Goal: Information Seeking & Learning: Learn about a topic

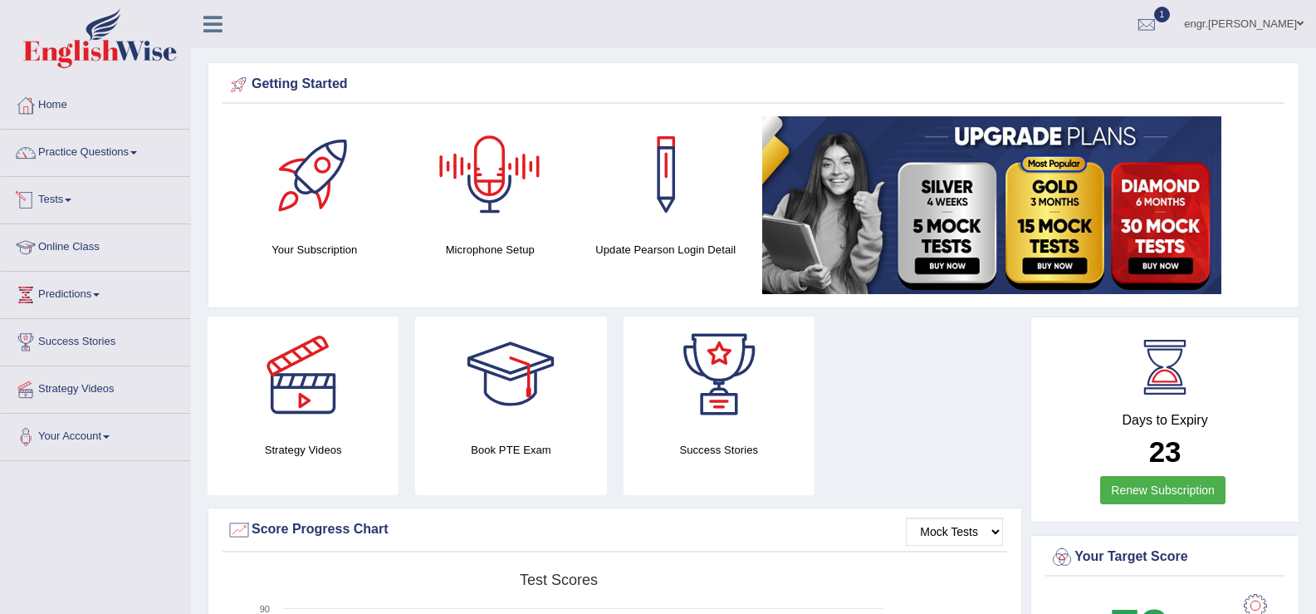
click at [88, 196] on link "Tests" at bounding box center [95, 198] width 189 height 42
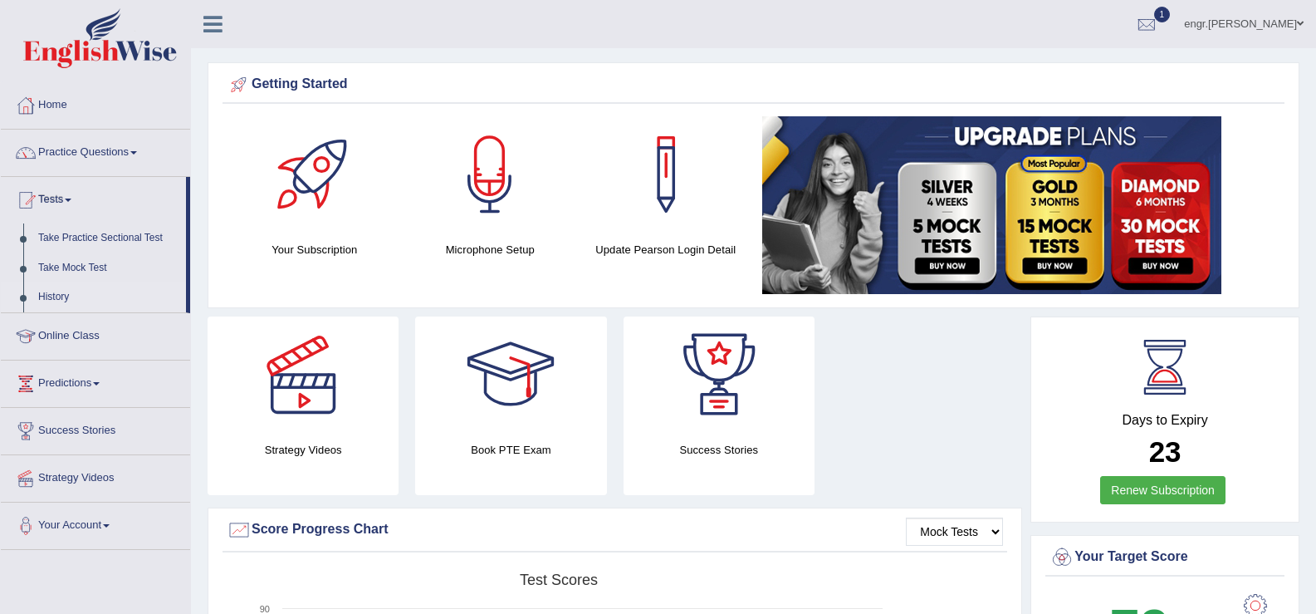
click at [61, 290] on link "History" at bounding box center [108, 297] width 155 height 30
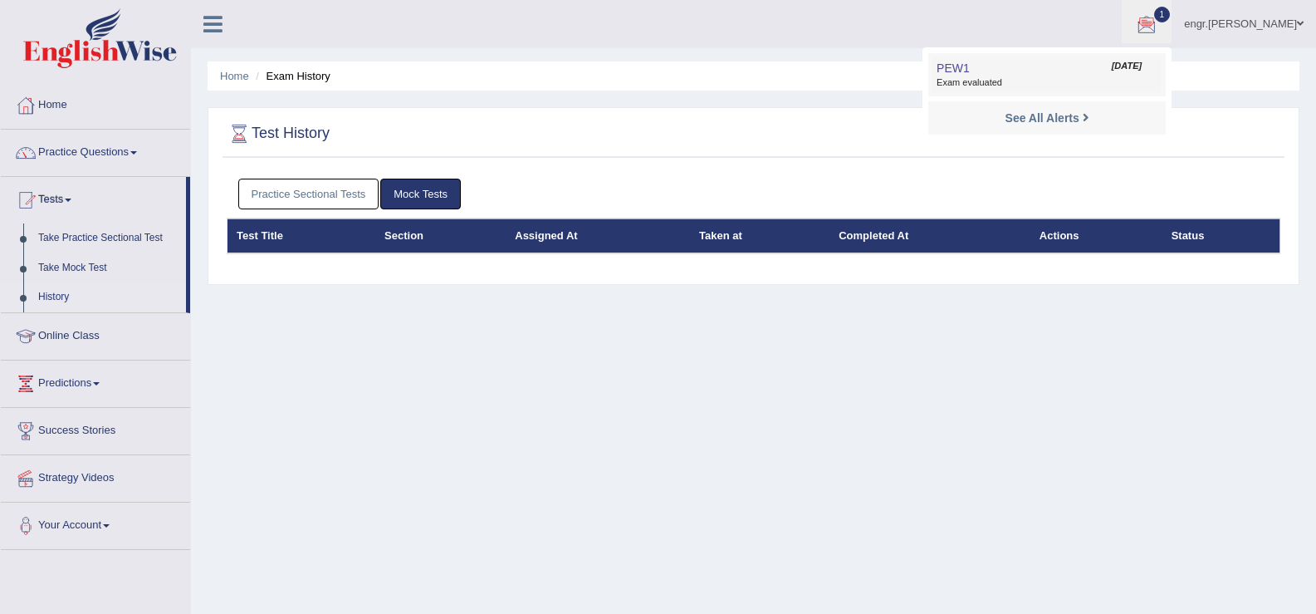
click at [1007, 84] on span "Exam evaluated" at bounding box center [1047, 82] width 221 height 13
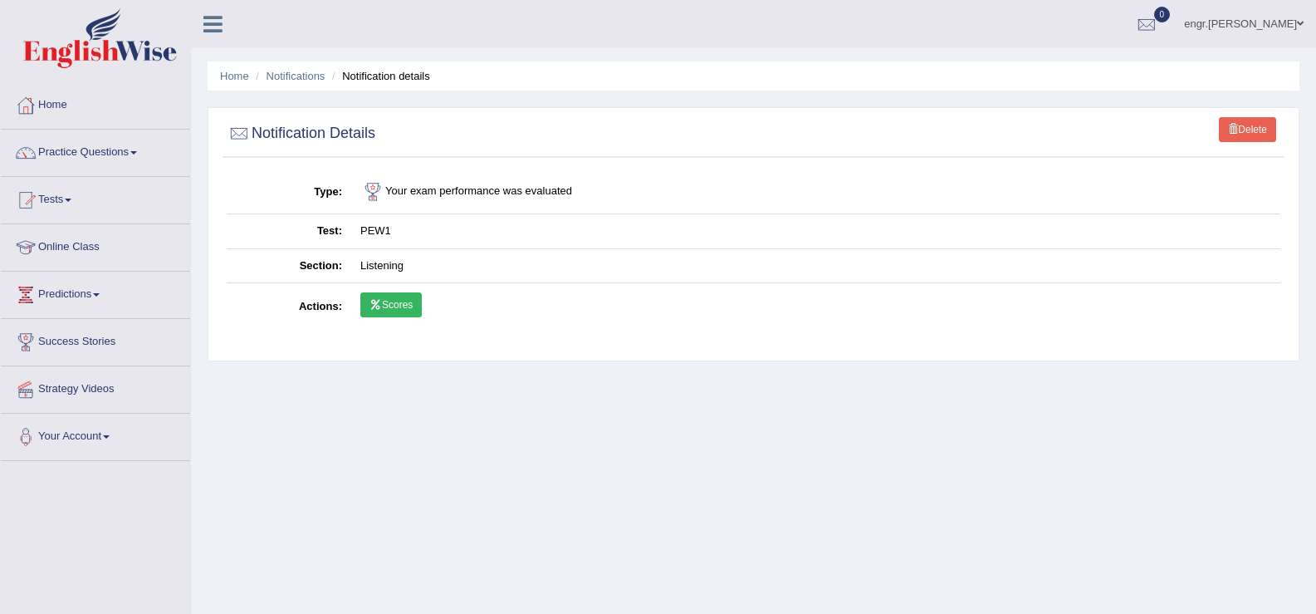
click at [396, 310] on link "Scores" at bounding box center [390, 304] width 61 height 25
click at [123, 154] on link "Practice Questions" at bounding box center [95, 151] width 189 height 42
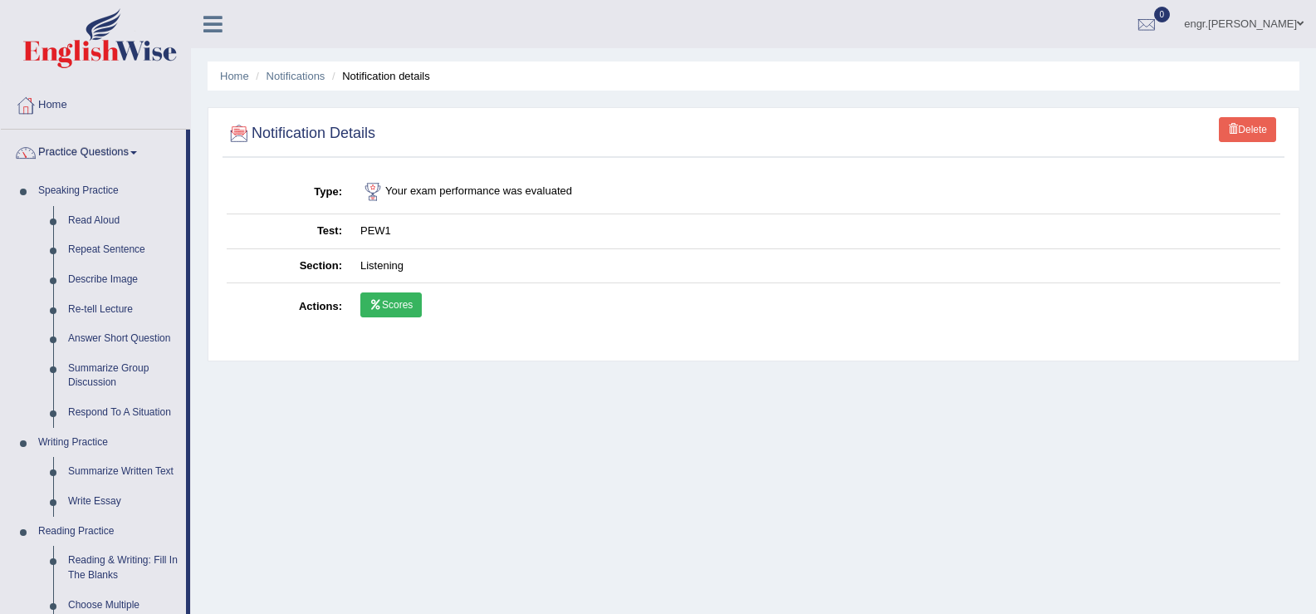
click at [404, 296] on link "Scores" at bounding box center [390, 304] width 61 height 25
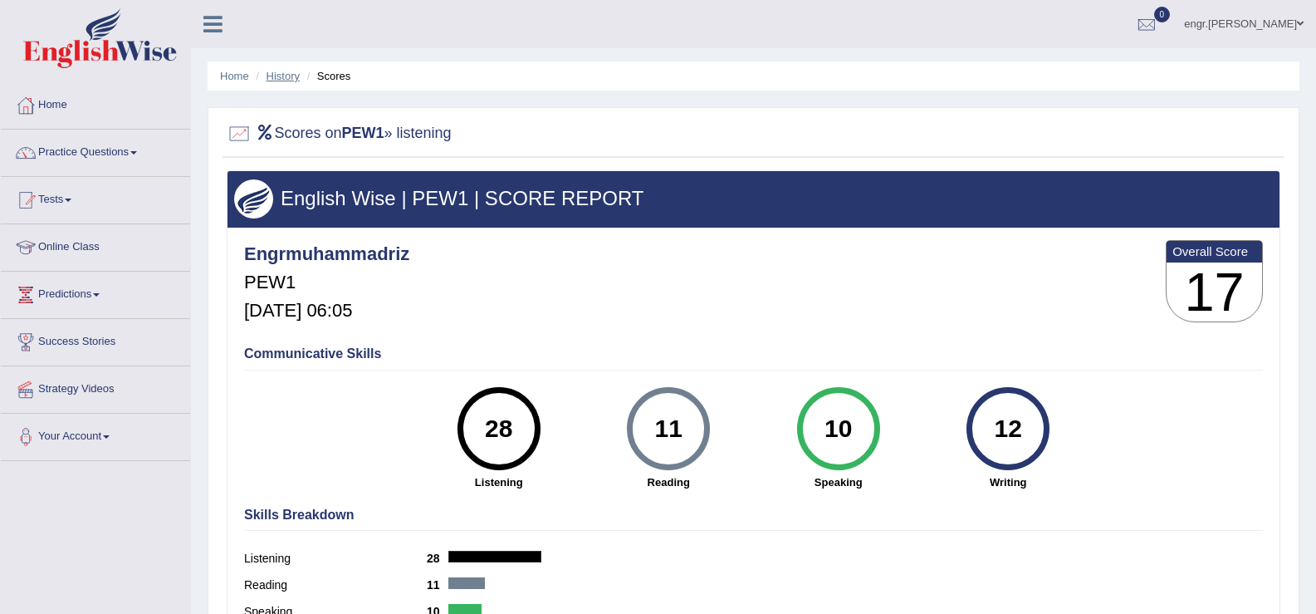
click at [276, 79] on link "History" at bounding box center [283, 76] width 33 height 12
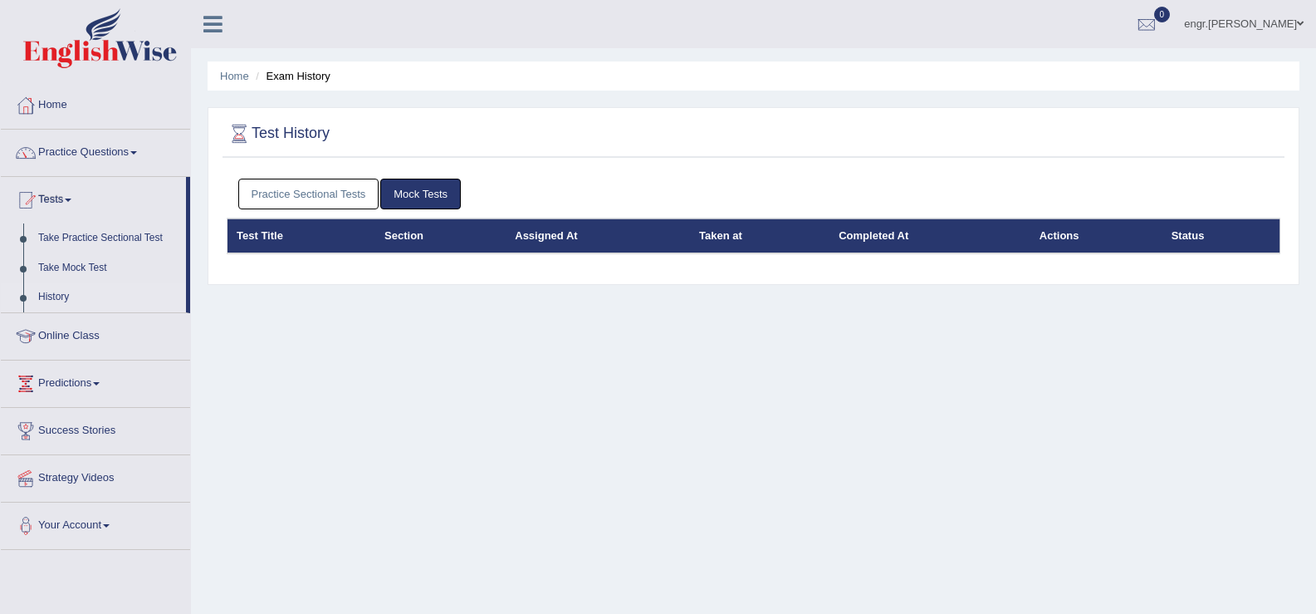
click at [334, 202] on link "Practice Sectional Tests" at bounding box center [308, 194] width 141 height 31
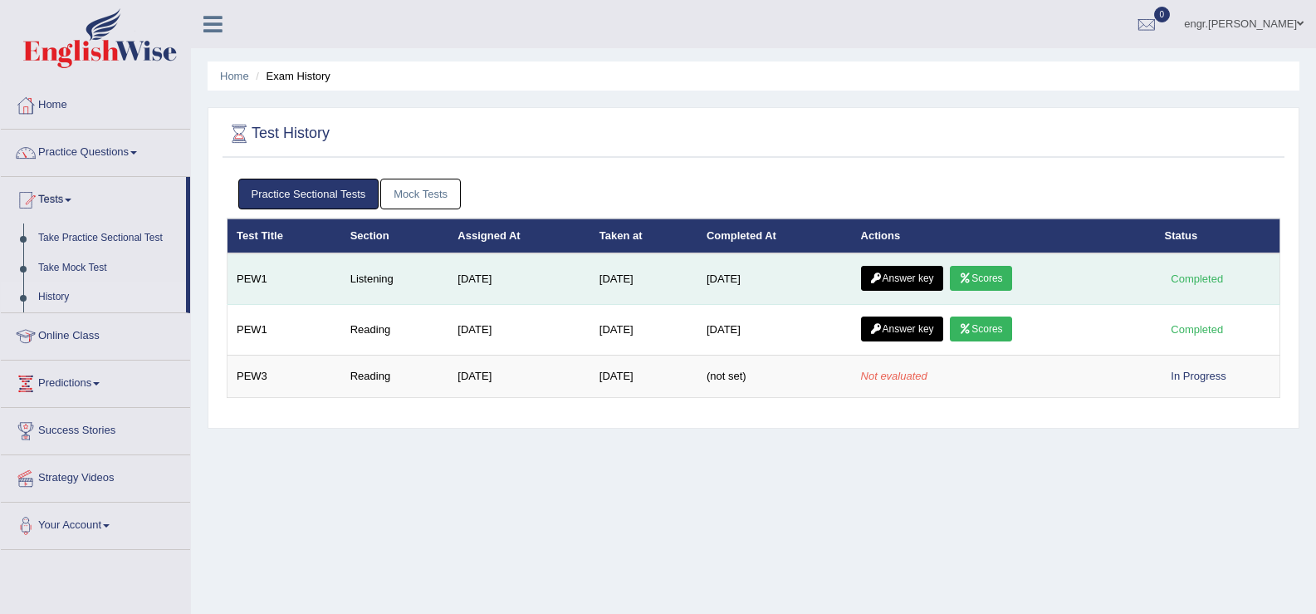
click at [902, 273] on link "Answer key" at bounding box center [902, 278] width 82 height 25
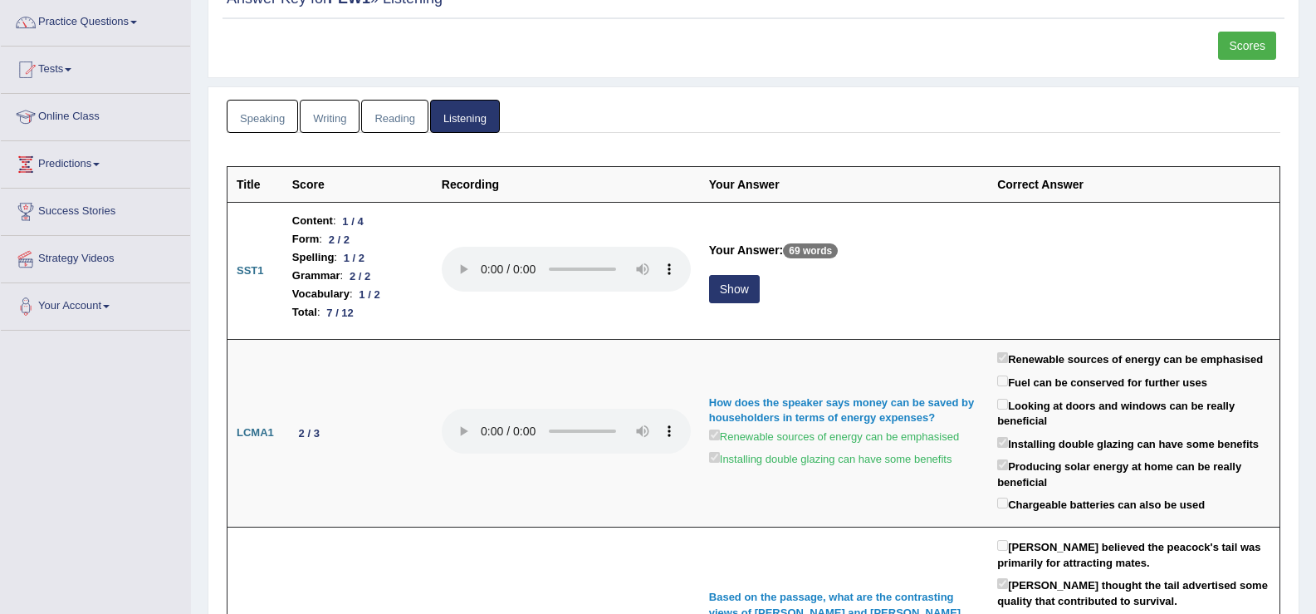
scroll to position [142, 0]
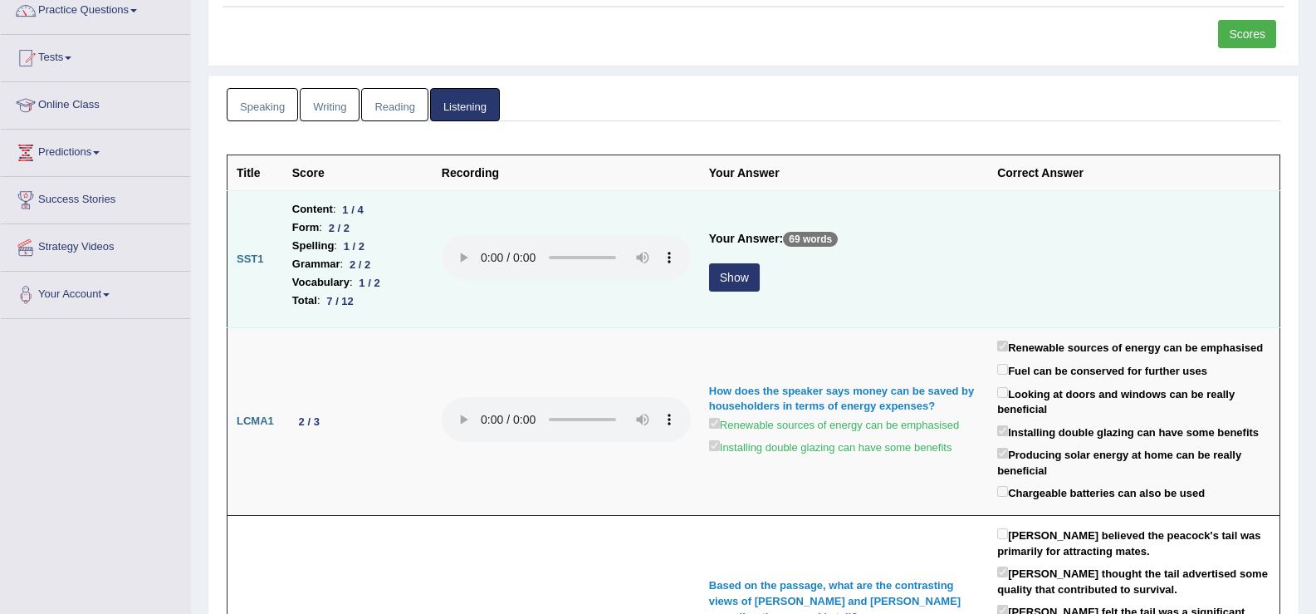
click at [742, 279] on button "Show" at bounding box center [734, 277] width 51 height 28
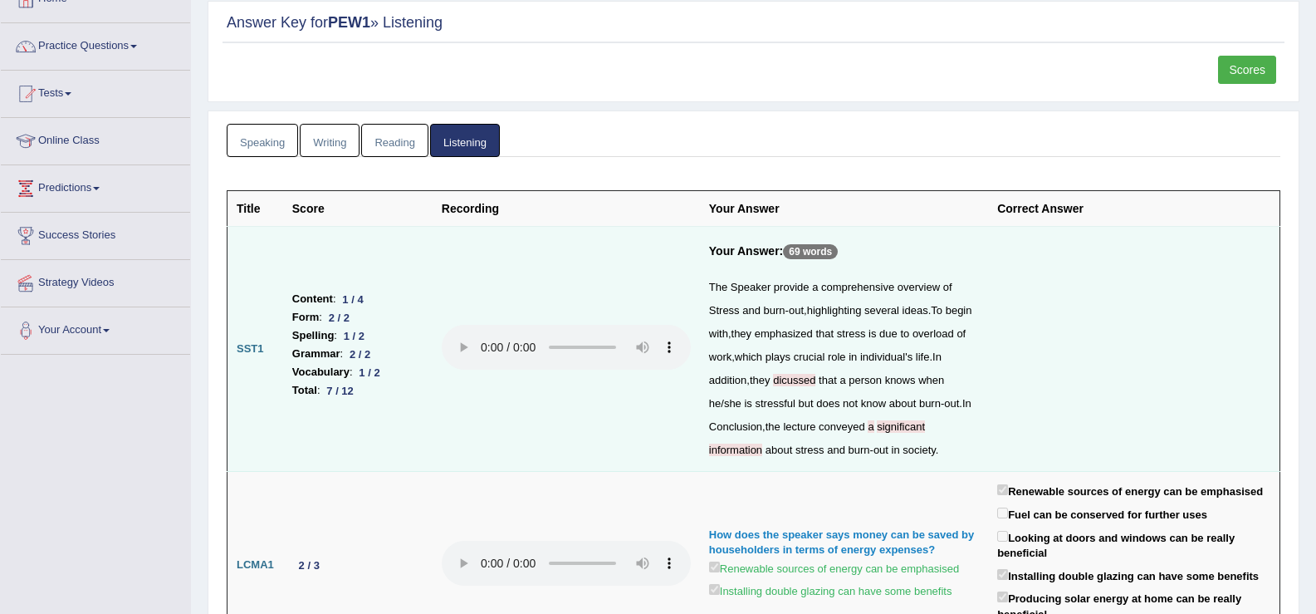
scroll to position [0, 0]
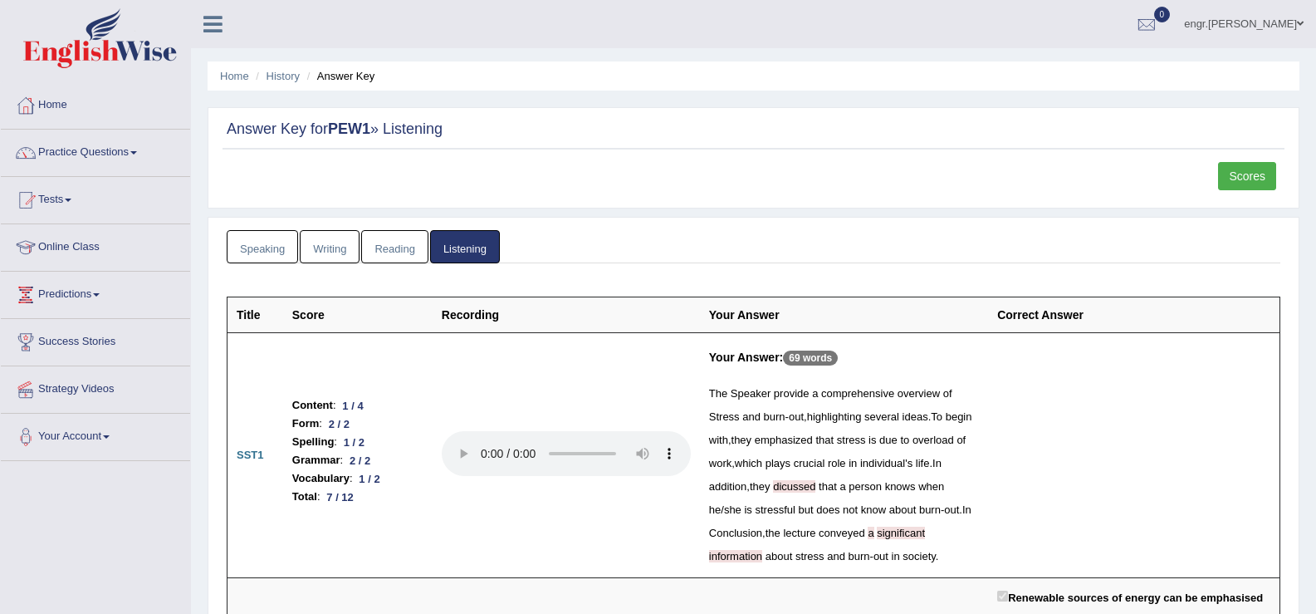
click at [389, 256] on link "Reading" at bounding box center [394, 247] width 66 height 34
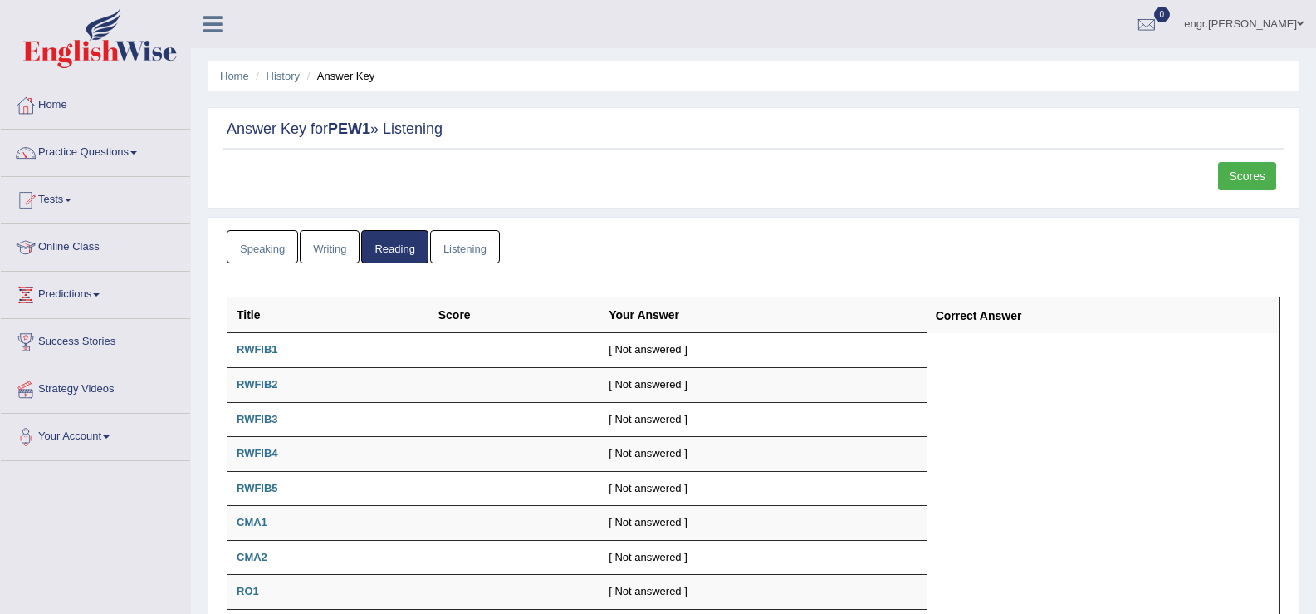
click at [326, 252] on link "Writing" at bounding box center [330, 247] width 60 height 34
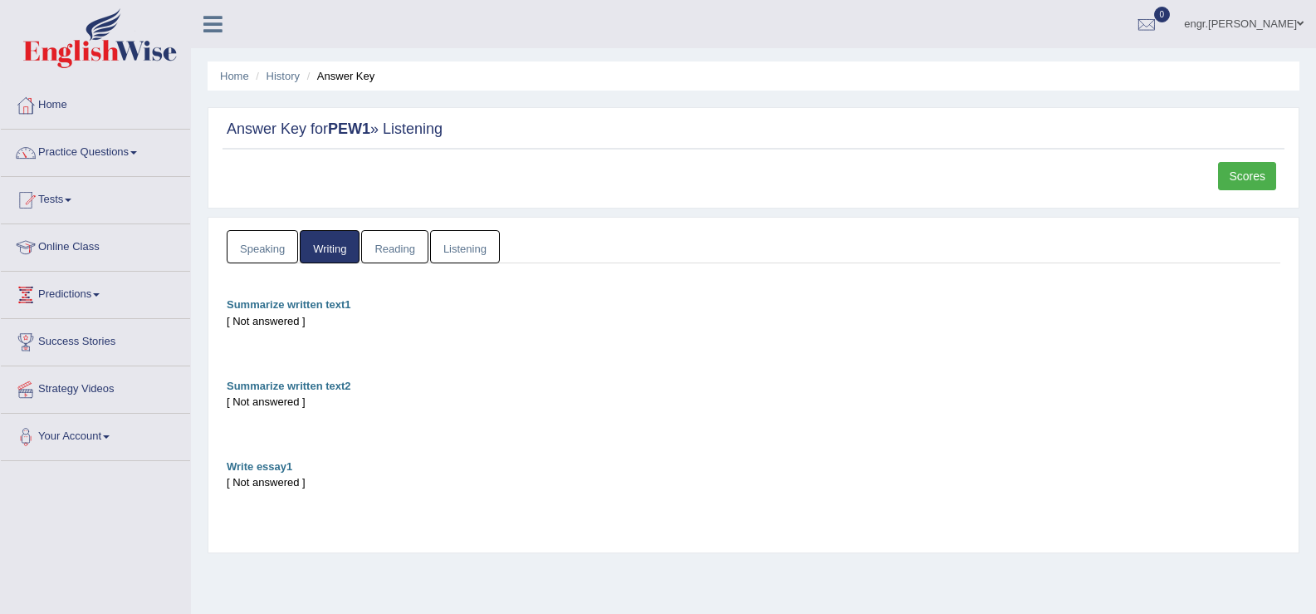
click at [252, 252] on link "Speaking" at bounding box center [262, 247] width 71 height 34
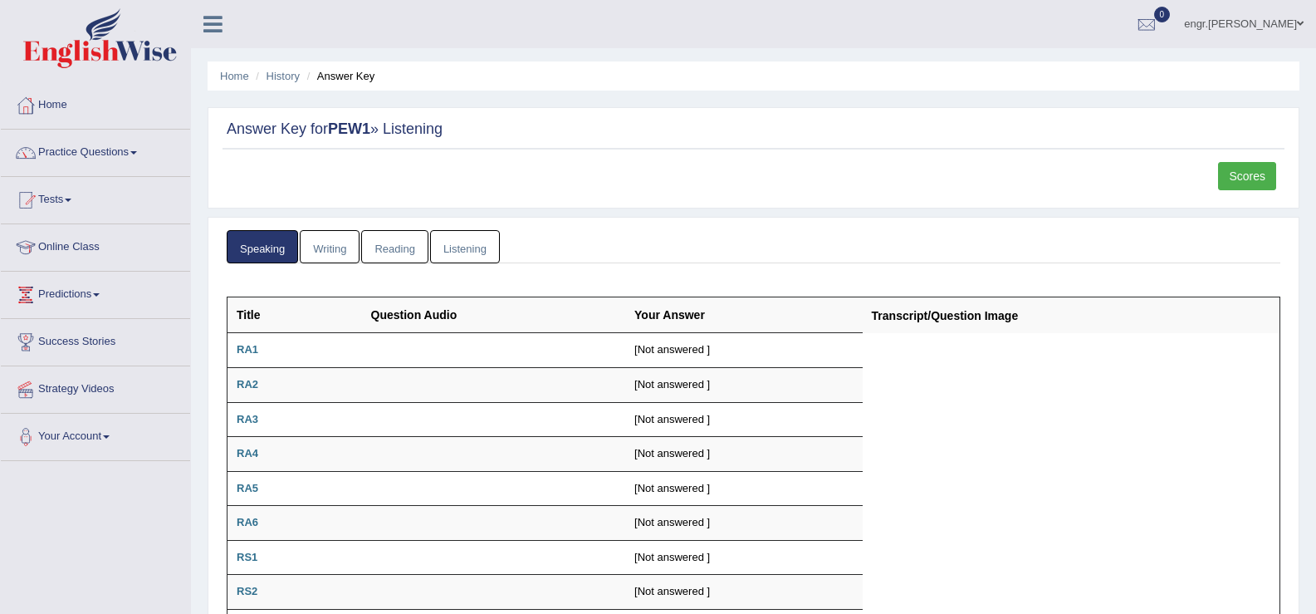
click at [1243, 179] on link "Scores" at bounding box center [1247, 176] width 58 height 28
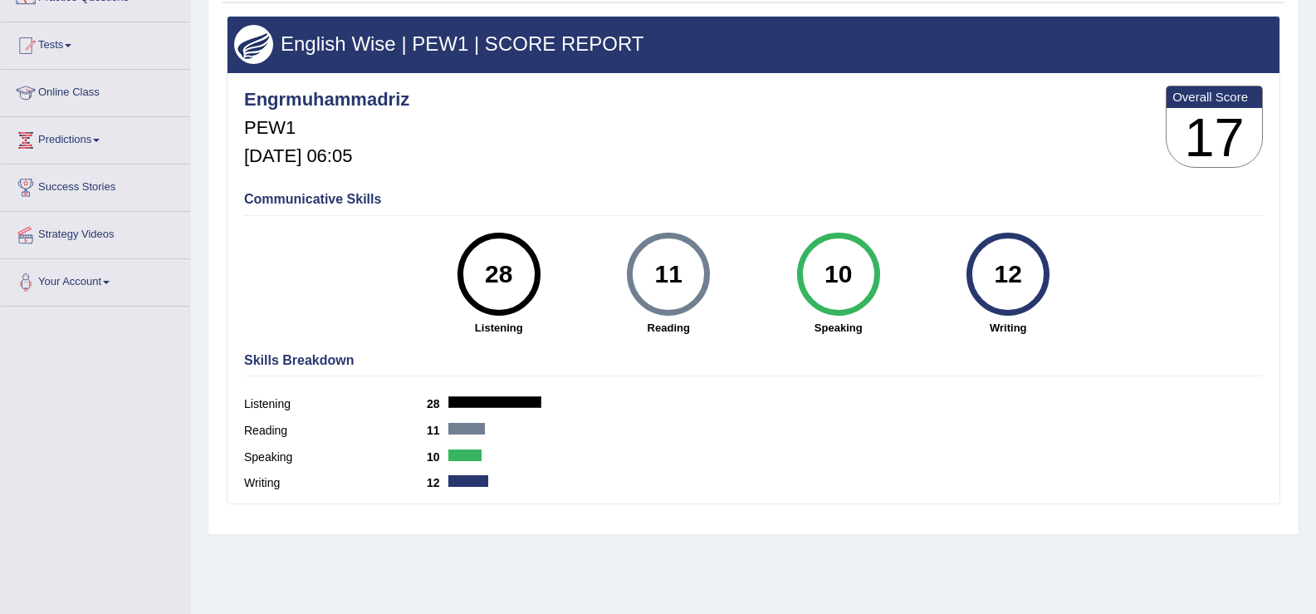
scroll to position [155, 0]
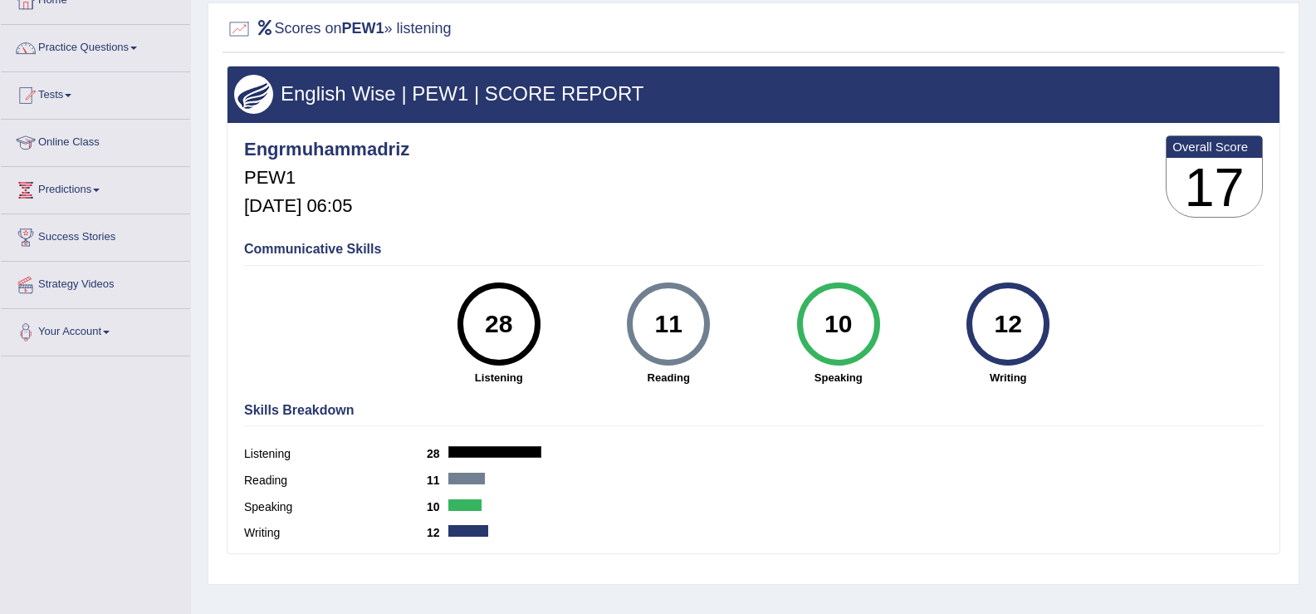
scroll to position [86, 0]
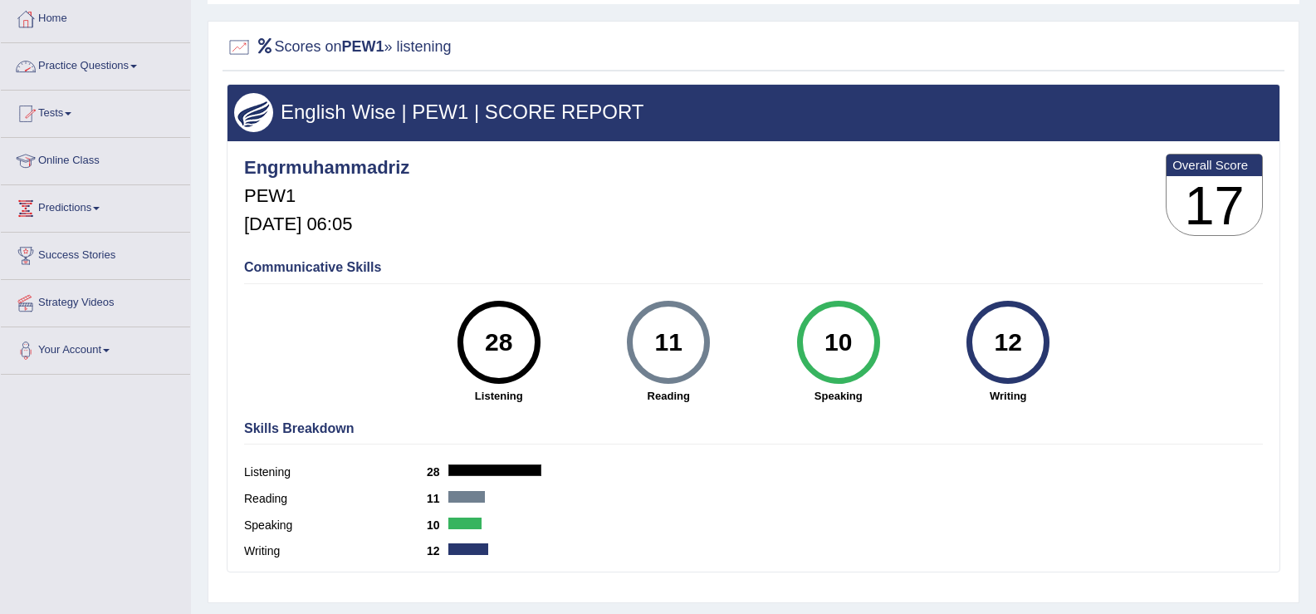
click at [128, 66] on link "Practice Questions" at bounding box center [95, 64] width 189 height 42
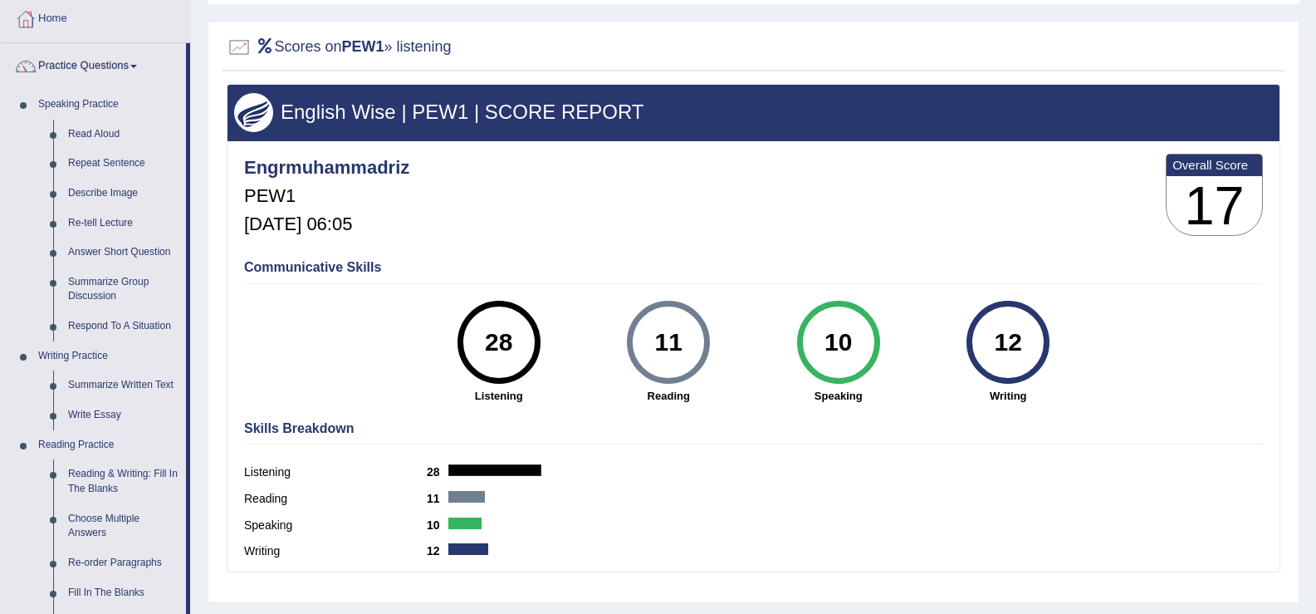
click at [128, 66] on link "Practice Questions" at bounding box center [93, 64] width 185 height 42
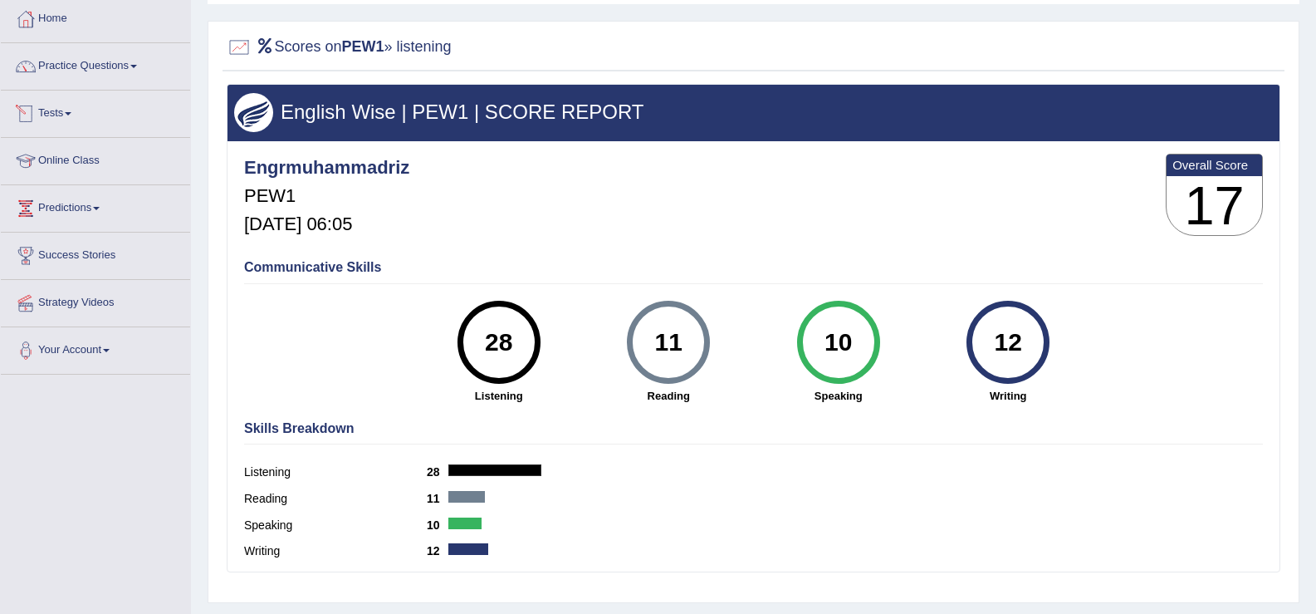
click at [71, 121] on link "Tests" at bounding box center [95, 112] width 189 height 42
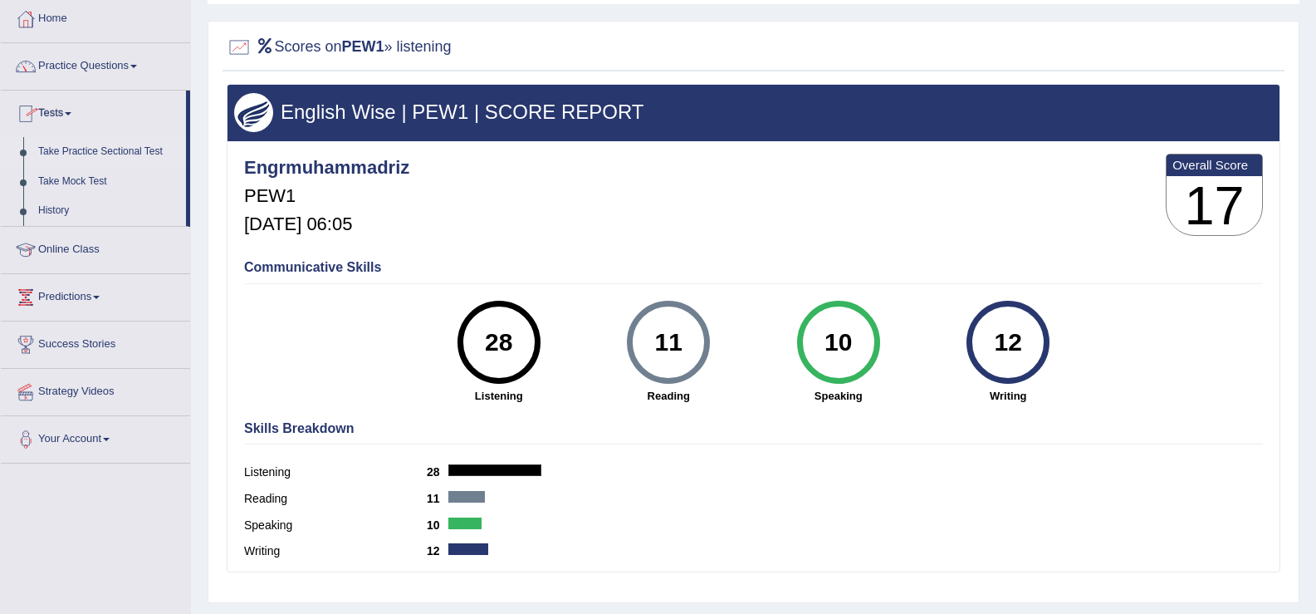
click at [80, 143] on link "Take Practice Sectional Test" at bounding box center [108, 152] width 155 height 30
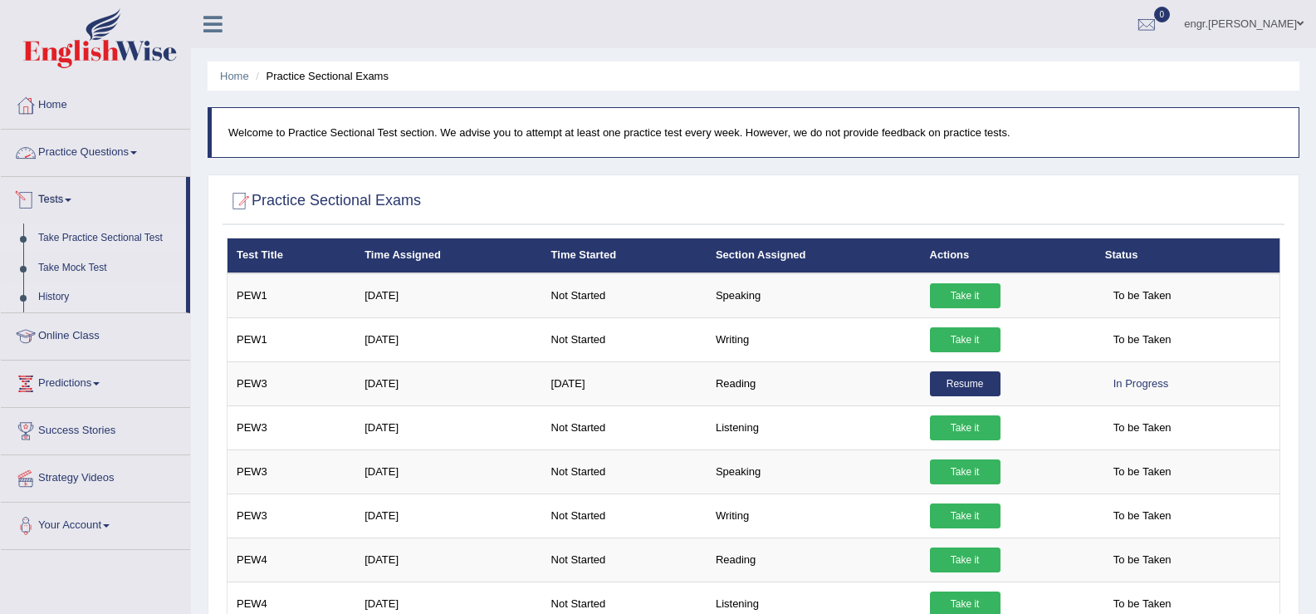
click at [66, 298] on link "History" at bounding box center [108, 297] width 155 height 30
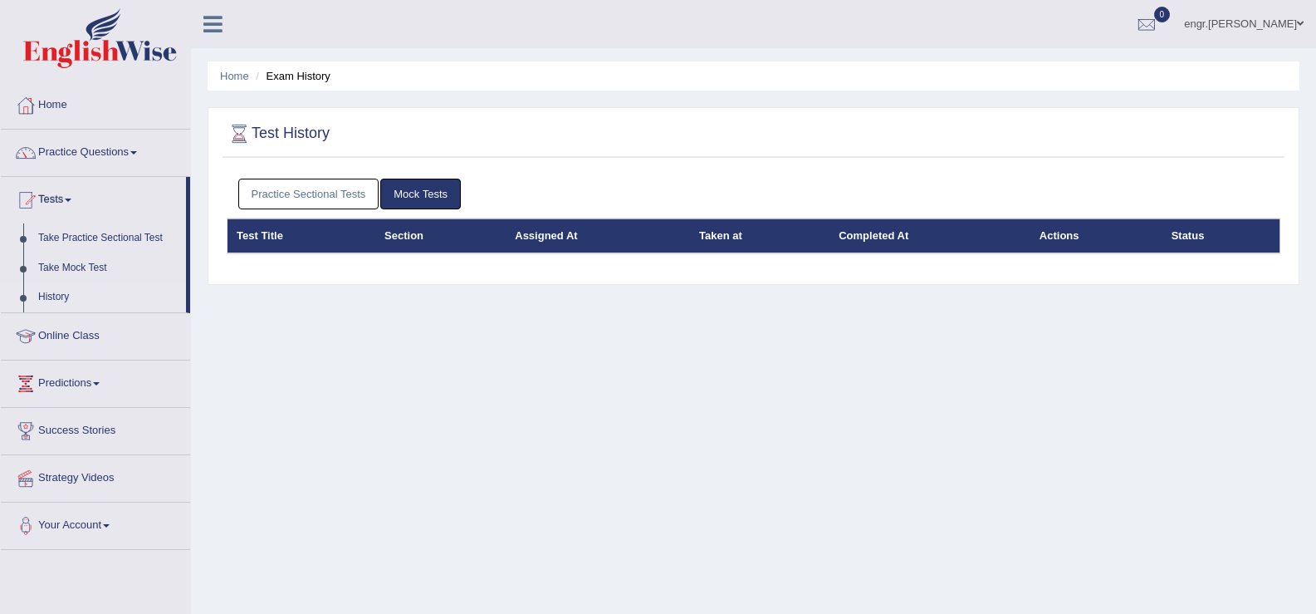
click at [316, 202] on link "Practice Sectional Tests" at bounding box center [308, 194] width 141 height 31
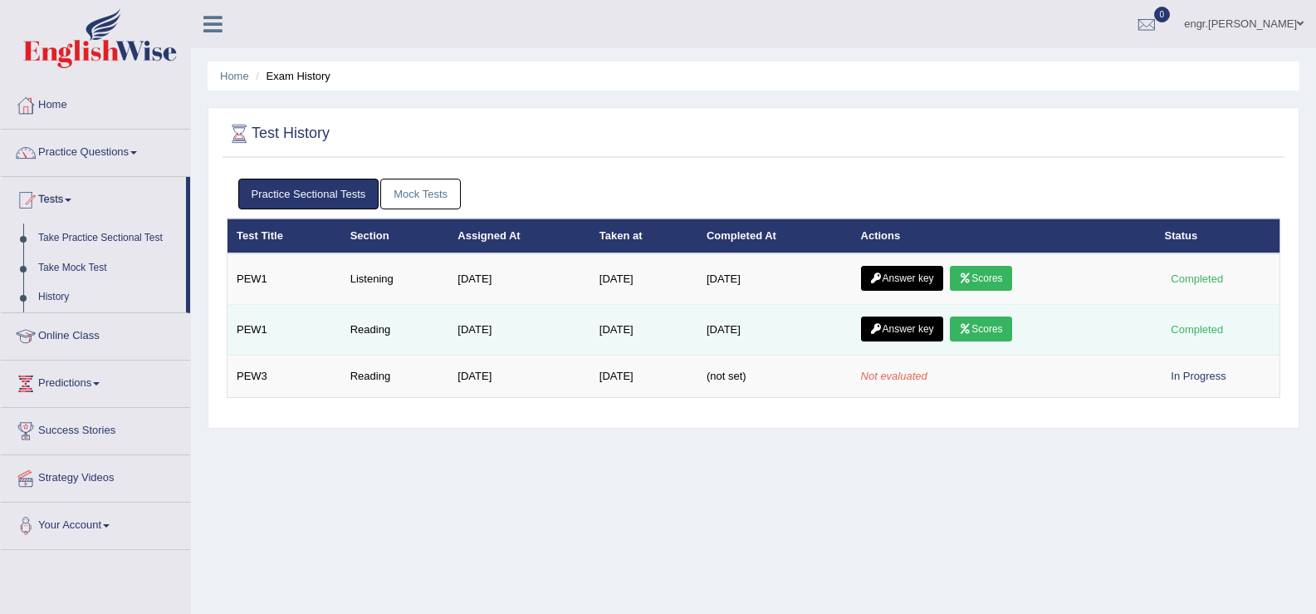
click at [1011, 324] on link "Scores" at bounding box center [980, 328] width 61 height 25
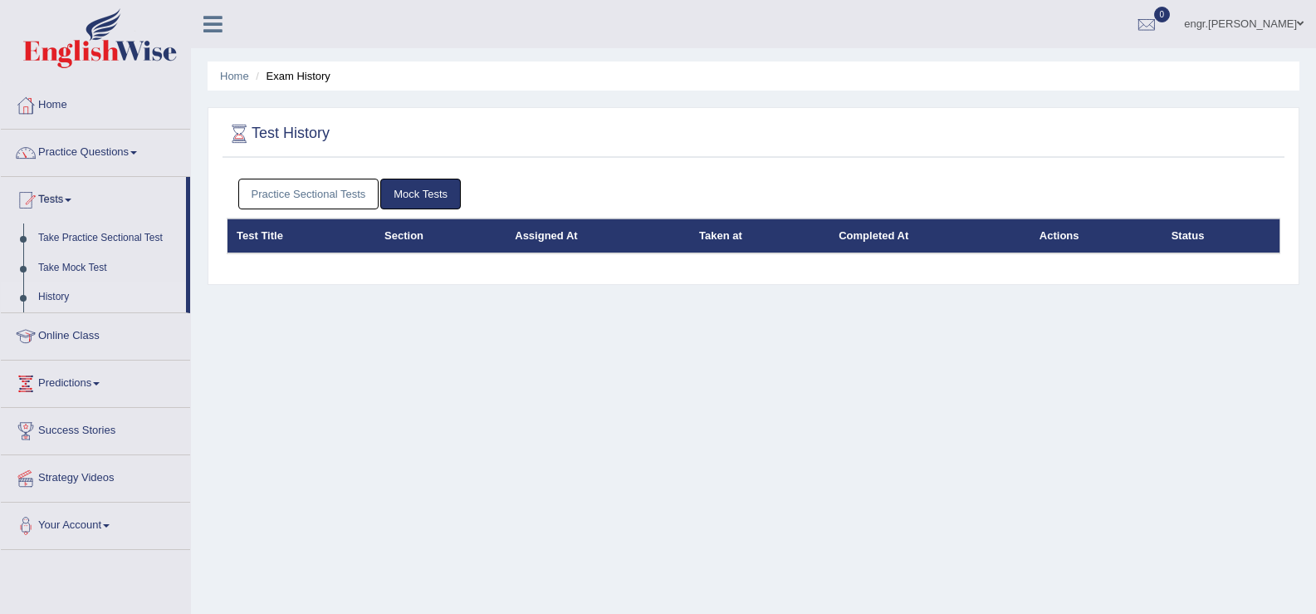
click at [324, 202] on link "Practice Sectional Tests" at bounding box center [308, 194] width 141 height 31
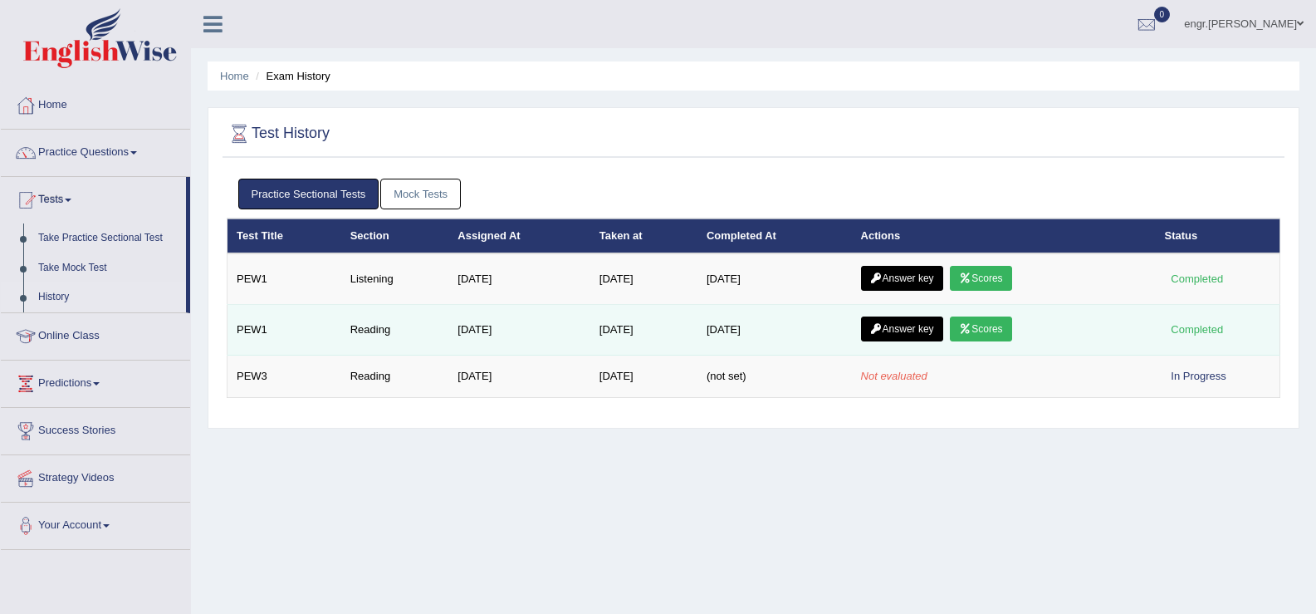
click at [917, 334] on link "Answer key" at bounding box center [902, 328] width 82 height 25
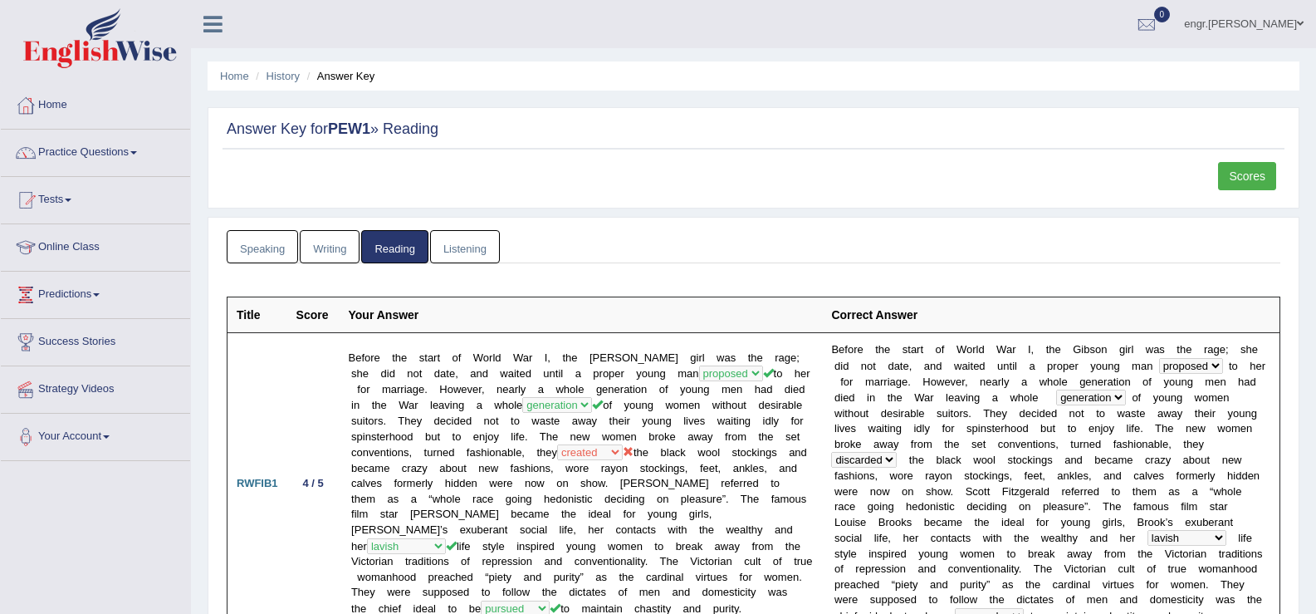
click at [1246, 179] on link "Scores" at bounding box center [1247, 176] width 58 height 28
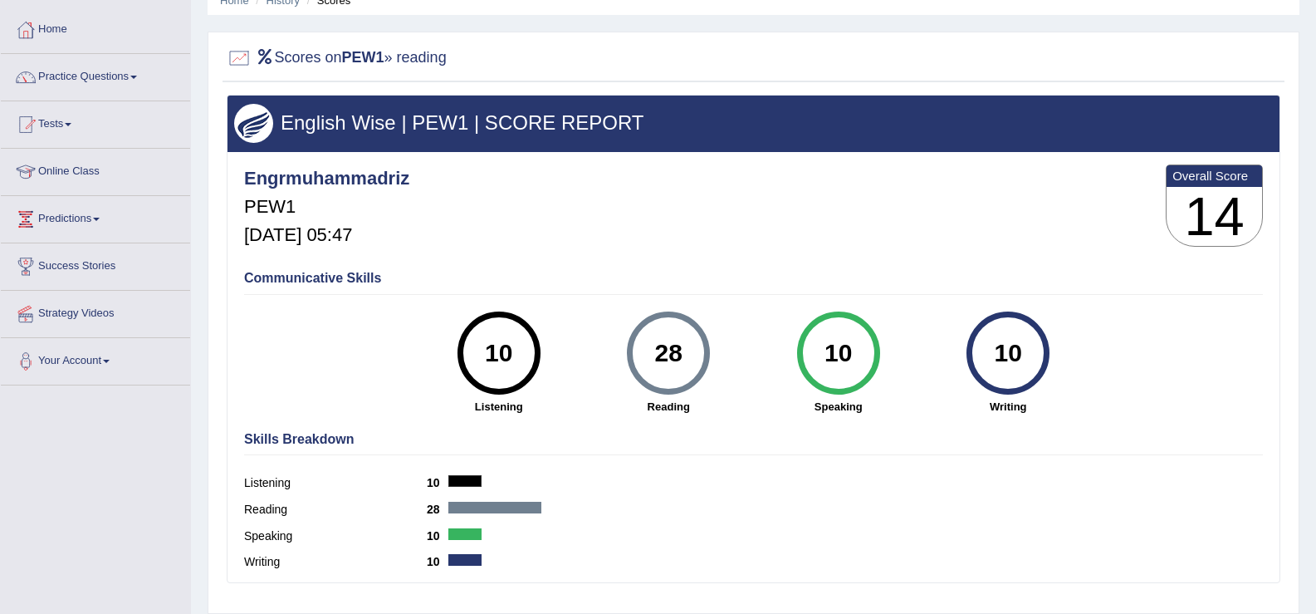
scroll to position [76, 0]
click at [84, 71] on link "Practice Questions" at bounding box center [95, 74] width 189 height 42
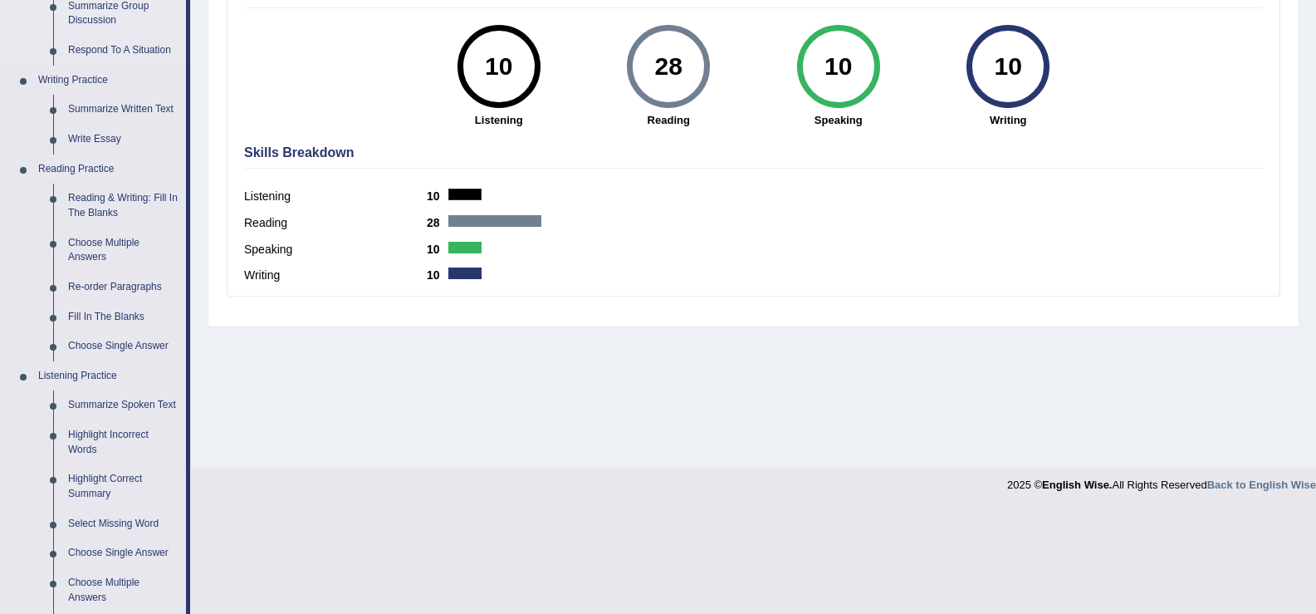
scroll to position [404, 0]
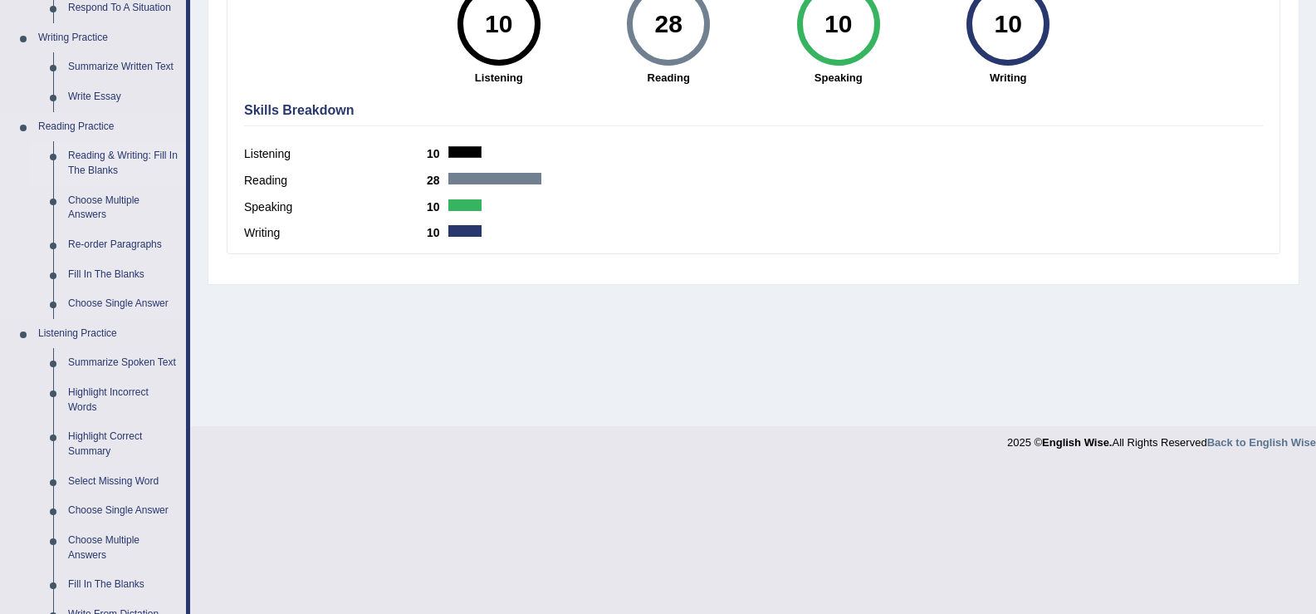
click at [115, 160] on link "Reading & Writing: Fill In The Blanks" at bounding box center [123, 163] width 125 height 44
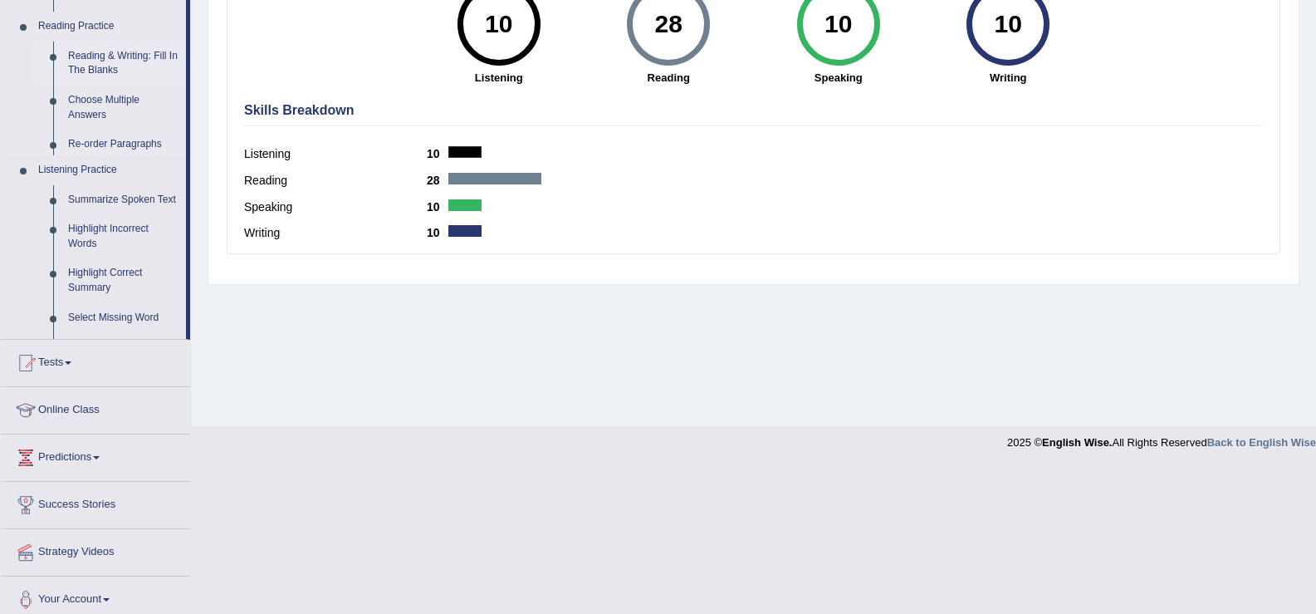
scroll to position [258, 0]
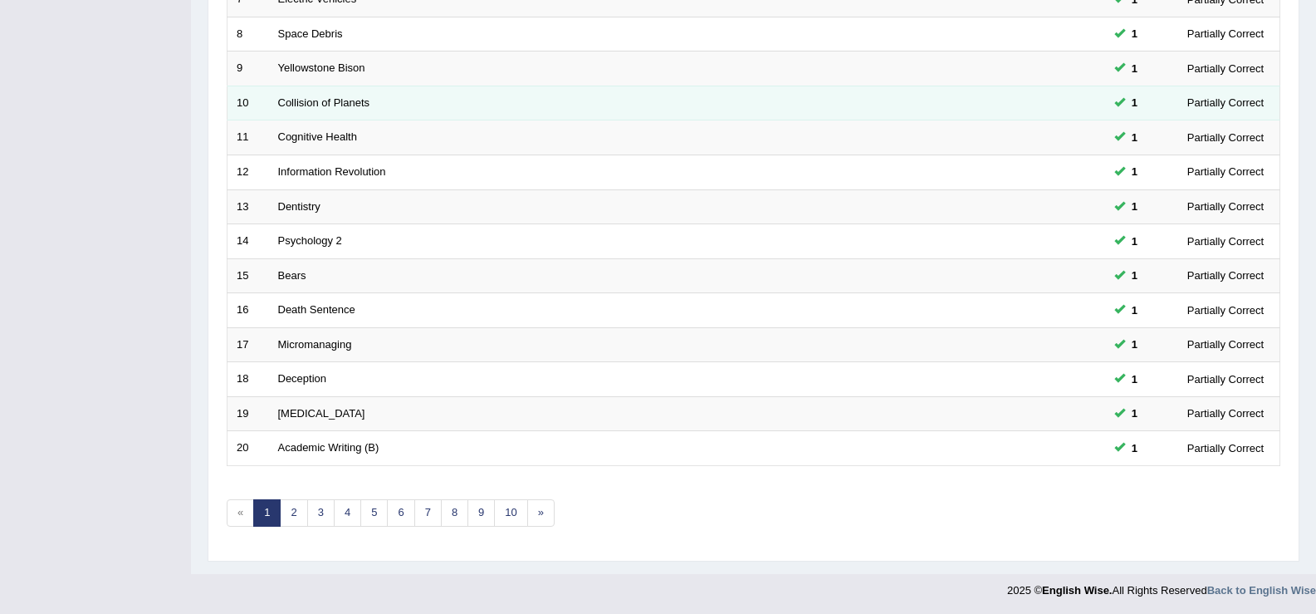
scroll to position [486, 0]
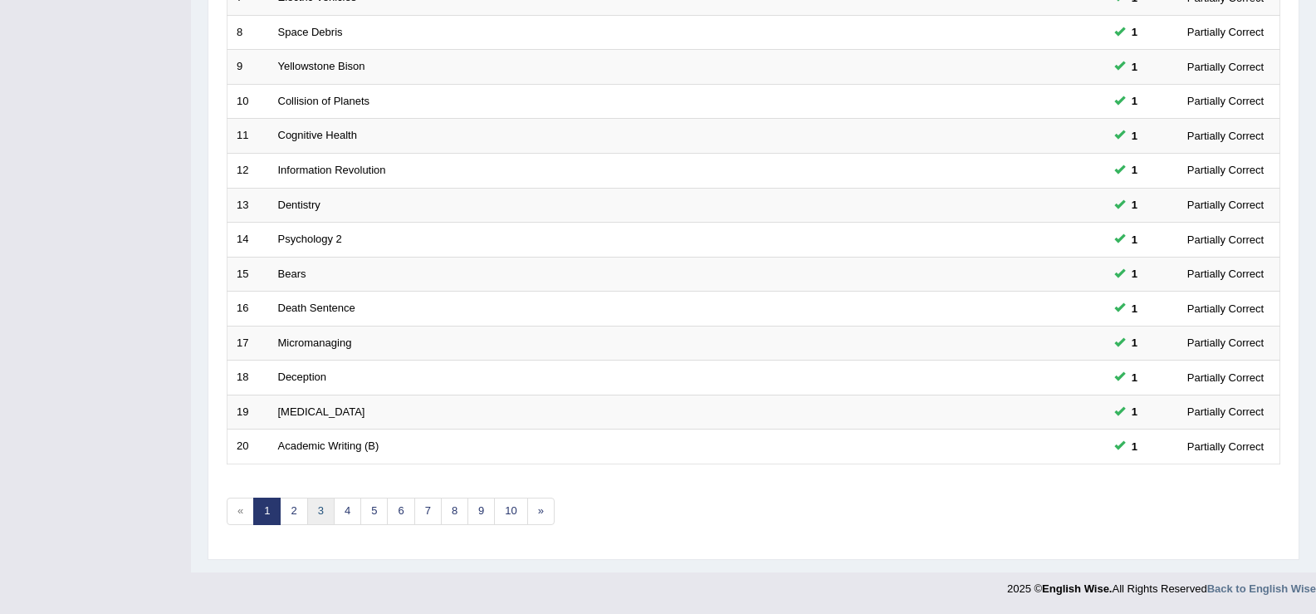
click at [330, 502] on link "3" at bounding box center [320, 510] width 27 height 27
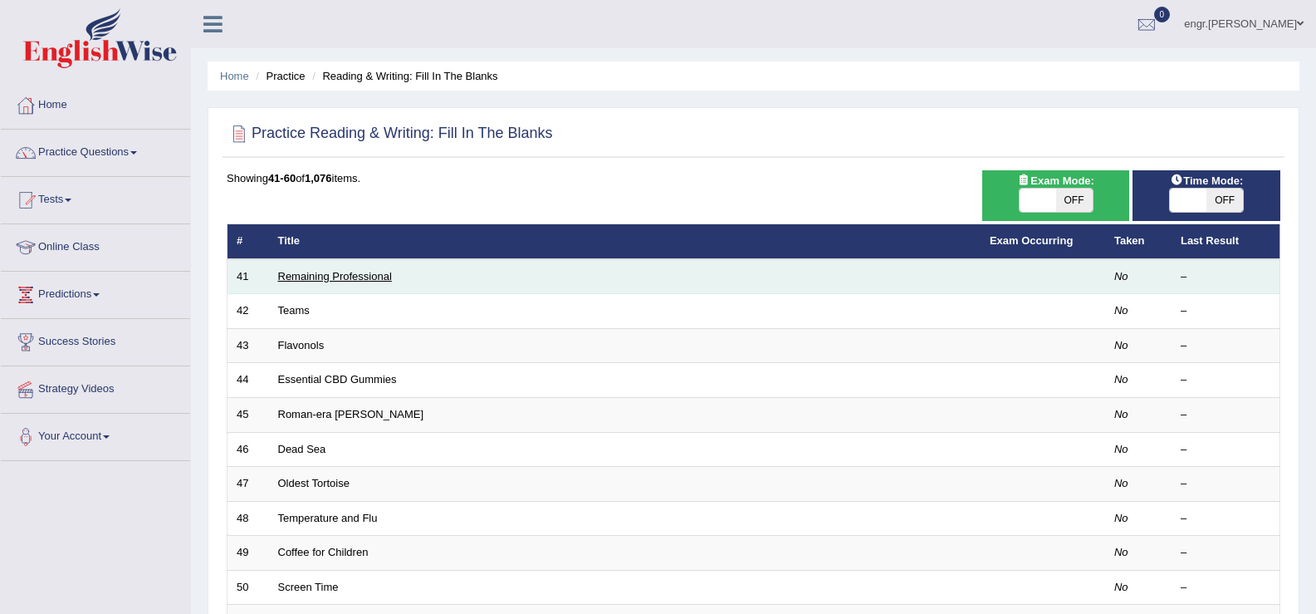
click at [374, 273] on link "Remaining Professional" at bounding box center [335, 276] width 114 height 12
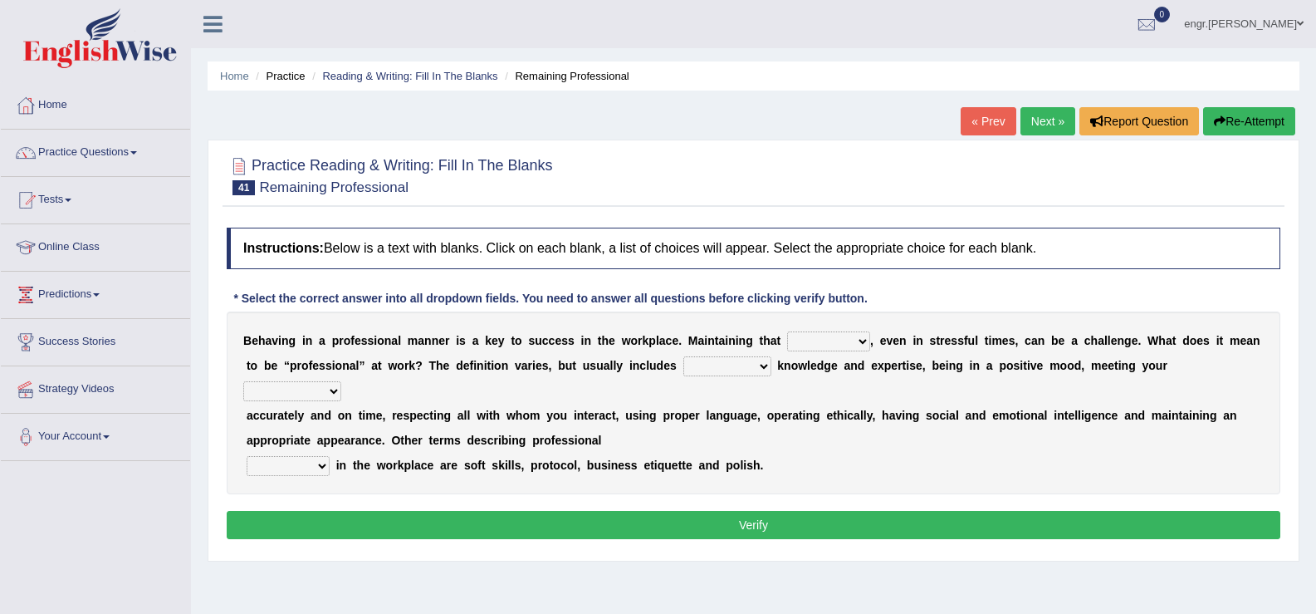
click at [821, 340] on select "demand domain direction demeanor" at bounding box center [828, 341] width 83 height 20
select select "demeanor"
click at [787, 331] on select "demand domain direction demeanor" at bounding box center [828, 341] width 83 height 20
click at [735, 373] on select "possessing appraising processing assessing" at bounding box center [727, 366] width 88 height 20
select select "possessing"
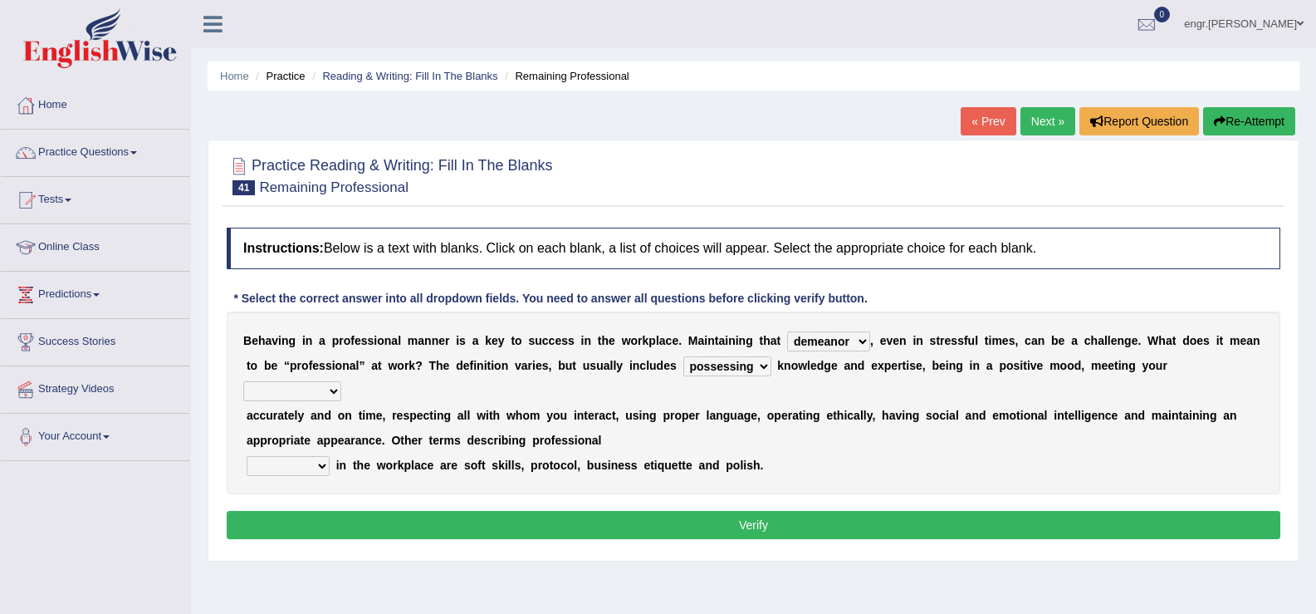
click at [683, 356] on select "possessing appraising processing assessing" at bounding box center [727, 366] width 88 height 20
click at [330, 396] on select "opportunities occupations observations obligations" at bounding box center [292, 391] width 98 height 20
select select "occupations"
click at [243, 381] on select "opportunities occupations observations obligations" at bounding box center [292, 391] width 98 height 20
click at [316, 463] on select "conduct contact condition contract" at bounding box center [288, 466] width 83 height 20
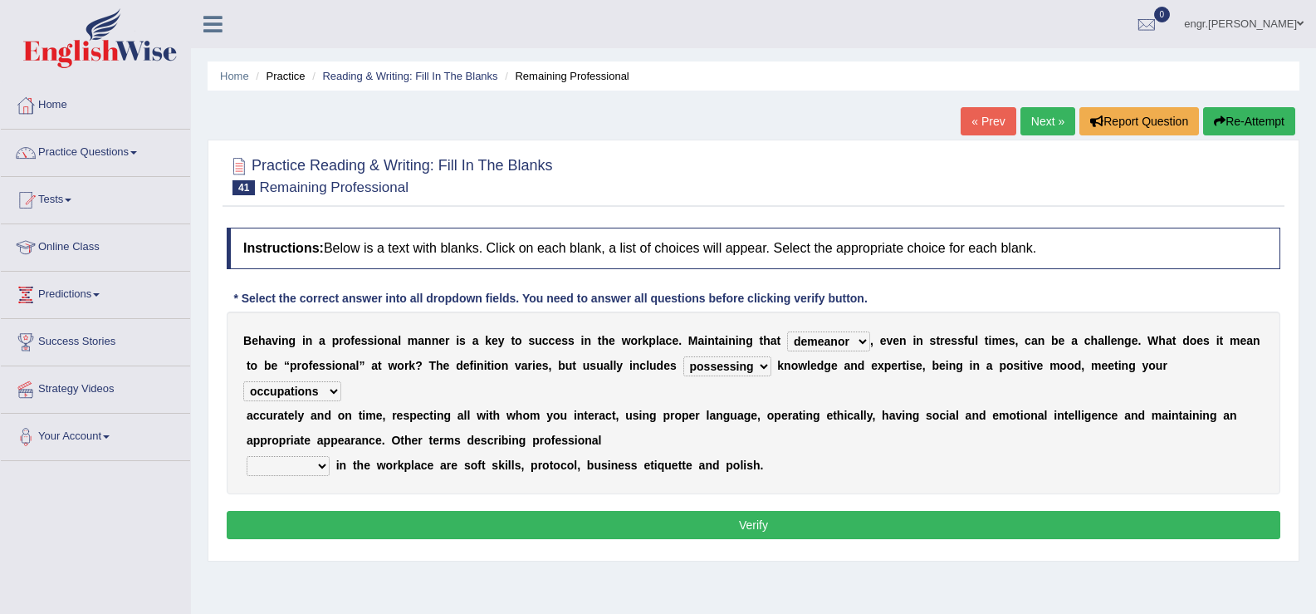
select select "conduct"
click at [247, 456] on select "conduct contact condition contract" at bounding box center [288, 466] width 83 height 20
click at [413, 528] on button "Verify" at bounding box center [754, 525] width 1054 height 28
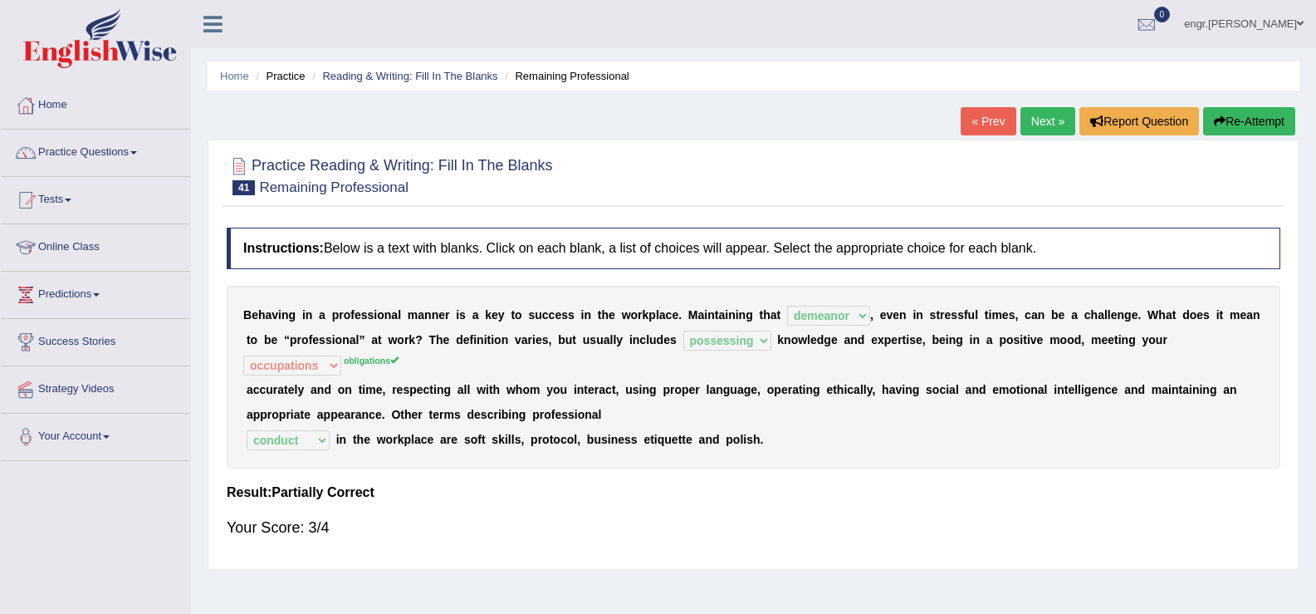
click at [1039, 115] on link "Next »" at bounding box center [1048, 121] width 55 height 28
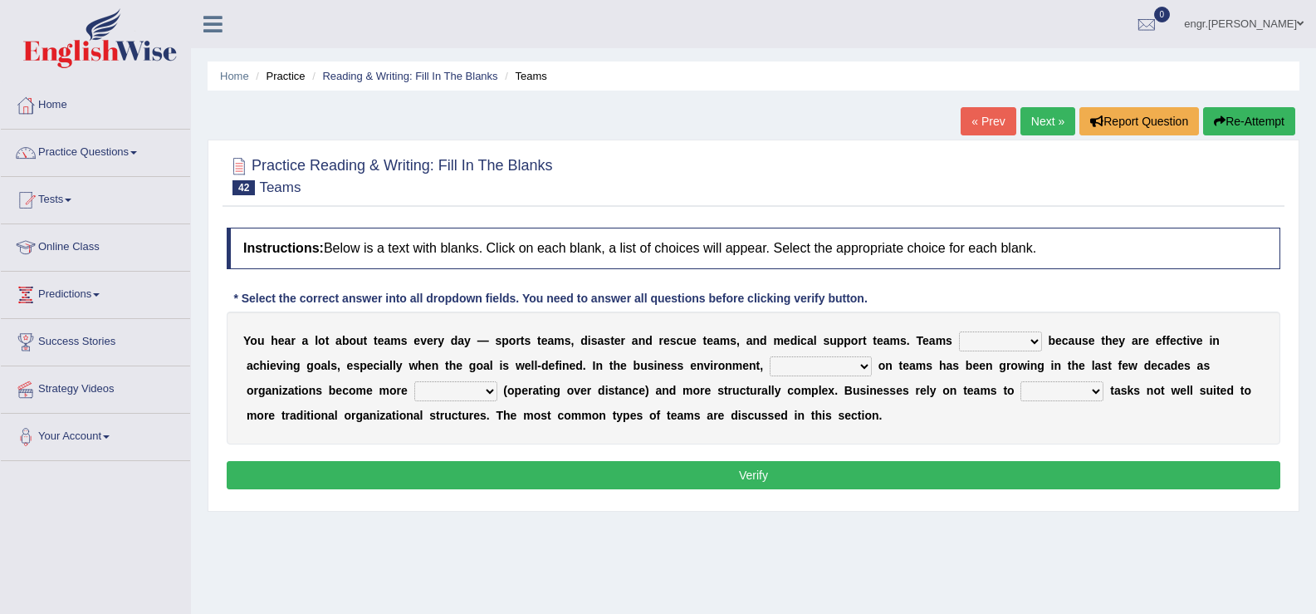
click at [991, 338] on select "exert extend express exist" at bounding box center [1000, 341] width 83 height 20
select select "exist"
click at [959, 331] on select "exert extend express exist" at bounding box center [1000, 341] width 83 height 20
click at [831, 363] on select "reliability reliance realization independence" at bounding box center [821, 366] width 102 height 20
select select "reliance"
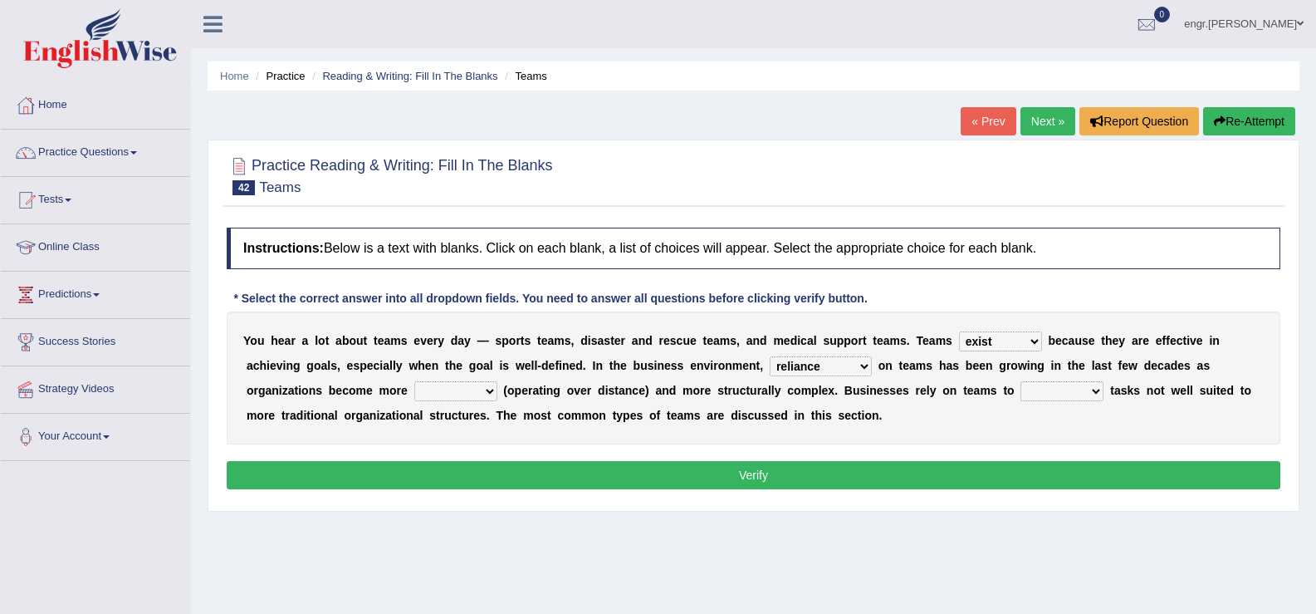
click at [770, 356] on select "reliability reliance realization independence" at bounding box center [821, 366] width 102 height 20
click at [451, 394] on select "authentic virtual simplified veritable" at bounding box center [455, 391] width 83 height 20
select select "virtual"
click at [414, 381] on select "authentic virtual simplified veritable" at bounding box center [455, 391] width 83 height 20
click at [1059, 398] on select "perform possess compare conform" at bounding box center [1062, 391] width 83 height 20
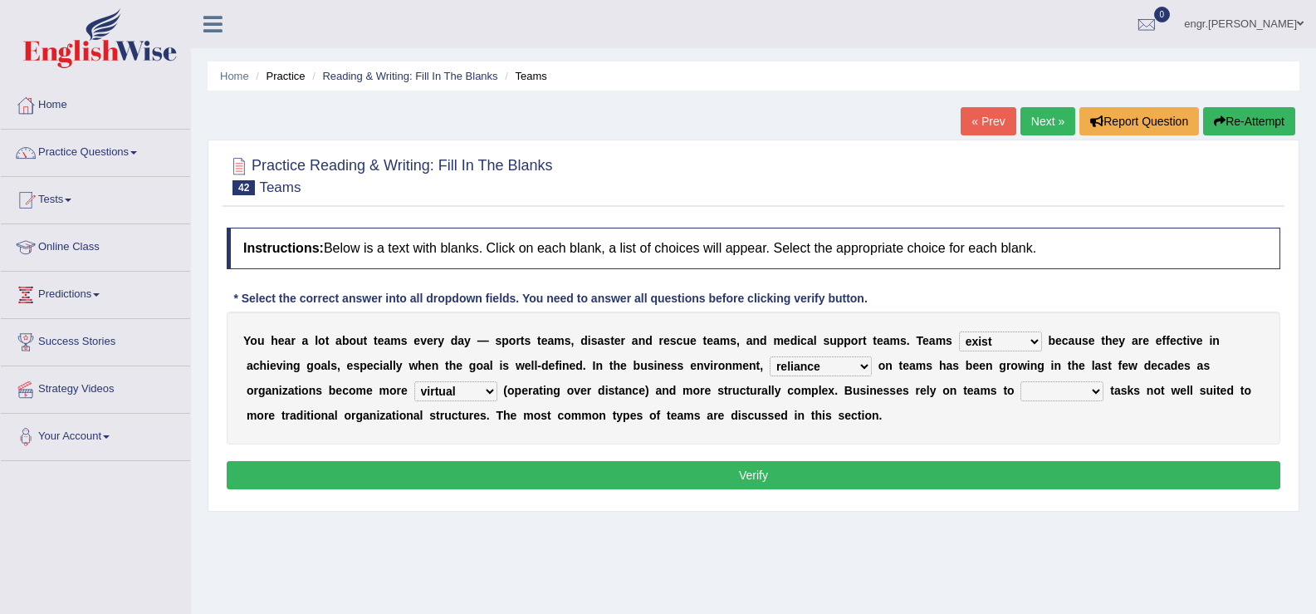
select select "perform"
click at [1021, 381] on select "perform possess compare conform" at bounding box center [1062, 391] width 83 height 20
click at [909, 481] on button "Verify" at bounding box center [754, 475] width 1054 height 28
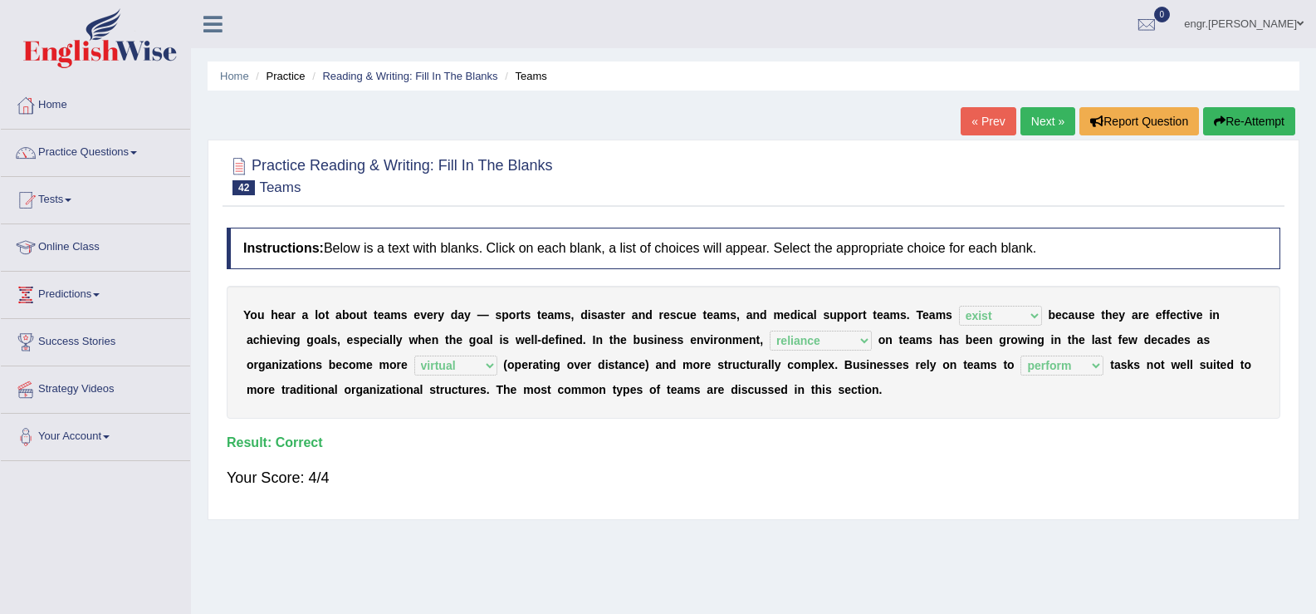
click at [1029, 126] on link "Next »" at bounding box center [1048, 121] width 55 height 28
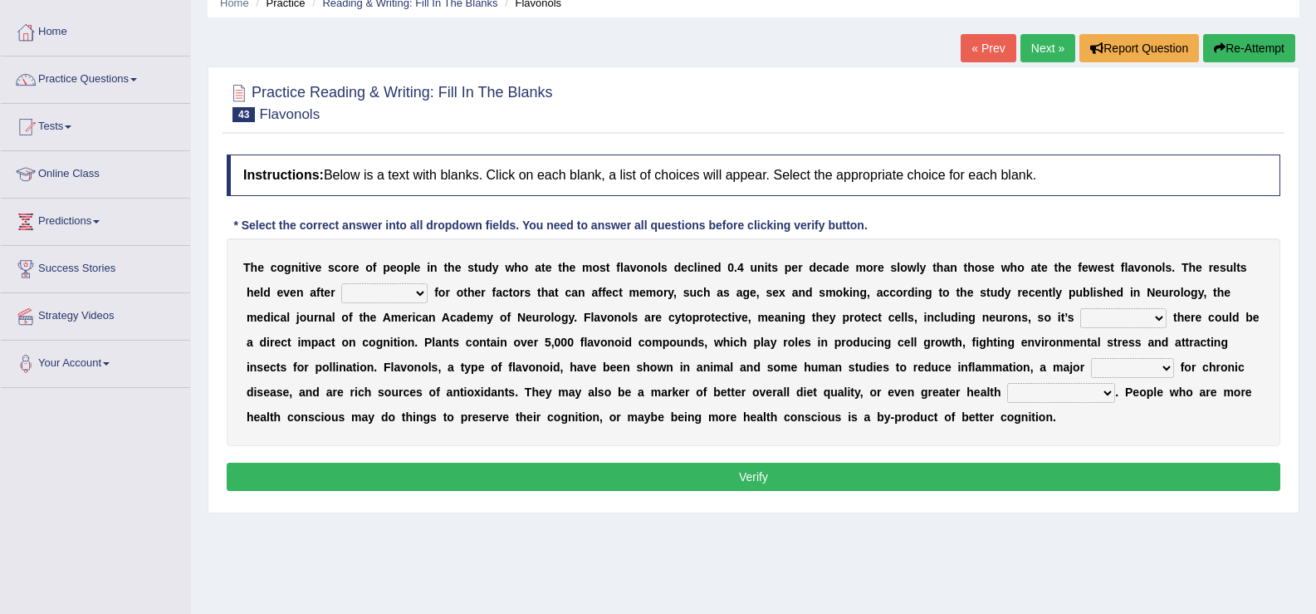
scroll to position [112, 0]
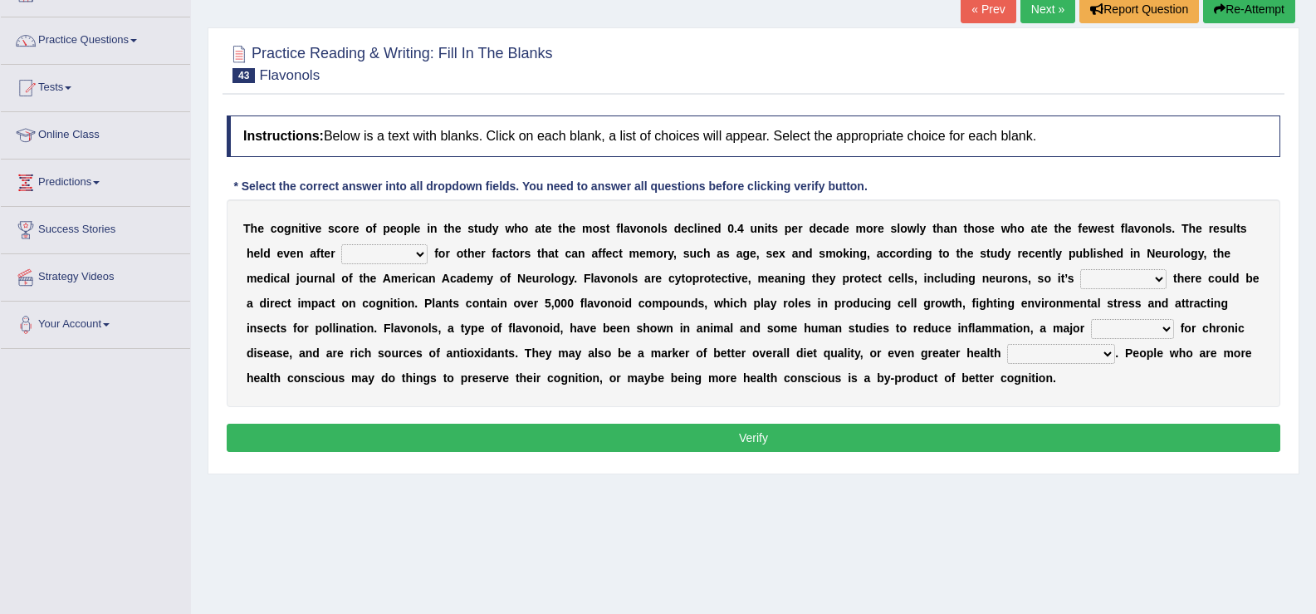
click at [371, 256] on select "consulting adjusting automating advertising" at bounding box center [384, 254] width 86 height 20
select select "adjusting"
click at [341, 244] on select "consulting adjusting automating advertising" at bounding box center [384, 254] width 86 height 20
click at [1115, 281] on select "irresistible purposeful plausible detrimental" at bounding box center [1123, 279] width 86 height 20
select select "irresistible"
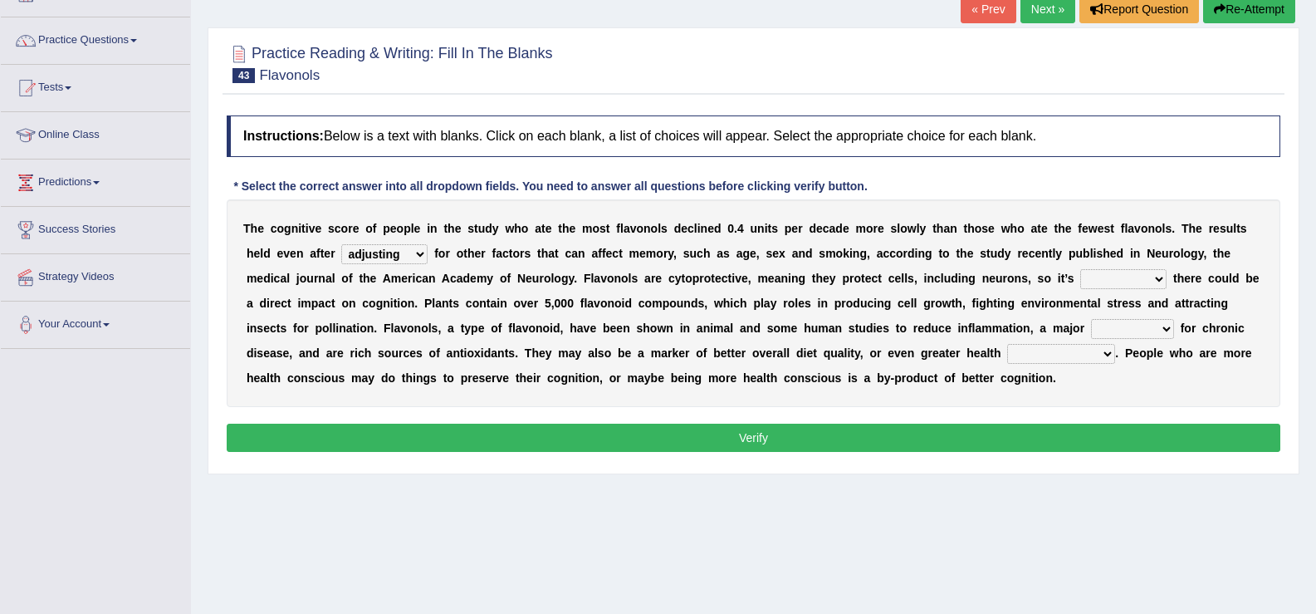
click at [1080, 269] on select "irresistible purposeful plausible detrimental" at bounding box center [1123, 279] width 86 height 20
click at [1123, 335] on select "nuance module fact trigger" at bounding box center [1132, 329] width 83 height 20
select select "trigger"
click at [1091, 319] on select "nuance module fact trigger" at bounding box center [1132, 329] width 83 height 20
click at [1054, 354] on select "intervention cognition protection consciousness" at bounding box center [1061, 354] width 108 height 20
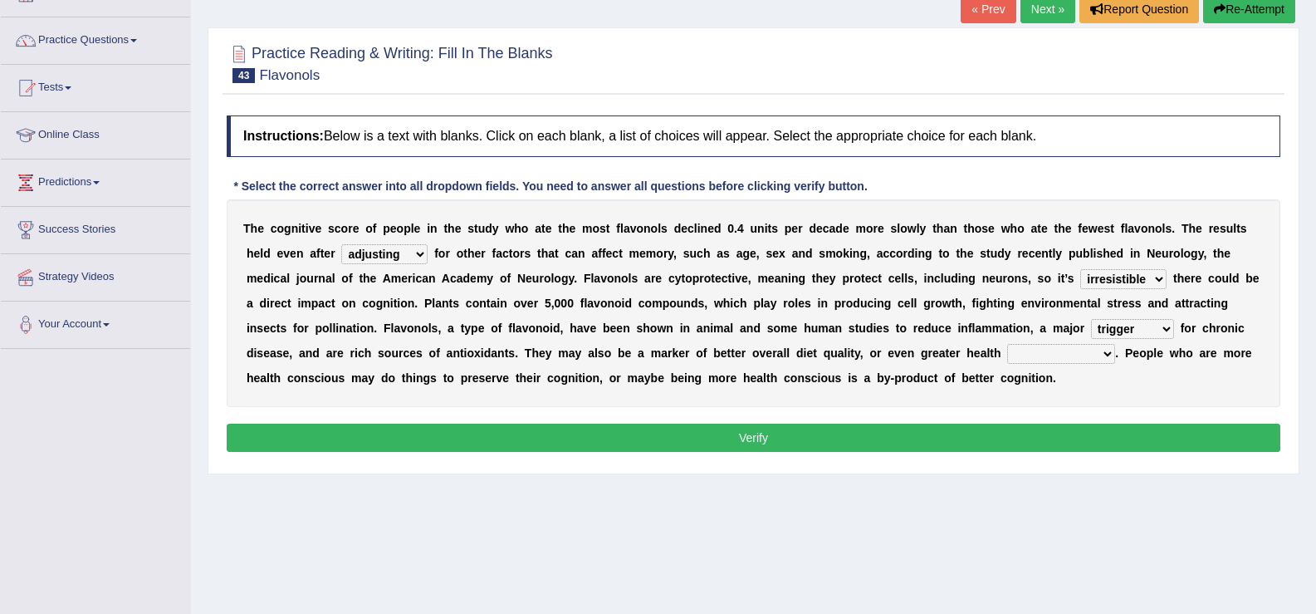
select select "protection"
click at [1007, 344] on select "intervention cognition protection consciousness" at bounding box center [1061, 354] width 108 height 20
click at [1030, 435] on button "Verify" at bounding box center [754, 437] width 1054 height 28
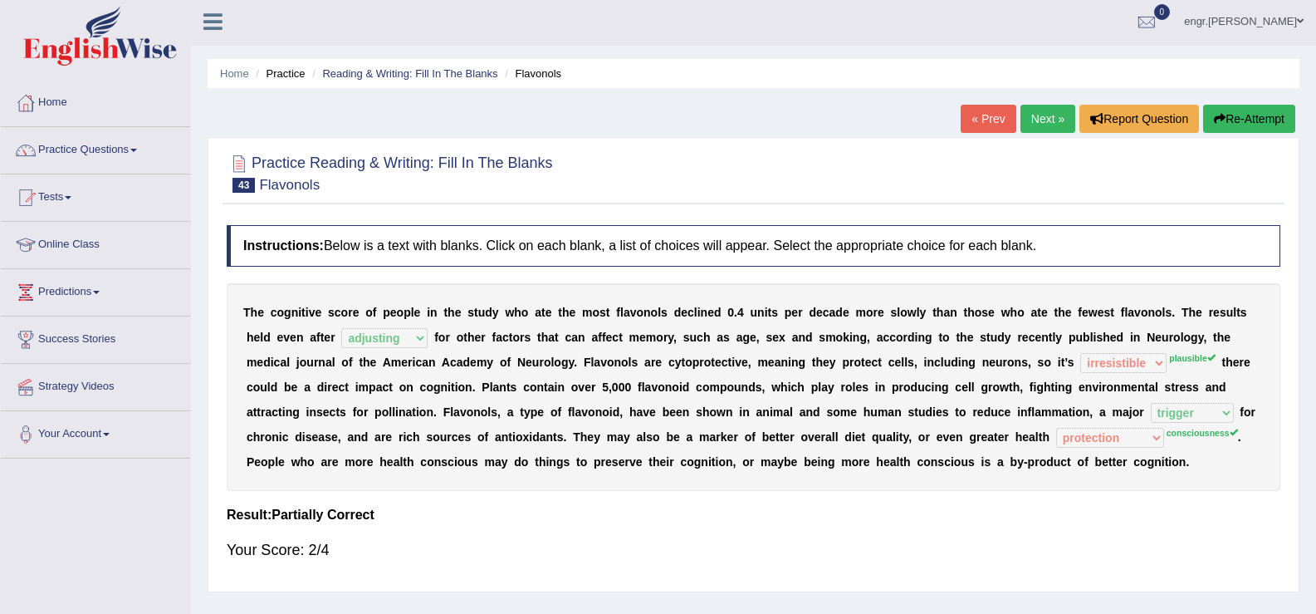
scroll to position [0, 0]
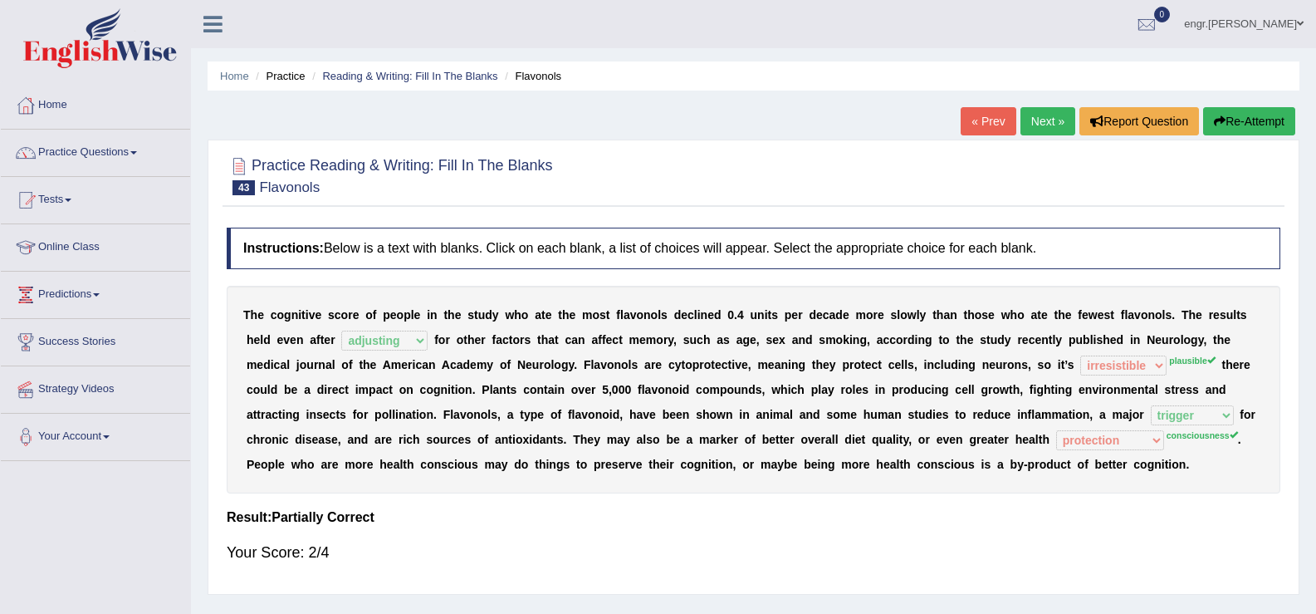
click at [1050, 122] on link "Next »" at bounding box center [1048, 121] width 55 height 28
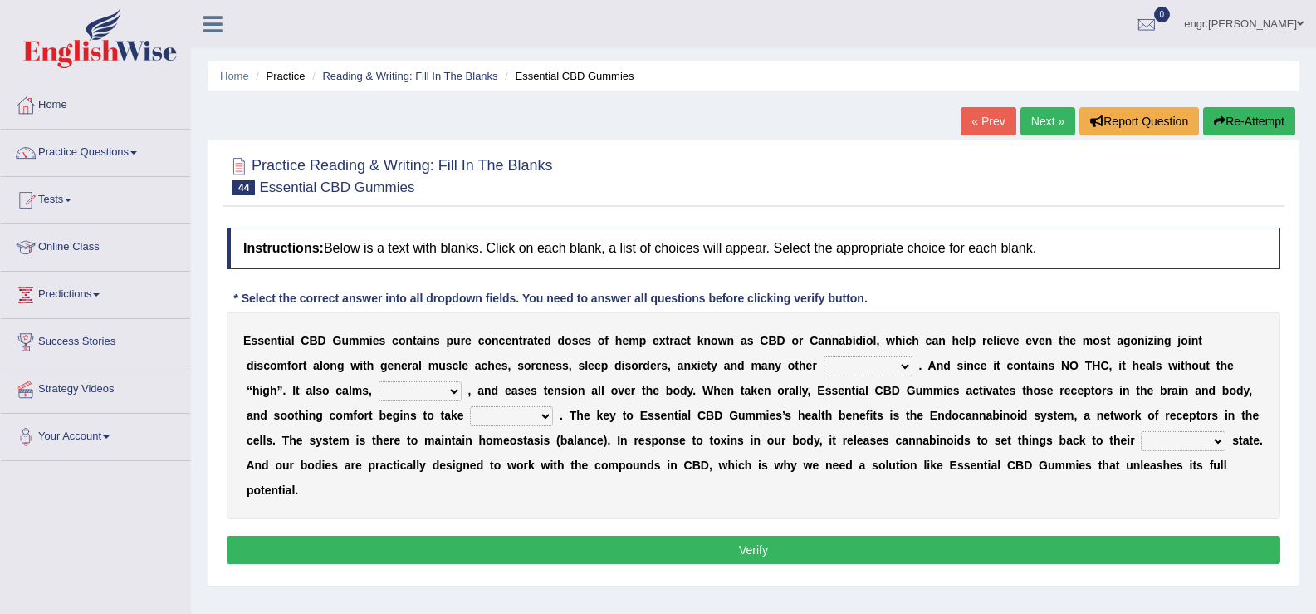
click at [866, 363] on select "pains phenomena poisons ailments" at bounding box center [868, 366] width 89 height 20
select select "pains"
click at [824, 356] on select "pains phenomena poisons ailments" at bounding box center [868, 366] width 89 height 20
click at [418, 390] on select "excites relaxes cures digests" at bounding box center [420, 391] width 83 height 20
select select "relaxes"
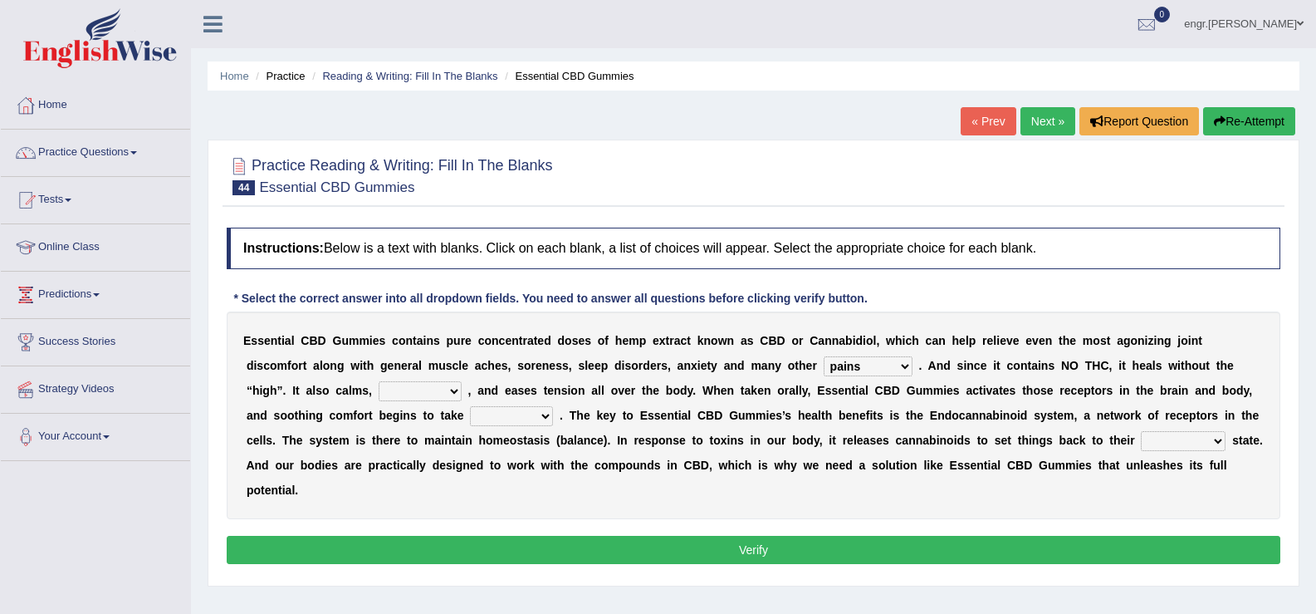
click at [379, 381] on select "excites relaxes cures digests" at bounding box center [420, 391] width 83 height 20
click at [516, 415] on select "it formation in form" at bounding box center [511, 416] width 83 height 20
select select "formation"
click at [470, 406] on select "it formation in form" at bounding box center [511, 416] width 83 height 20
click at [1166, 438] on select "new next substantial natural" at bounding box center [1183, 441] width 85 height 20
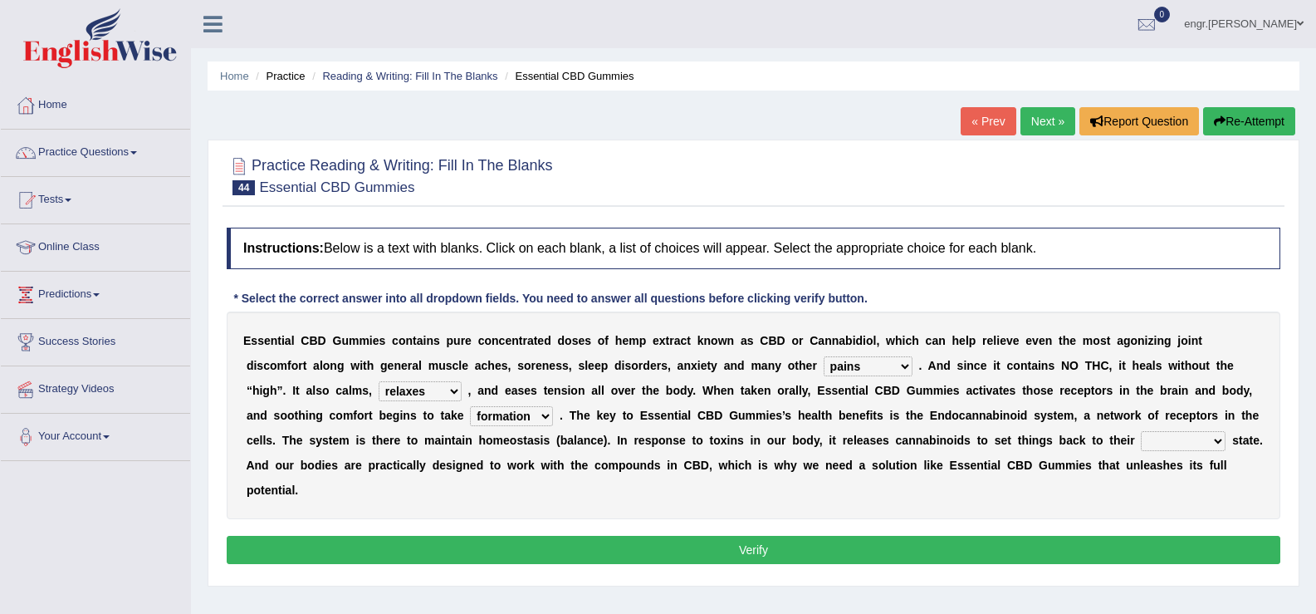
select select "natural"
click at [1141, 431] on select "new next substantial natural" at bounding box center [1183, 441] width 85 height 20
click at [1068, 554] on button "Verify" at bounding box center [754, 550] width 1054 height 28
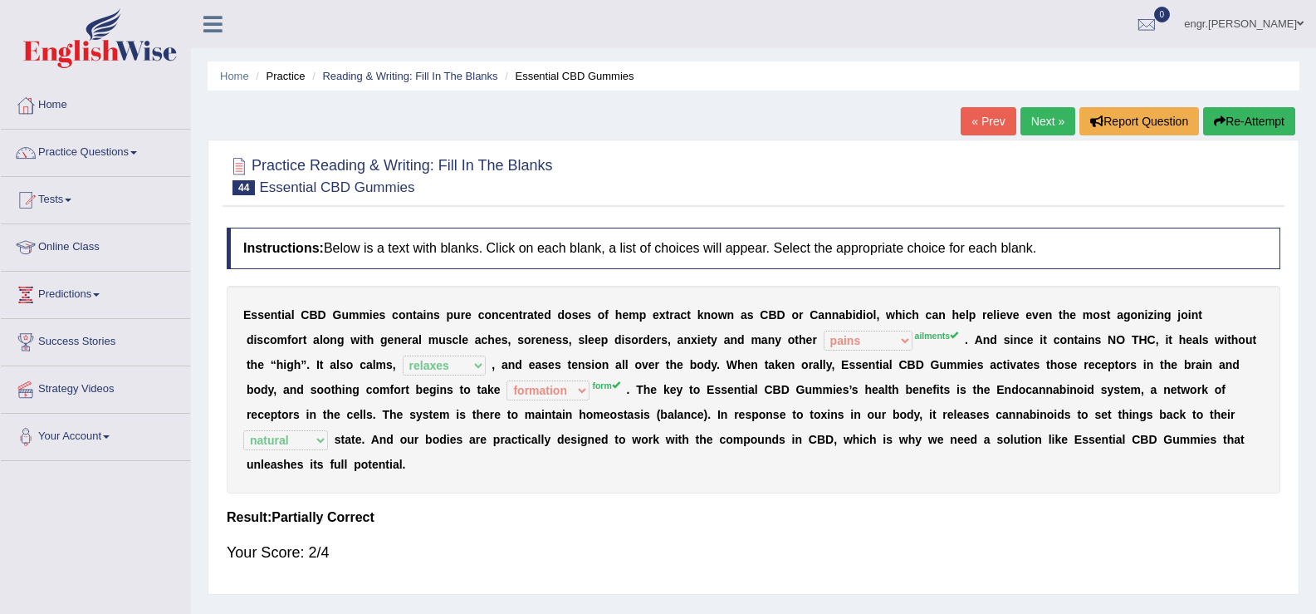
click at [1053, 128] on link "Next »" at bounding box center [1048, 121] width 55 height 28
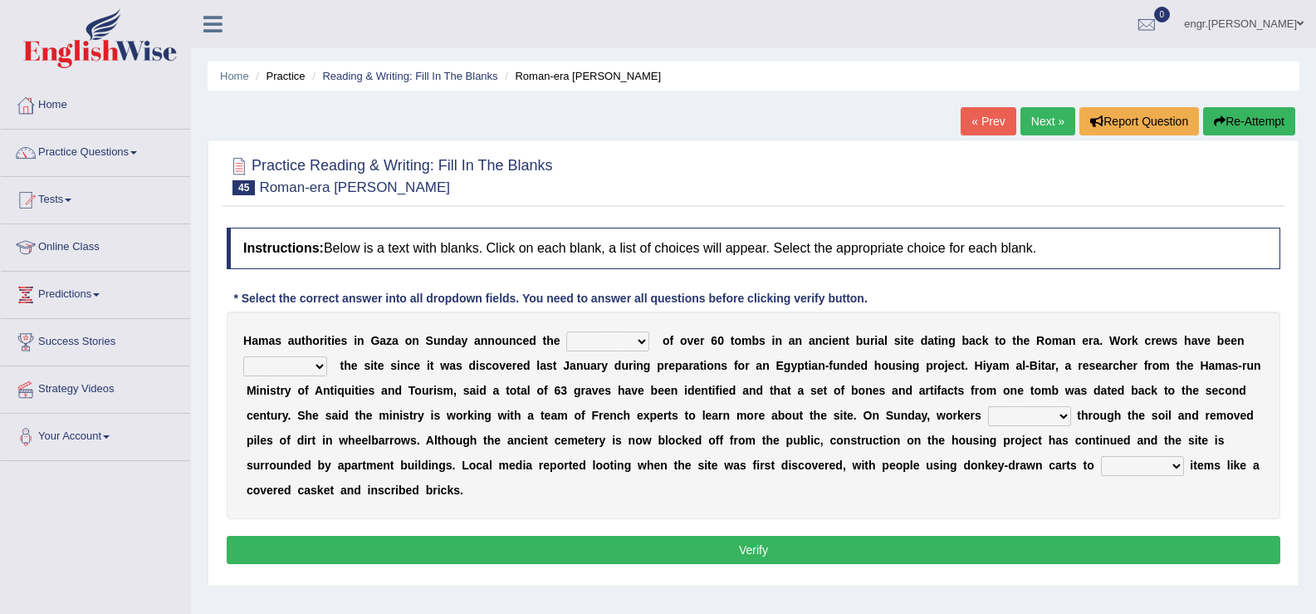
click at [592, 343] on select "downturn discovery creation disability" at bounding box center [607, 341] width 83 height 20
select select "discovery"
click at [566, 331] on select "downturn discovery creation disability" at bounding box center [607, 341] width 83 height 20
click at [312, 365] on select "destroying heralding excavating founding" at bounding box center [285, 366] width 84 height 20
select select "excavating"
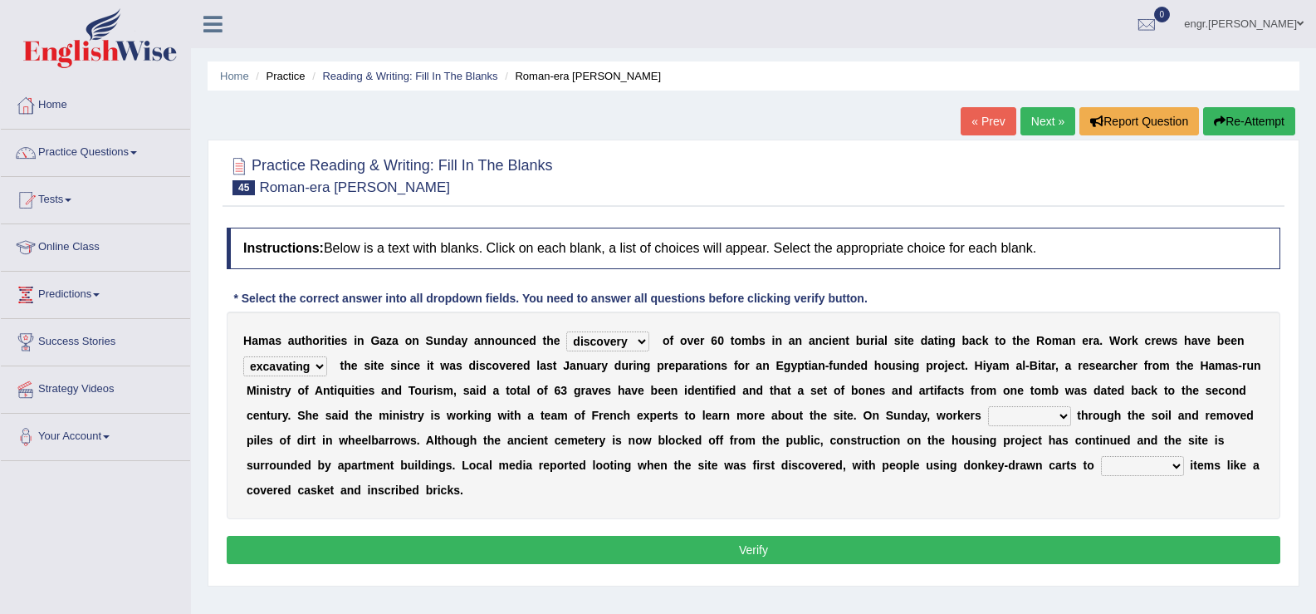
click at [243, 356] on select "destroying heralding excavating founding" at bounding box center [285, 366] width 84 height 20
click at [1059, 416] on select "irritated mimicked sifted sipped" at bounding box center [1029, 416] width 83 height 20
select select "sifted"
click at [988, 406] on select "irritated mimicked sifted sipped" at bounding box center [1029, 416] width 83 height 20
drag, startPoint x: 1016, startPoint y: 501, endPoint x: 974, endPoint y: 487, distance: 43.6
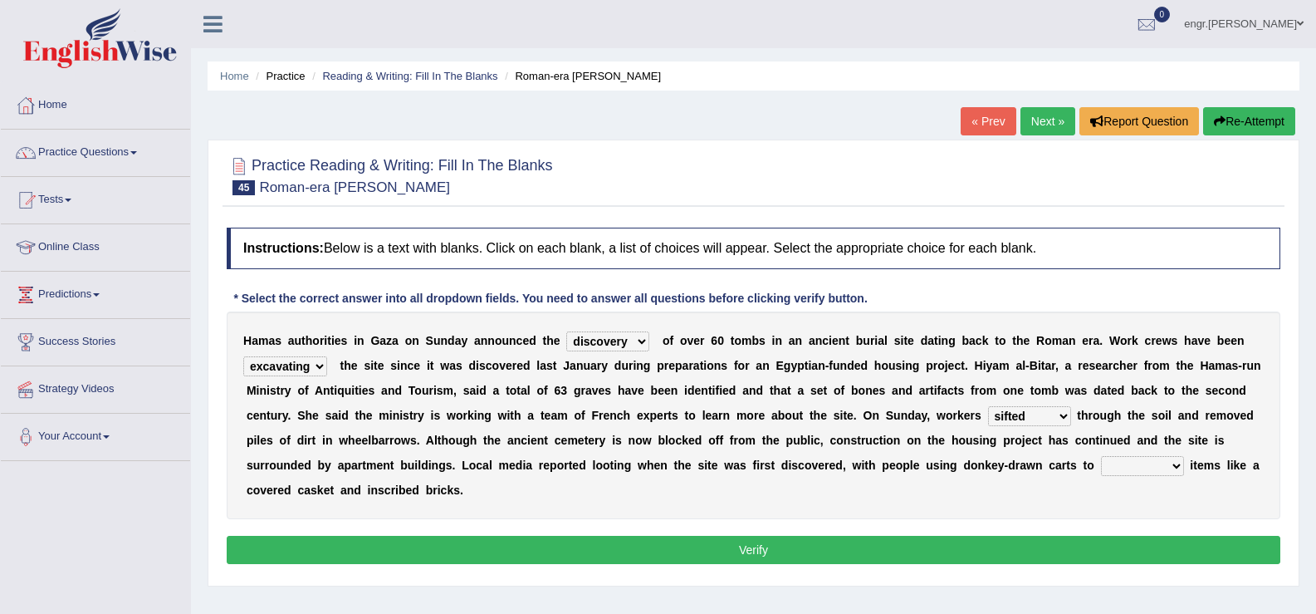
click at [974, 487] on div "H a m a s a u t h o r i t i e s i n G a z a o n S u n d a y a n n o u n c e d t…" at bounding box center [754, 415] width 1054 height 208
click at [1131, 470] on select "haul away go away pull back cheer up" at bounding box center [1142, 466] width 83 height 20
select select "haul away"
click at [1101, 456] on select "haul away go away pull back cheer up" at bounding box center [1142, 466] width 83 height 20
click at [1059, 546] on button "Verify" at bounding box center [754, 550] width 1054 height 28
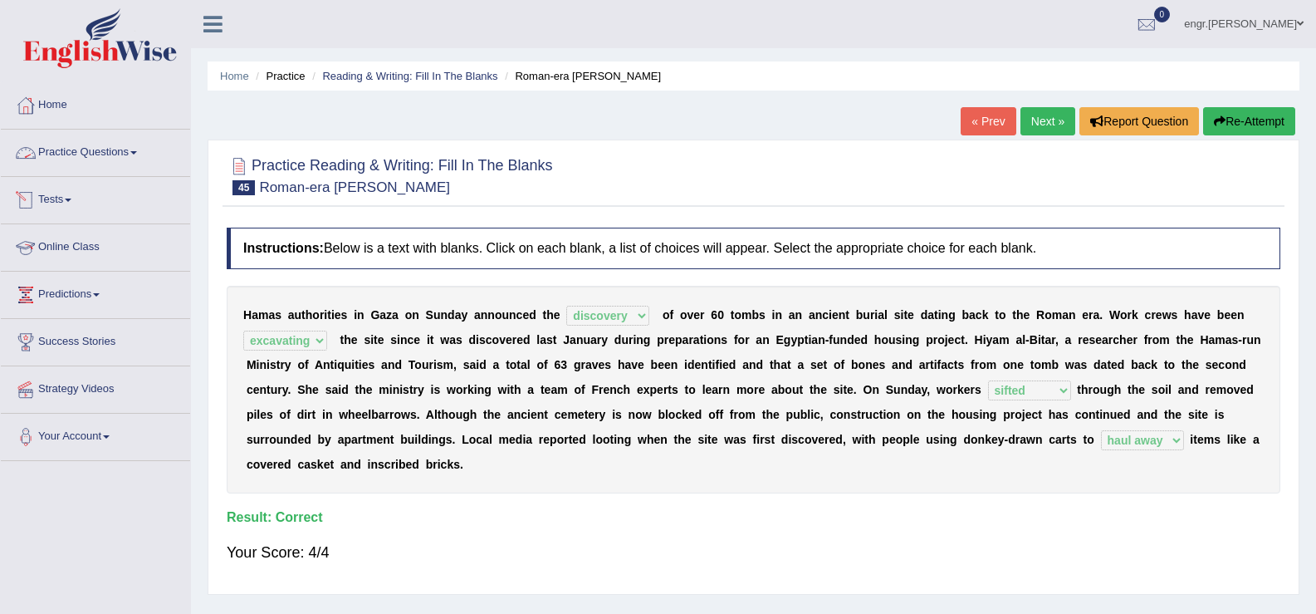
click at [145, 163] on link "Practice Questions" at bounding box center [95, 151] width 189 height 42
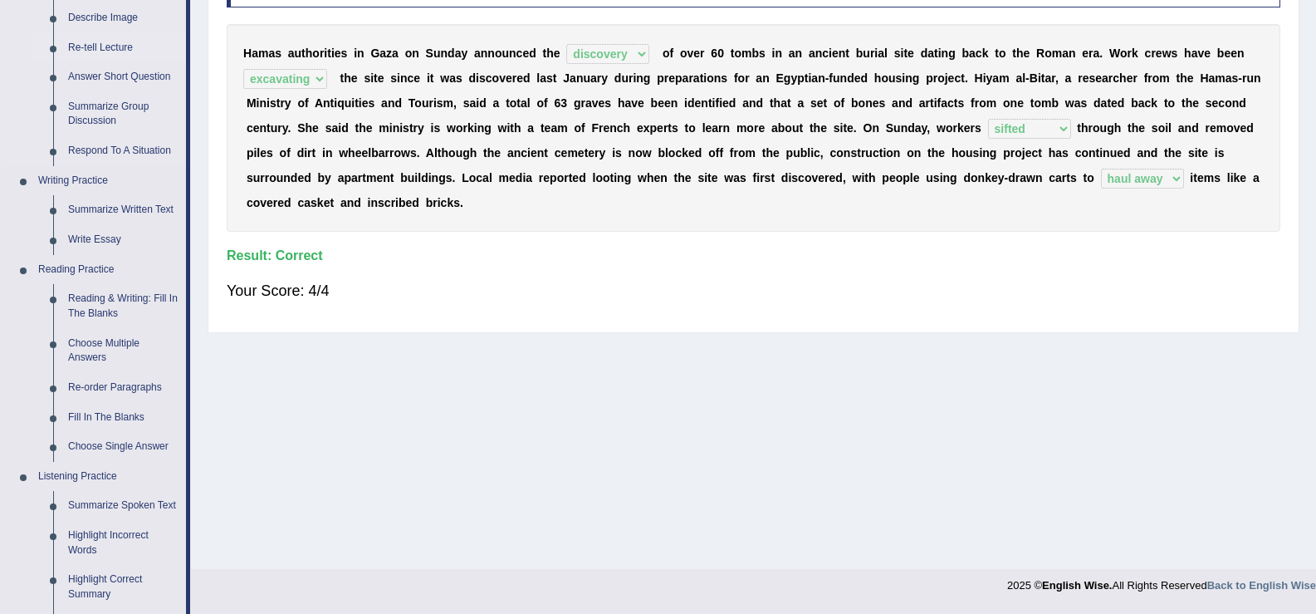
scroll to position [263, 0]
click at [105, 344] on link "Choose Multiple Answers" at bounding box center [123, 349] width 125 height 44
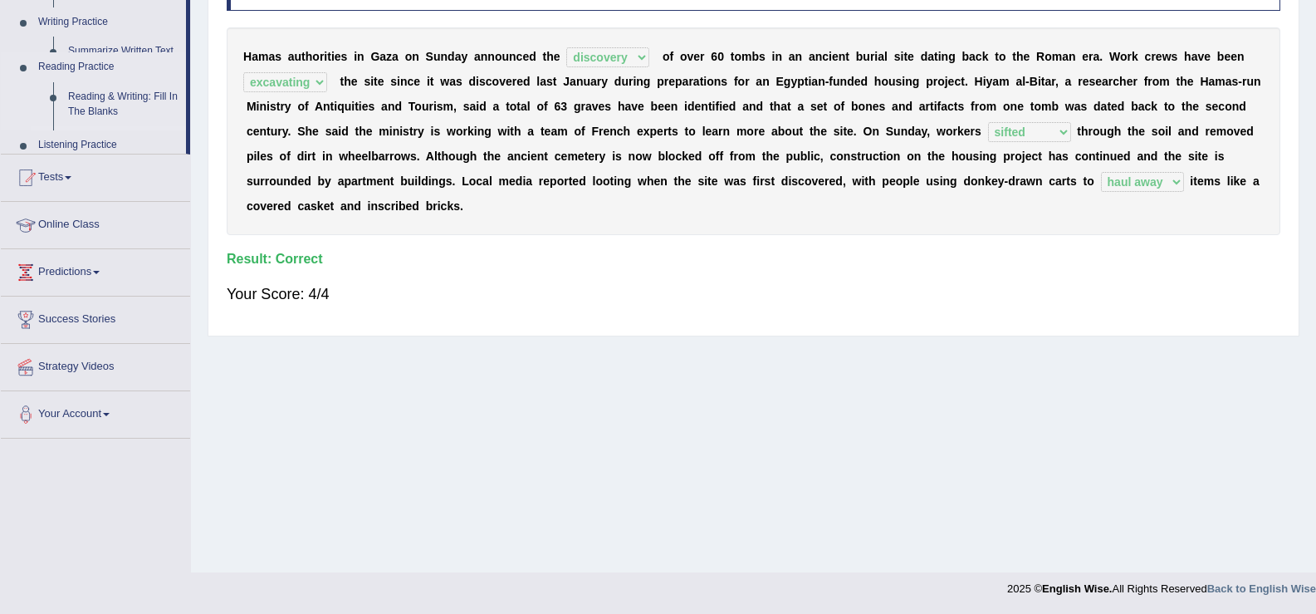
scroll to position [258, 0]
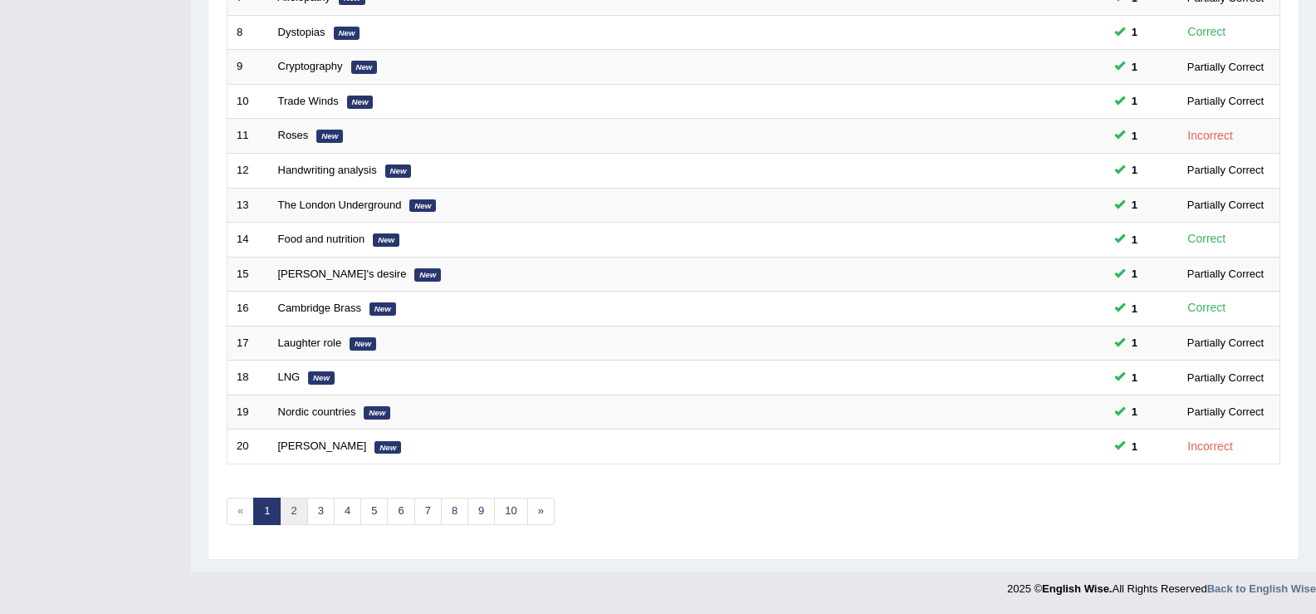
click at [296, 509] on link "2" at bounding box center [293, 510] width 27 height 27
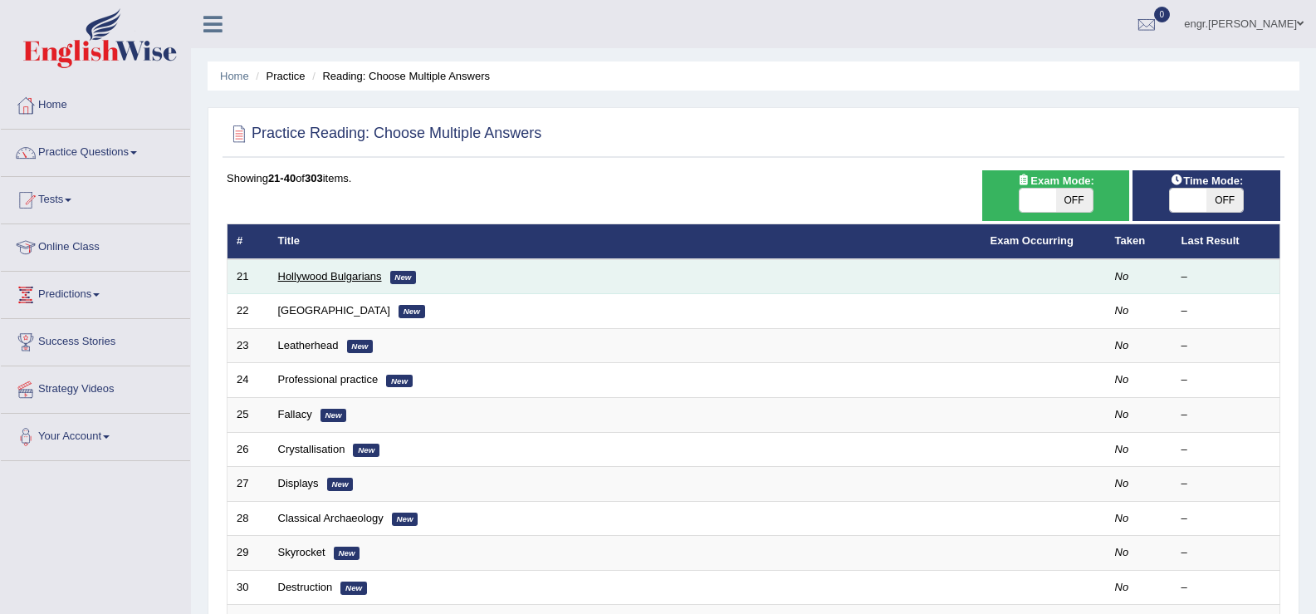
click at [339, 276] on link "Hollywood Bulgarians" at bounding box center [330, 276] width 104 height 12
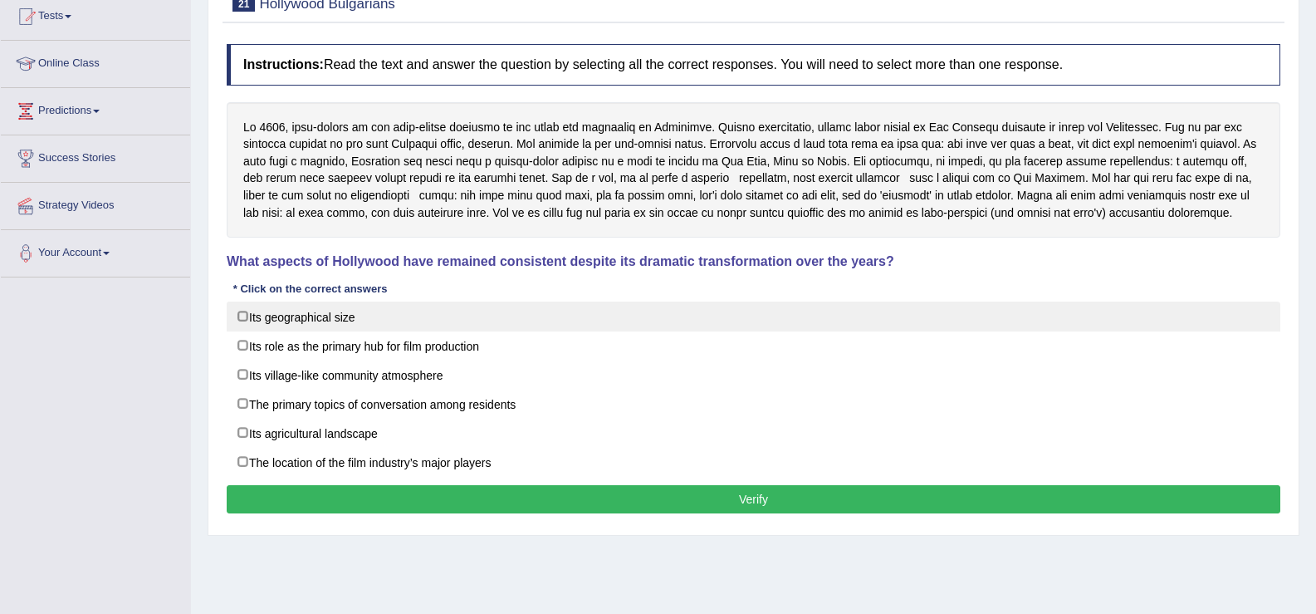
scroll to position [178, 0]
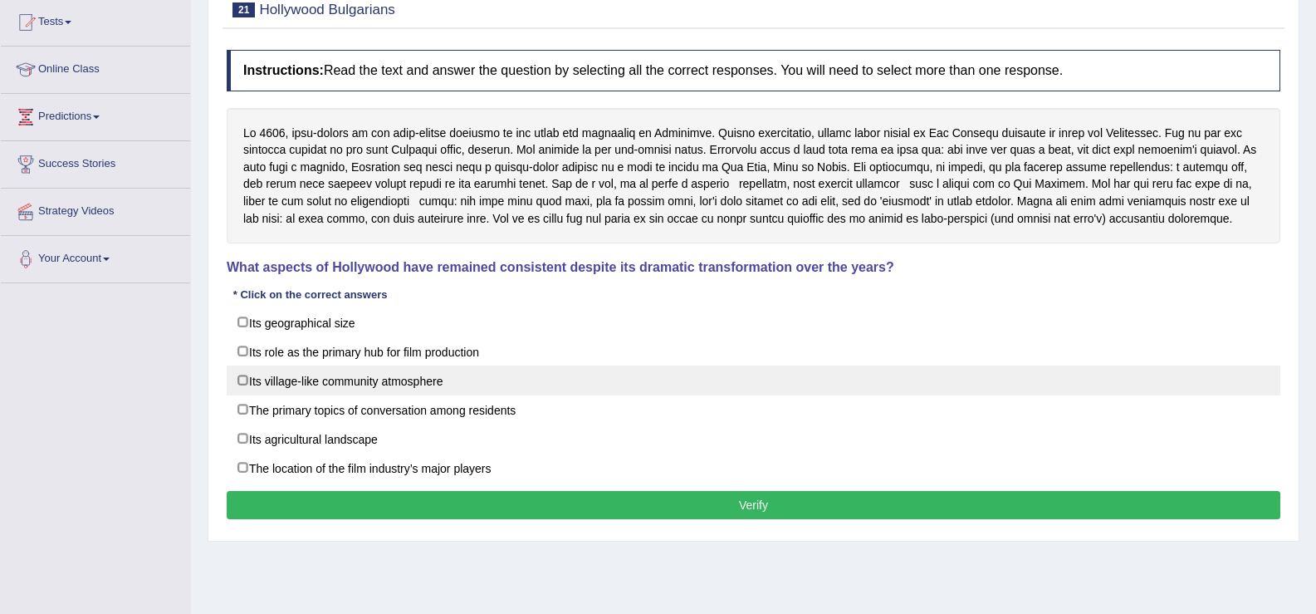
click at [338, 382] on label "Its village-like community atmosphere" at bounding box center [754, 380] width 1054 height 30
checkbox input "true"
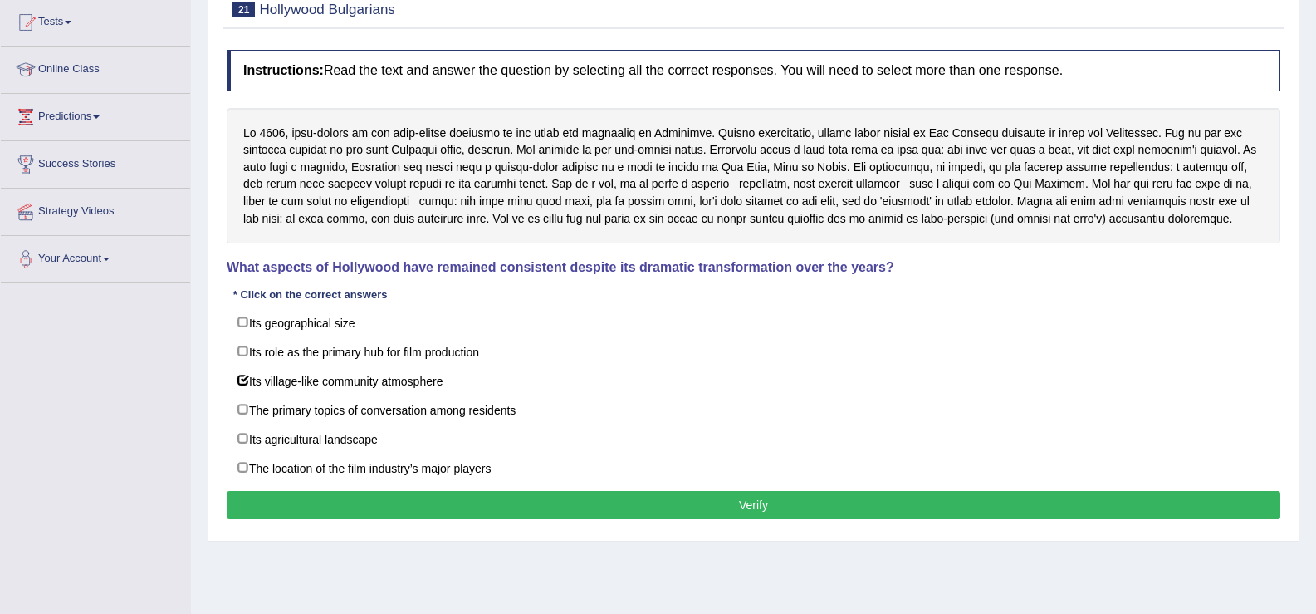
click at [400, 507] on button "Verify" at bounding box center [754, 505] width 1054 height 28
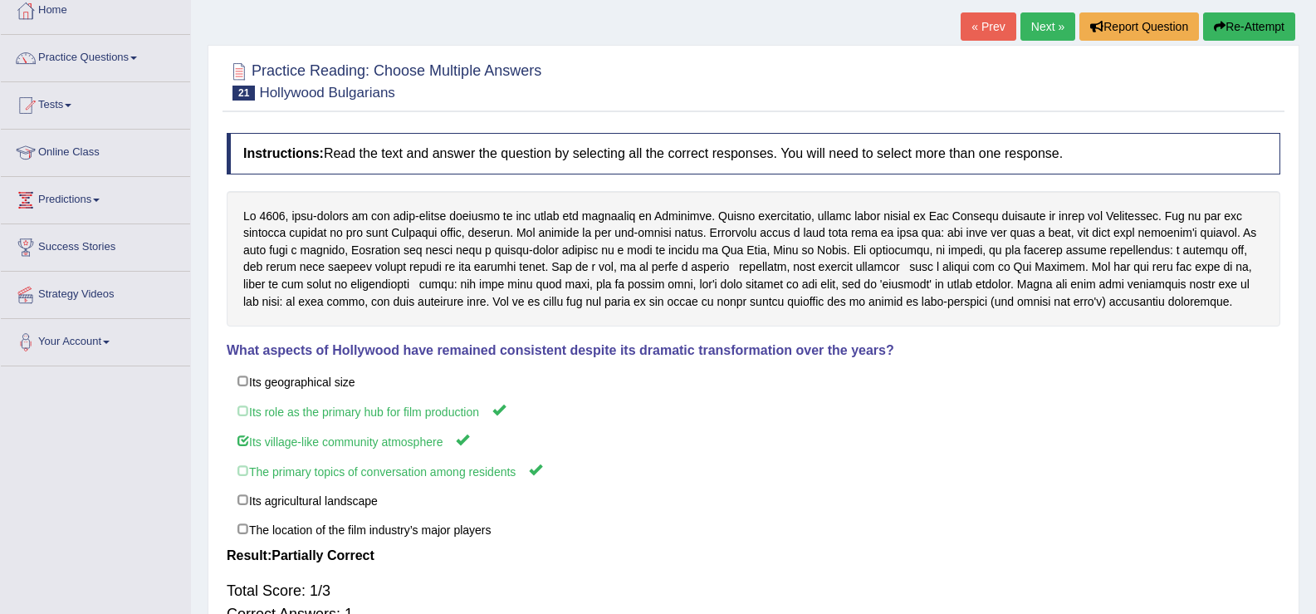
scroll to position [0, 0]
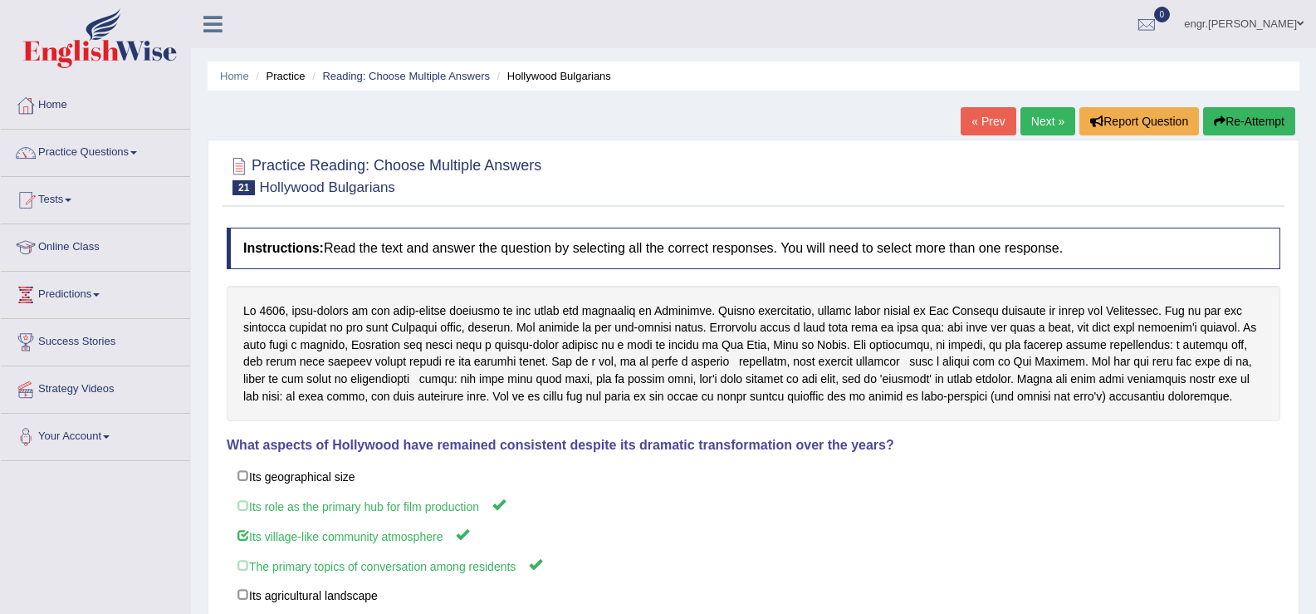
click at [1047, 125] on link "Next »" at bounding box center [1048, 121] width 55 height 28
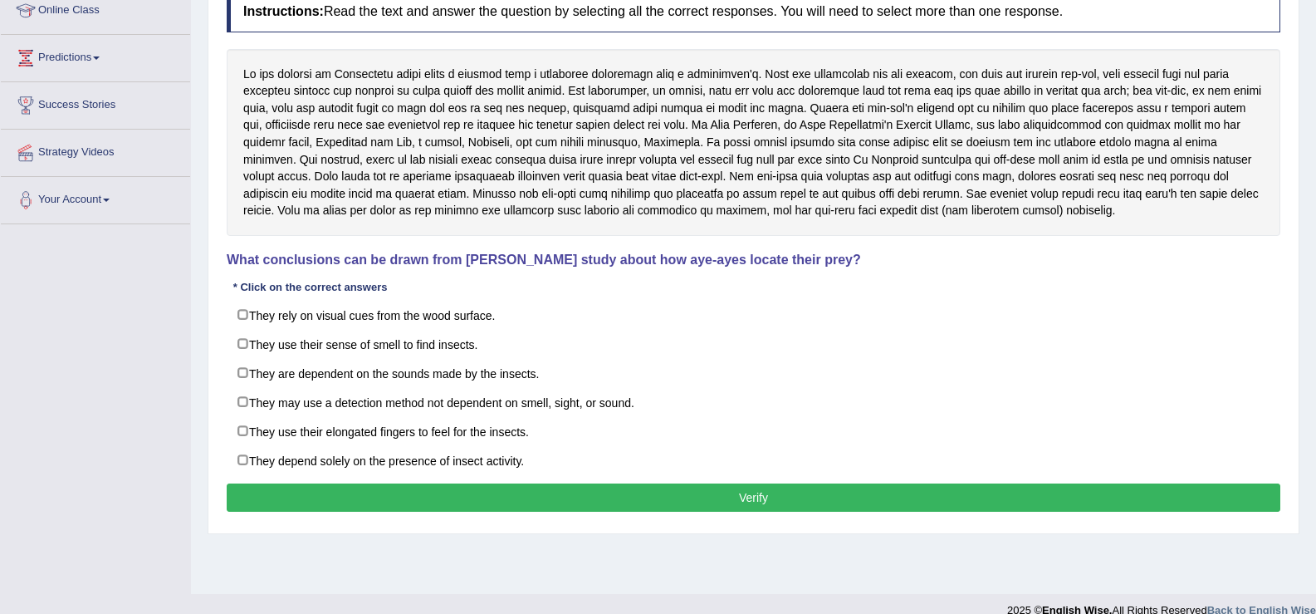
scroll to position [258, 0]
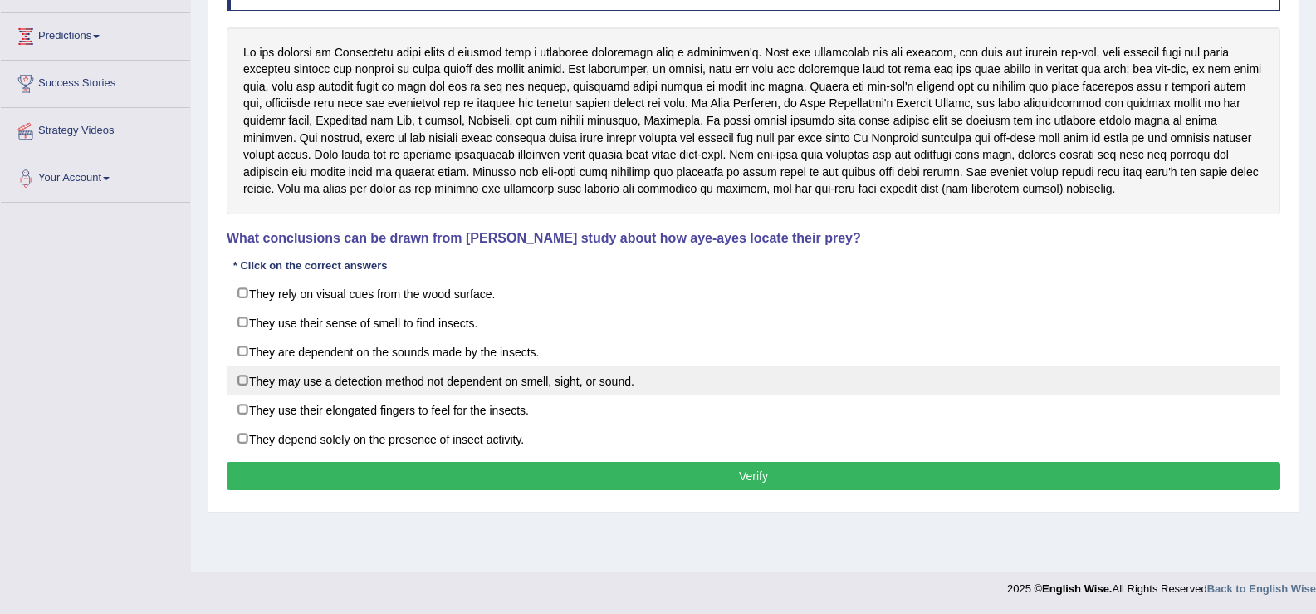
click at [237, 378] on label "They may use a detection method not dependent on smell, sight, or sound." at bounding box center [754, 380] width 1054 height 30
checkbox input "true"
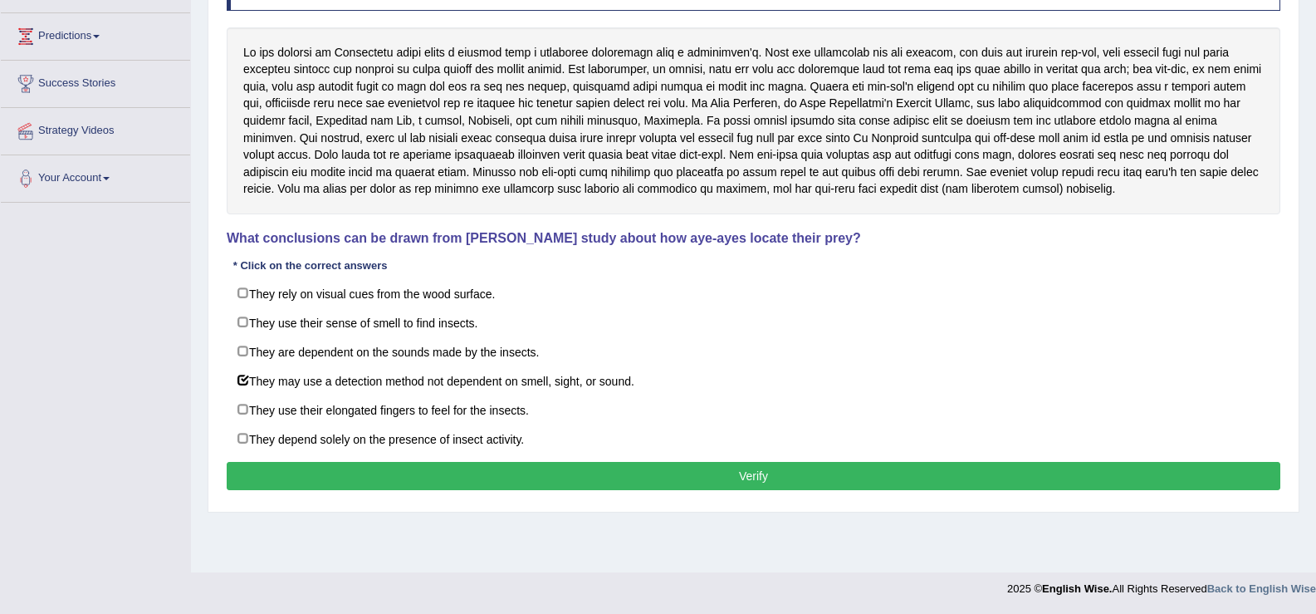
click at [331, 476] on button "Verify" at bounding box center [754, 476] width 1054 height 28
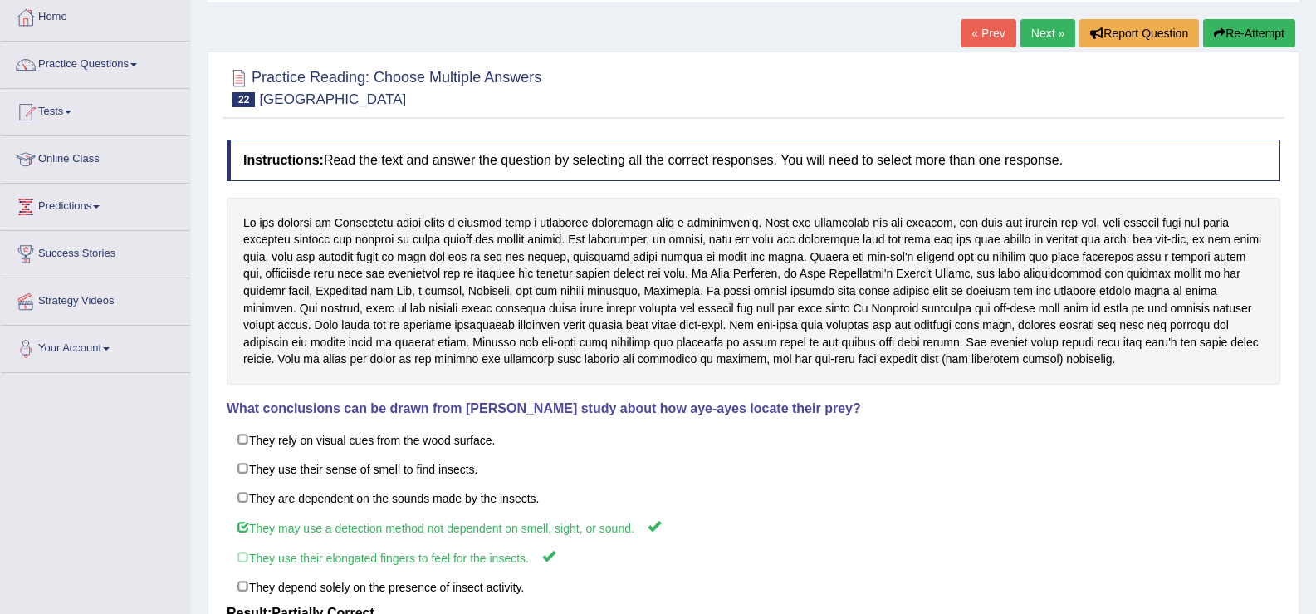
scroll to position [0, 0]
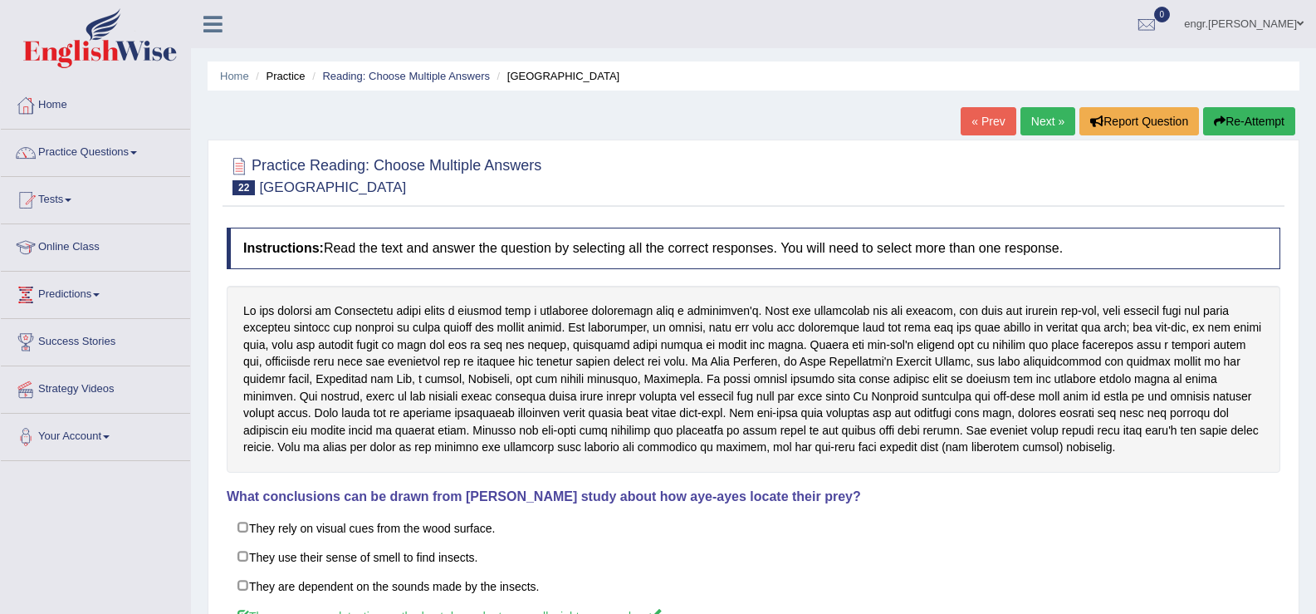
click at [1030, 117] on link "Next »" at bounding box center [1048, 121] width 55 height 28
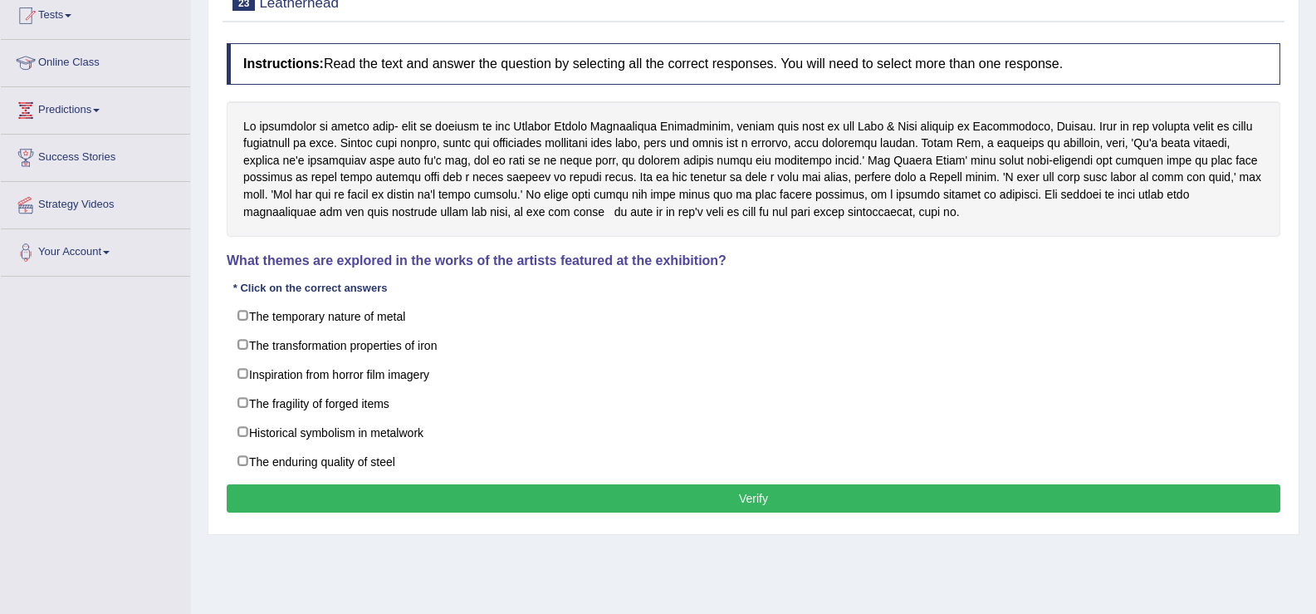
scroll to position [164, 0]
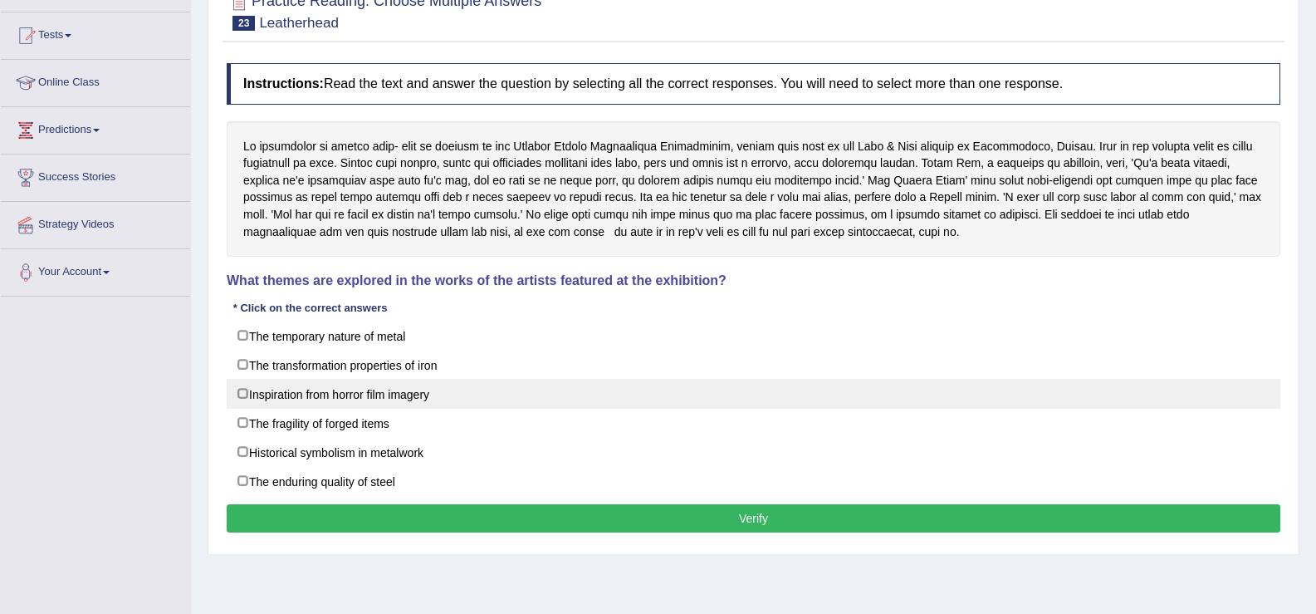
click at [282, 390] on label "Inspiration from horror film imagery" at bounding box center [754, 394] width 1054 height 30
checkbox input "true"
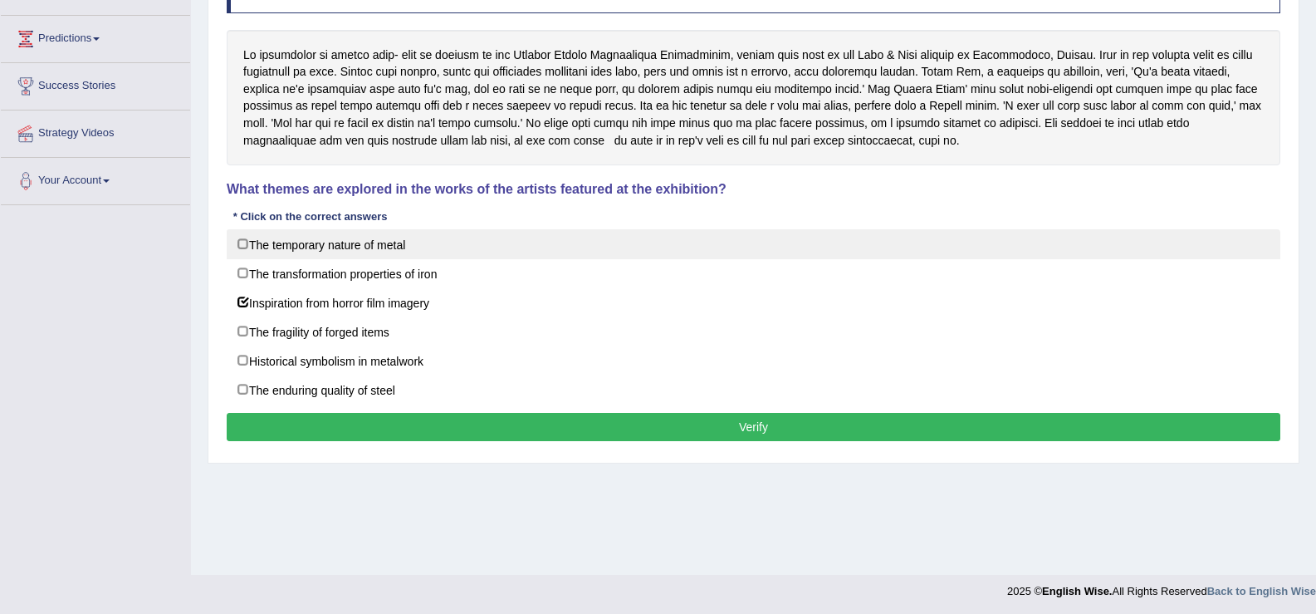
scroll to position [258, 0]
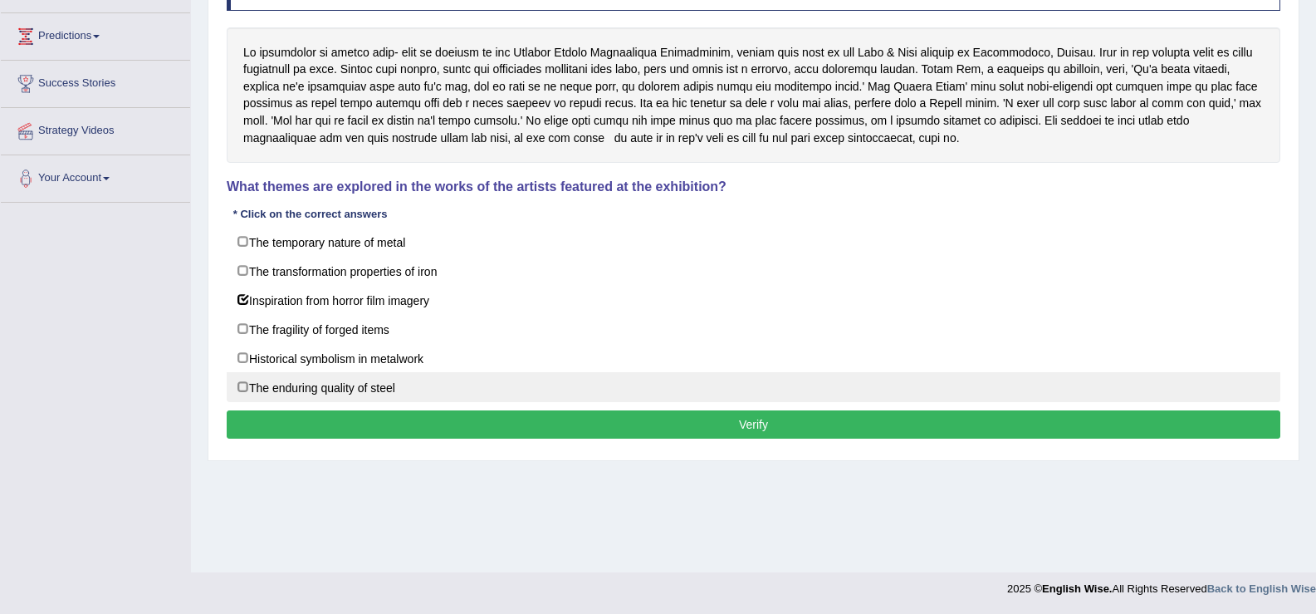
click at [359, 387] on label "The enduring quality of steel" at bounding box center [754, 387] width 1054 height 30
checkbox input "true"
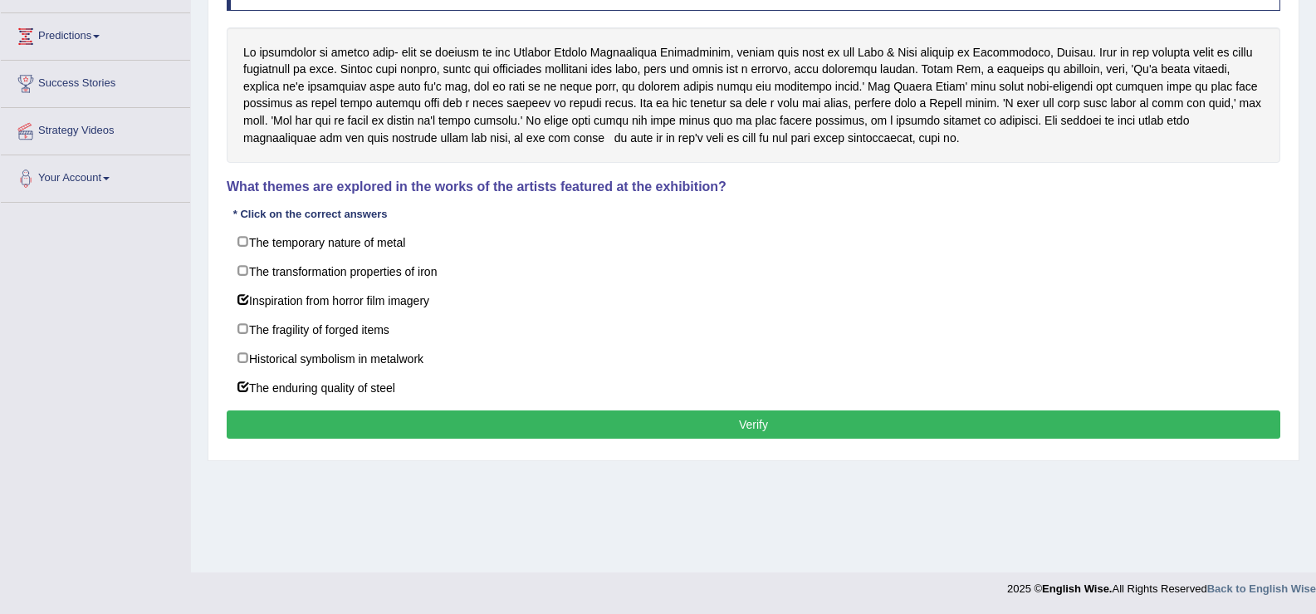
click at [389, 423] on button "Verify" at bounding box center [754, 424] width 1054 height 28
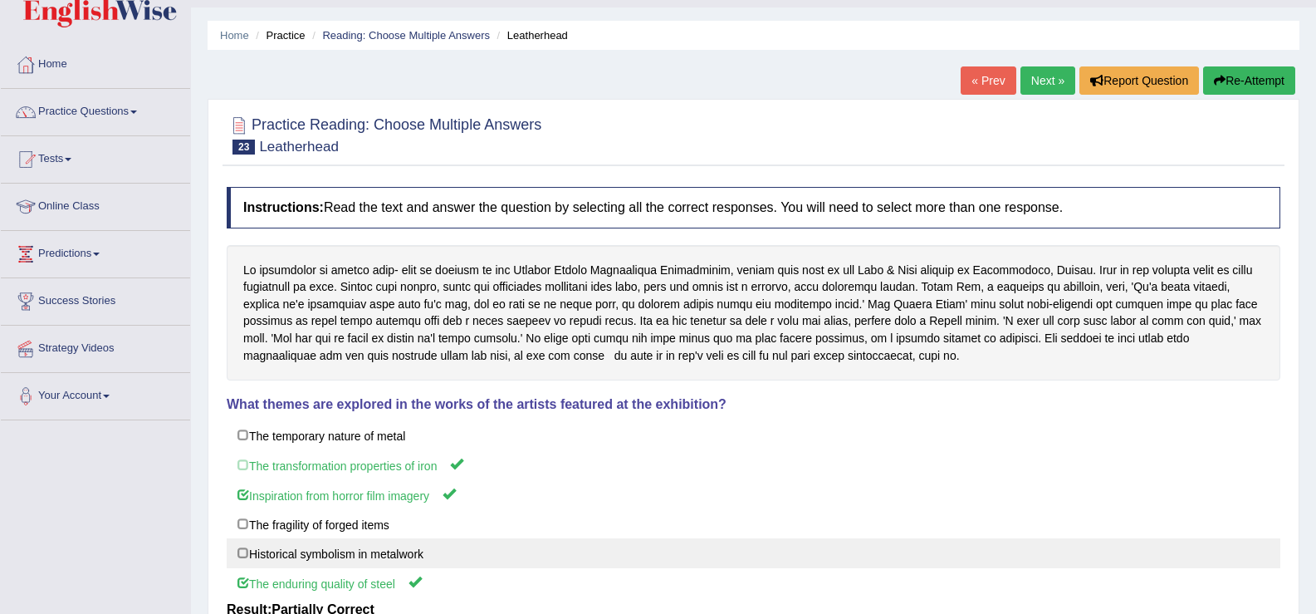
scroll to position [0, 0]
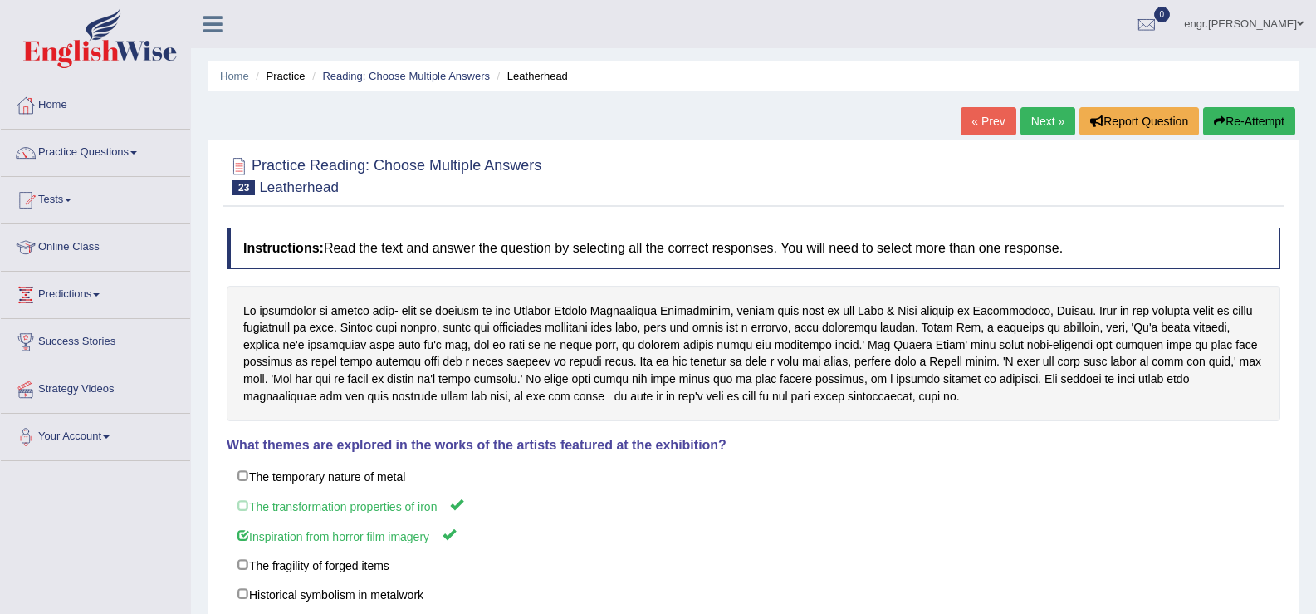
click at [1039, 124] on link "Next »" at bounding box center [1048, 121] width 55 height 28
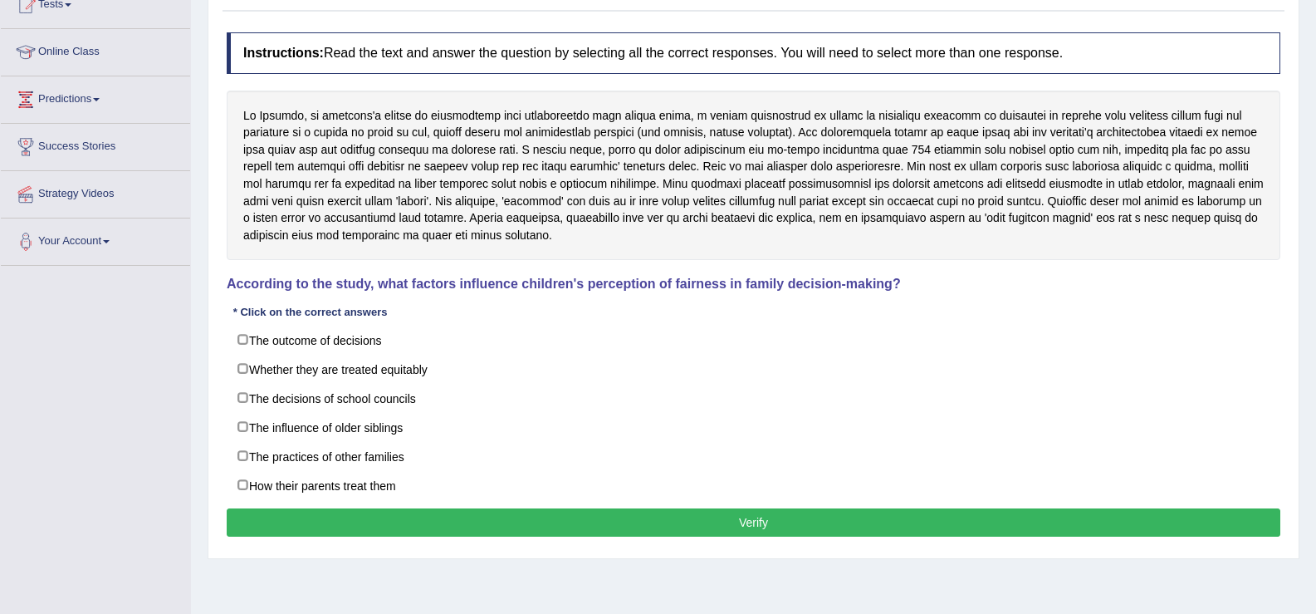
scroll to position [193, 0]
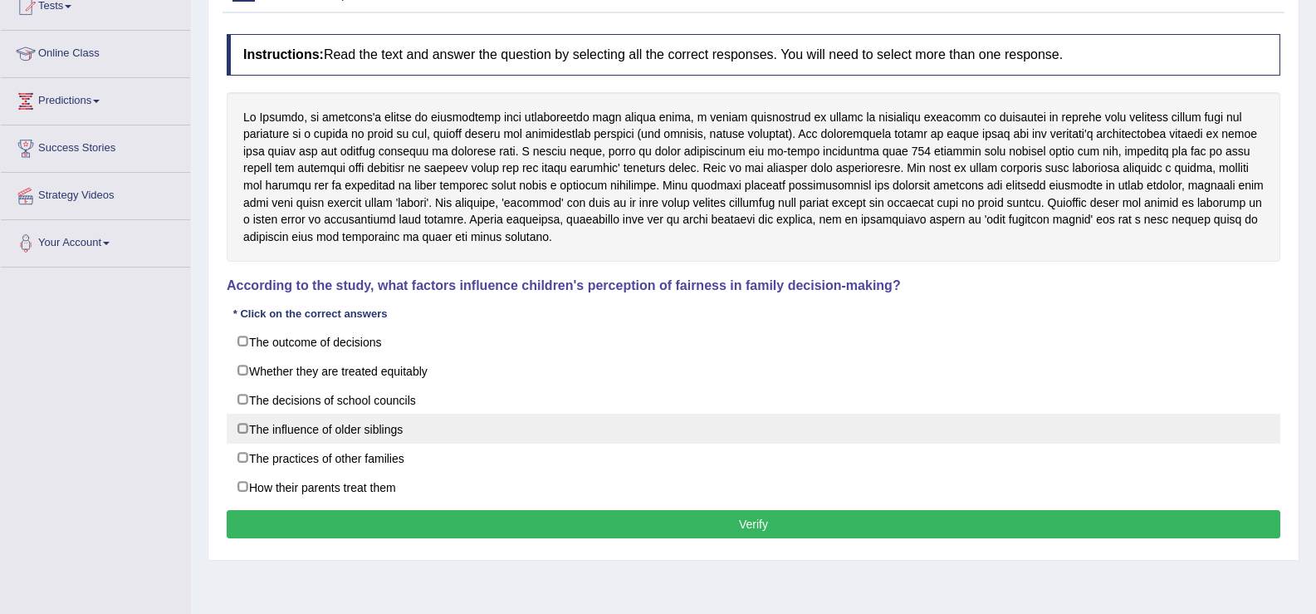
click at [239, 428] on label "The influence of older siblings" at bounding box center [754, 429] width 1054 height 30
checkbox input "true"
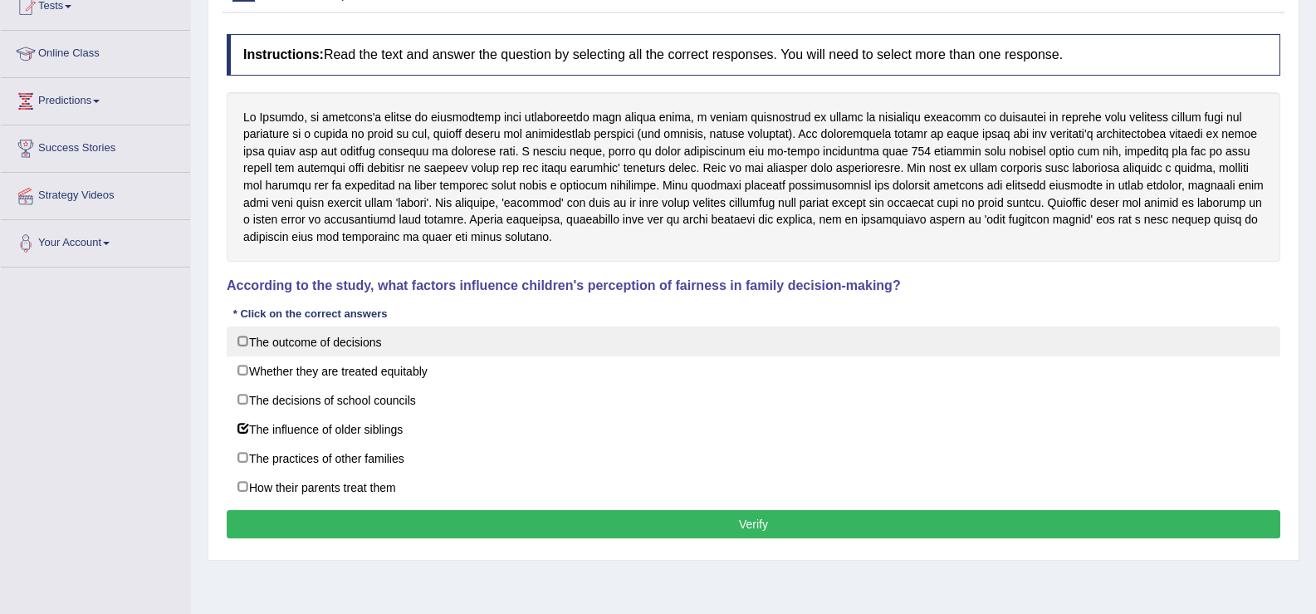
click at [244, 343] on label "The outcome of decisions" at bounding box center [754, 341] width 1054 height 30
checkbox input "true"
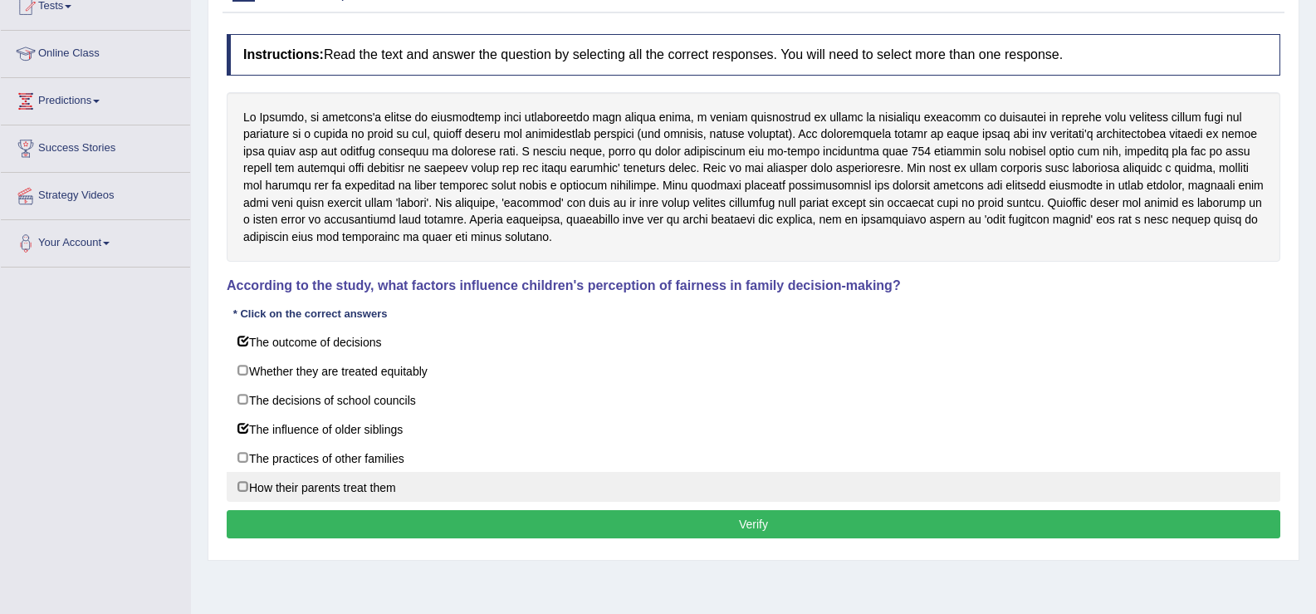
click at [239, 483] on label "How their parents treat them" at bounding box center [754, 487] width 1054 height 30
click at [262, 498] on label "How their parents treat them" at bounding box center [754, 487] width 1054 height 30
click at [263, 495] on label "How their parents treat them" at bounding box center [754, 487] width 1054 height 30
checkbox input "true"
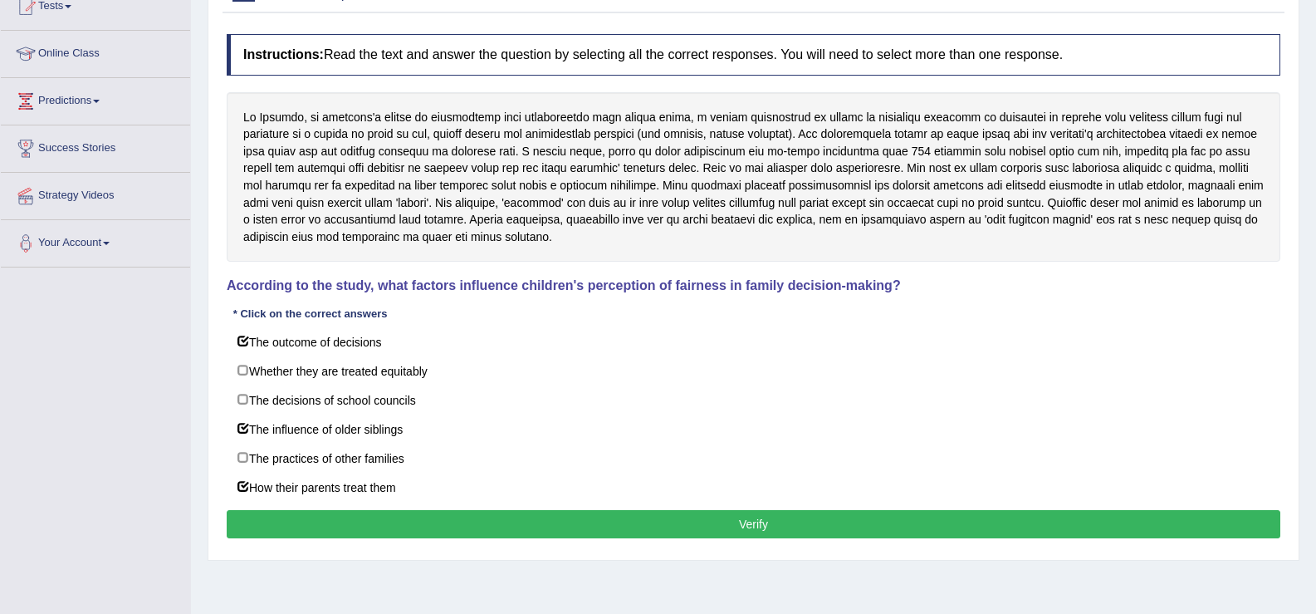
click at [267, 519] on button "Verify" at bounding box center [754, 524] width 1054 height 28
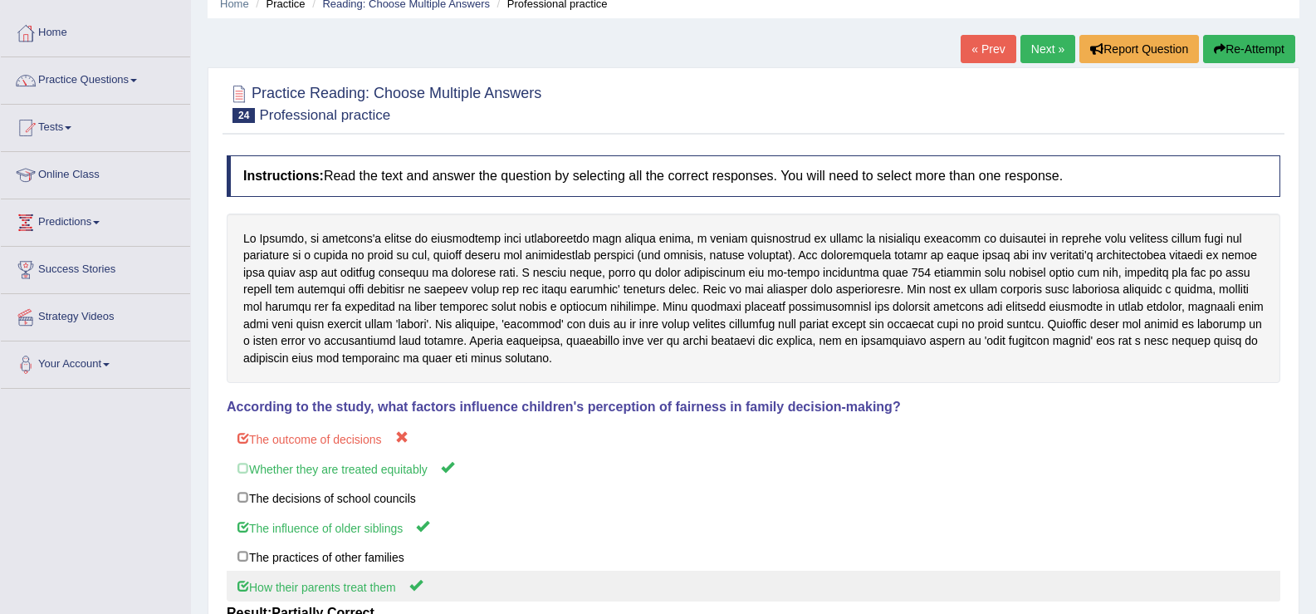
scroll to position [0, 0]
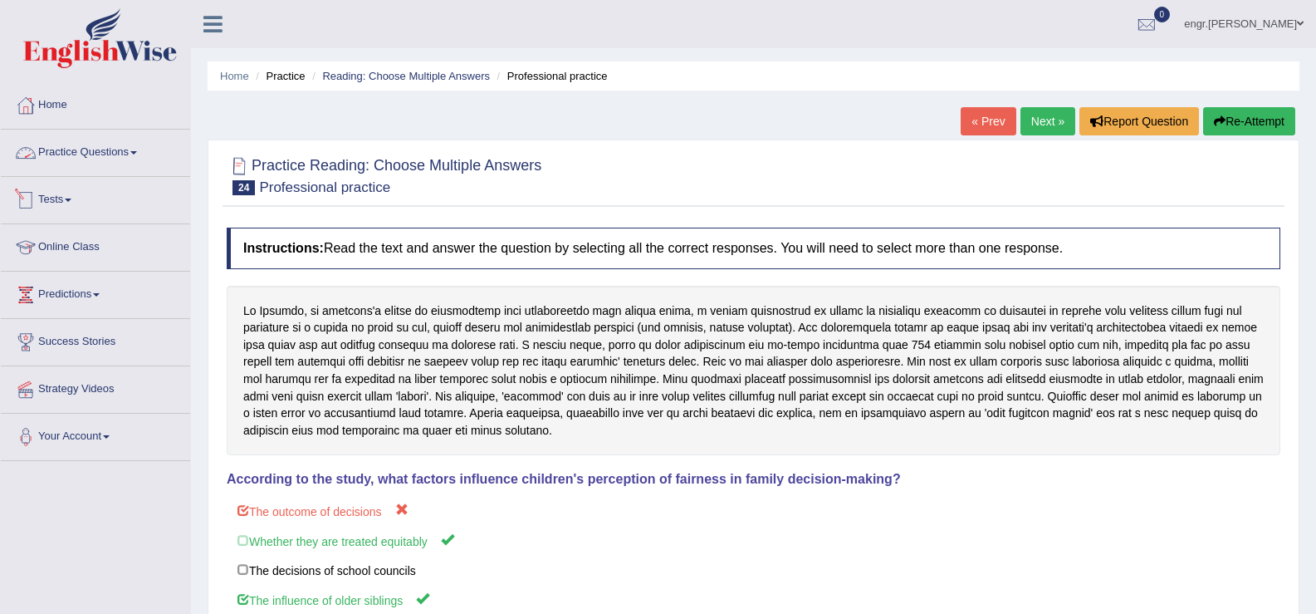
click at [117, 156] on link "Practice Questions" at bounding box center [95, 151] width 189 height 42
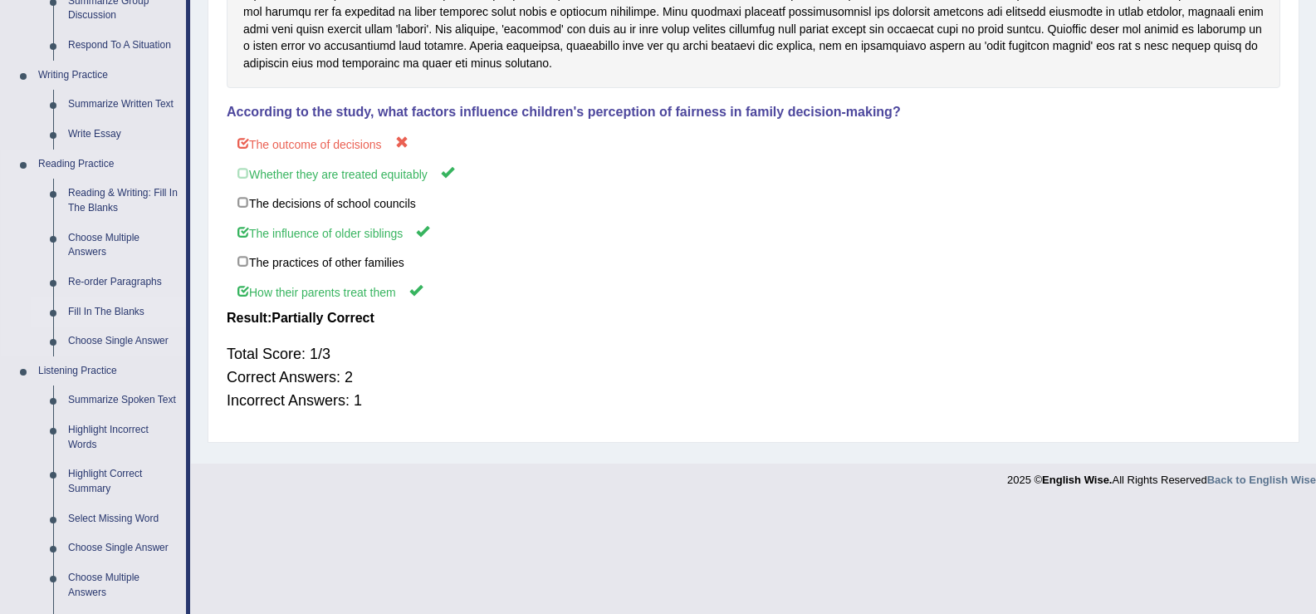
scroll to position [368, 0]
click at [116, 282] on link "Re-order Paragraphs" at bounding box center [123, 282] width 125 height 30
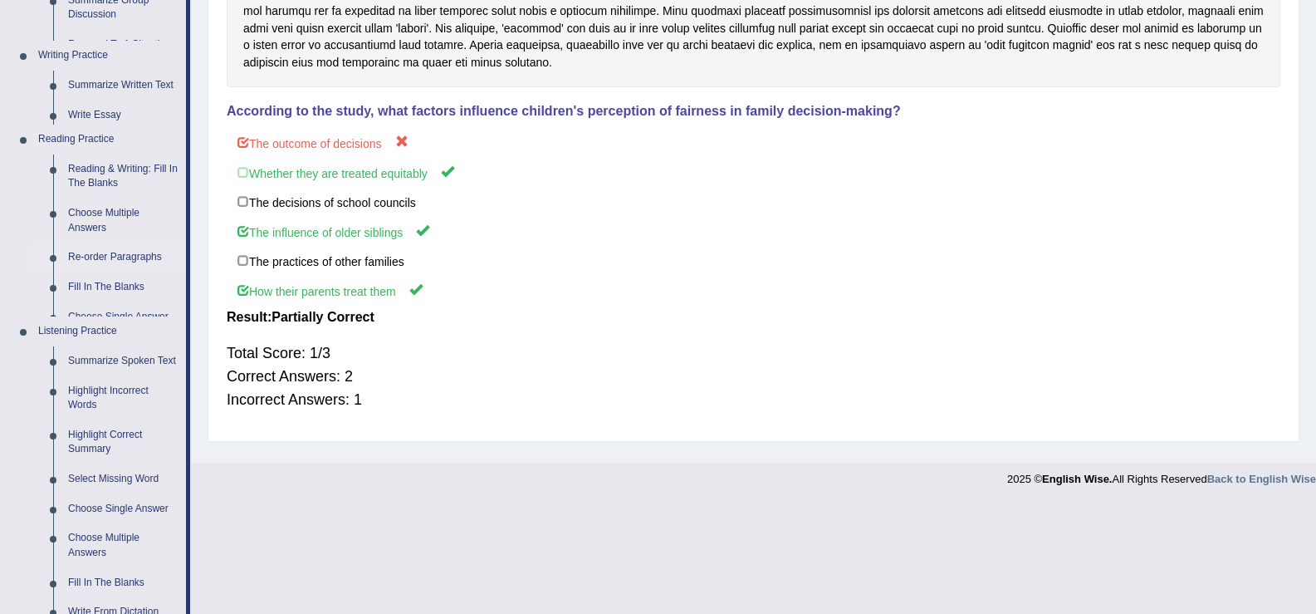
scroll to position [258, 0]
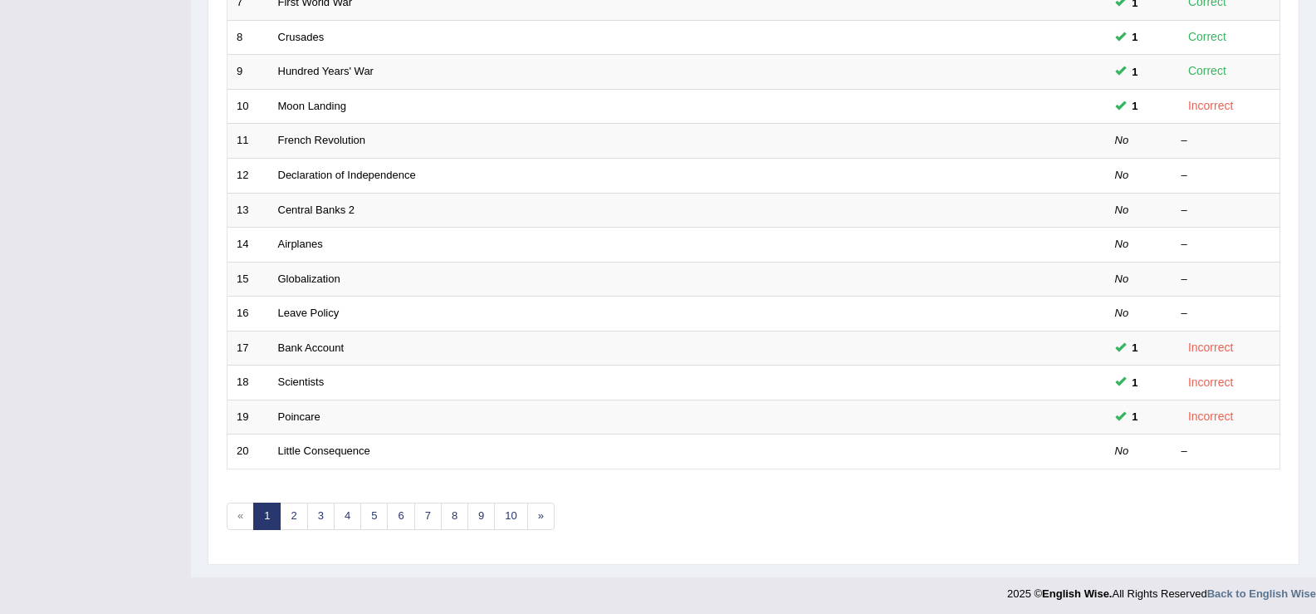
scroll to position [486, 0]
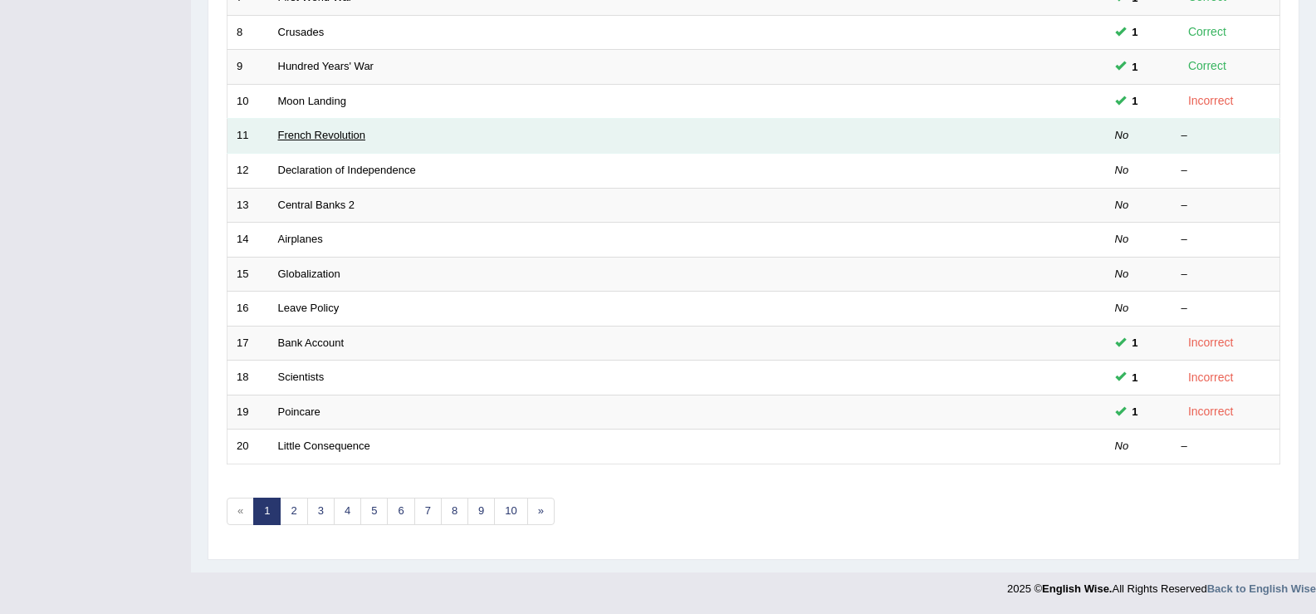
click at [328, 139] on link "French Revolution" at bounding box center [322, 135] width 88 height 12
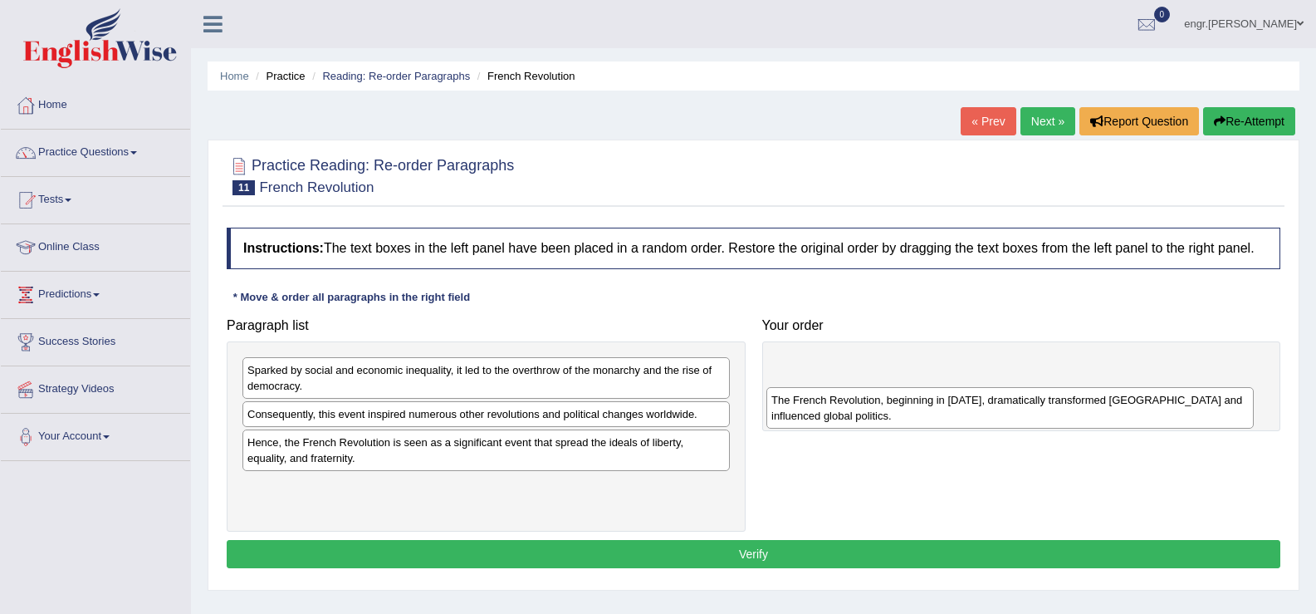
drag, startPoint x: 404, startPoint y: 417, endPoint x: 927, endPoint y: 397, distance: 522.7
click at [928, 401] on div "The French Revolution, beginning in [DATE], dramatically transformed [GEOGRAPHI…" at bounding box center [1009, 408] width 487 height 42
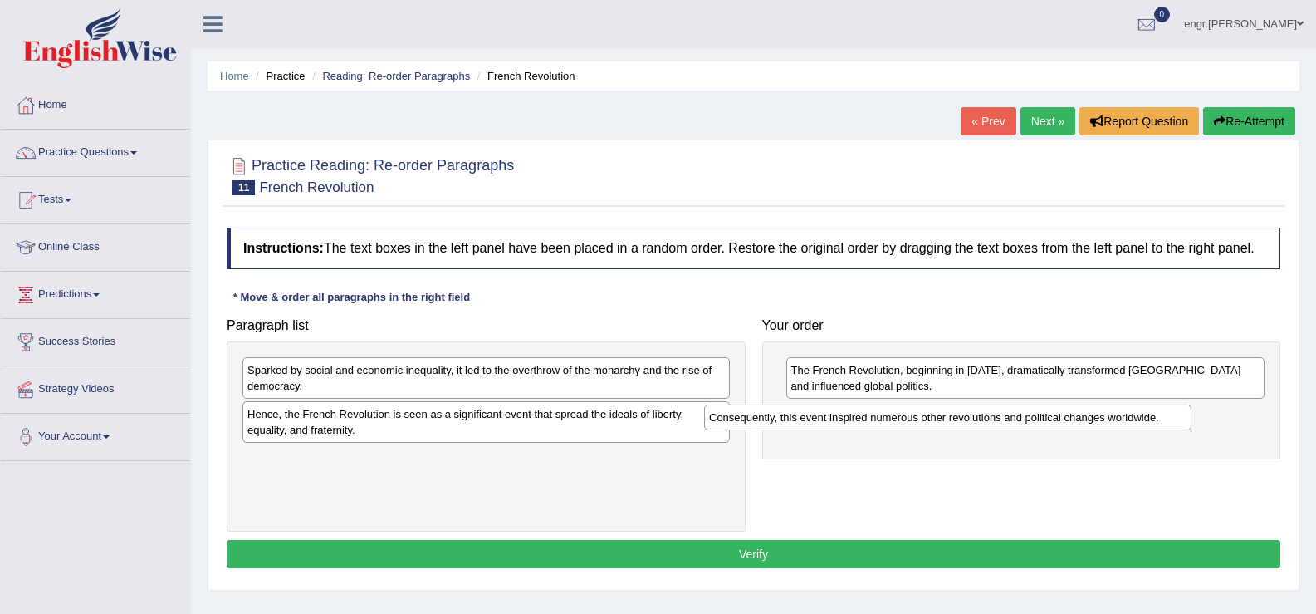
drag, startPoint x: 543, startPoint y: 414, endPoint x: 1005, endPoint y: 418, distance: 461.7
click at [1005, 418] on div "Consequently, this event inspired numerous other revolutions and political chan…" at bounding box center [947, 417] width 487 height 26
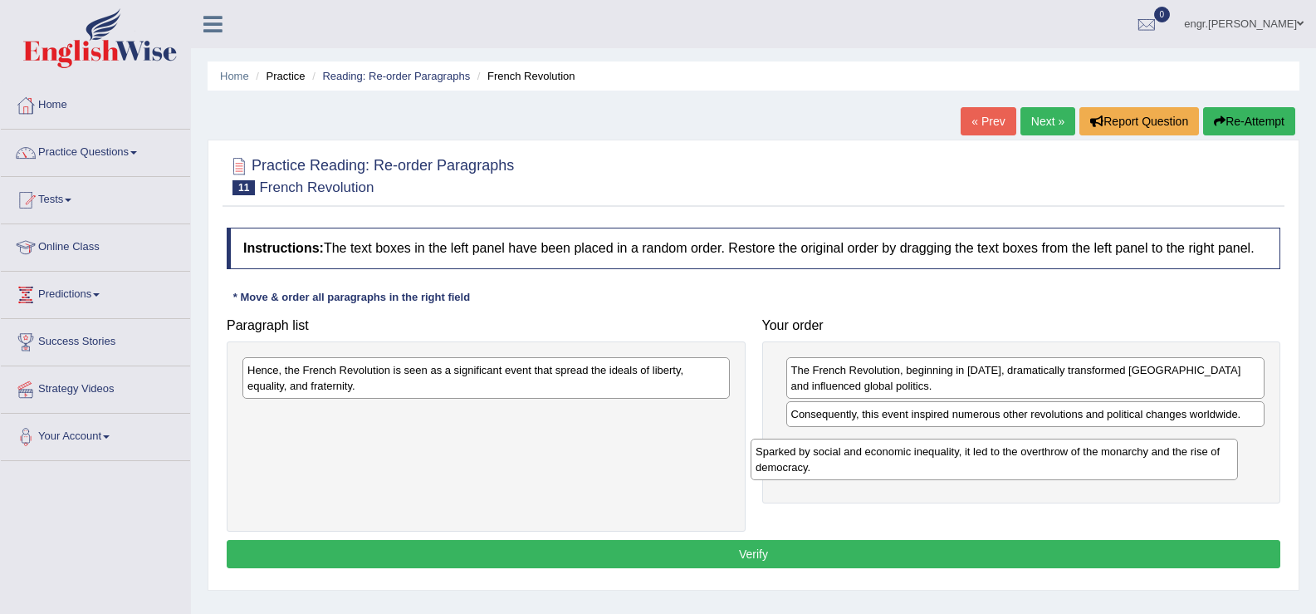
drag, startPoint x: 562, startPoint y: 371, endPoint x: 1072, endPoint y: 453, distance: 516.3
click at [1072, 453] on div "Sparked by social and economic inequality, it led to the overthrow of the monar…" at bounding box center [994, 459] width 487 height 42
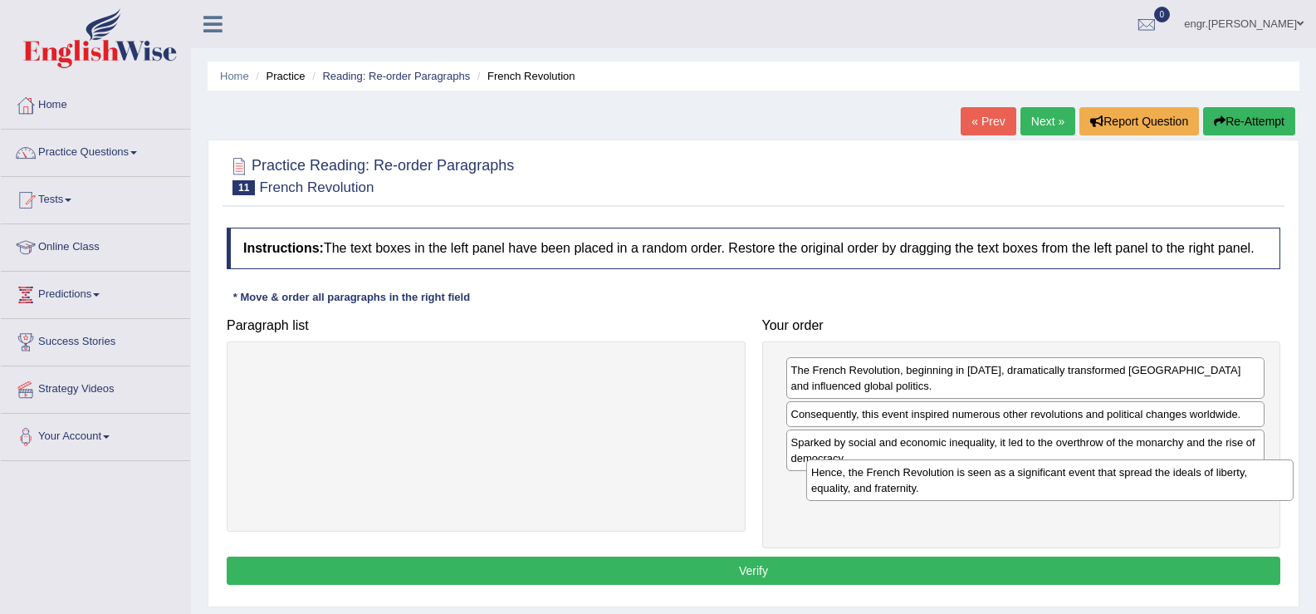
drag, startPoint x: 663, startPoint y: 389, endPoint x: 1227, endPoint y: 491, distance: 573.0
click at [1227, 491] on div "Hence, the French Revolution is seen as a significant event that spread the ide…" at bounding box center [1049, 480] width 487 height 42
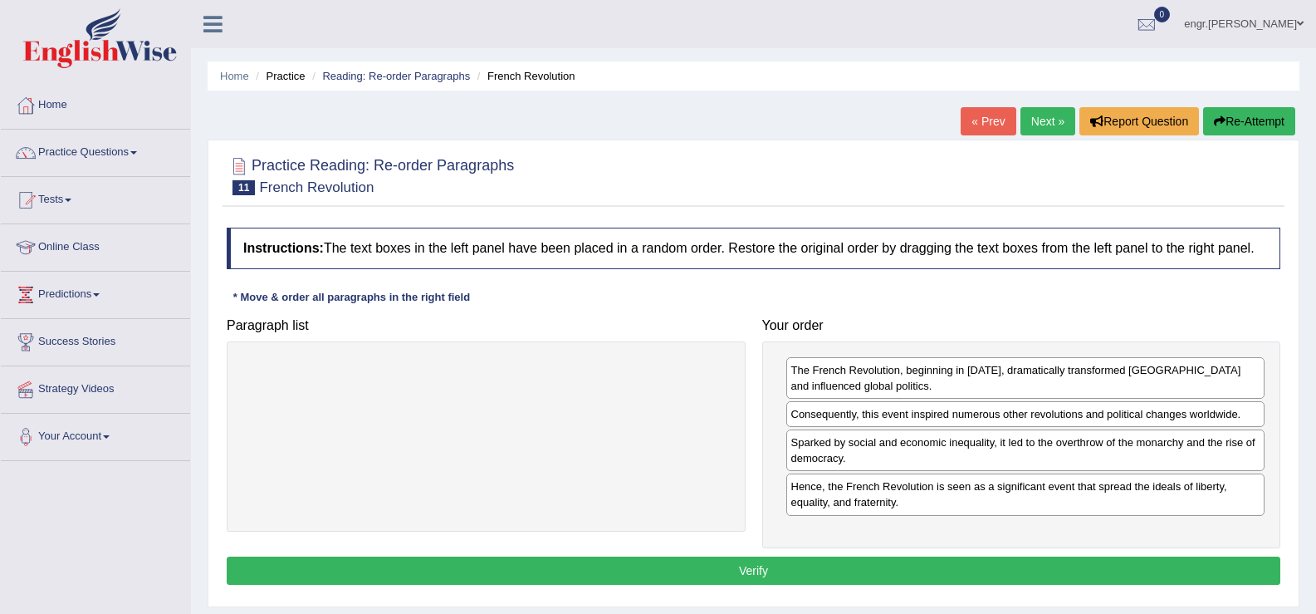
click at [979, 573] on button "Verify" at bounding box center [754, 570] width 1054 height 28
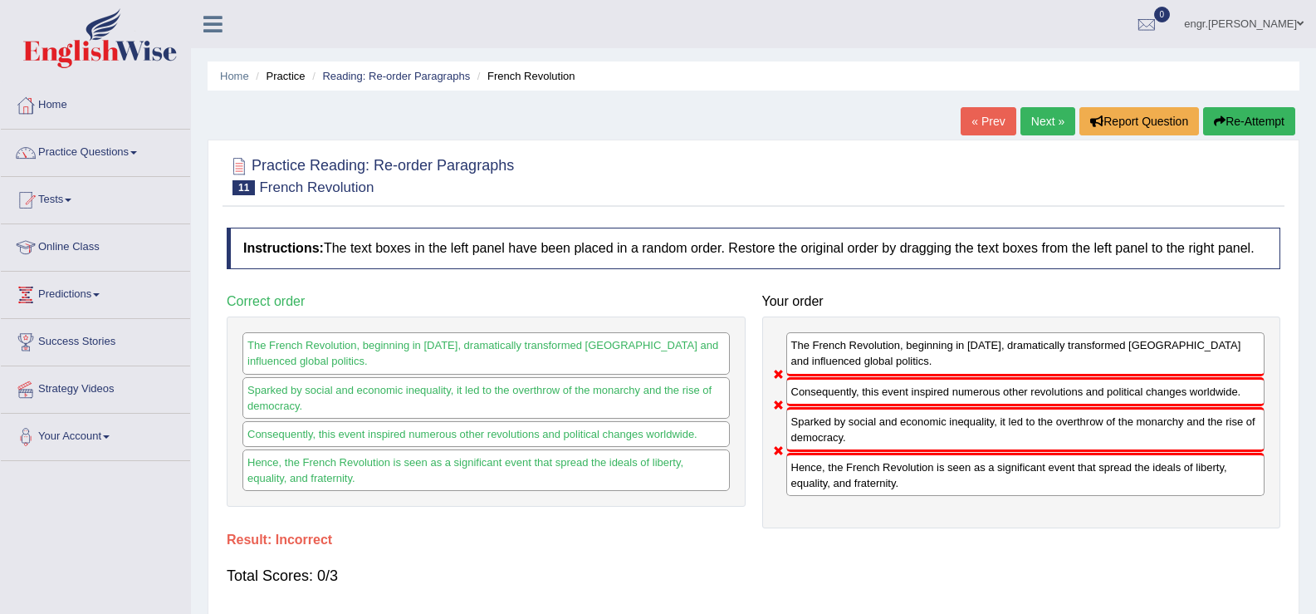
click at [1040, 120] on link "Next »" at bounding box center [1048, 121] width 55 height 28
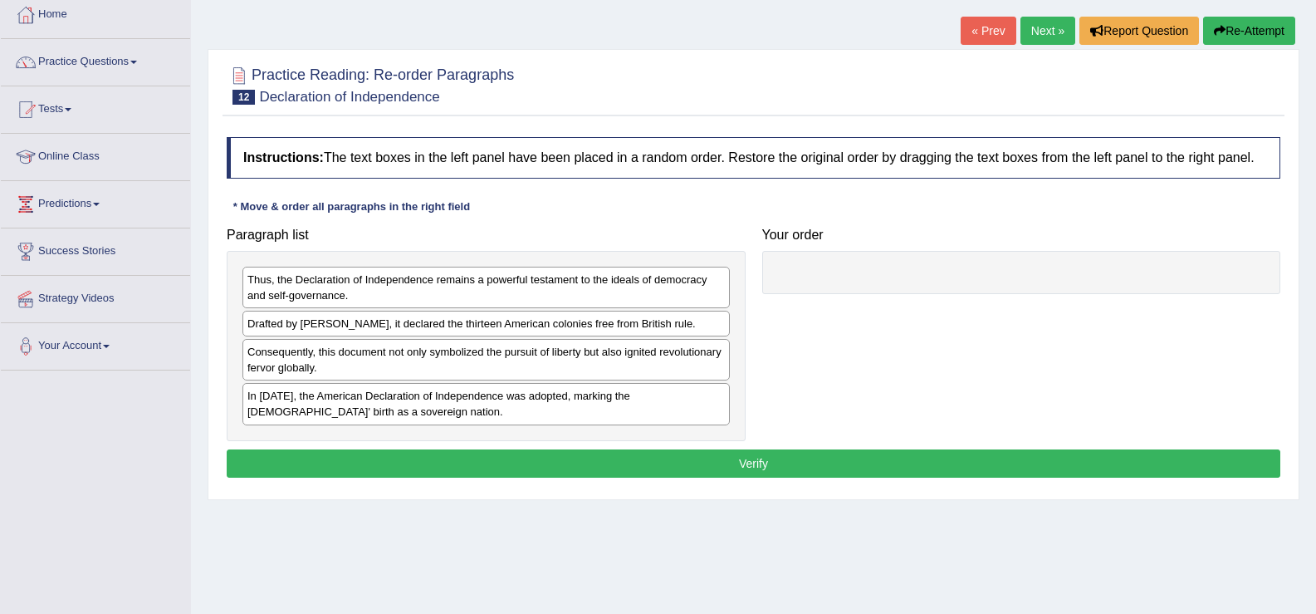
scroll to position [93, 0]
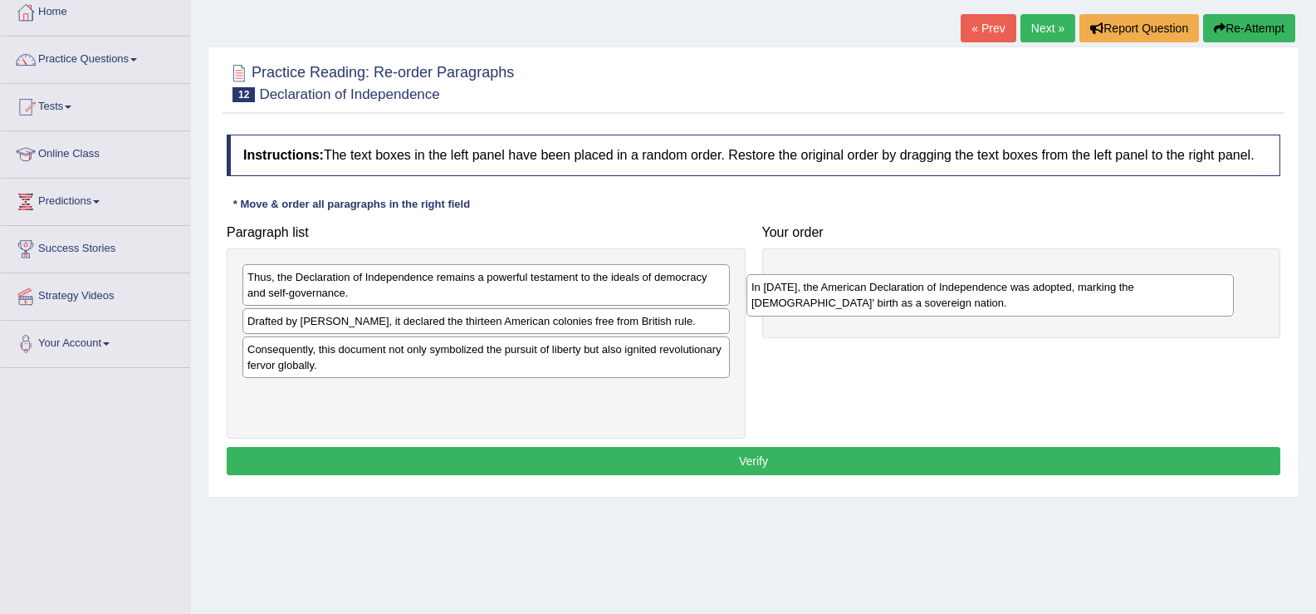
drag, startPoint x: 399, startPoint y: 408, endPoint x: 903, endPoint y: 301, distance: 515.9
click at [903, 301] on div "In 1776, the American Declaration of Independence was adopted, marking the Unit…" at bounding box center [990, 295] width 487 height 42
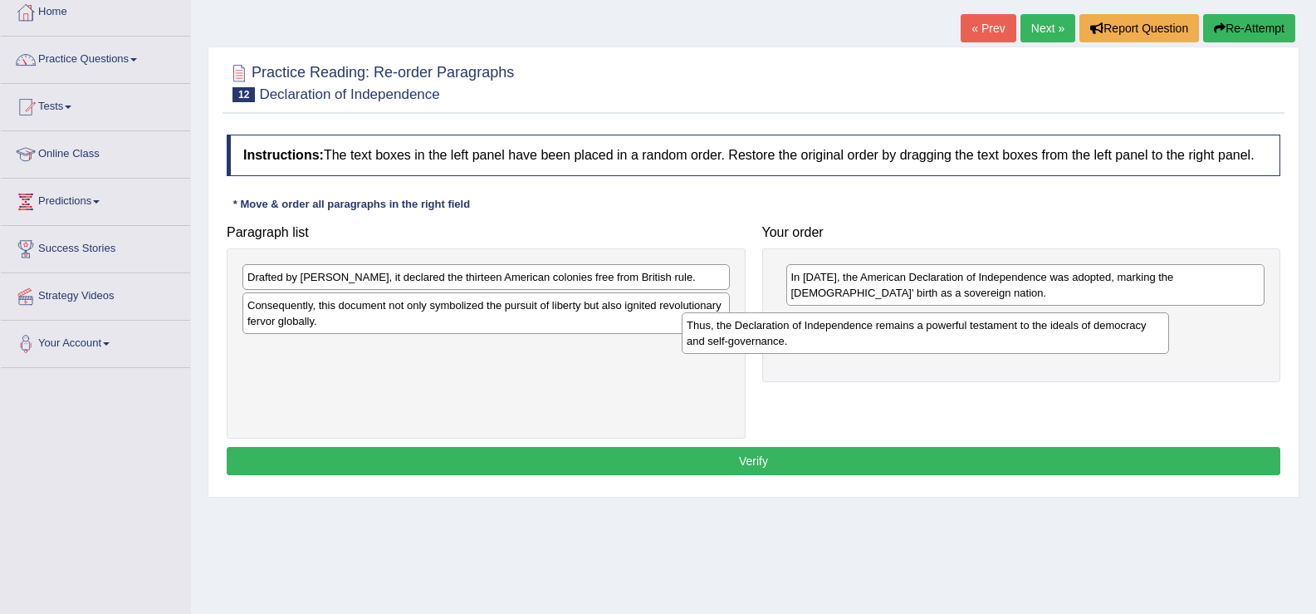
drag, startPoint x: 568, startPoint y: 291, endPoint x: 1009, endPoint y: 337, distance: 443.4
click at [1009, 337] on div "Thus, the Declaration of Independence remains a powerful testament to the ideal…" at bounding box center [925, 333] width 487 height 42
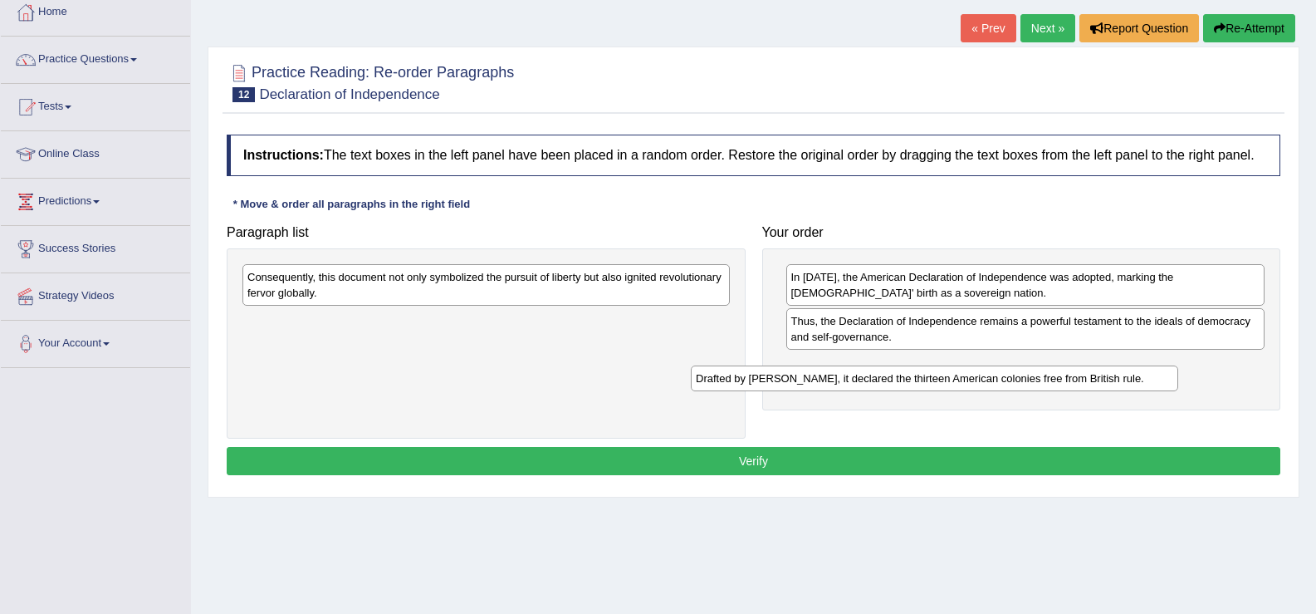
drag, startPoint x: 630, startPoint y: 289, endPoint x: 1091, endPoint y: 394, distance: 472.8
click at [1091, 391] on div "Drafted by Thomas Jefferson, it declared the thirteen American colonies free fr…" at bounding box center [934, 378] width 487 height 26
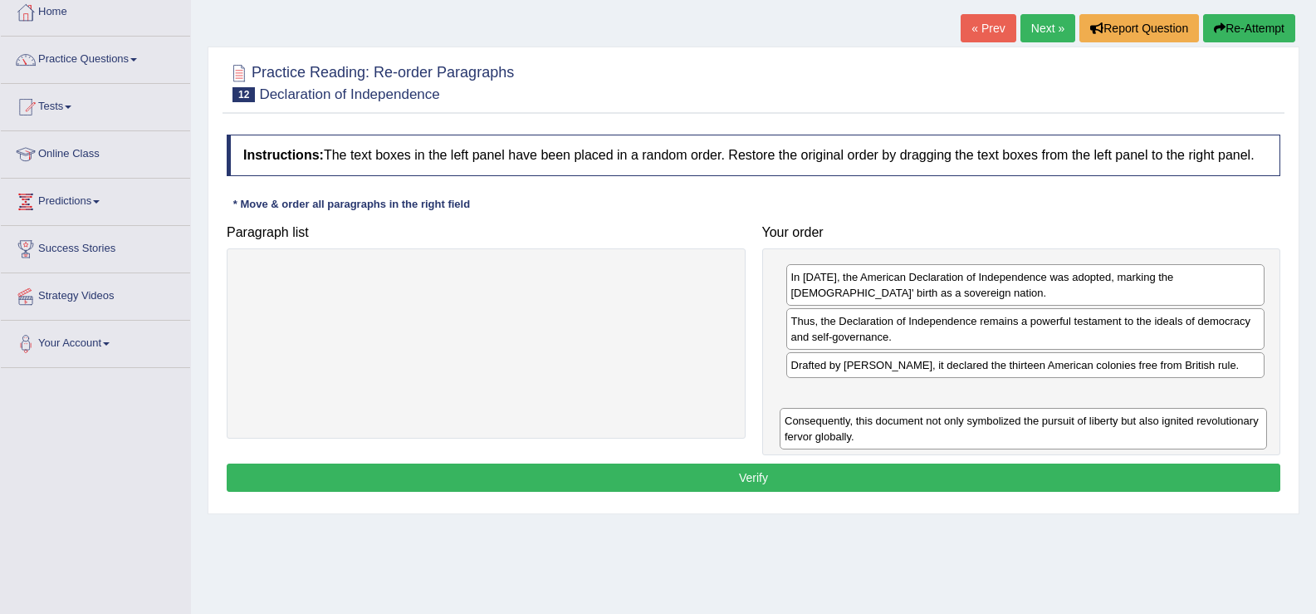
drag, startPoint x: 655, startPoint y: 288, endPoint x: 1189, endPoint y: 425, distance: 551.2
click at [1190, 432] on div "Consequently, this document not only symbolized the pursuit of liberty but also…" at bounding box center [1023, 429] width 487 height 42
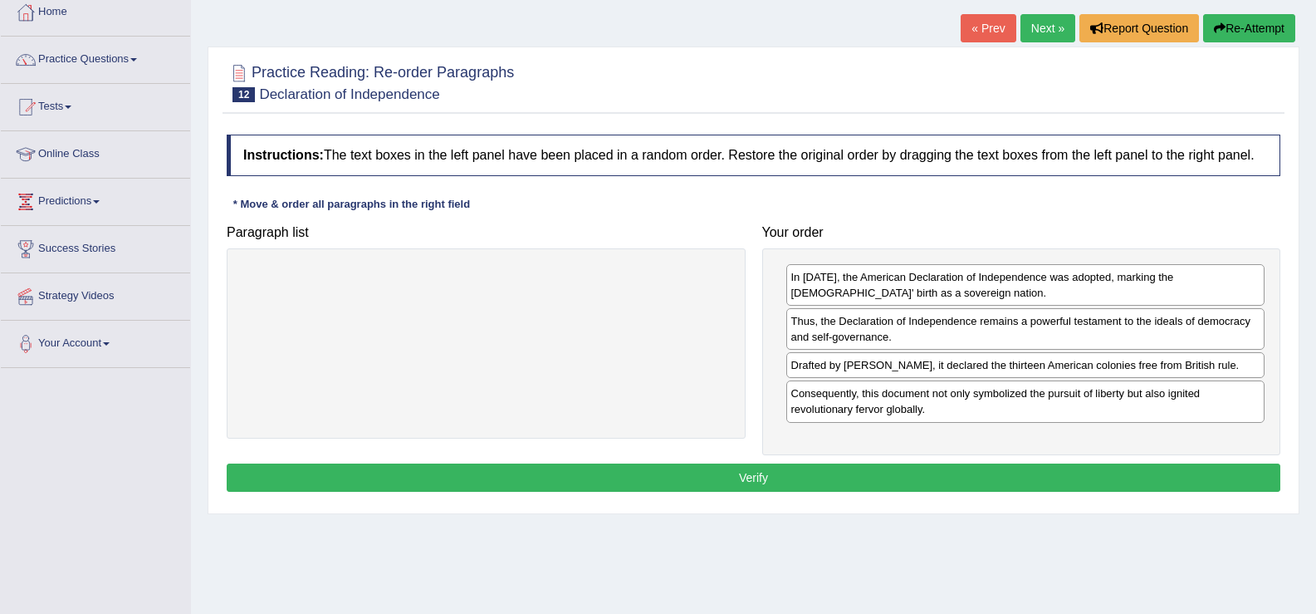
click at [1010, 481] on button "Verify" at bounding box center [754, 477] width 1054 height 28
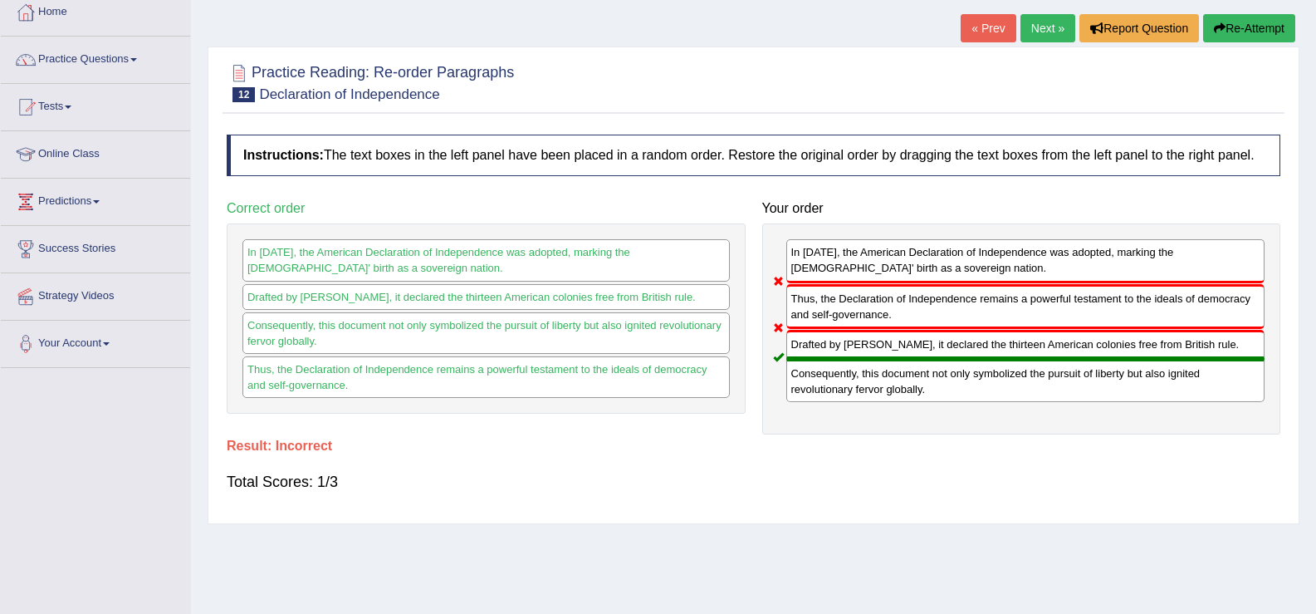
click at [1054, 40] on link "Next »" at bounding box center [1048, 28] width 55 height 28
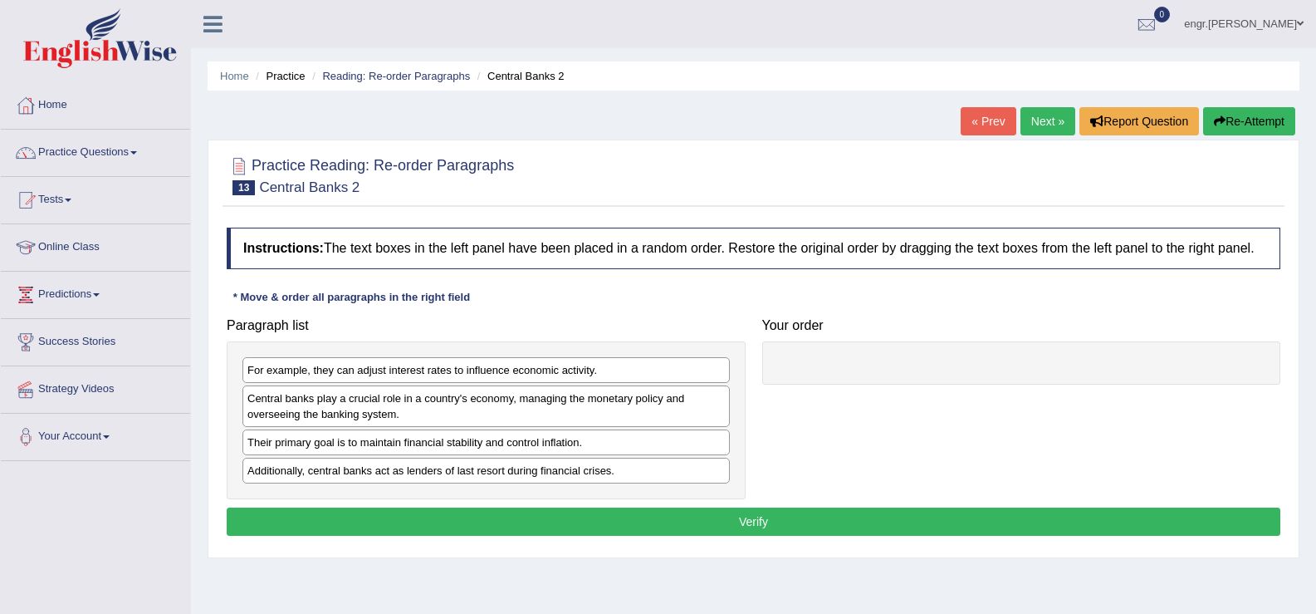
click at [404, 447] on div "Their primary goal is to maintain financial stability and control inflation." at bounding box center [485, 442] width 487 height 26
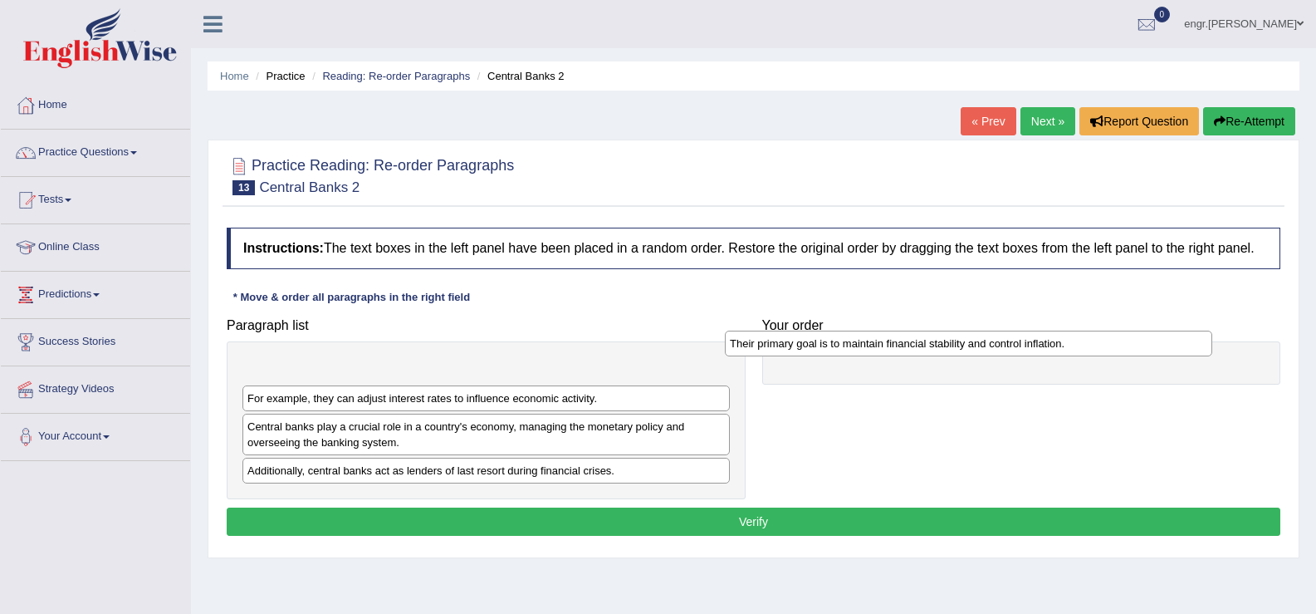
drag, startPoint x: 404, startPoint y: 447, endPoint x: 889, endPoint y: 361, distance: 493.2
click at [888, 356] on div "Their primary goal is to maintain financial stability and control inflation." at bounding box center [968, 343] width 487 height 26
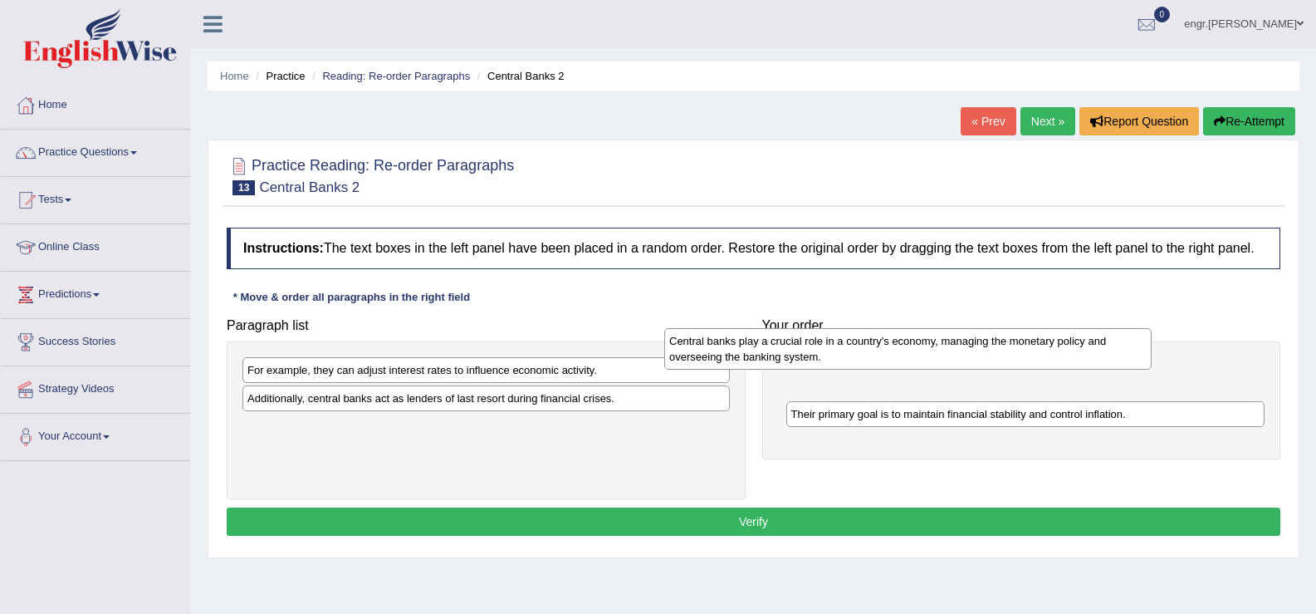
drag, startPoint x: 493, startPoint y: 412, endPoint x: 970, endPoint y: 360, distance: 479.5
click at [969, 360] on div "Central banks play a crucial role in a country's economy, managing the monetary…" at bounding box center [907, 349] width 487 height 42
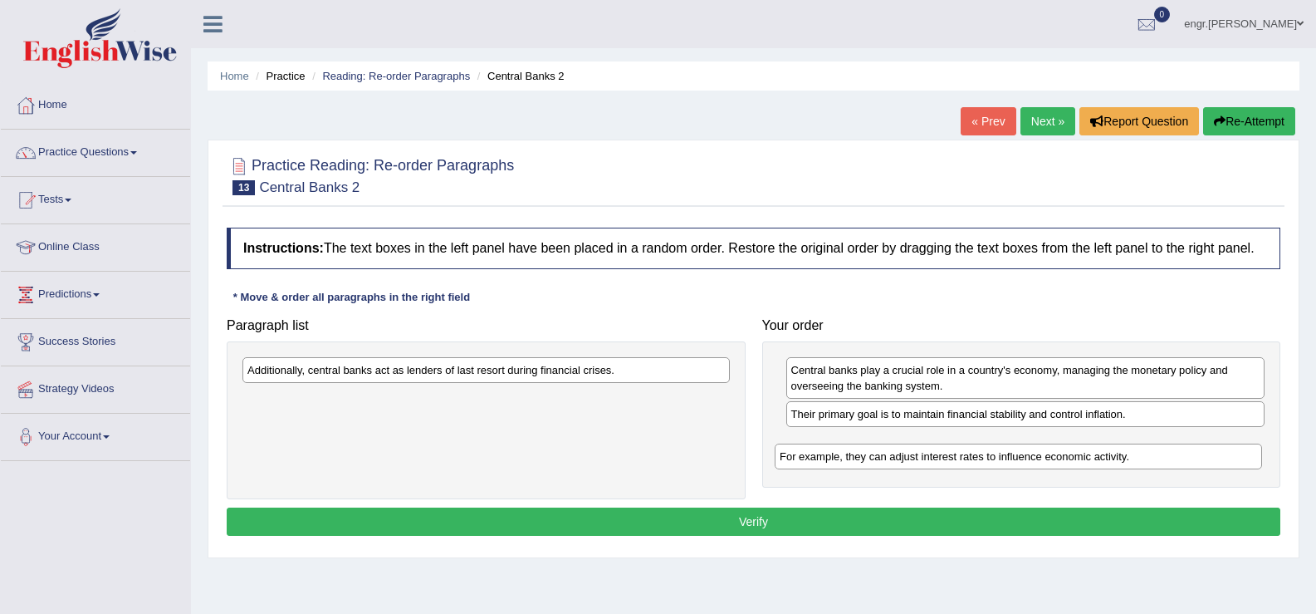
drag, startPoint x: 537, startPoint y: 376, endPoint x: 1070, endPoint y: 463, distance: 539.2
click at [1070, 463] on div "For example, they can adjust interest rates to influence economic activity." at bounding box center [1018, 456] width 487 height 26
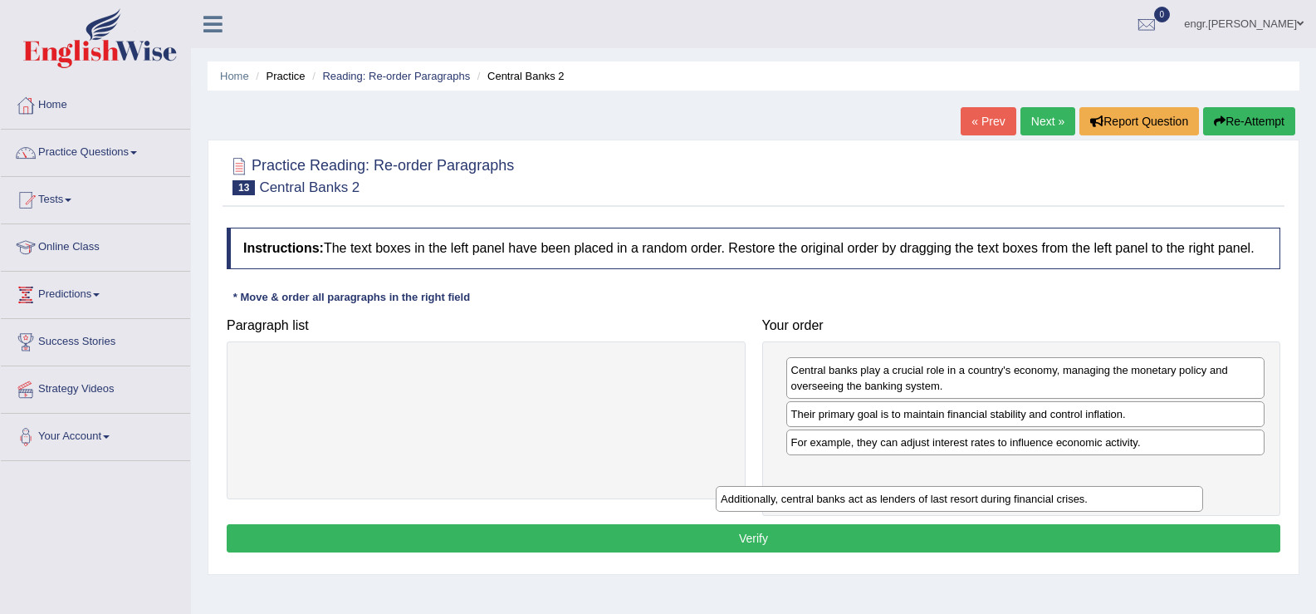
drag, startPoint x: 630, startPoint y: 365, endPoint x: 1108, endPoint y: 482, distance: 491.4
click at [1108, 486] on div "Additionally, central banks act as lenders of last resort during financial cris…" at bounding box center [959, 499] width 487 height 26
click at [981, 547] on button "Verify" at bounding box center [754, 538] width 1054 height 28
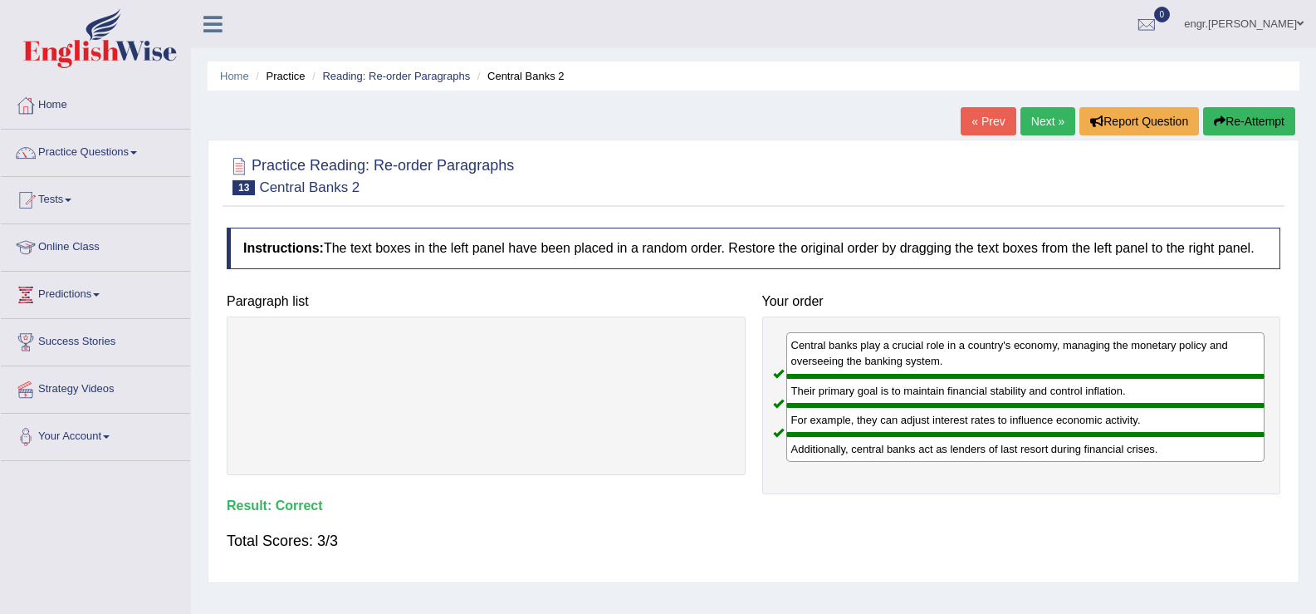
click at [1028, 123] on link "Next »" at bounding box center [1048, 121] width 55 height 28
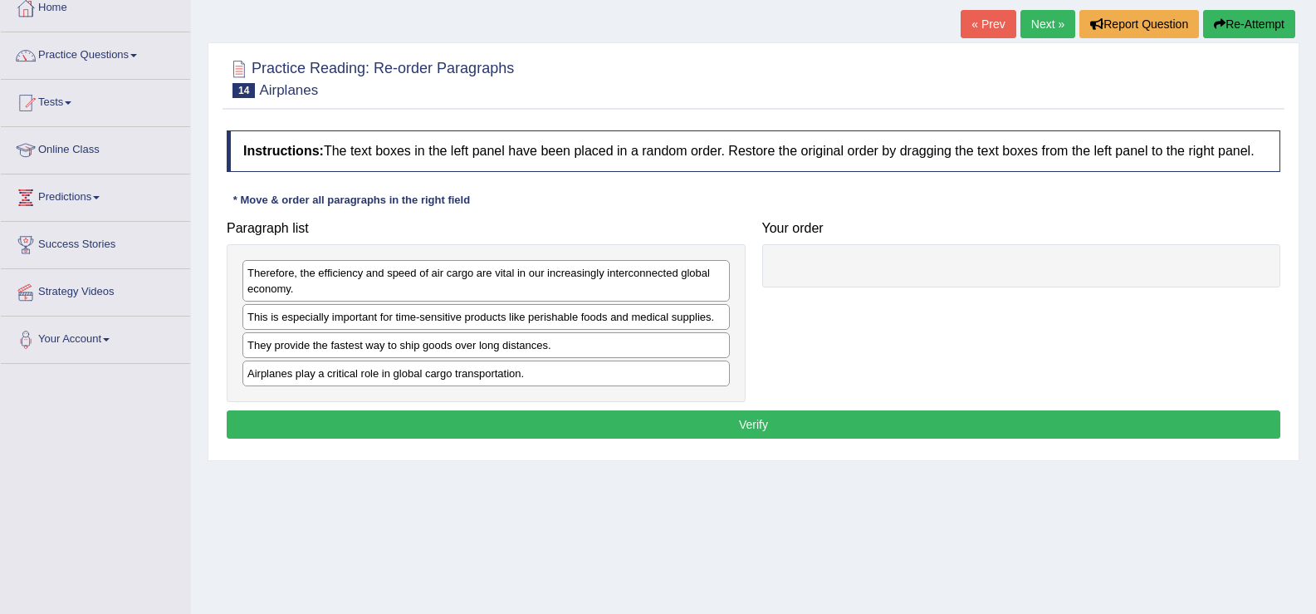
scroll to position [99, 0]
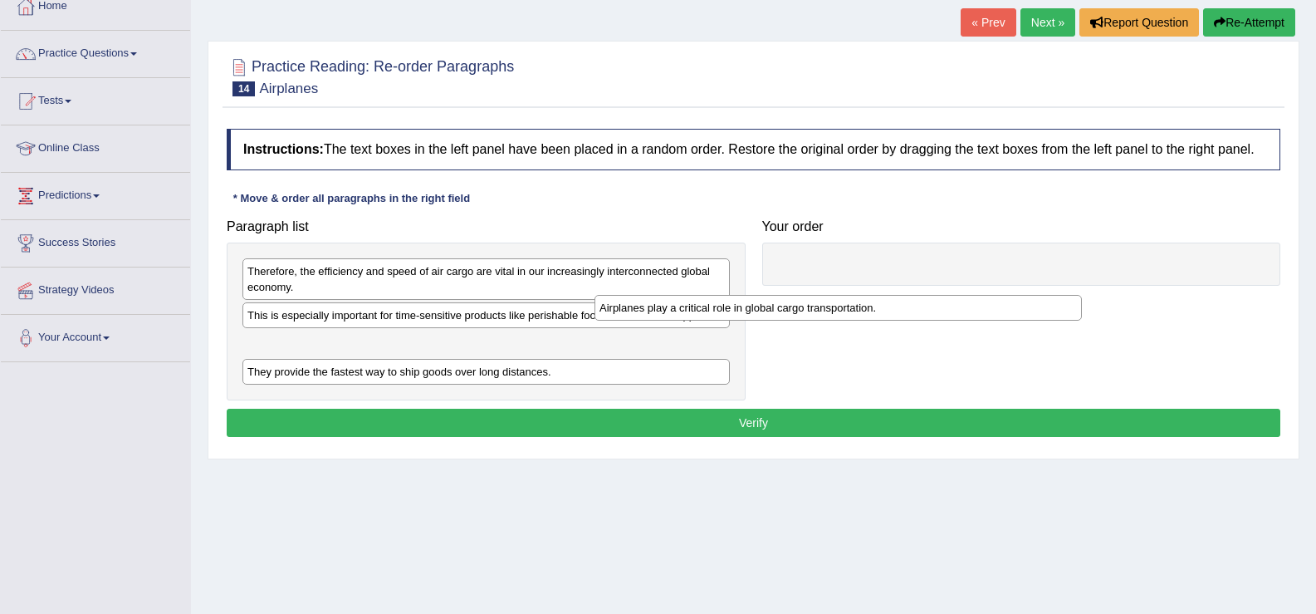
drag, startPoint x: 480, startPoint y: 365, endPoint x: 863, endPoint y: 286, distance: 391.0
click at [804, 301] on div "Airplanes play a critical role in global cargo transportation." at bounding box center [838, 308] width 487 height 26
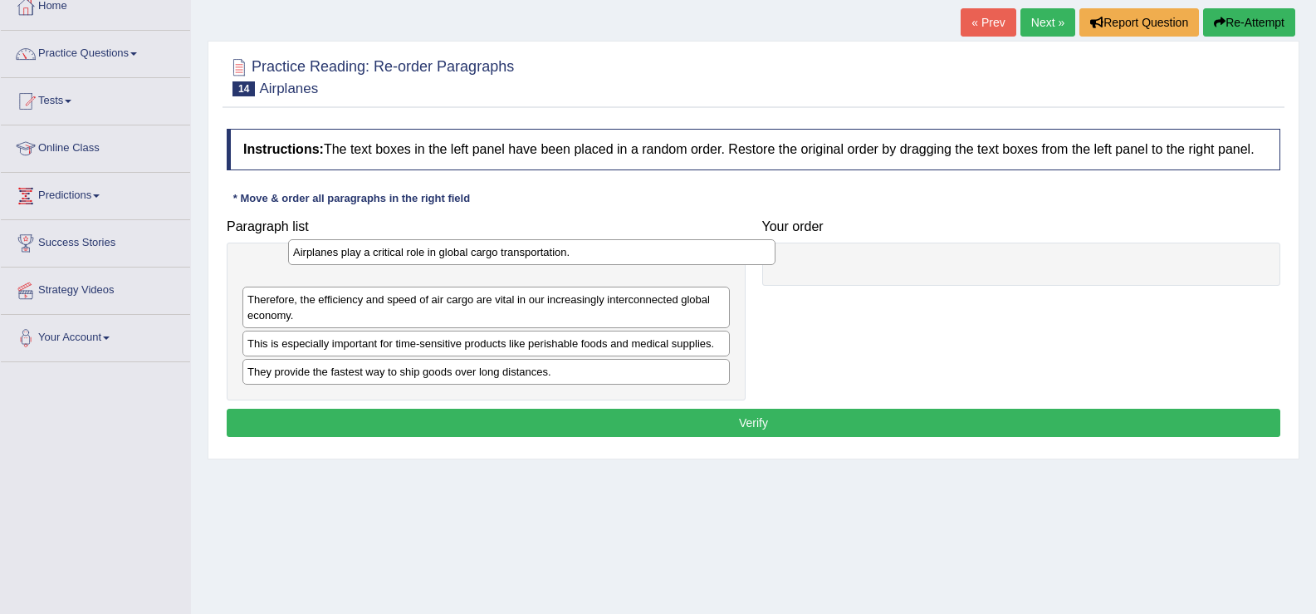
drag, startPoint x: 451, startPoint y: 347, endPoint x: 484, endPoint y: 263, distance: 90.2
click at [496, 257] on div "Airplanes play a critical role in global cargo transportation." at bounding box center [531, 252] width 487 height 26
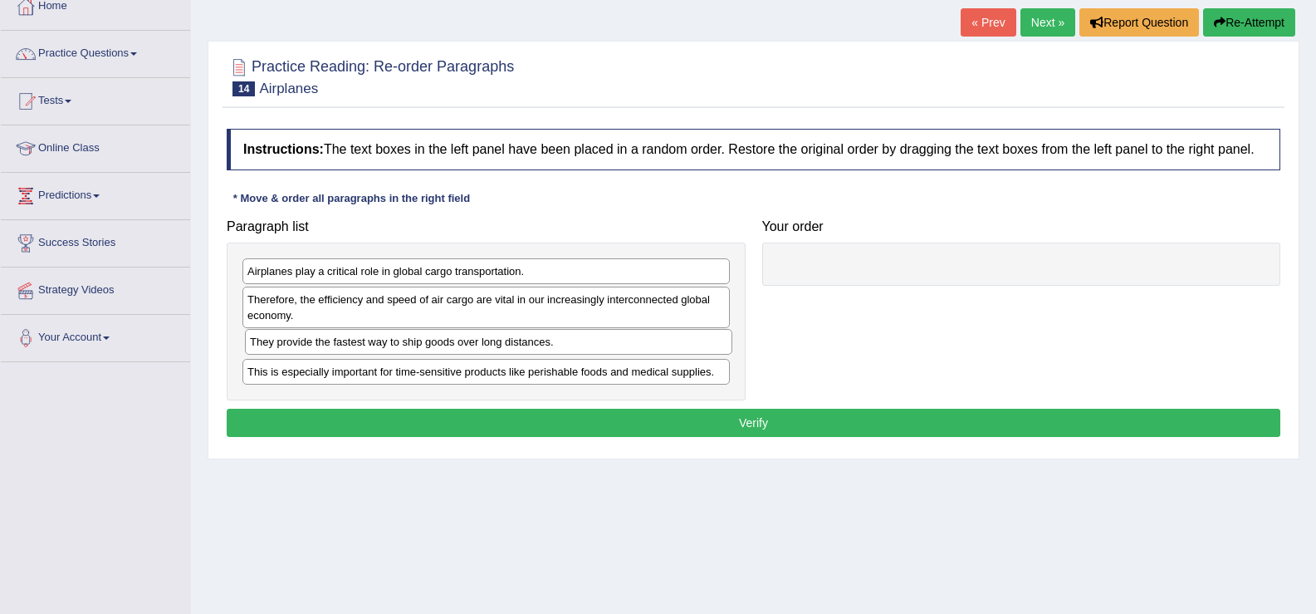
drag, startPoint x: 422, startPoint y: 372, endPoint x: 426, endPoint y: 300, distance: 72.4
click at [426, 329] on div "They provide the fastest way to ship goods over long distances." at bounding box center [488, 342] width 487 height 26
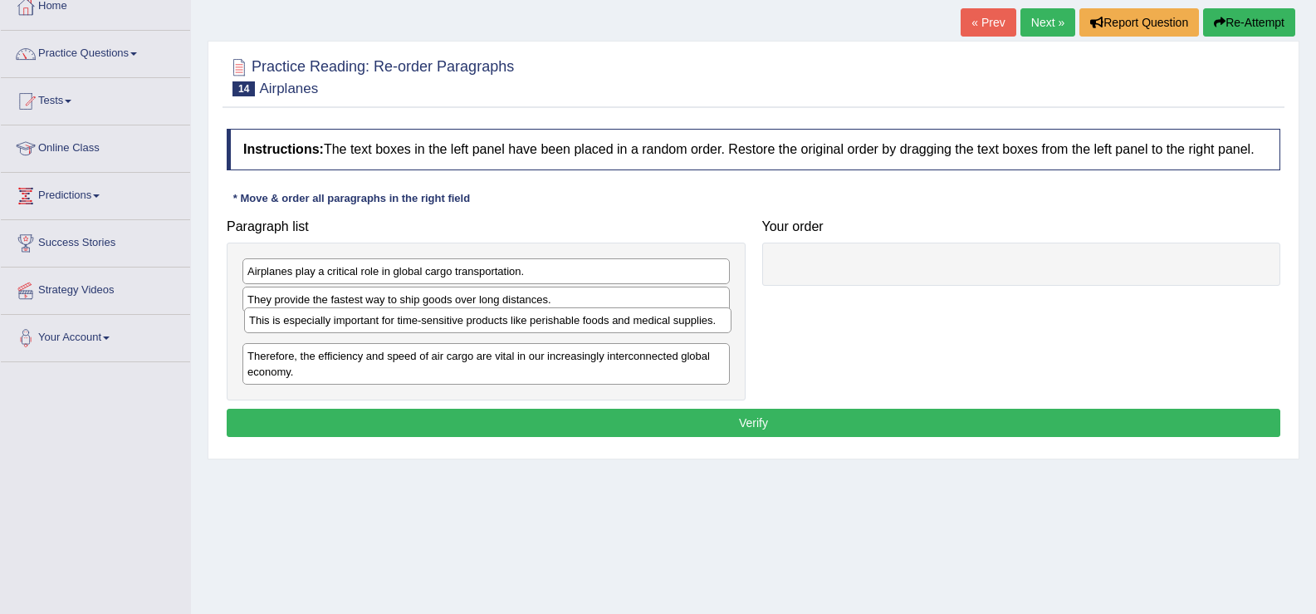
drag, startPoint x: 421, startPoint y: 377, endPoint x: 423, endPoint y: 326, distance: 51.5
click at [423, 326] on div "This is especially important for time-sensitive products like perishable foods …" at bounding box center [487, 320] width 487 height 26
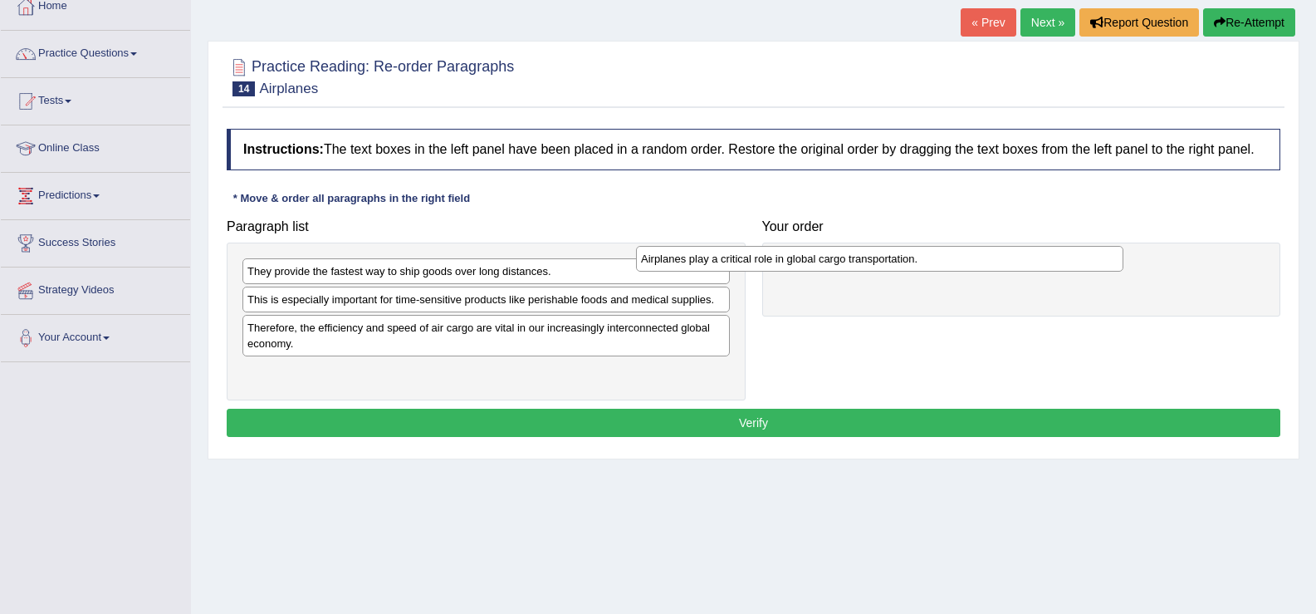
drag, startPoint x: 385, startPoint y: 274, endPoint x: 789, endPoint y: 266, distance: 403.6
click at [789, 266] on div "Airplanes play a critical role in global cargo transportation." at bounding box center [879, 259] width 487 height 26
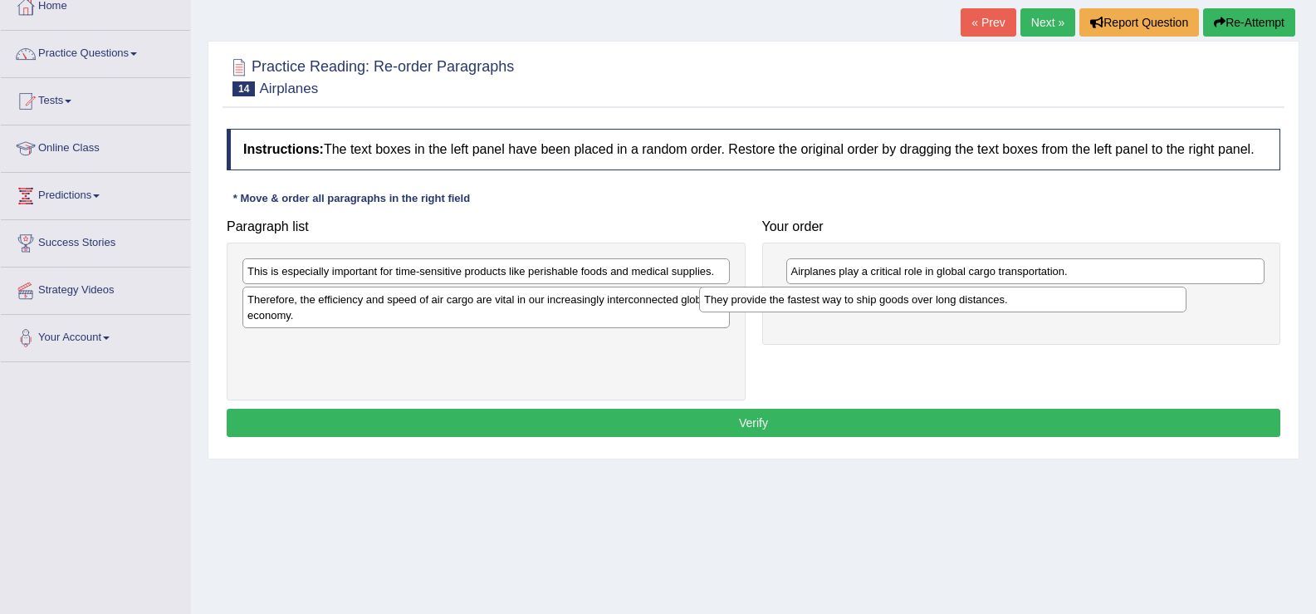
drag, startPoint x: 624, startPoint y: 276, endPoint x: 1088, endPoint y: 302, distance: 464.9
click at [1088, 302] on div "They provide the fastest way to ship goods over long distances." at bounding box center [942, 299] width 487 height 26
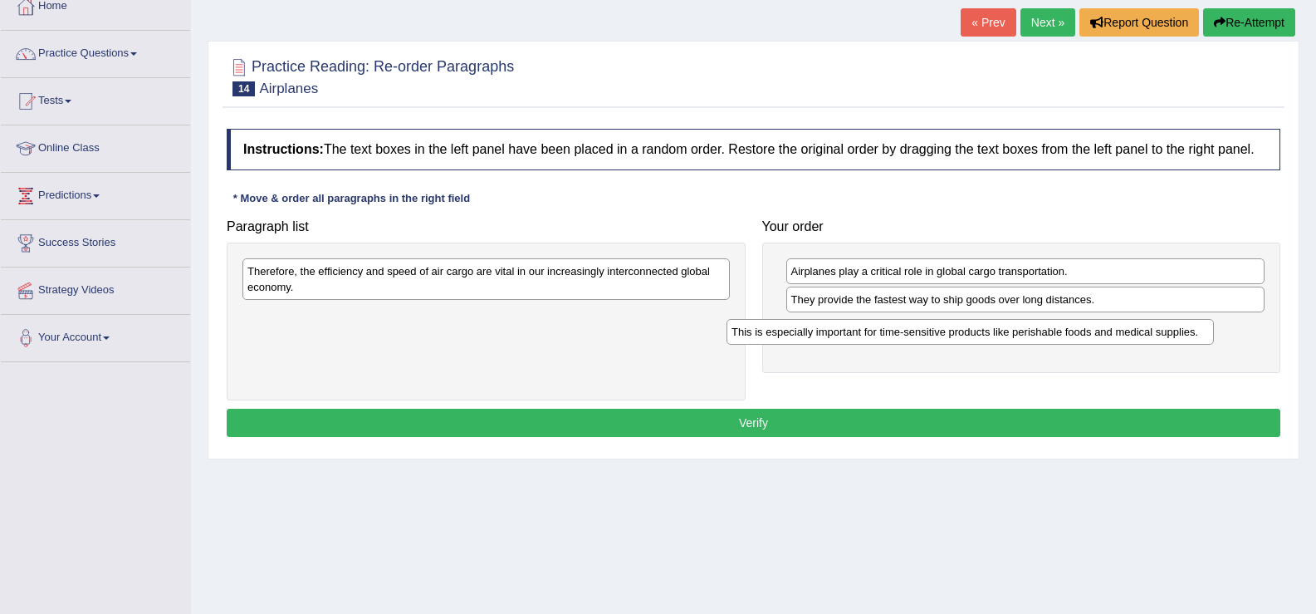
drag, startPoint x: 696, startPoint y: 277, endPoint x: 1182, endPoint y: 339, distance: 489.6
click at [1182, 339] on div "This is especially important for time-sensitive products like perishable foods …" at bounding box center [970, 332] width 487 height 26
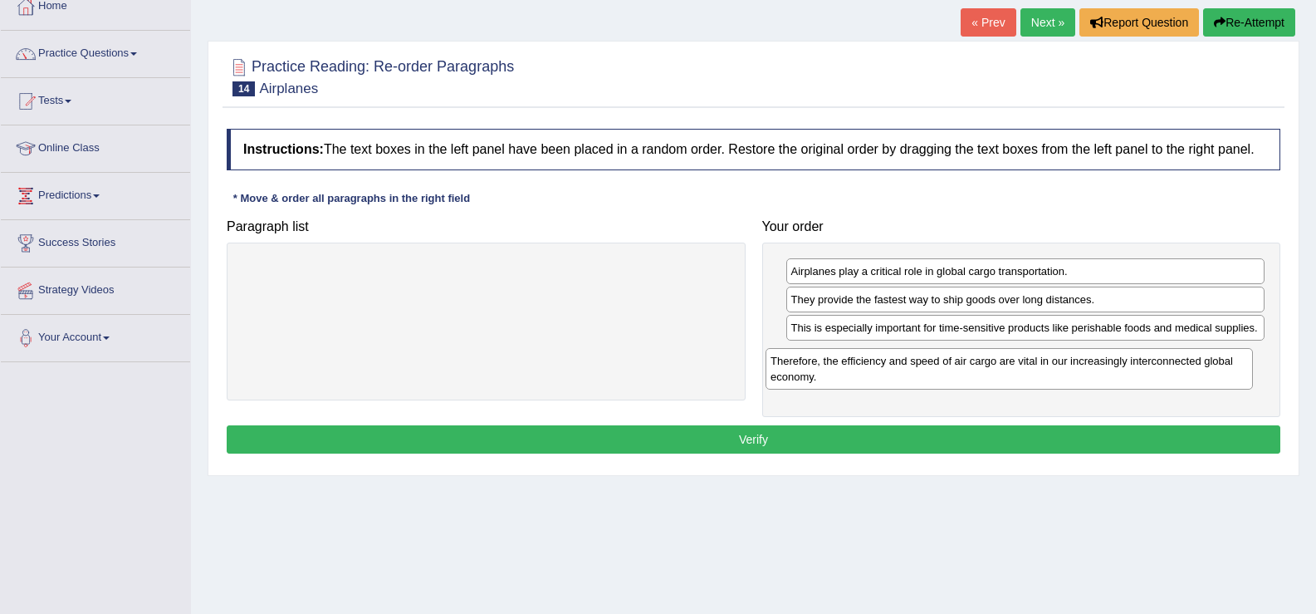
drag, startPoint x: 629, startPoint y: 277, endPoint x: 1153, endPoint y: 366, distance: 530.8
click at [1153, 366] on div "Therefore, the efficiency and speed of air cargo are vital in our increasingly …" at bounding box center [1009, 369] width 487 height 42
click at [987, 427] on button "Verify" at bounding box center [754, 439] width 1054 height 28
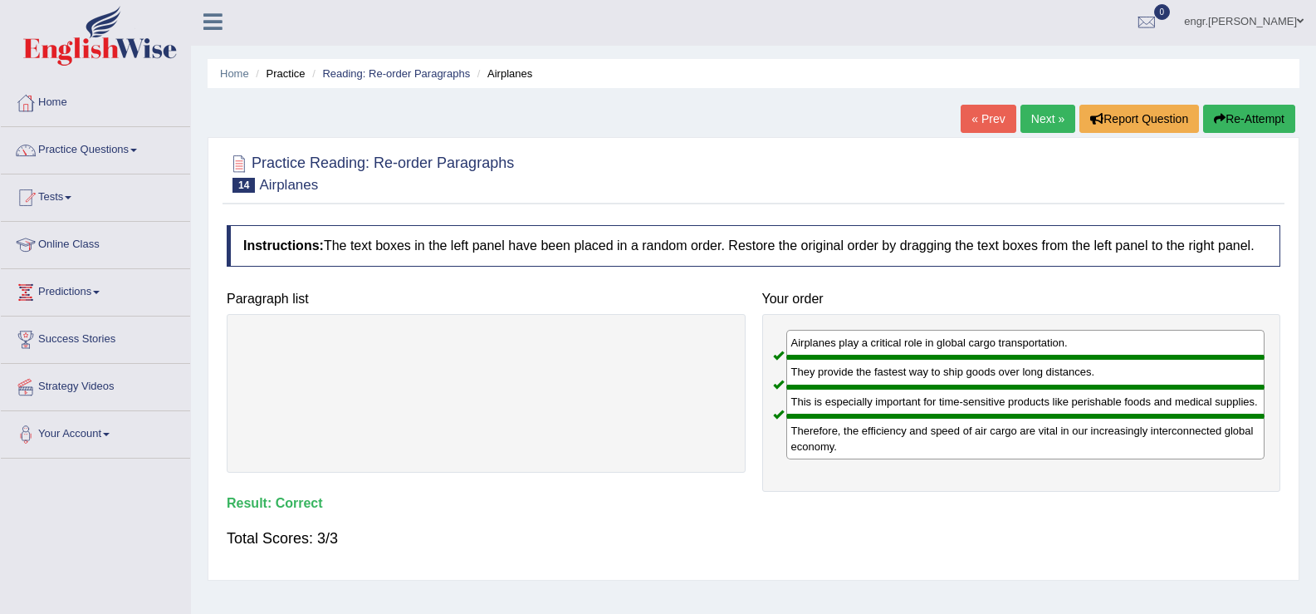
scroll to position [0, 0]
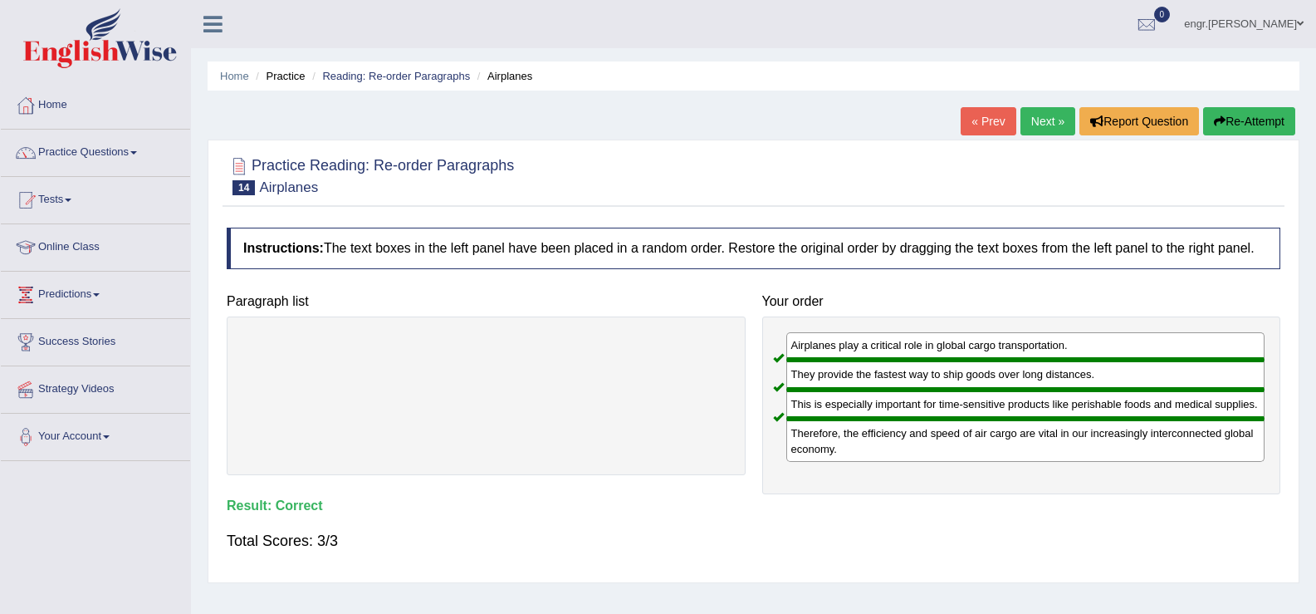
click at [1034, 124] on link "Next »" at bounding box center [1048, 121] width 55 height 28
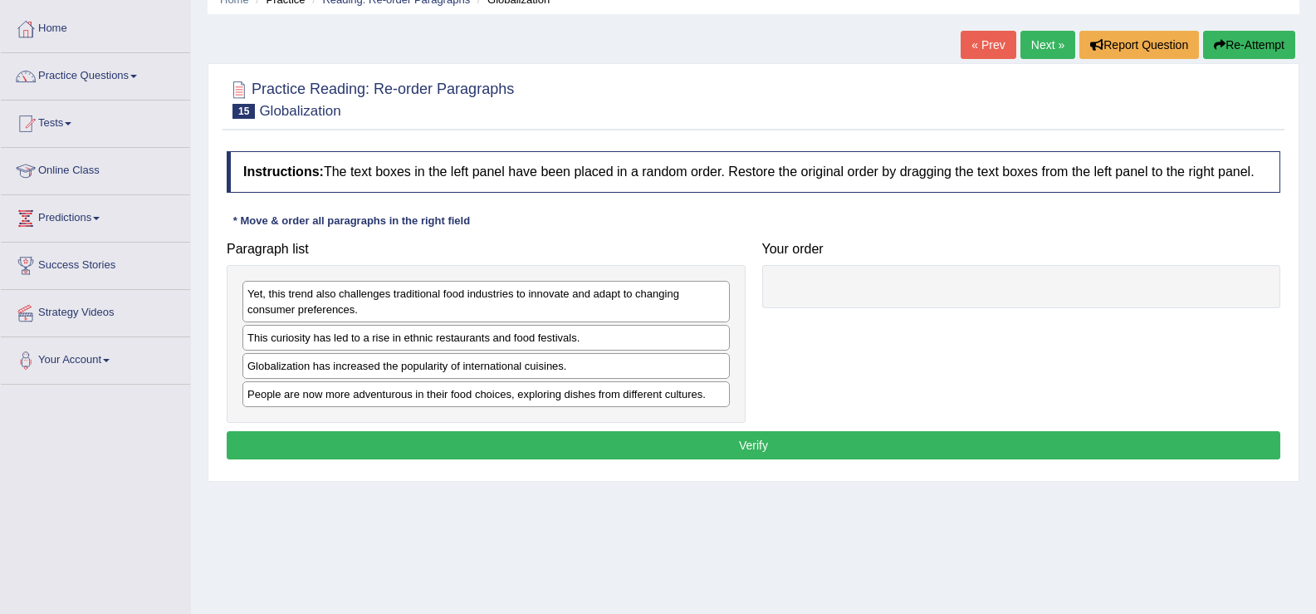
scroll to position [77, 0]
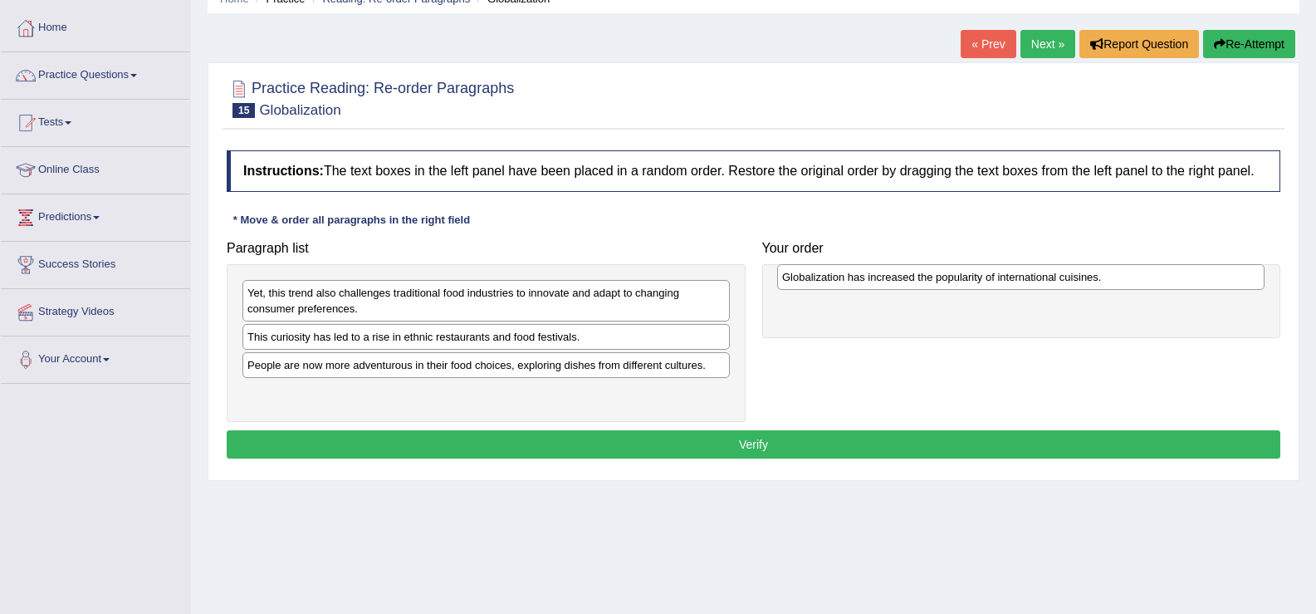
drag, startPoint x: 433, startPoint y: 365, endPoint x: 968, endPoint y: 277, distance: 542.0
click at [968, 277] on div "Globalization has increased the popularity of international cuisines." at bounding box center [1020, 277] width 487 height 26
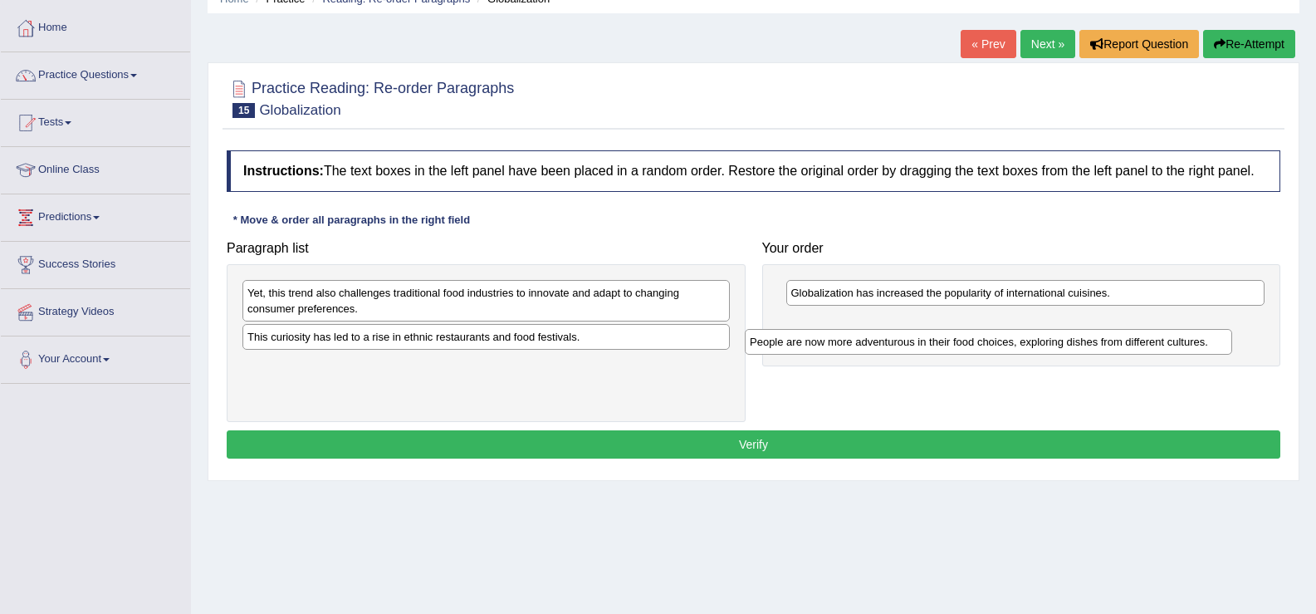
drag, startPoint x: 491, startPoint y: 365, endPoint x: 994, endPoint y: 335, distance: 504.1
click at [994, 335] on div "People are now more adventurous in their food choices, exploring dishes from di…" at bounding box center [988, 342] width 487 height 26
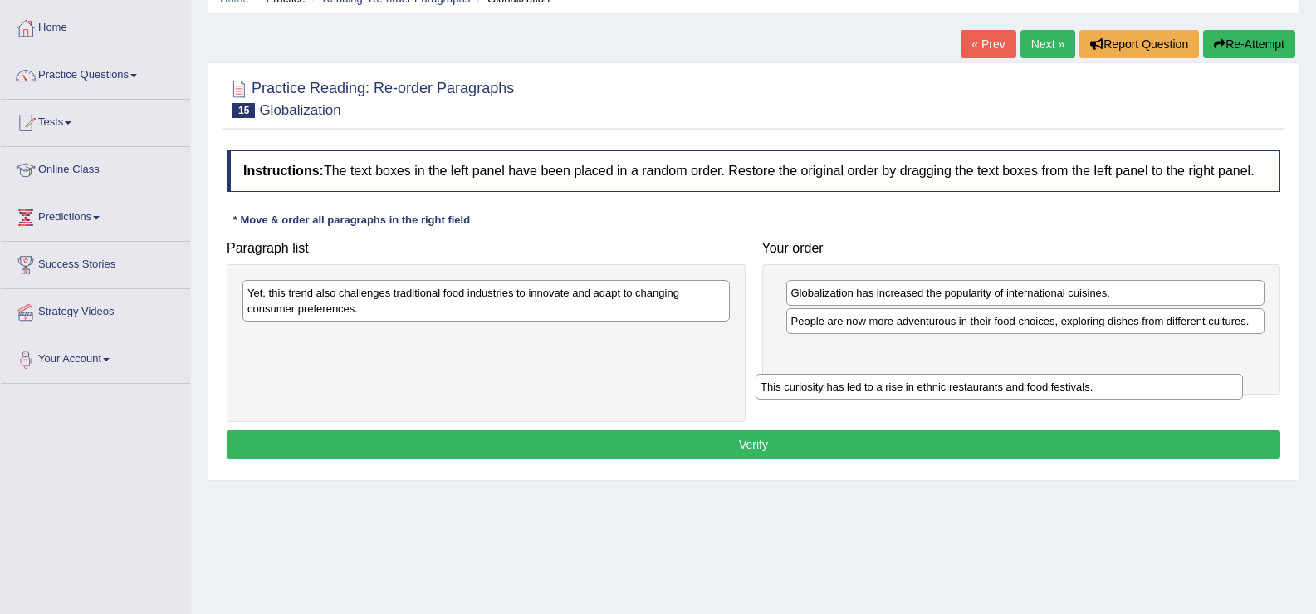
drag, startPoint x: 537, startPoint y: 340, endPoint x: 1053, endPoint y: 356, distance: 515.9
click at [1053, 374] on div "This curiosity has led to a rise in ethnic restaurants and food festivals." at bounding box center [999, 387] width 487 height 26
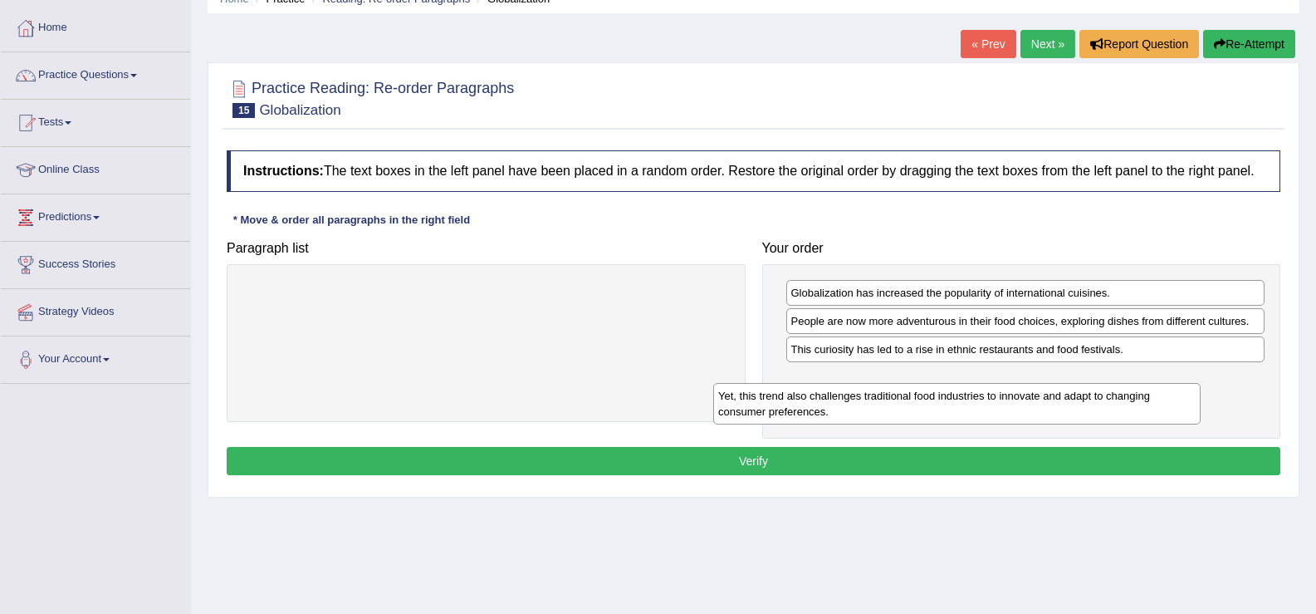
drag, startPoint x: 624, startPoint y: 304, endPoint x: 1104, endPoint y: 412, distance: 491.9
click at [1104, 412] on div "Yet, this trend also challenges traditional food industries to innovate and ada…" at bounding box center [956, 404] width 487 height 42
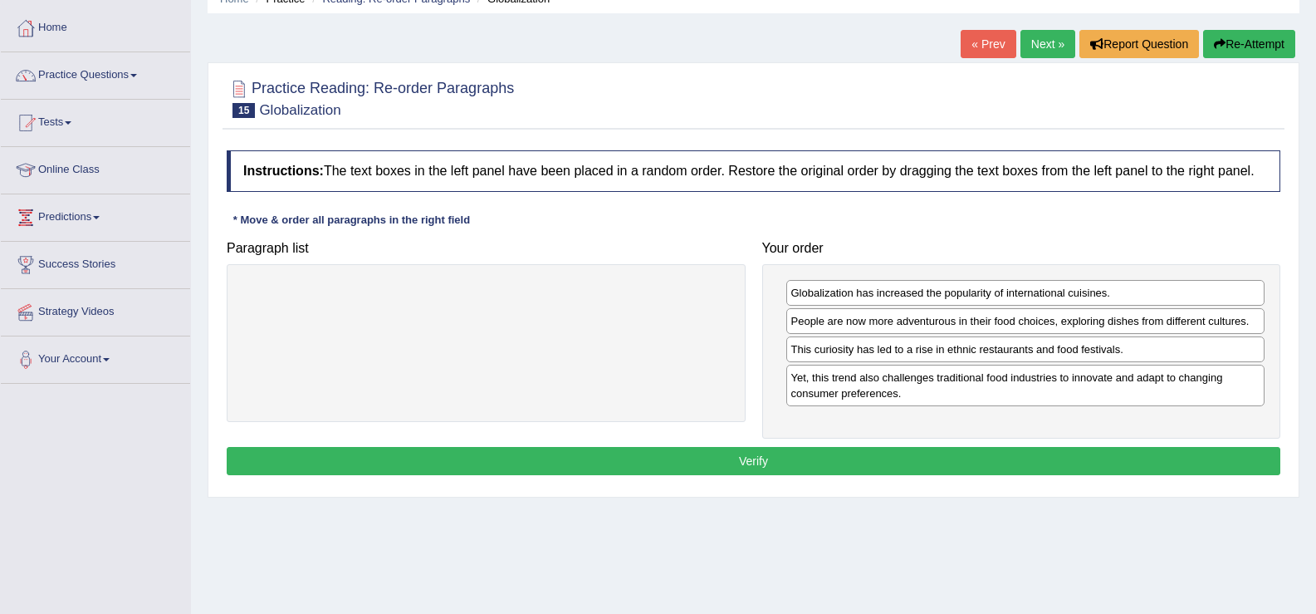
click at [960, 461] on button "Verify" at bounding box center [754, 461] width 1054 height 28
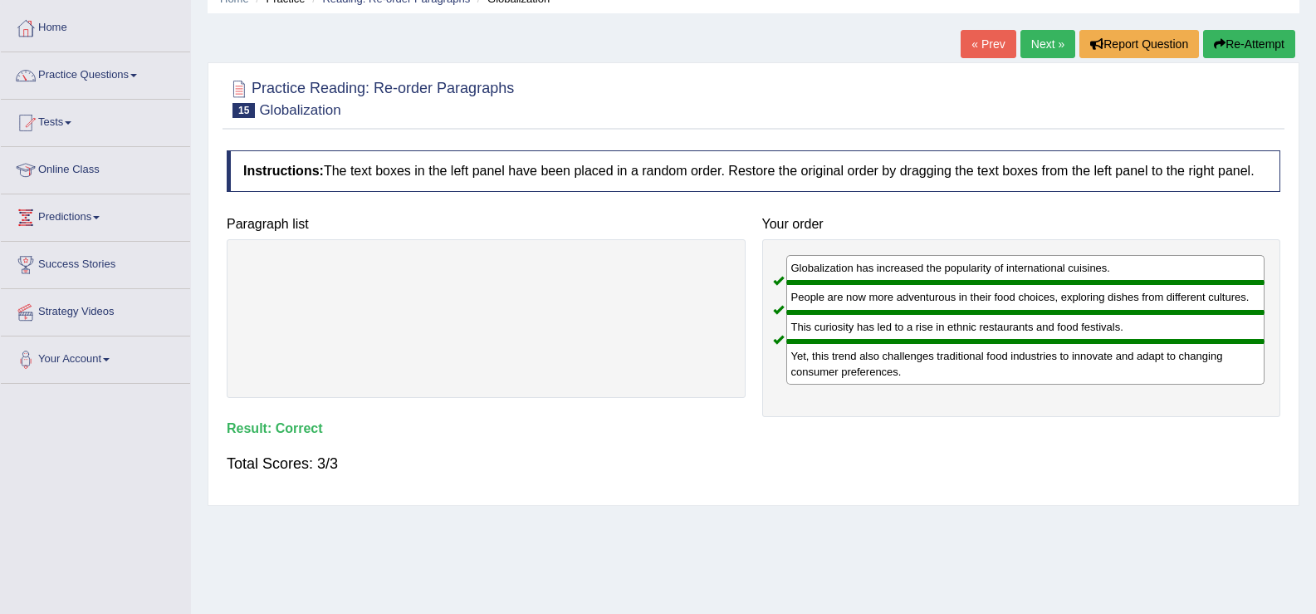
click at [1060, 43] on link "Next »" at bounding box center [1048, 44] width 55 height 28
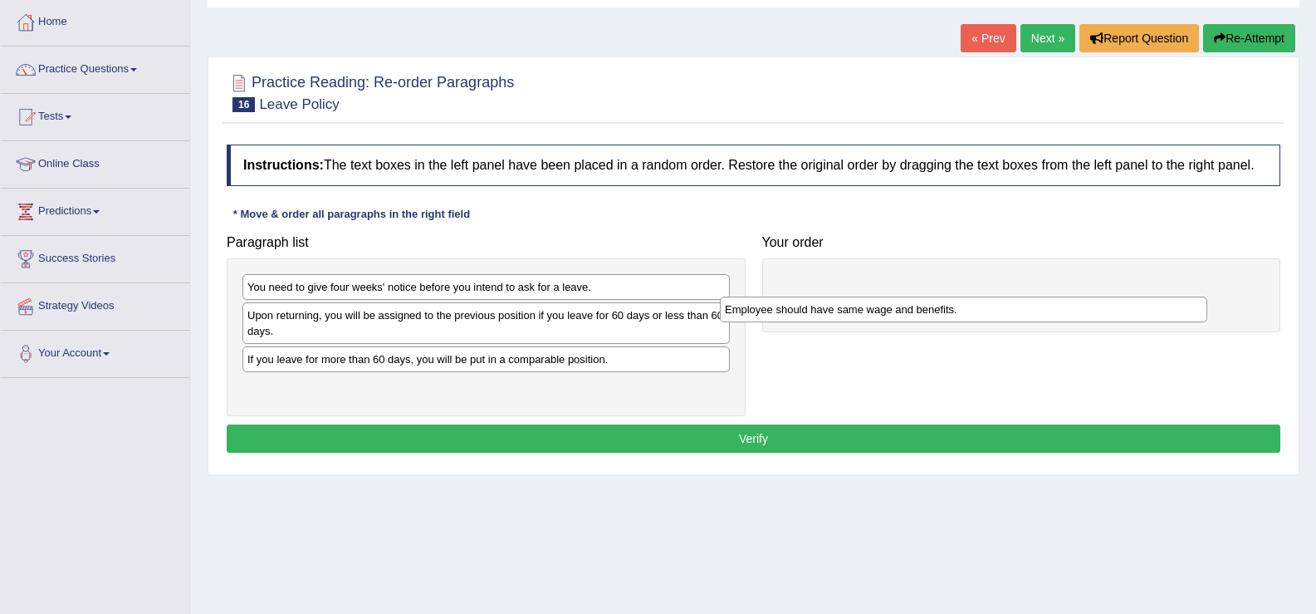
drag, startPoint x: 425, startPoint y: 367, endPoint x: 903, endPoint y: 317, distance: 480.1
click at [903, 317] on div "Employee should have same wage and benefits." at bounding box center [963, 309] width 487 height 26
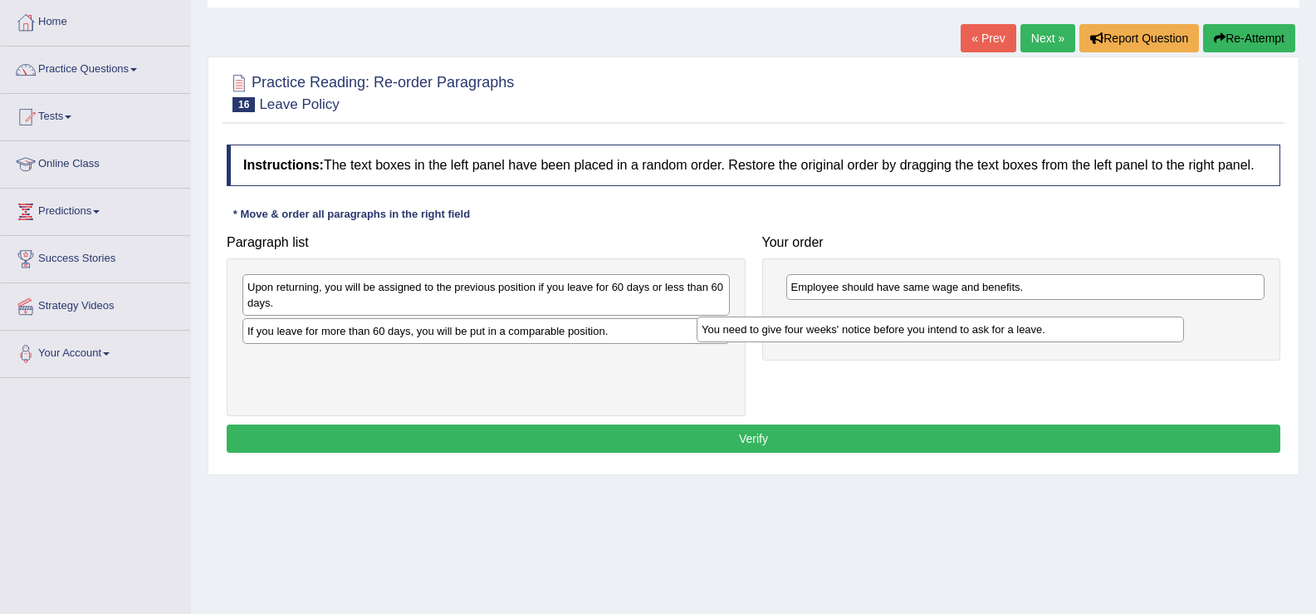
drag, startPoint x: 512, startPoint y: 291, endPoint x: 967, endPoint y: 333, distance: 456.1
click at [967, 333] on div "You need to give four weeks' notice before you intend to ask for a leave." at bounding box center [940, 329] width 487 height 26
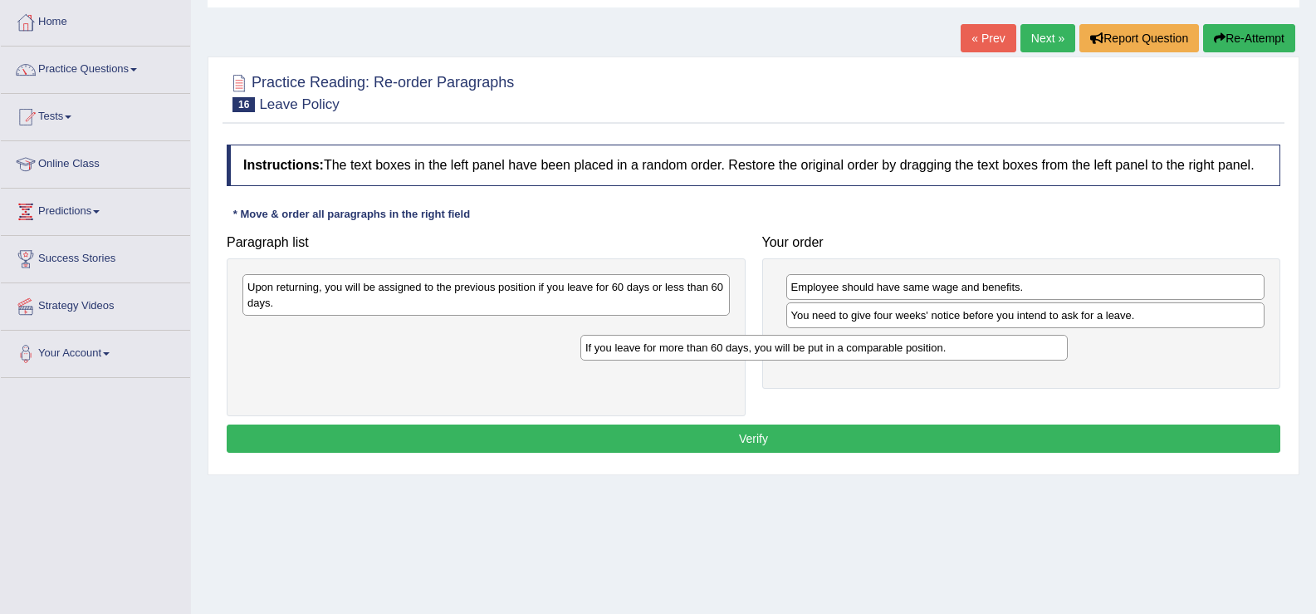
drag, startPoint x: 751, startPoint y: 333, endPoint x: 1088, endPoint y: 336, distance: 337.1
click at [1068, 336] on div "If you leave for more than 60 days, you will be put in a comparable position." at bounding box center [823, 348] width 487 height 26
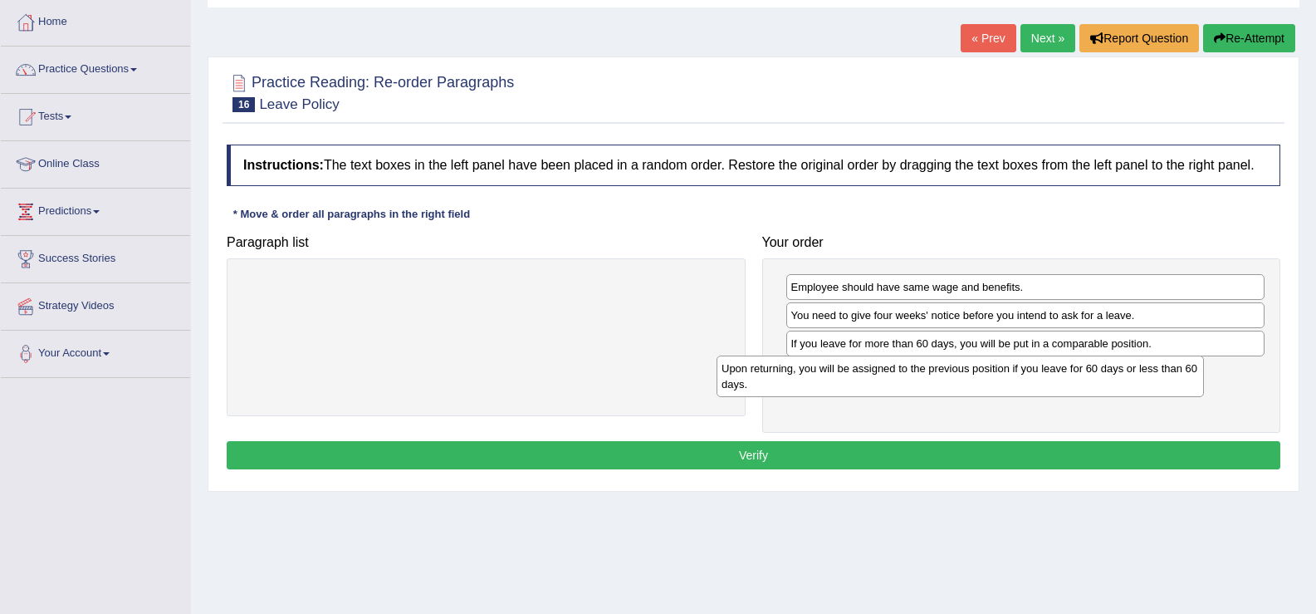
drag, startPoint x: 659, startPoint y: 292, endPoint x: 1137, endPoint y: 373, distance: 484.2
click at [1137, 373] on div "Upon returning, you will be assigned to the previous position if you leave for …" at bounding box center [960, 376] width 487 height 42
click at [956, 458] on button "Verify" at bounding box center [754, 455] width 1054 height 28
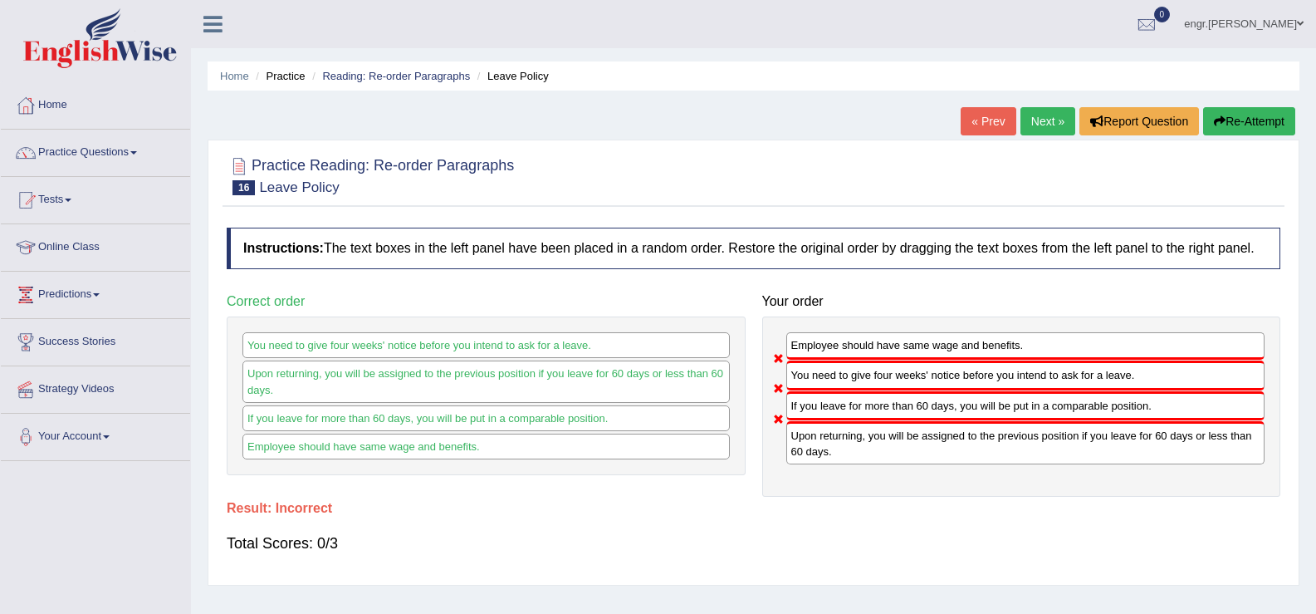
click at [1054, 108] on link "Next »" at bounding box center [1048, 121] width 55 height 28
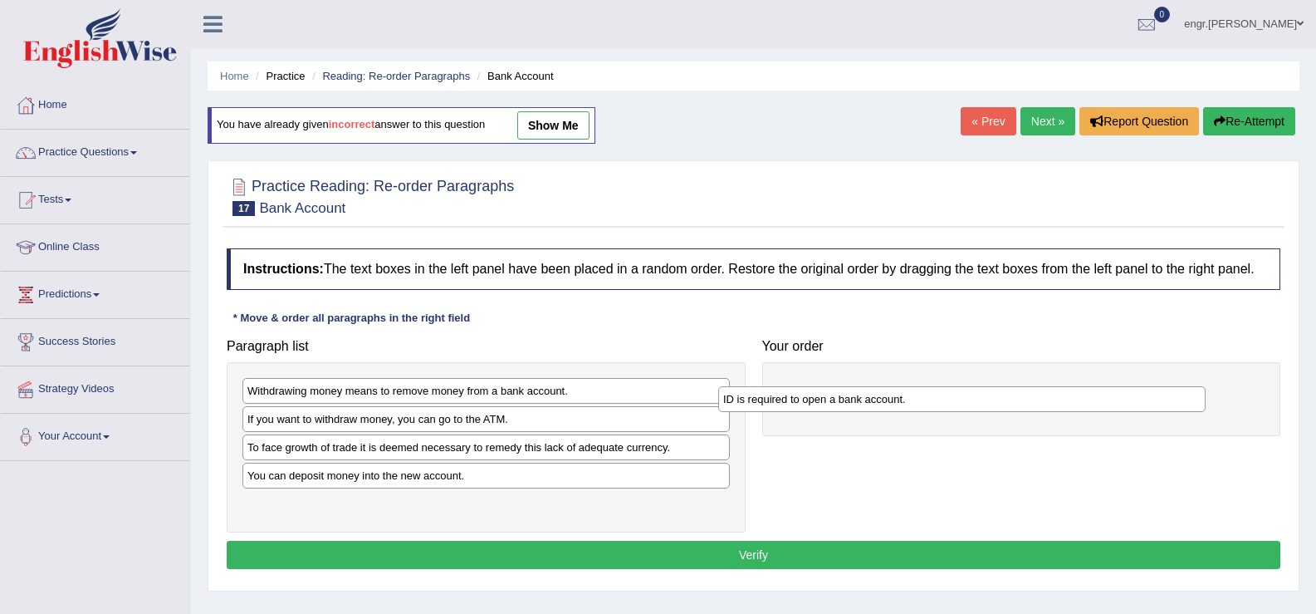
drag, startPoint x: 415, startPoint y: 425, endPoint x: 891, endPoint y: 405, distance: 476.2
click at [891, 405] on div "ID is required to open a bank account." at bounding box center [961, 399] width 487 height 26
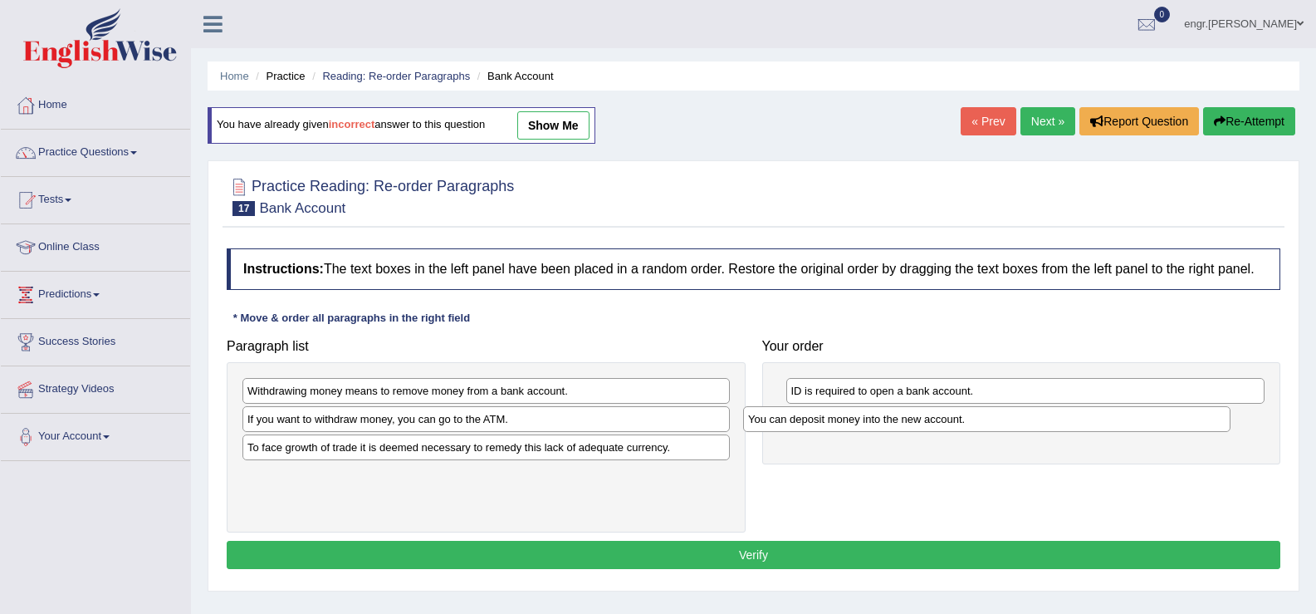
drag, startPoint x: 442, startPoint y: 482, endPoint x: 947, endPoint y: 428, distance: 508.6
click at [947, 428] on div "You can deposit money into the new account." at bounding box center [986, 419] width 487 height 26
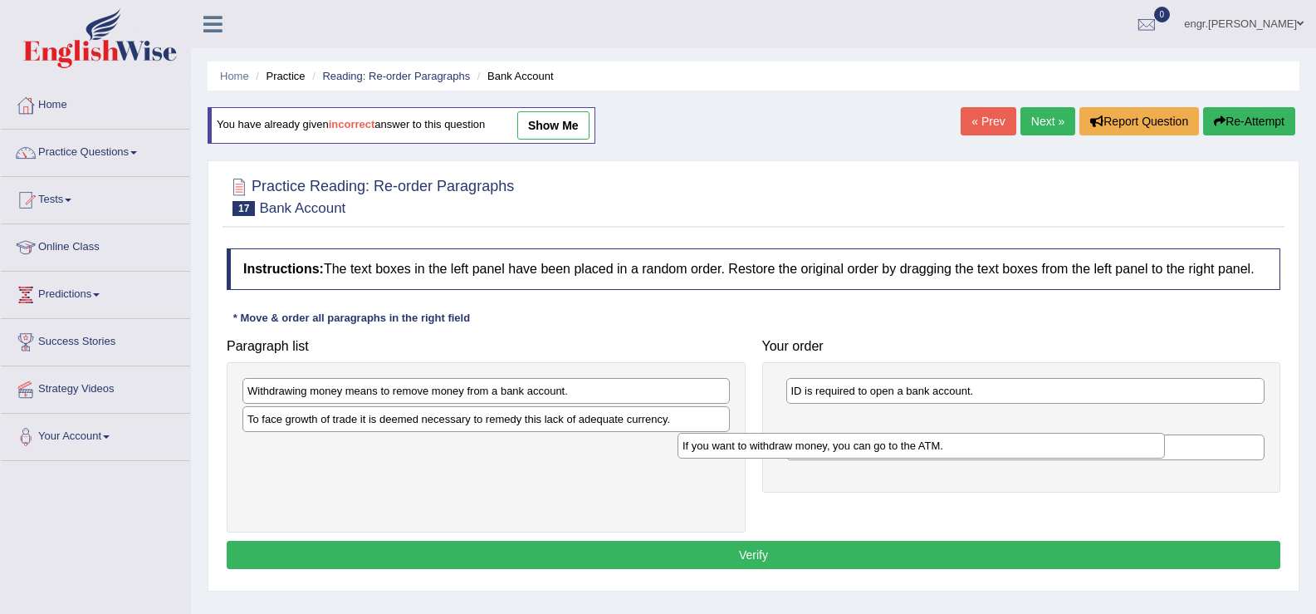
drag, startPoint x: 438, startPoint y: 419, endPoint x: 968, endPoint y: 476, distance: 532.8
click at [968, 458] on div "If you want to withdraw money, you can go to the ATM." at bounding box center [921, 446] width 487 height 26
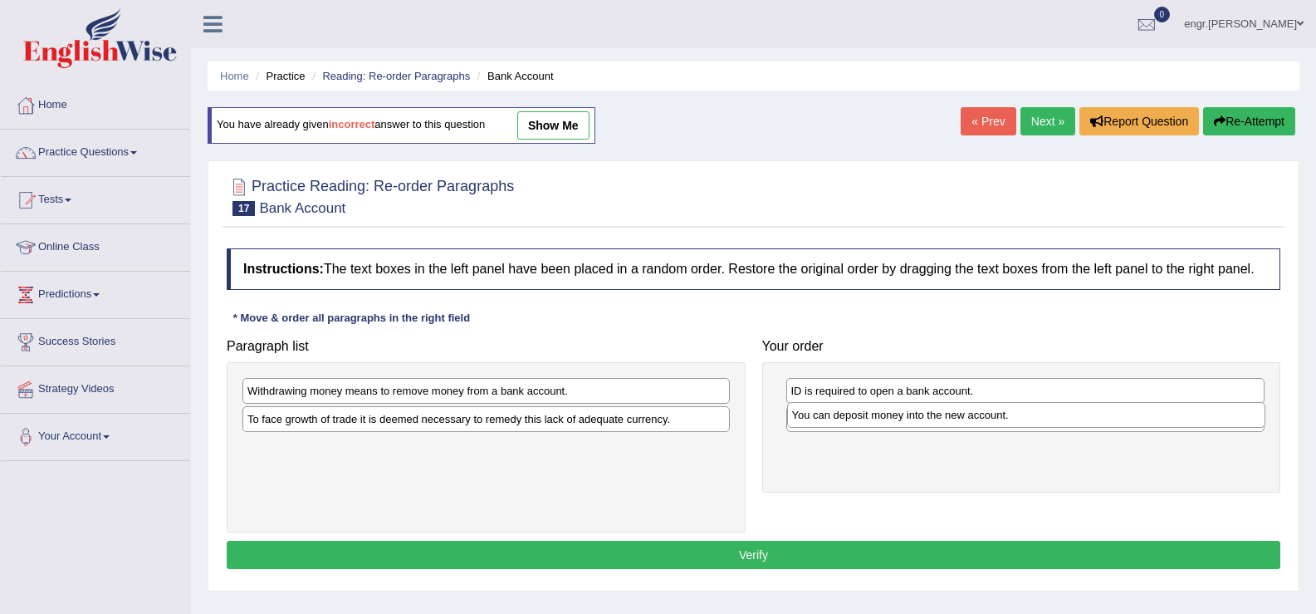
drag, startPoint x: 890, startPoint y: 452, endPoint x: 891, endPoint y: 420, distance: 31.6
click at [891, 420] on div "You can deposit money into the new account." at bounding box center [1026, 415] width 479 height 26
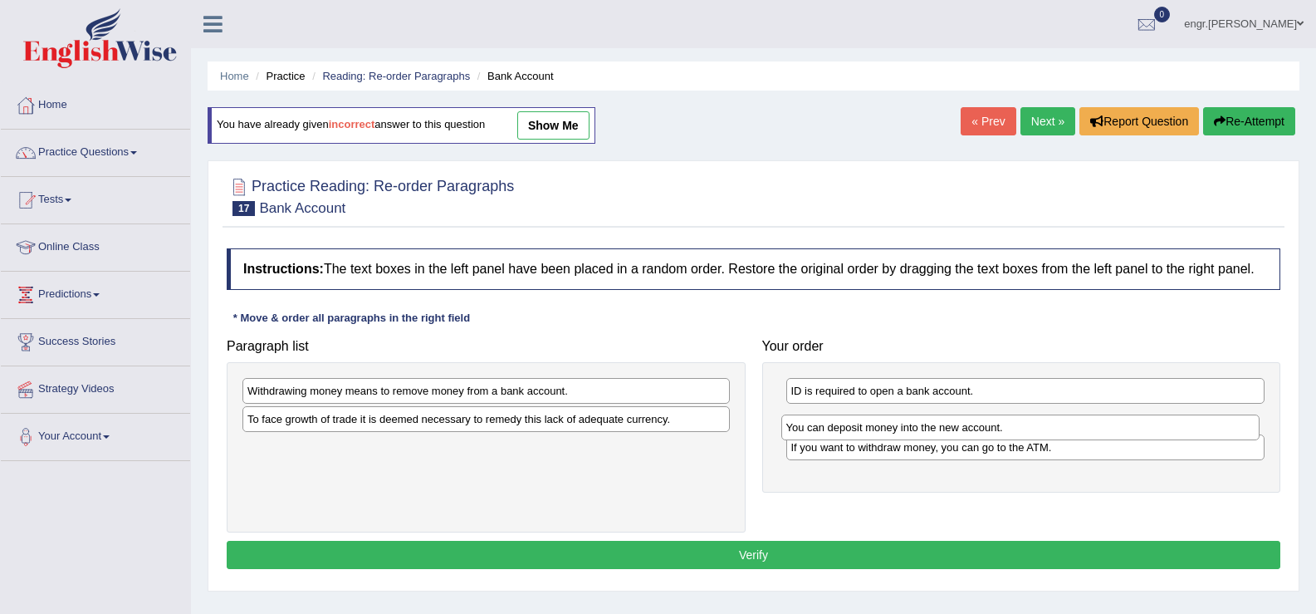
drag, startPoint x: 886, startPoint y: 443, endPoint x: 881, endPoint y: 423, distance: 20.5
click at [881, 423] on div "You can deposit money into the new account." at bounding box center [1020, 427] width 479 height 26
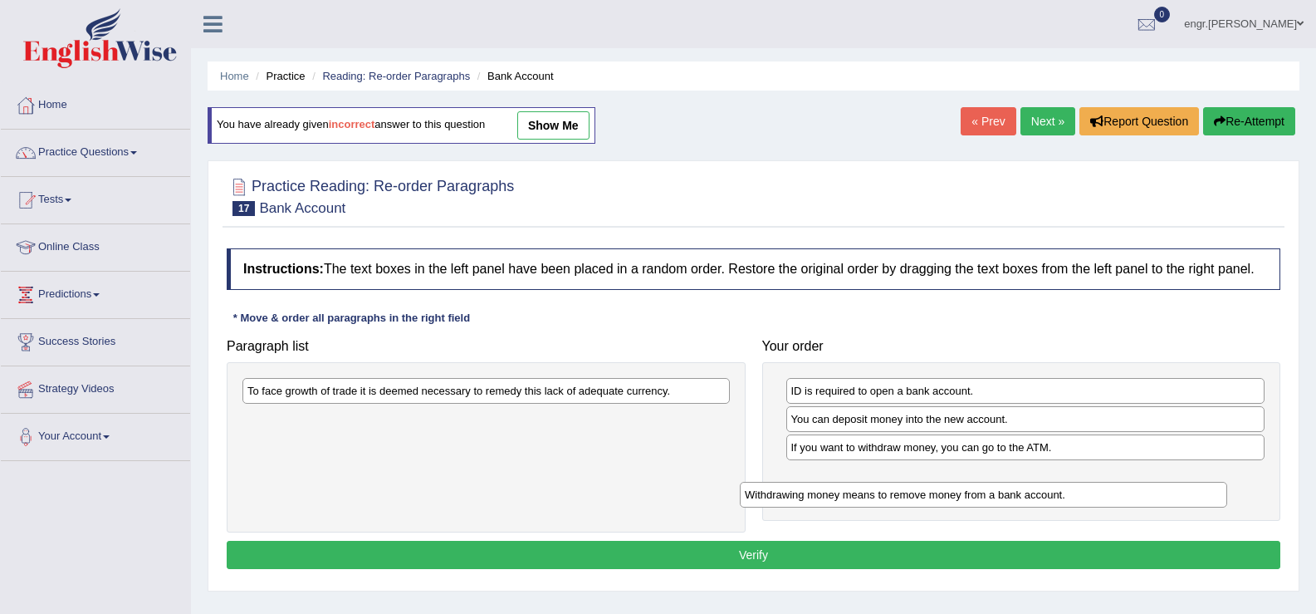
drag, startPoint x: 770, startPoint y: 390, endPoint x: 1070, endPoint y: 487, distance: 315.9
click at [1070, 490] on div "Withdrawing money means to remove money from a bank account." at bounding box center [983, 495] width 487 height 26
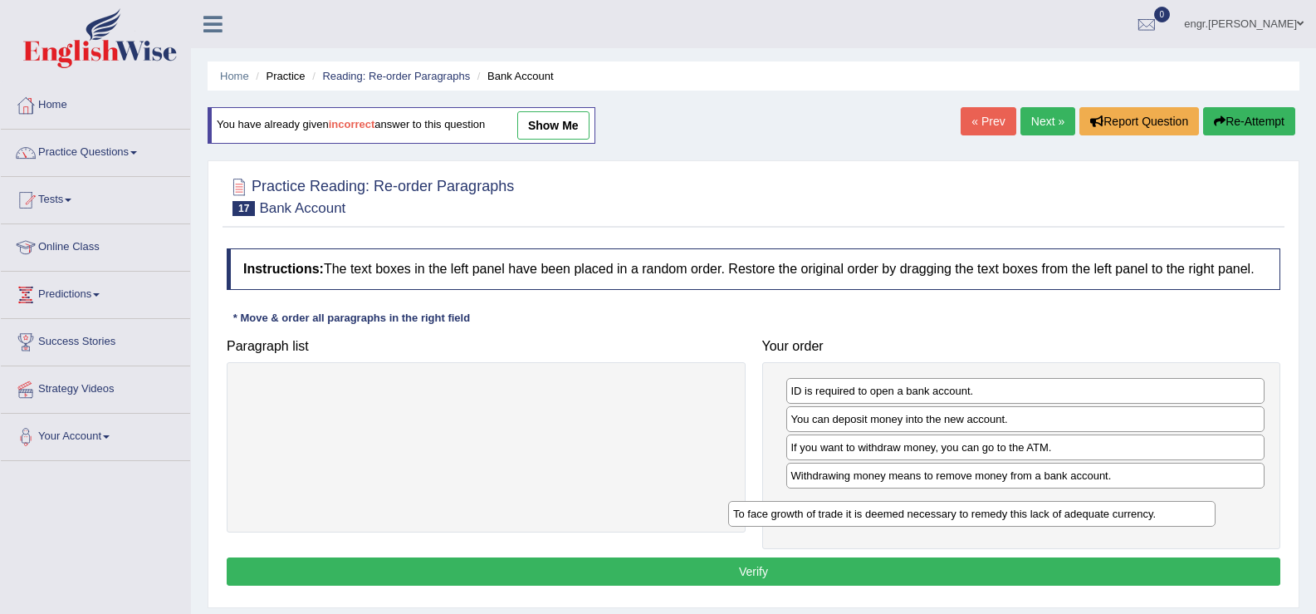
drag, startPoint x: 636, startPoint y: 395, endPoint x: 1120, endPoint y: 518, distance: 499.5
click at [1120, 518] on div "To face growth of trade it is deemed necessary to remedy this lack of adequate …" at bounding box center [971, 514] width 487 height 26
click at [885, 580] on button "Verify" at bounding box center [754, 571] width 1054 height 28
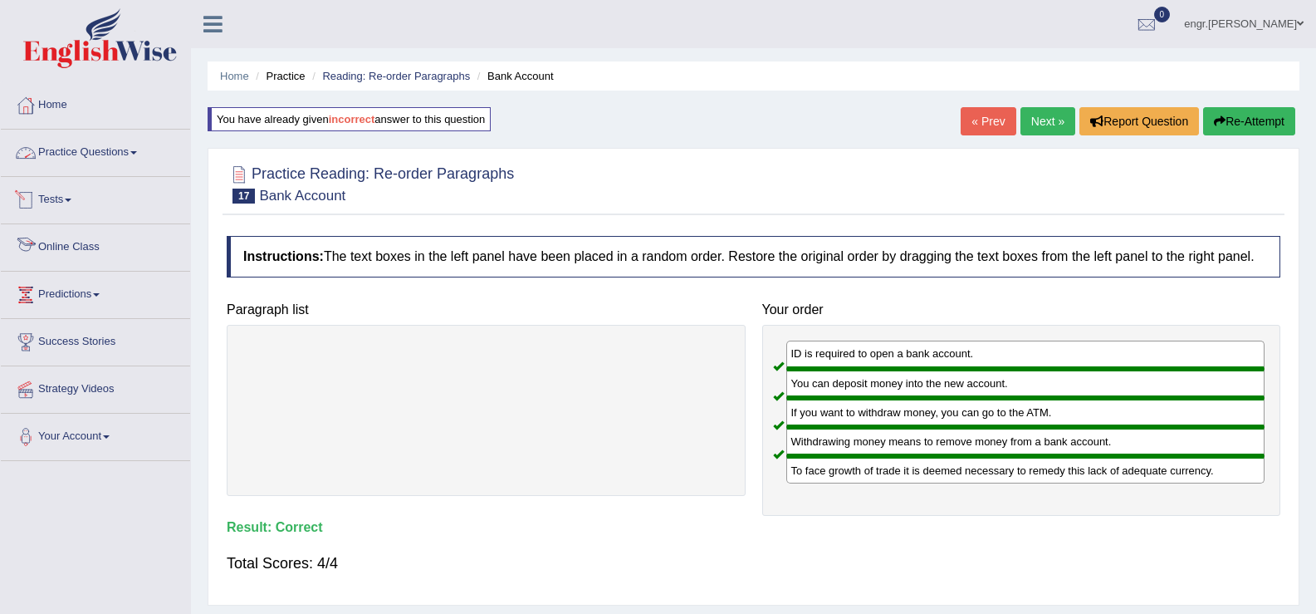
click at [109, 159] on link "Practice Questions" at bounding box center [95, 151] width 189 height 42
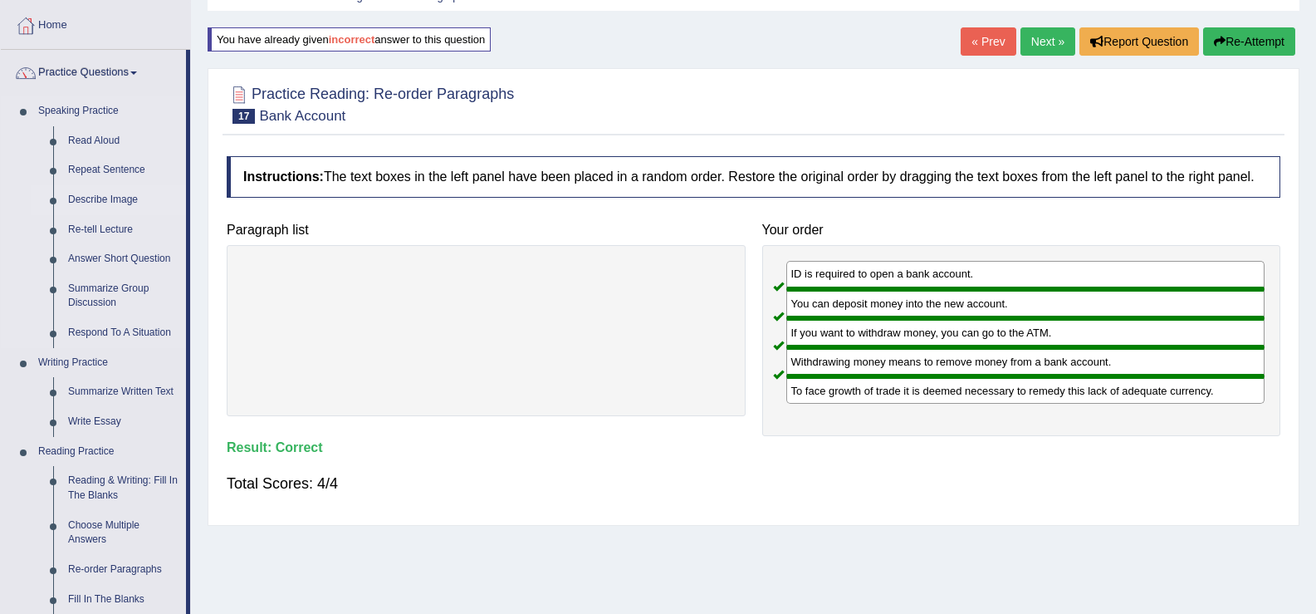
scroll to position [56, 0]
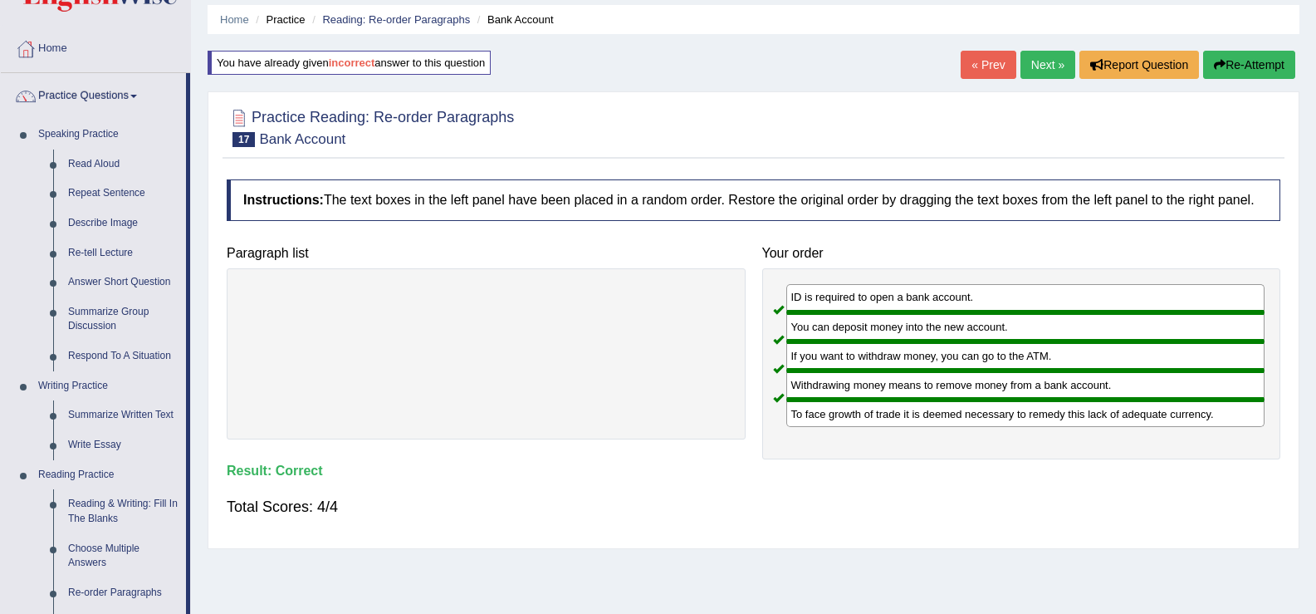
click at [1055, 73] on link "Next »" at bounding box center [1048, 65] width 55 height 28
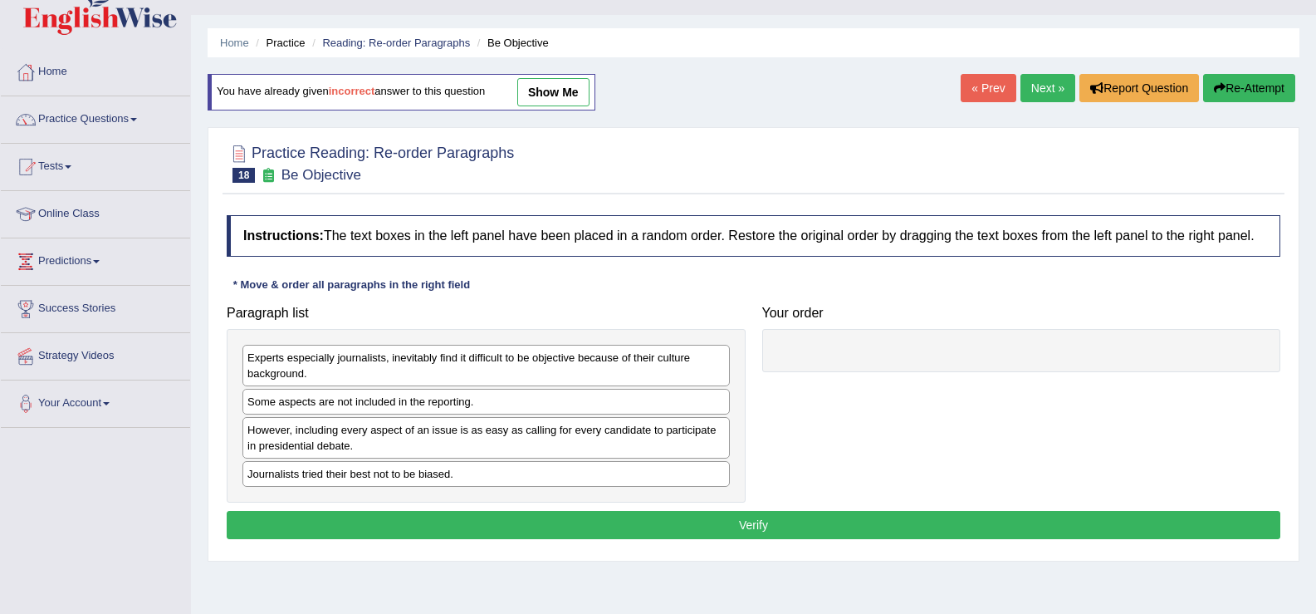
scroll to position [32, 0]
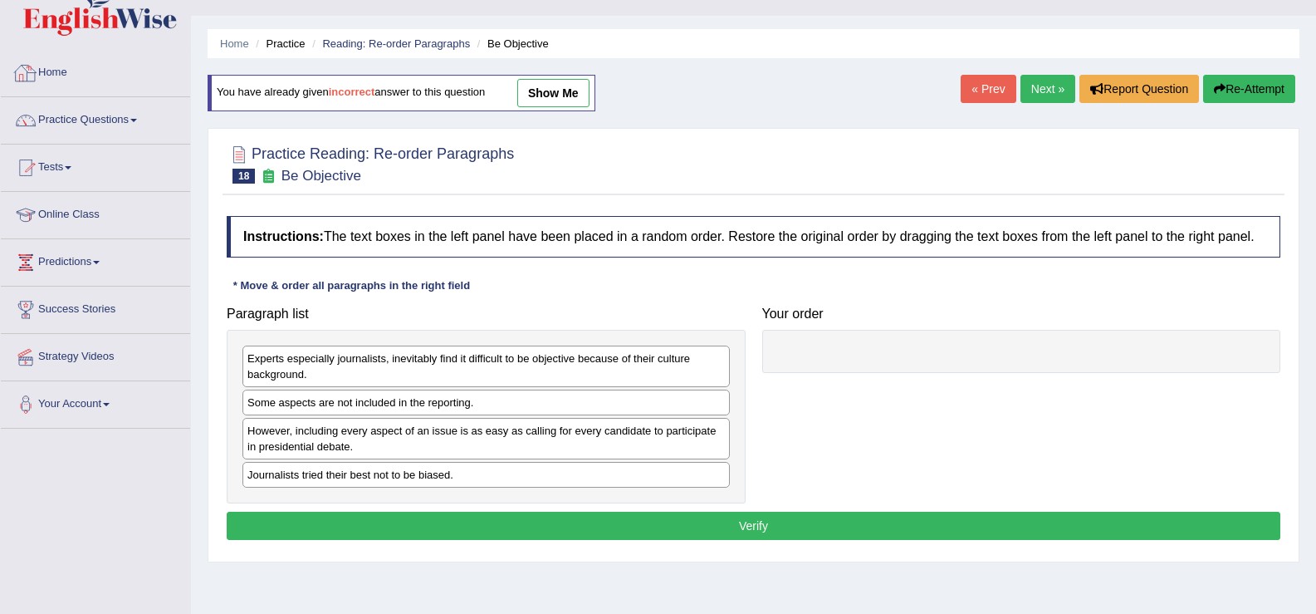
click at [95, 110] on link "Practice Questions" at bounding box center [95, 118] width 189 height 42
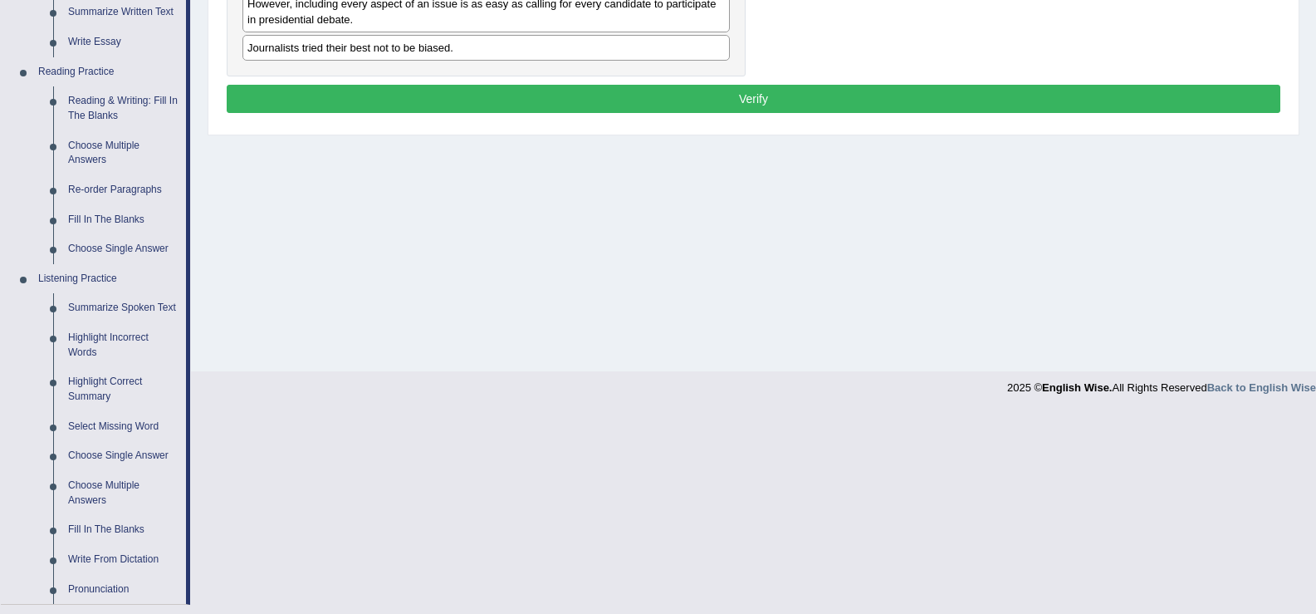
scroll to position [476, 0]
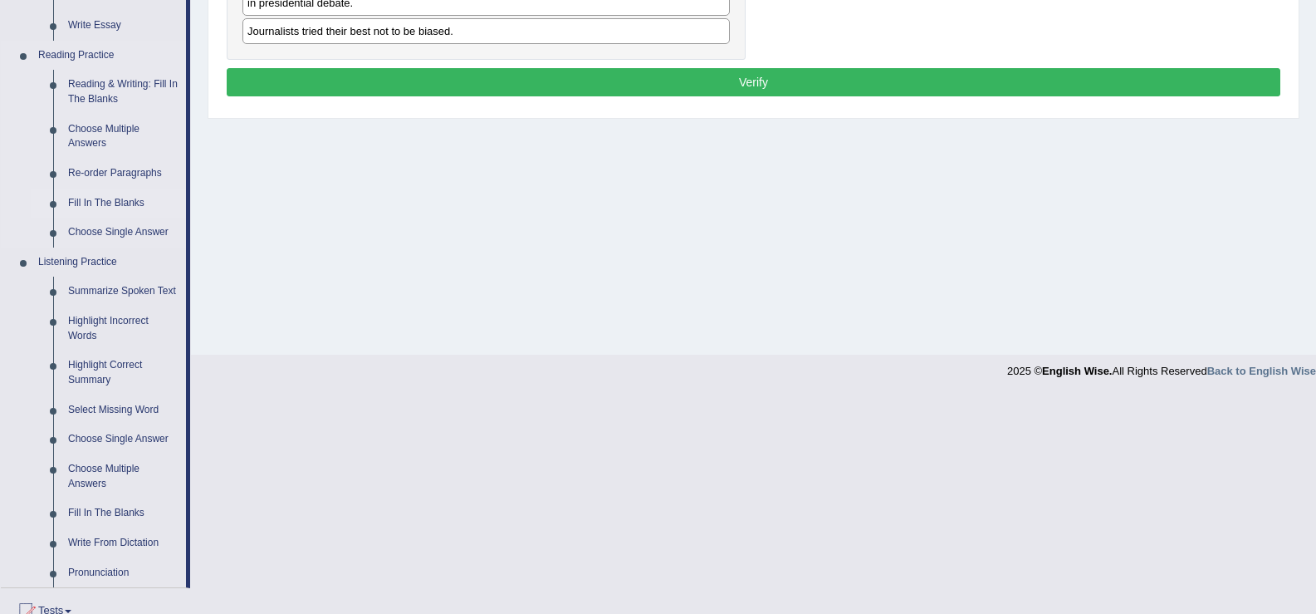
click at [100, 207] on link "Fill In The Blanks" at bounding box center [123, 203] width 125 height 30
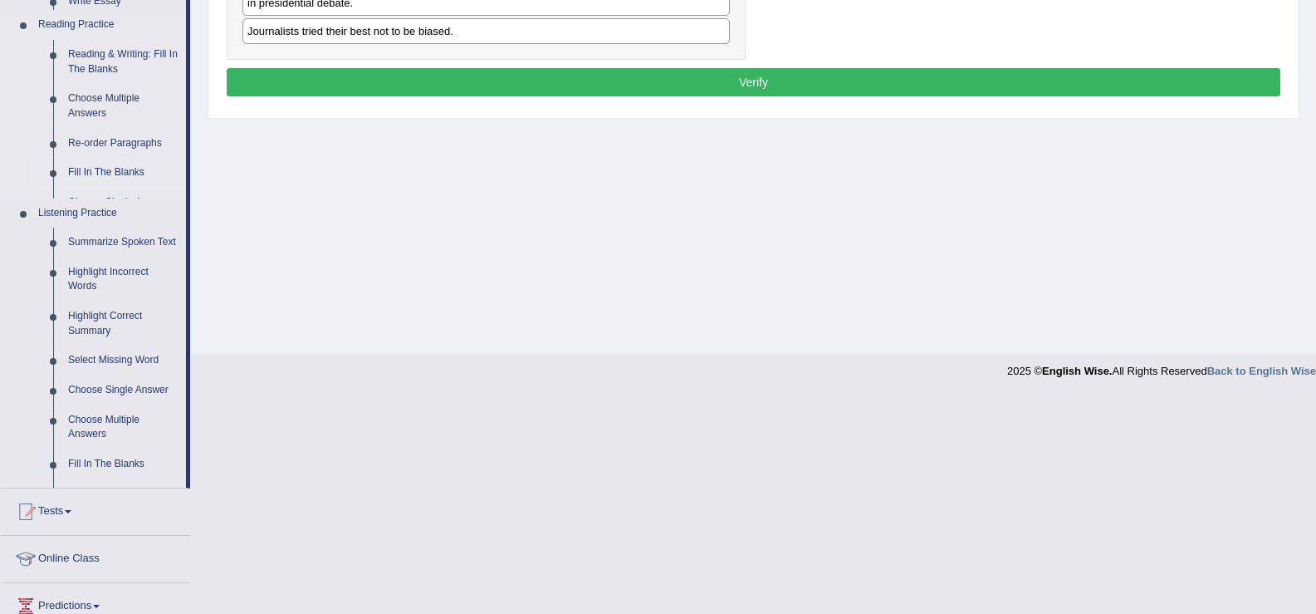
scroll to position [258, 0]
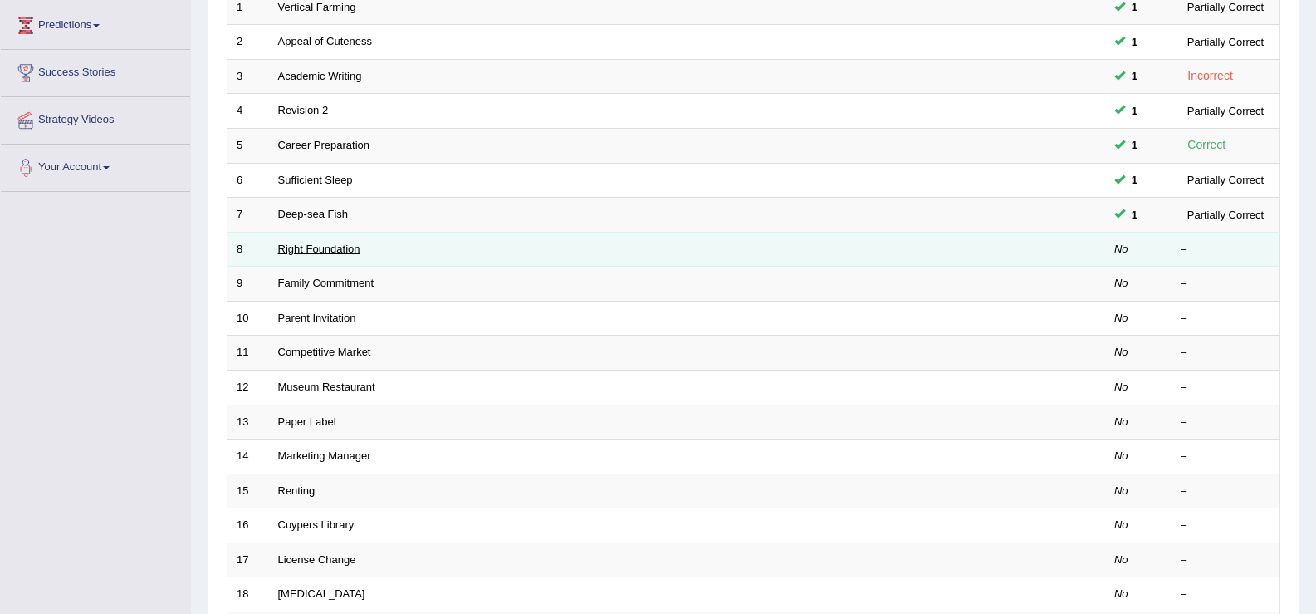
click at [329, 248] on link "Right Foundation" at bounding box center [319, 248] width 82 height 12
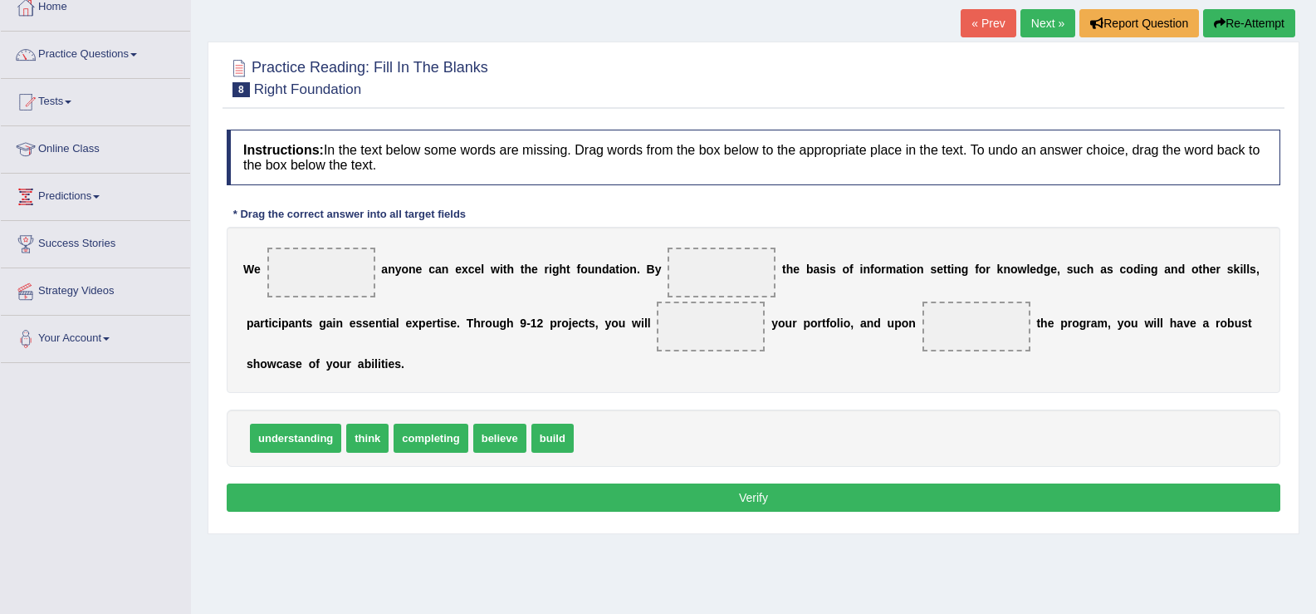
scroll to position [99, 0]
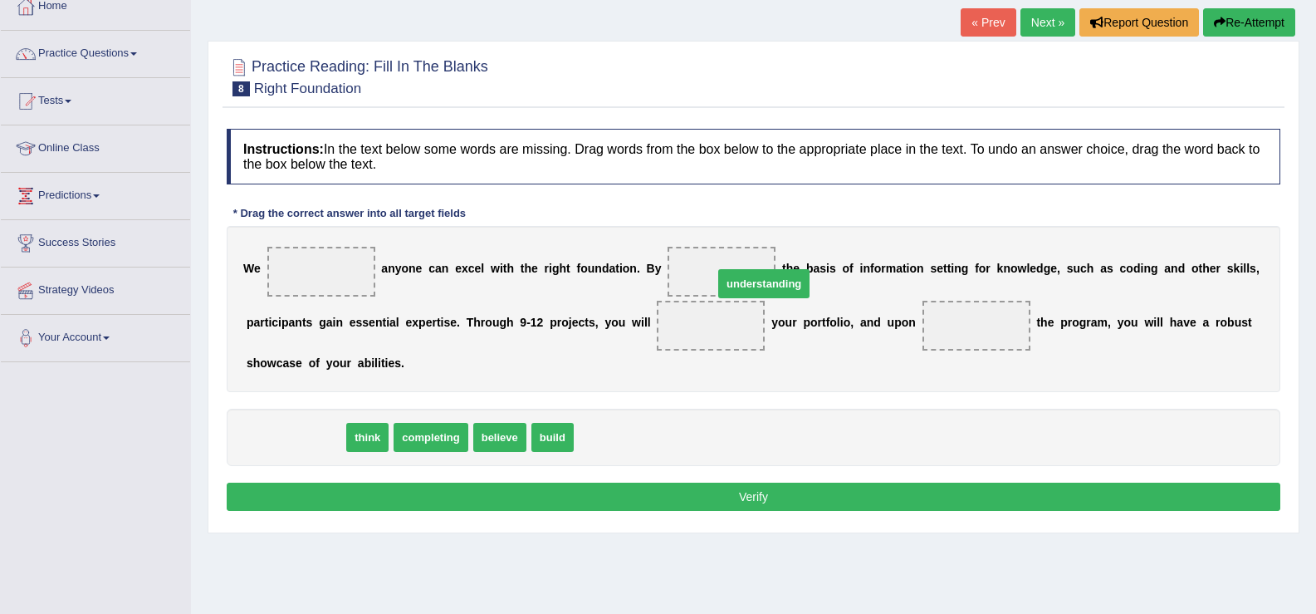
drag, startPoint x: 302, startPoint y: 436, endPoint x: 771, endPoint y: 277, distance: 495.2
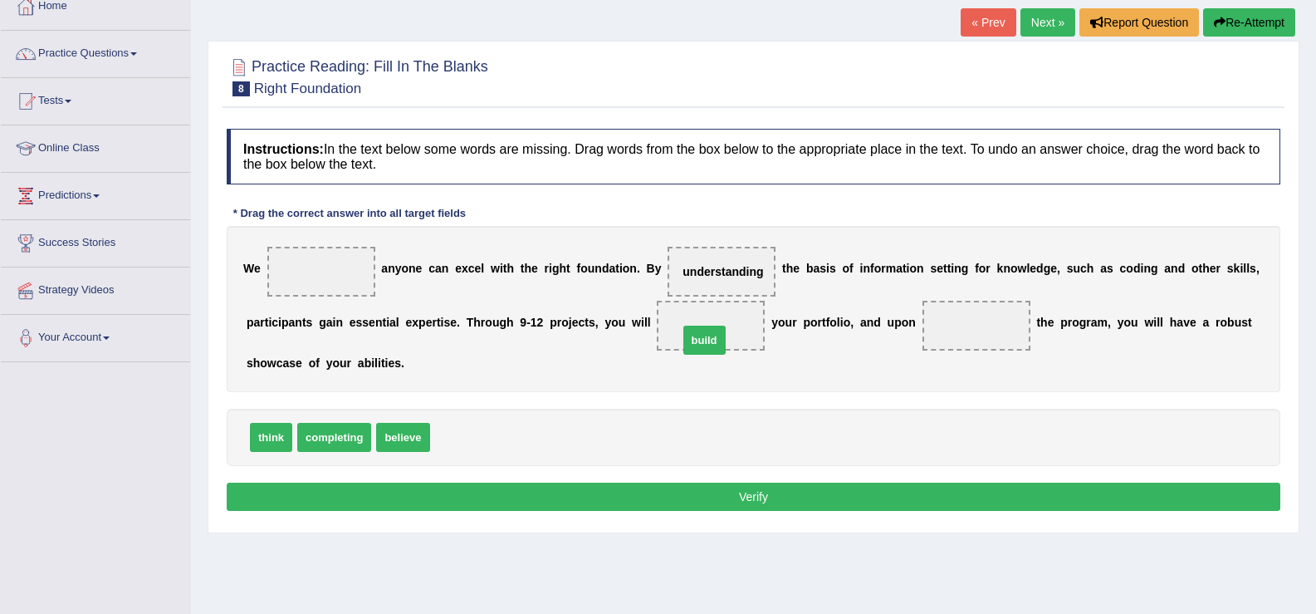
drag, startPoint x: 467, startPoint y: 442, endPoint x: 715, endPoint y: 345, distance: 266.6
drag, startPoint x: 349, startPoint y: 436, endPoint x: 962, endPoint y: 331, distance: 622.5
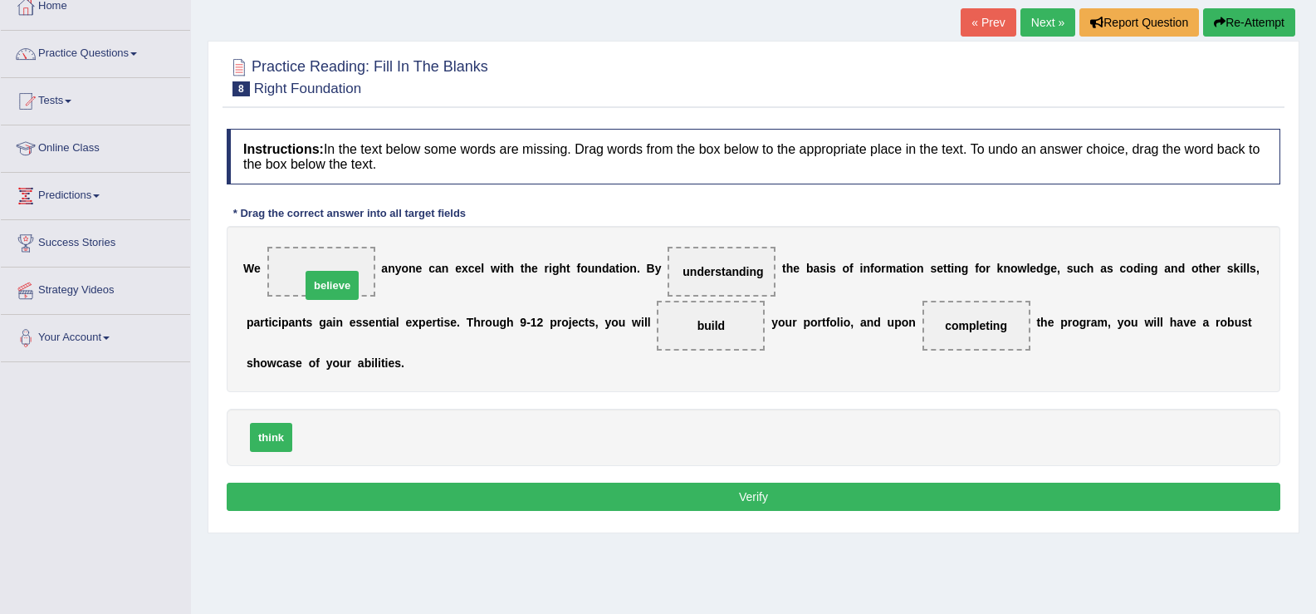
drag, startPoint x: 329, startPoint y: 436, endPoint x: 336, endPoint y: 272, distance: 163.8
click at [458, 487] on button "Verify" at bounding box center [754, 496] width 1054 height 28
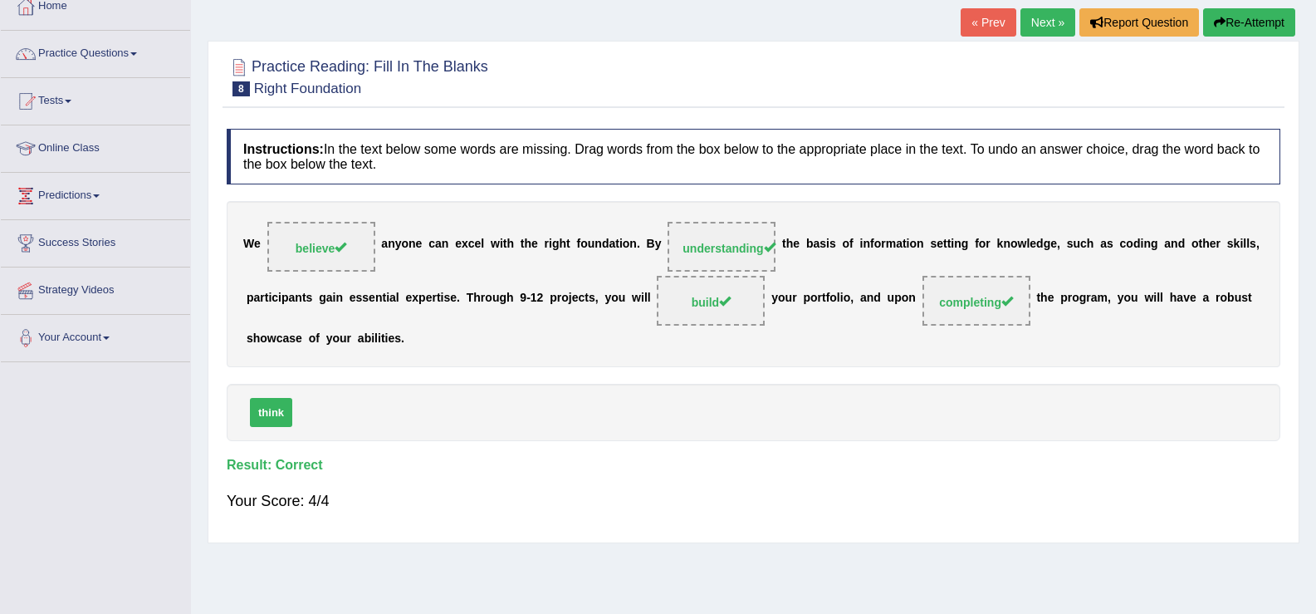
click at [1037, 33] on link "Next »" at bounding box center [1048, 22] width 55 height 28
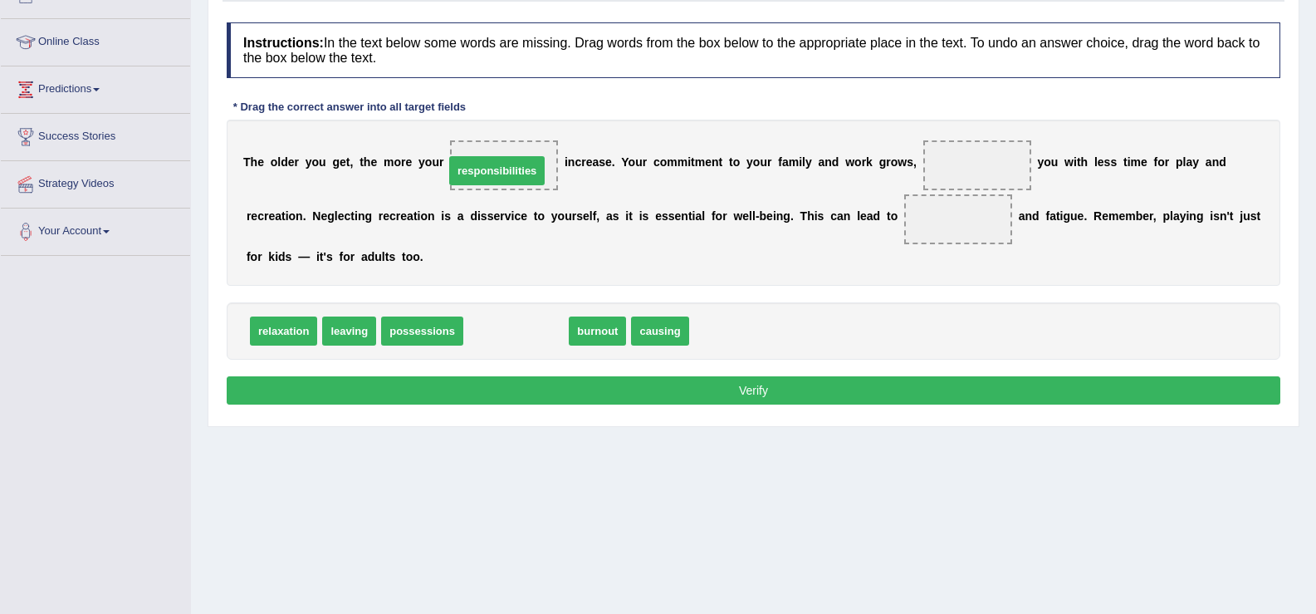
drag, startPoint x: 515, startPoint y: 328, endPoint x: 496, endPoint y: 164, distance: 164.7
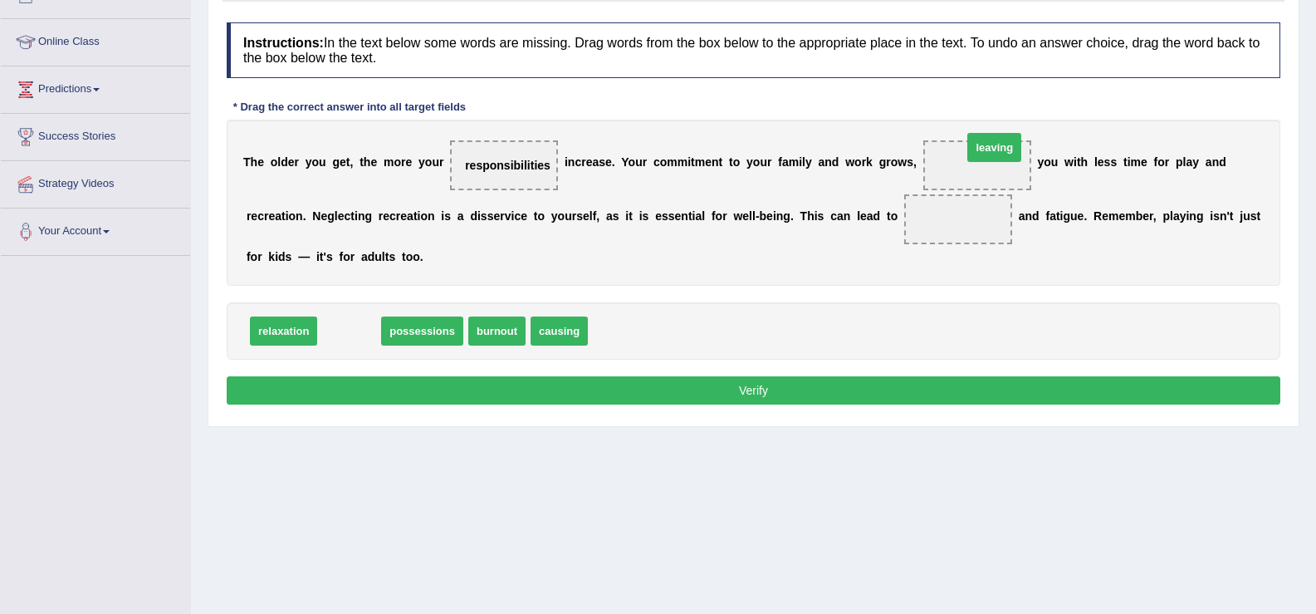
drag, startPoint x: 359, startPoint y: 331, endPoint x: 993, endPoint y: 161, distance: 656.8
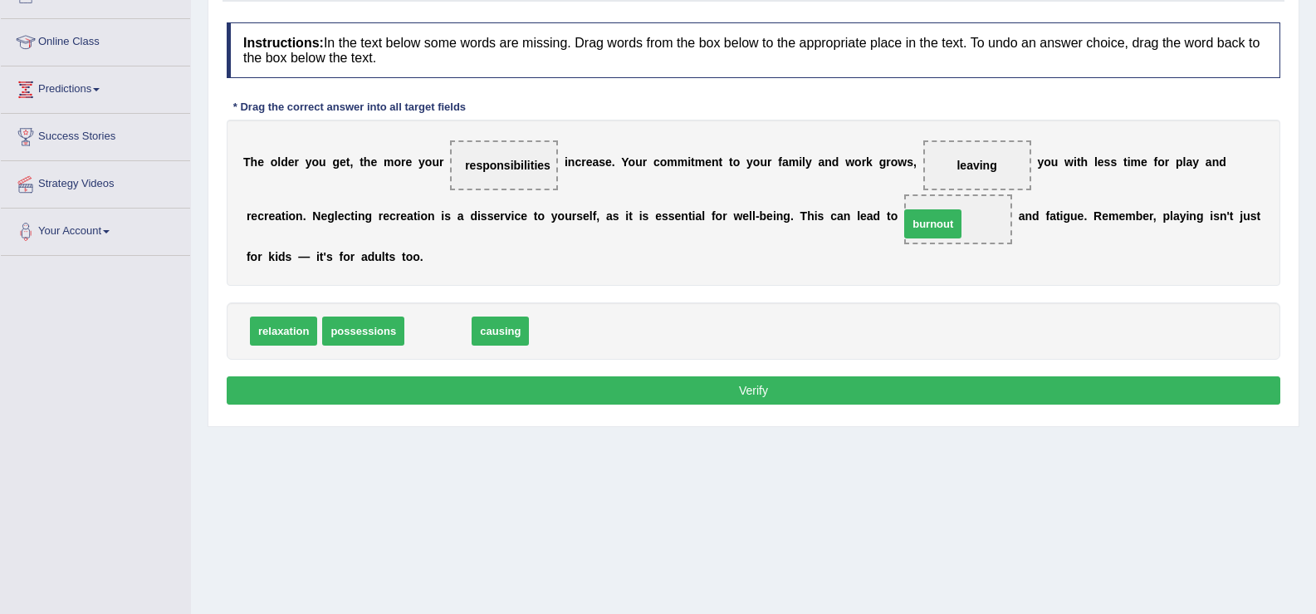
drag, startPoint x: 457, startPoint y: 333, endPoint x: 974, endPoint y: 228, distance: 528.0
click at [877, 390] on button "Verify" at bounding box center [754, 390] width 1054 height 28
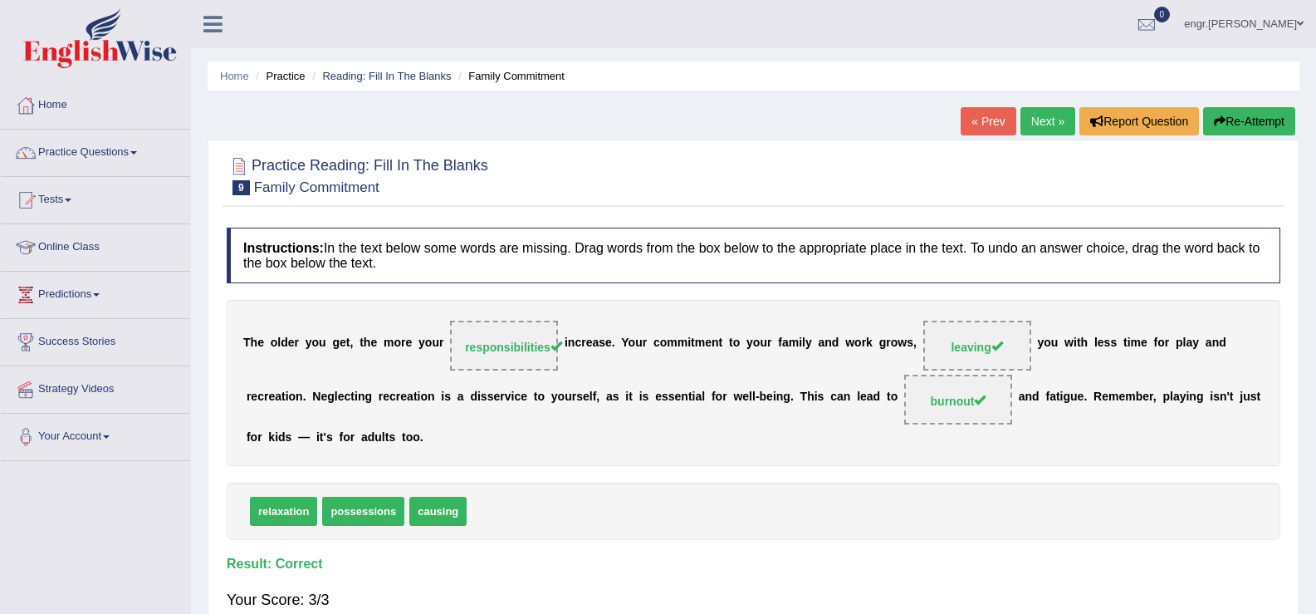
click at [1038, 115] on link "Next »" at bounding box center [1048, 121] width 55 height 28
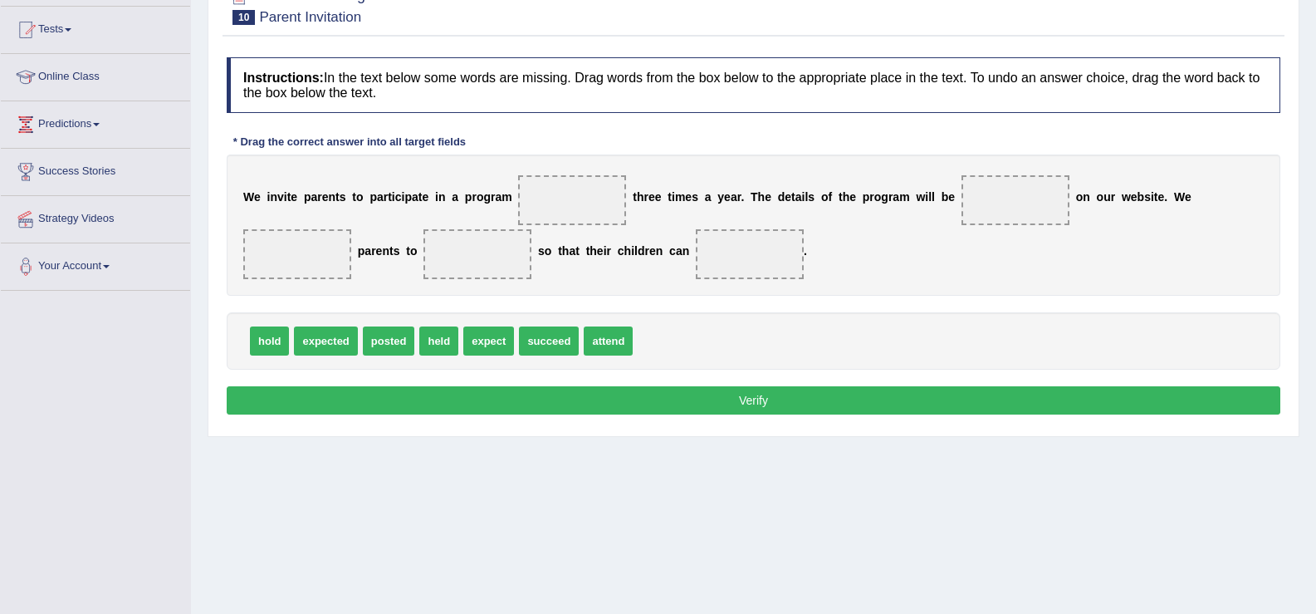
drag, startPoint x: 523, startPoint y: 281, endPoint x: 532, endPoint y: 264, distance: 19.0
click at [541, 249] on div "W e i n v i t e p a r e n t s t o p a r t i c i p a t e i n a p r o g r a m t h…" at bounding box center [754, 224] width 1054 height 141
drag, startPoint x: 440, startPoint y: 349, endPoint x: 599, endPoint y: 211, distance: 210.1
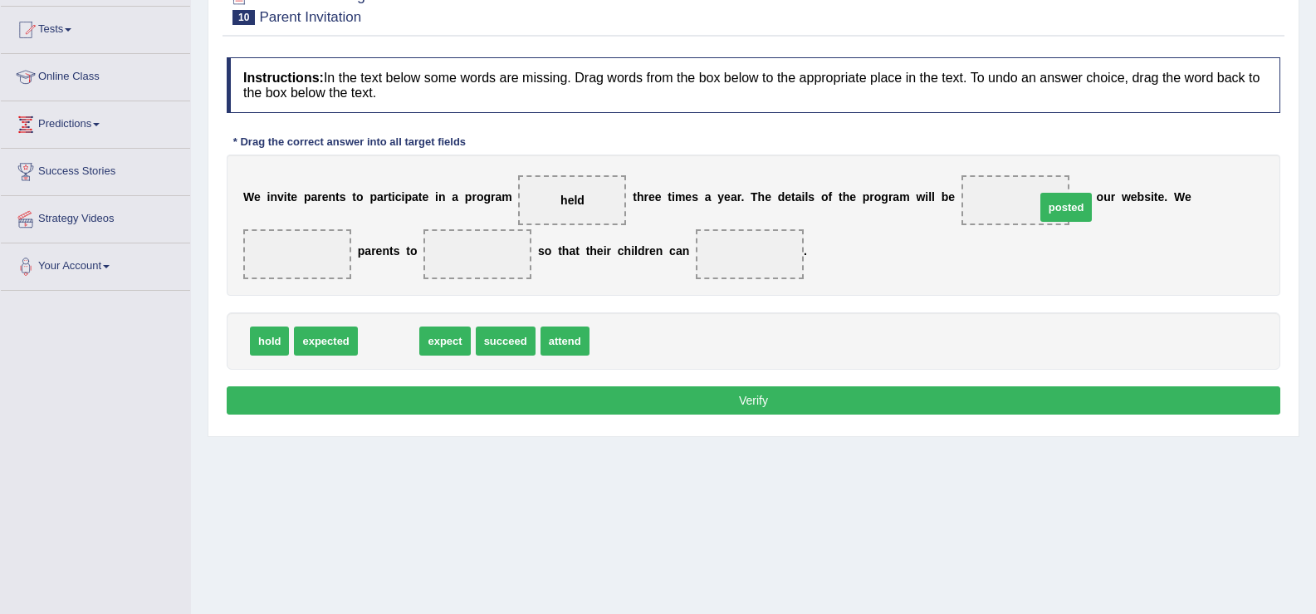
drag, startPoint x: 407, startPoint y: 343, endPoint x: 1032, endPoint y: 208, distance: 639.6
drag, startPoint x: 383, startPoint y: 343, endPoint x: 300, endPoint y: 253, distance: 122.2
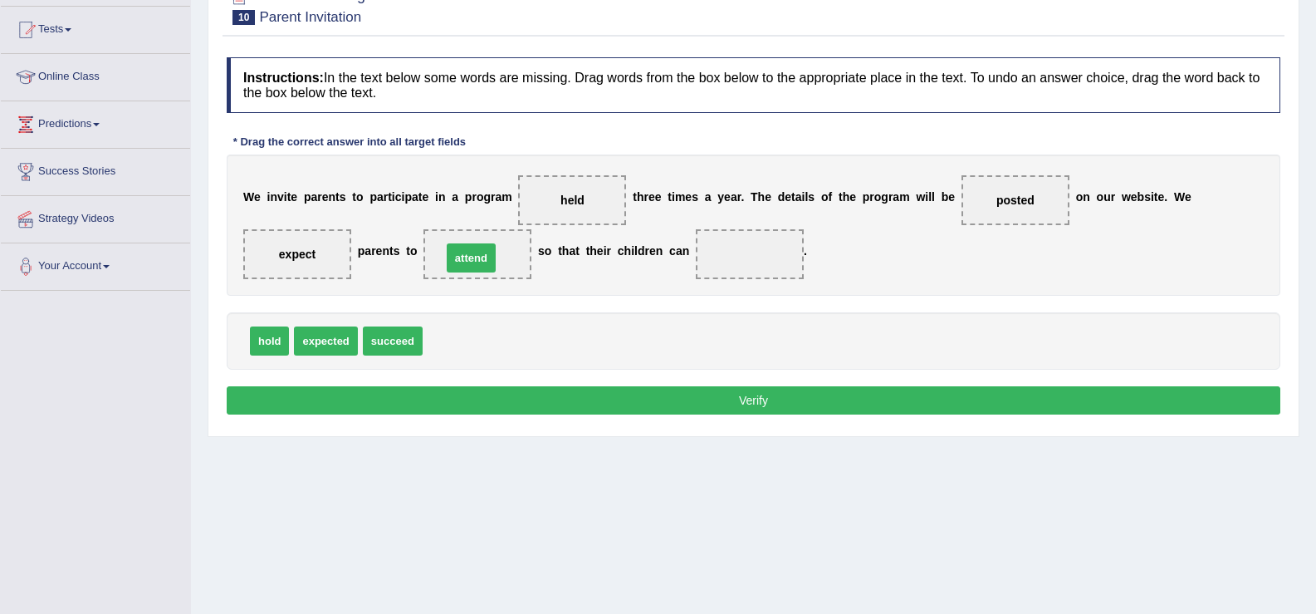
drag, startPoint x: 445, startPoint y: 338, endPoint x: 465, endPoint y: 252, distance: 87.8
drag, startPoint x: 386, startPoint y: 340, endPoint x: 729, endPoint y: 270, distance: 350.1
click at [658, 409] on button "Verify" at bounding box center [754, 400] width 1054 height 28
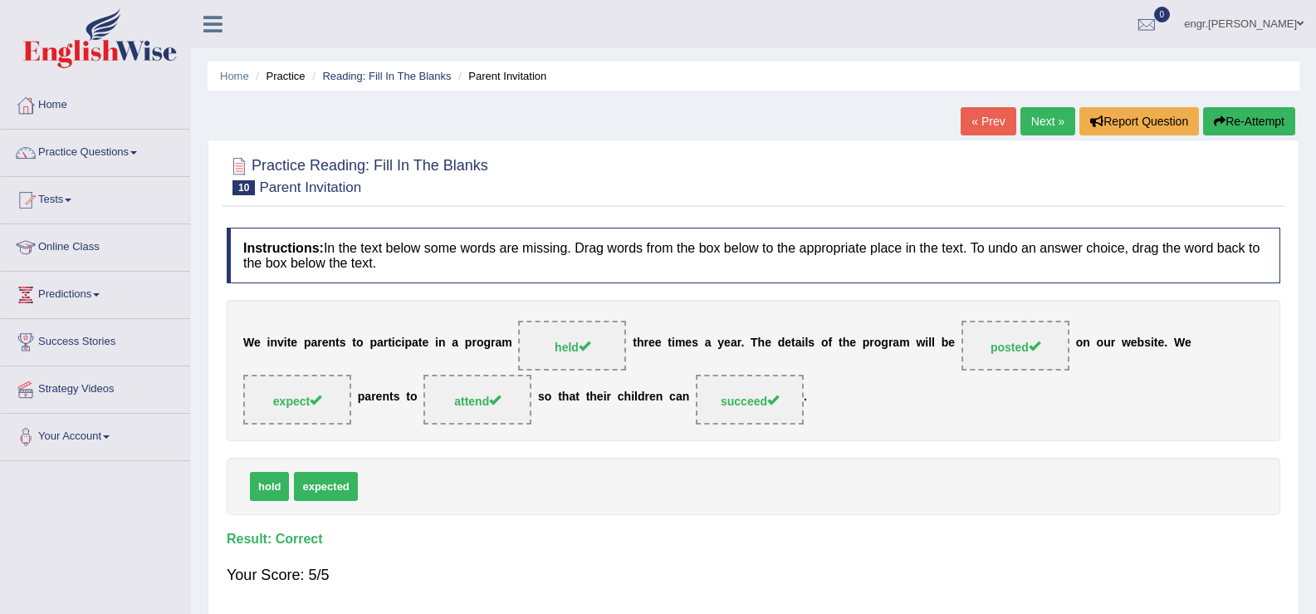
click at [1043, 123] on link "Next »" at bounding box center [1048, 121] width 55 height 28
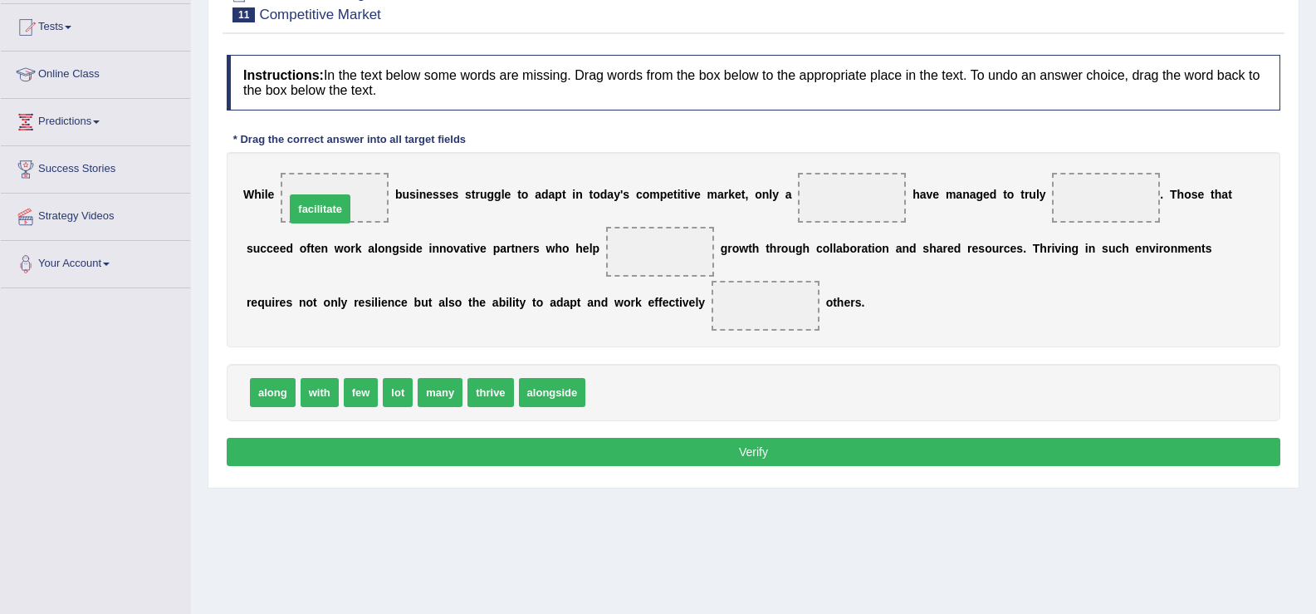
drag, startPoint x: 610, startPoint y: 391, endPoint x: 310, endPoint y: 208, distance: 352.2
drag, startPoint x: 355, startPoint y: 399, endPoint x: 854, endPoint y: 214, distance: 531.2
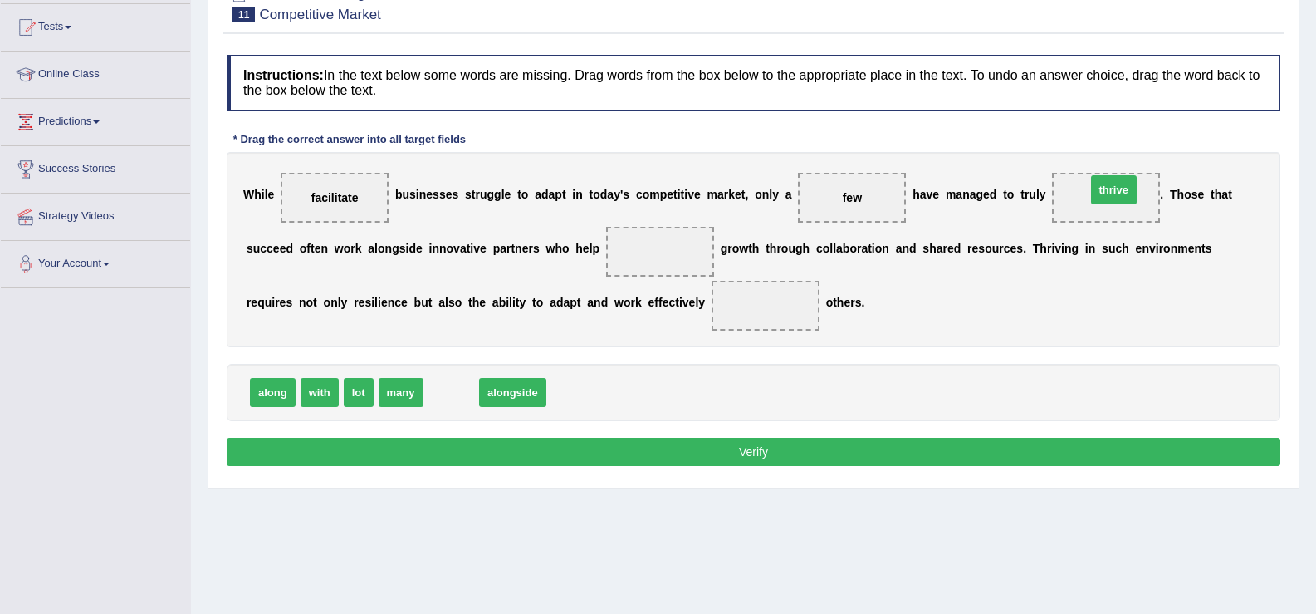
drag, startPoint x: 461, startPoint y: 395, endPoint x: 1123, endPoint y: 193, distance: 692.9
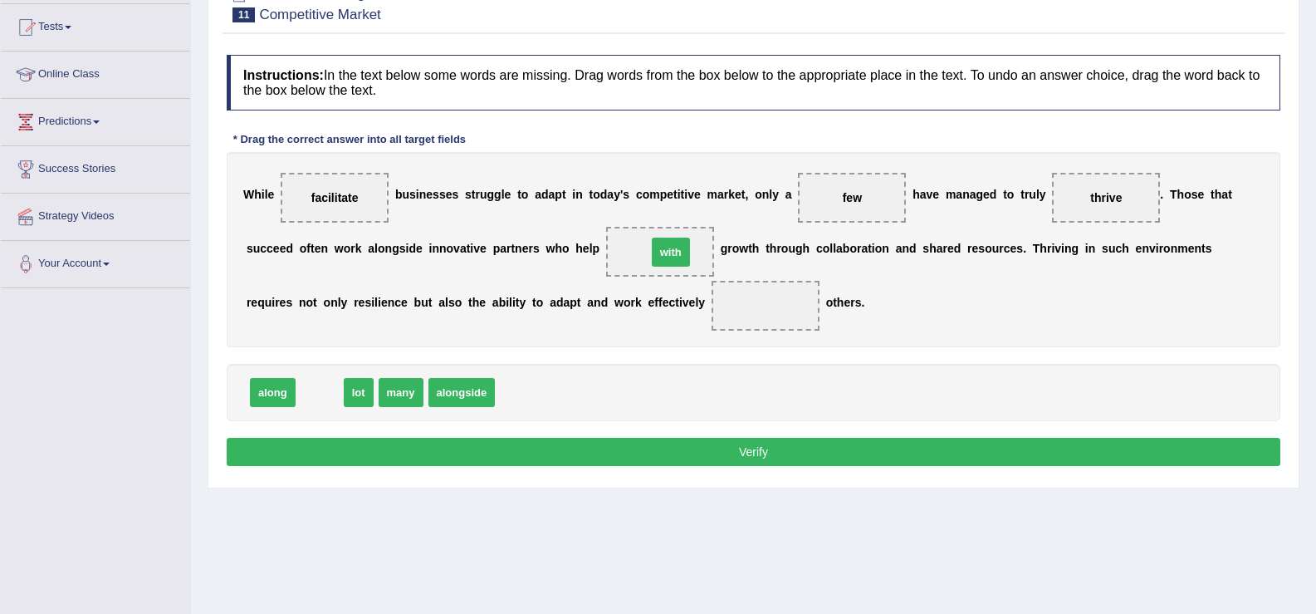
drag, startPoint x: 322, startPoint y: 393, endPoint x: 673, endPoint y: 252, distance: 378.2
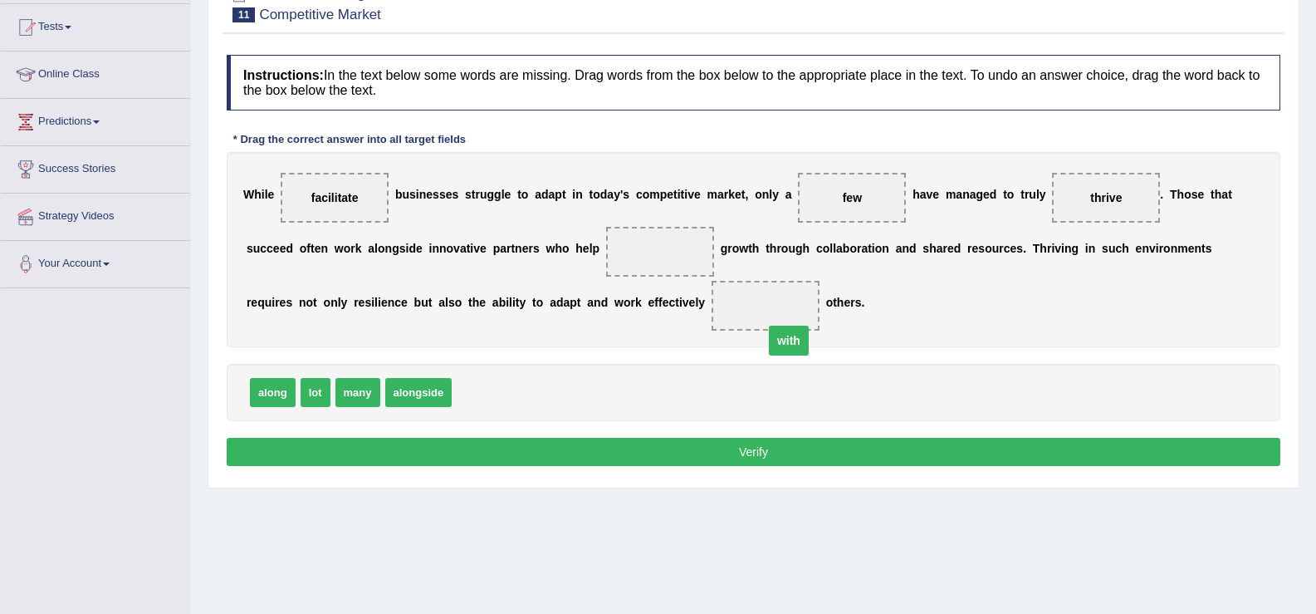
drag, startPoint x: 664, startPoint y: 252, endPoint x: 790, endPoint y: 335, distance: 149.9
drag, startPoint x: 410, startPoint y: 395, endPoint x: 623, endPoint y: 249, distance: 258.0
click at [633, 448] on button "Verify" at bounding box center [754, 452] width 1054 height 28
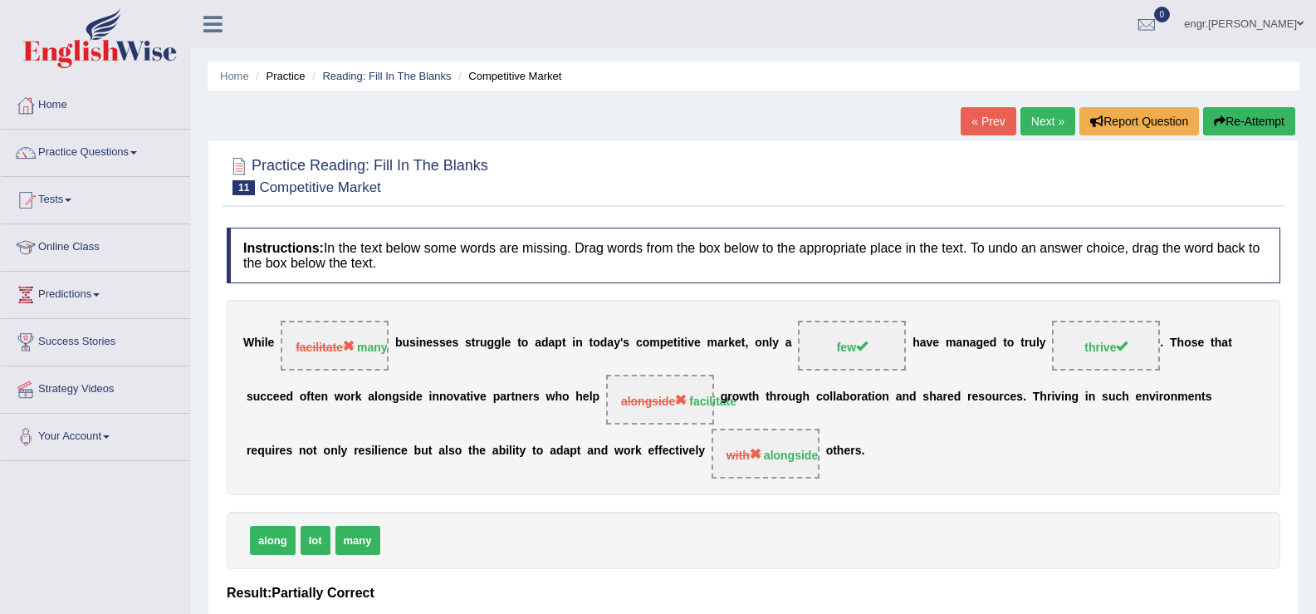
click at [1035, 135] on link "Next »" at bounding box center [1048, 121] width 55 height 28
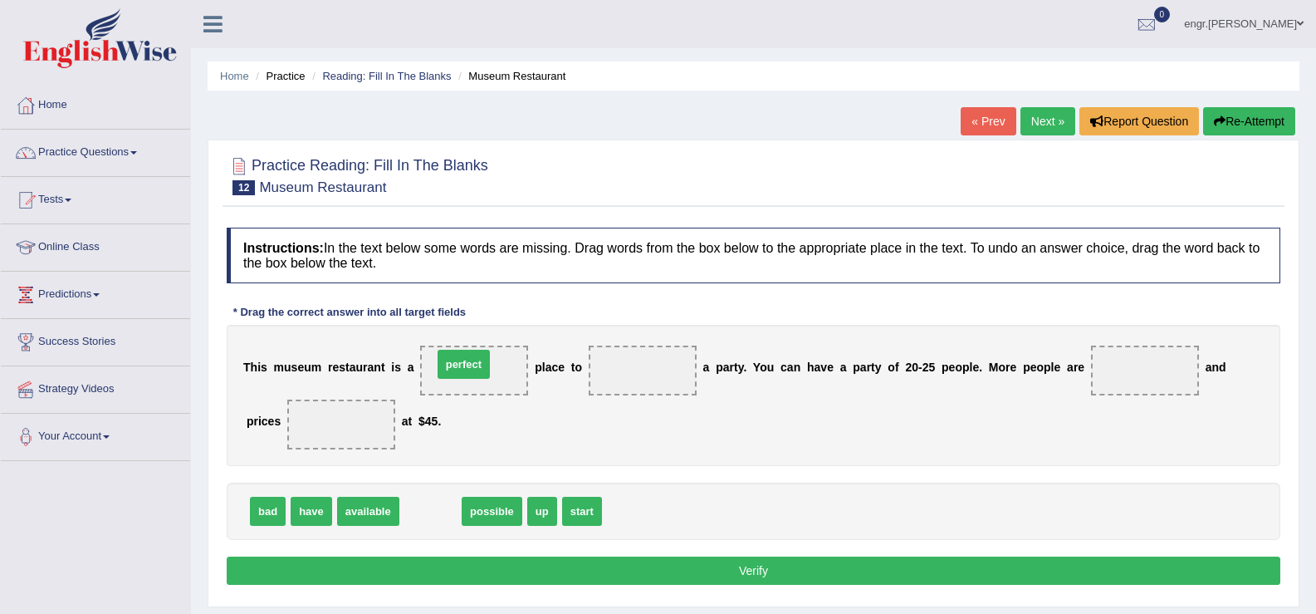
drag, startPoint x: 419, startPoint y: 509, endPoint x: 452, endPoint y: 362, distance: 150.7
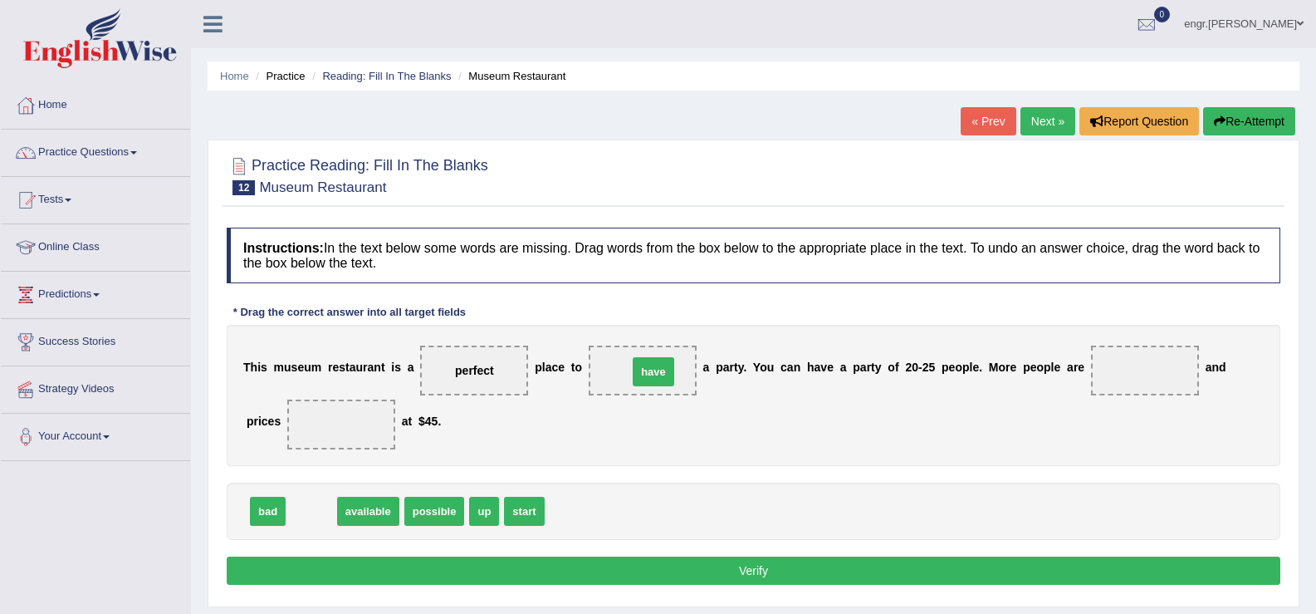
drag, startPoint x: 326, startPoint y: 508, endPoint x: 668, endPoint y: 369, distance: 369.5
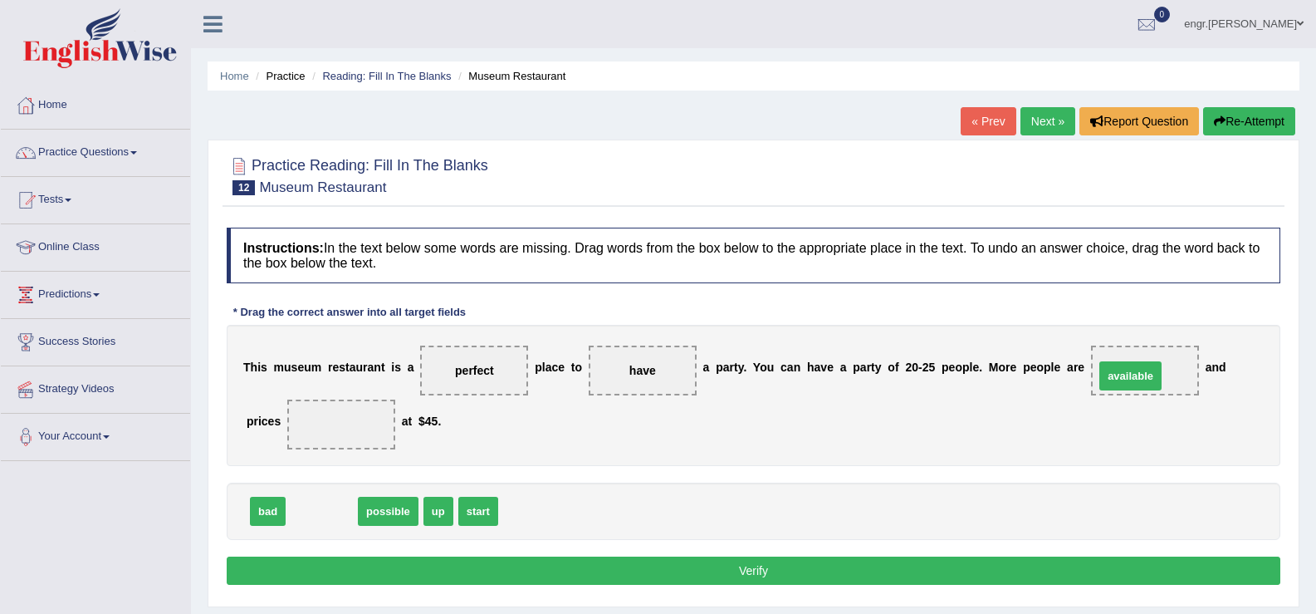
drag, startPoint x: 343, startPoint y: 510, endPoint x: 1156, endPoint y: 373, distance: 824.4
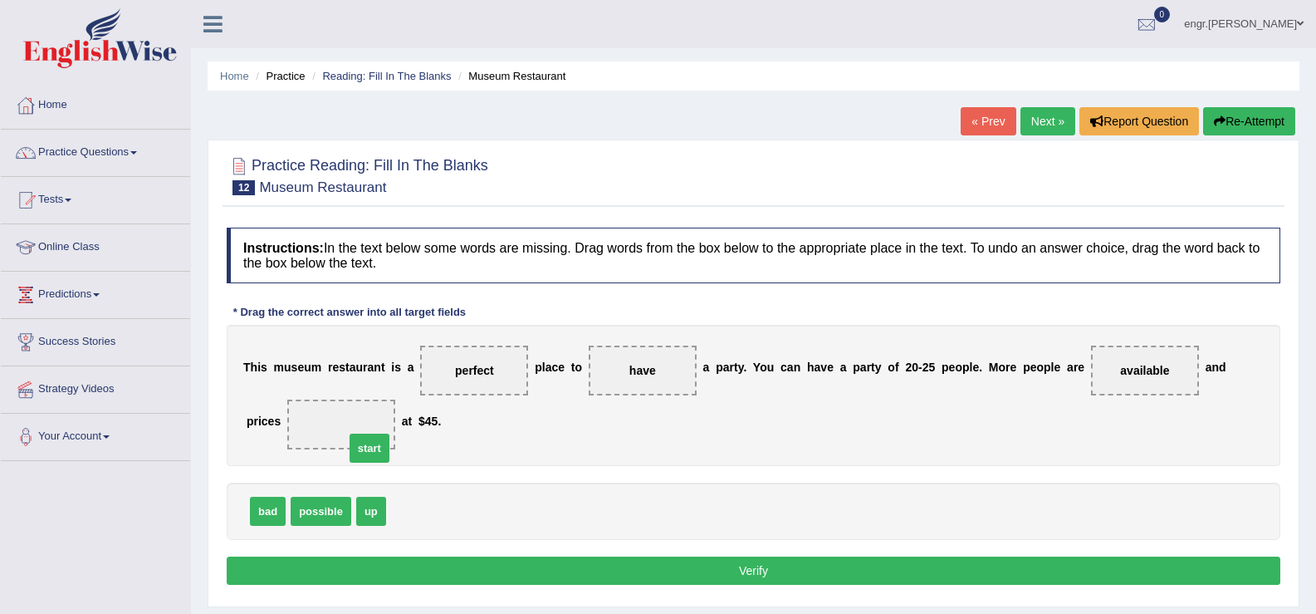
drag, startPoint x: 417, startPoint y: 505, endPoint x: 362, endPoint y: 428, distance: 94.0
click at [470, 567] on button "Verify" at bounding box center [754, 570] width 1054 height 28
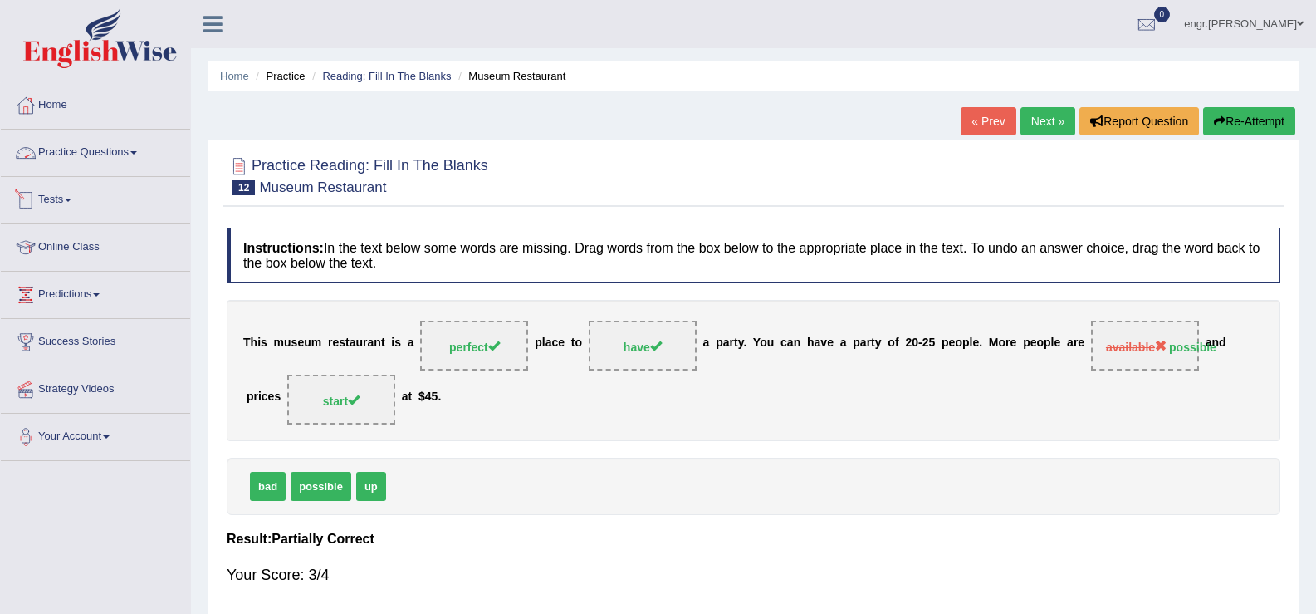
click at [95, 158] on link "Practice Questions" at bounding box center [95, 151] width 189 height 42
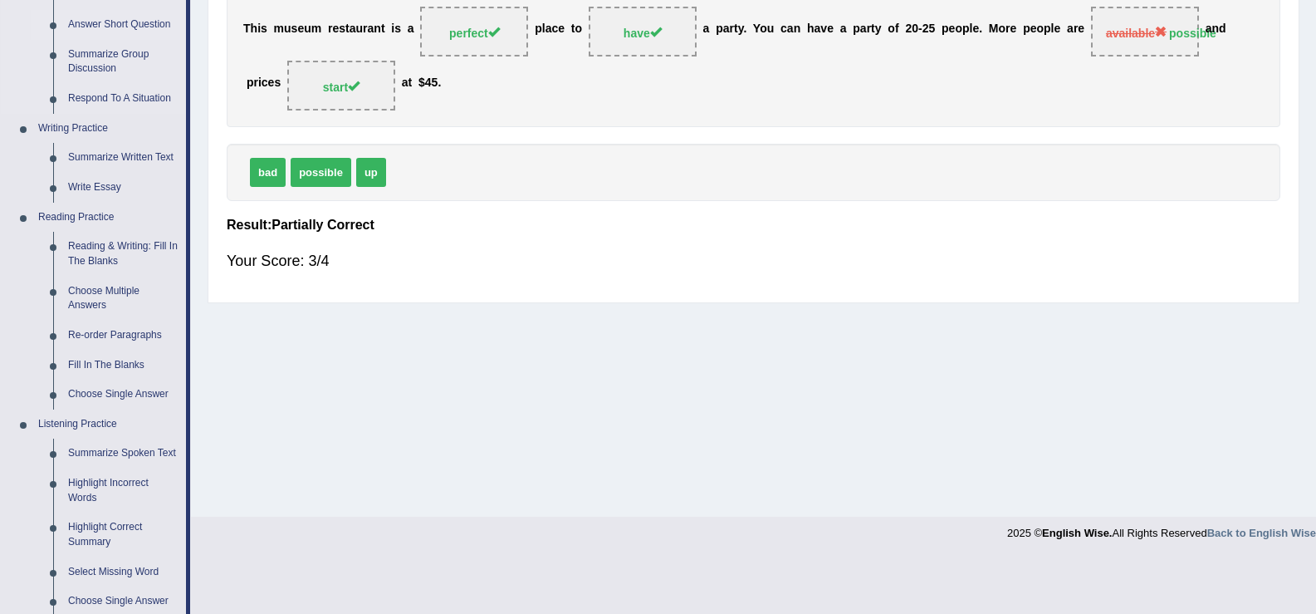
scroll to position [339, 0]
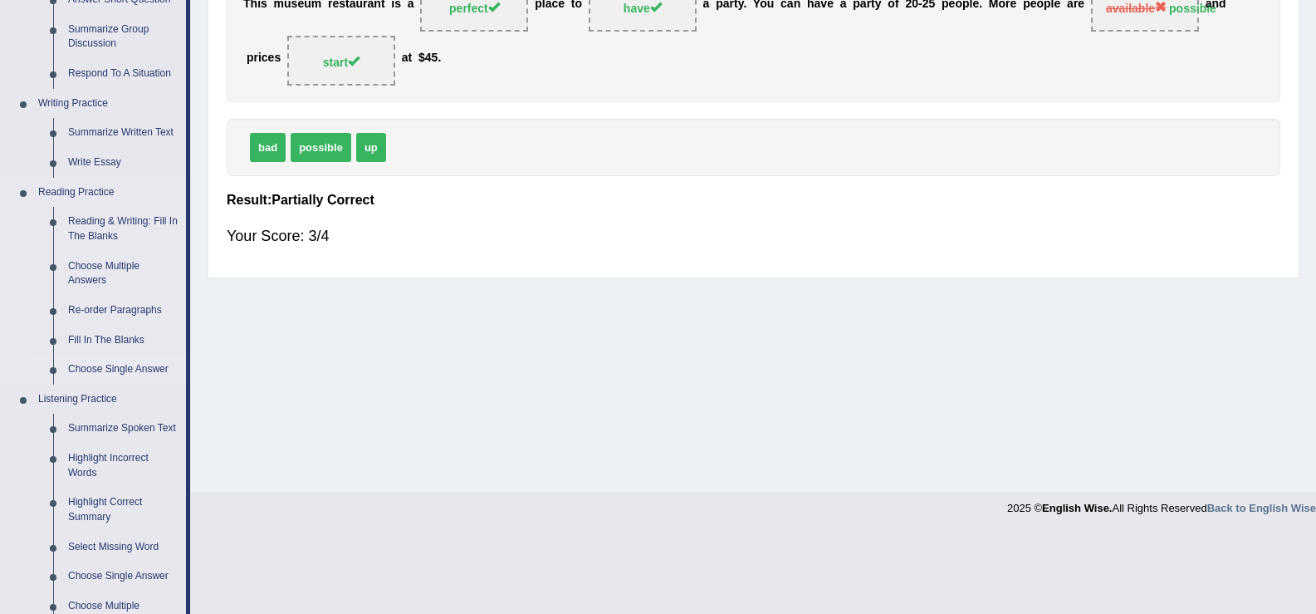
click at [131, 368] on link "Choose Single Answer" at bounding box center [123, 370] width 125 height 30
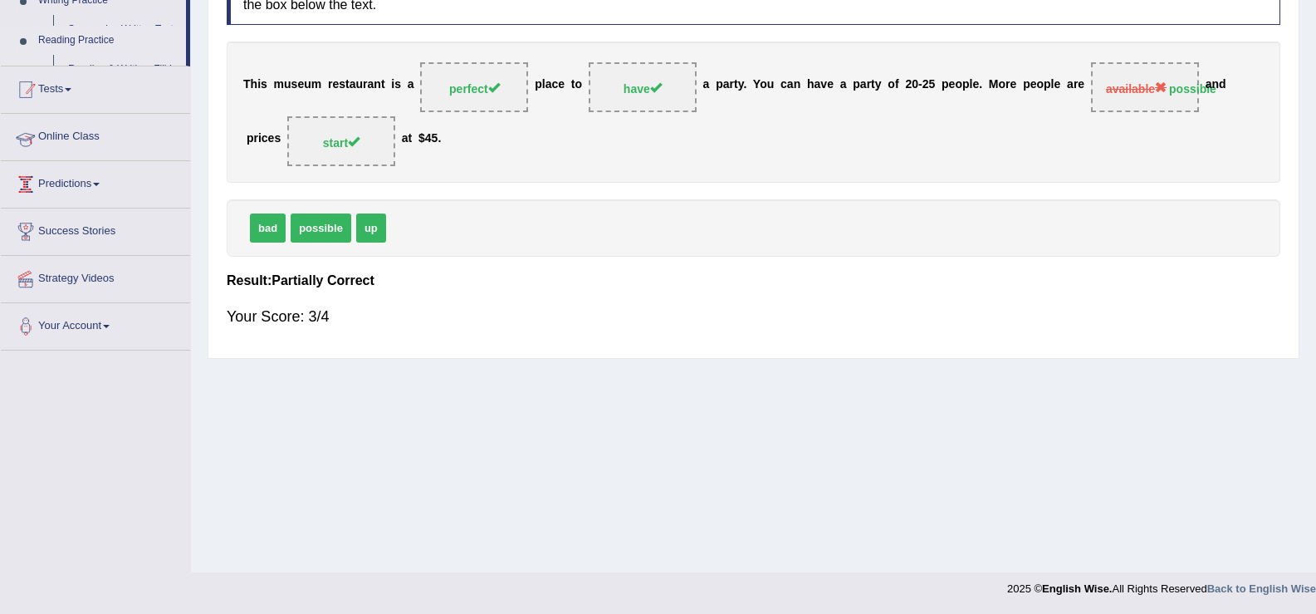
scroll to position [258, 0]
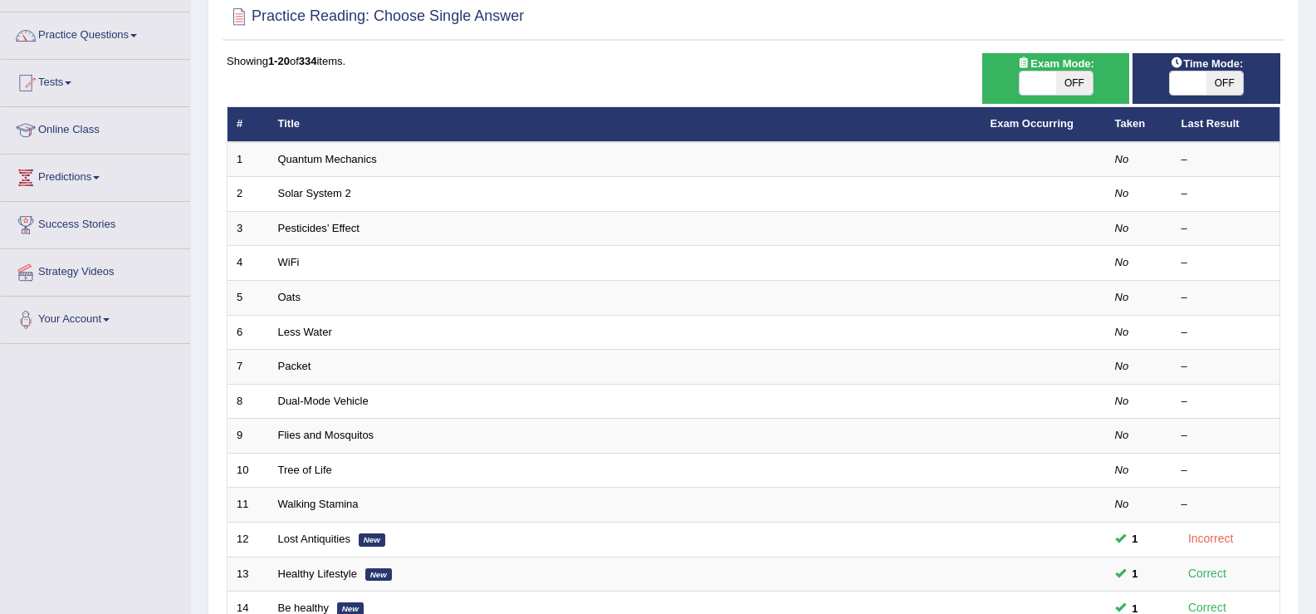
scroll to position [108, 0]
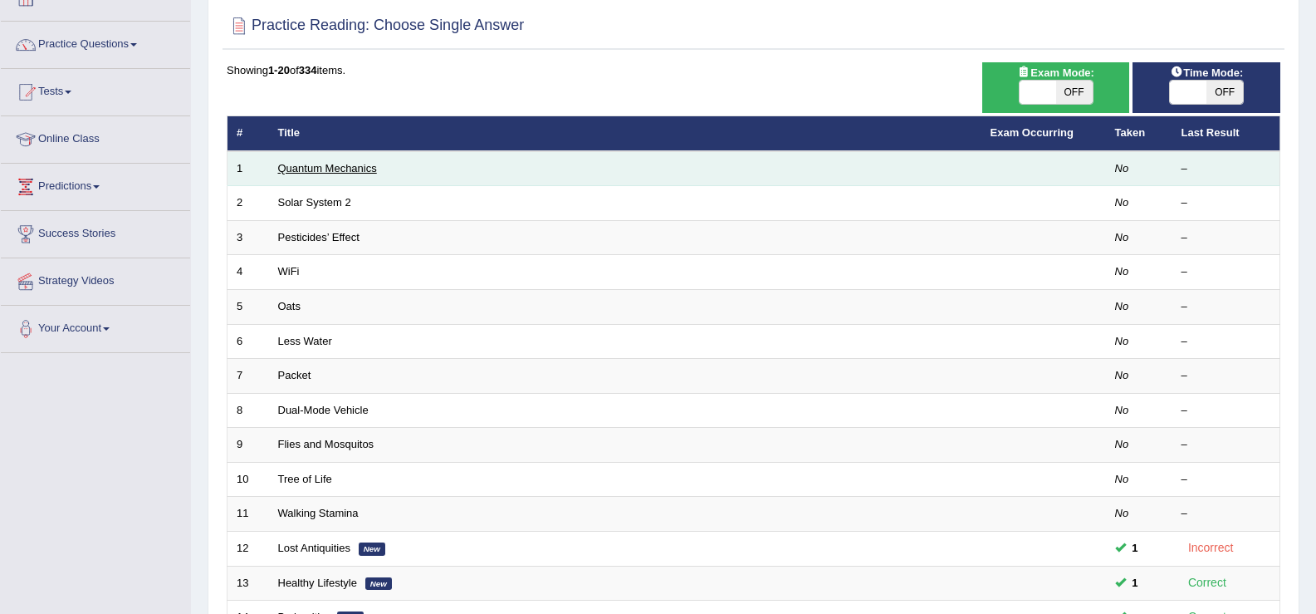
click at [328, 162] on link "Quantum Mechanics" at bounding box center [327, 168] width 99 height 12
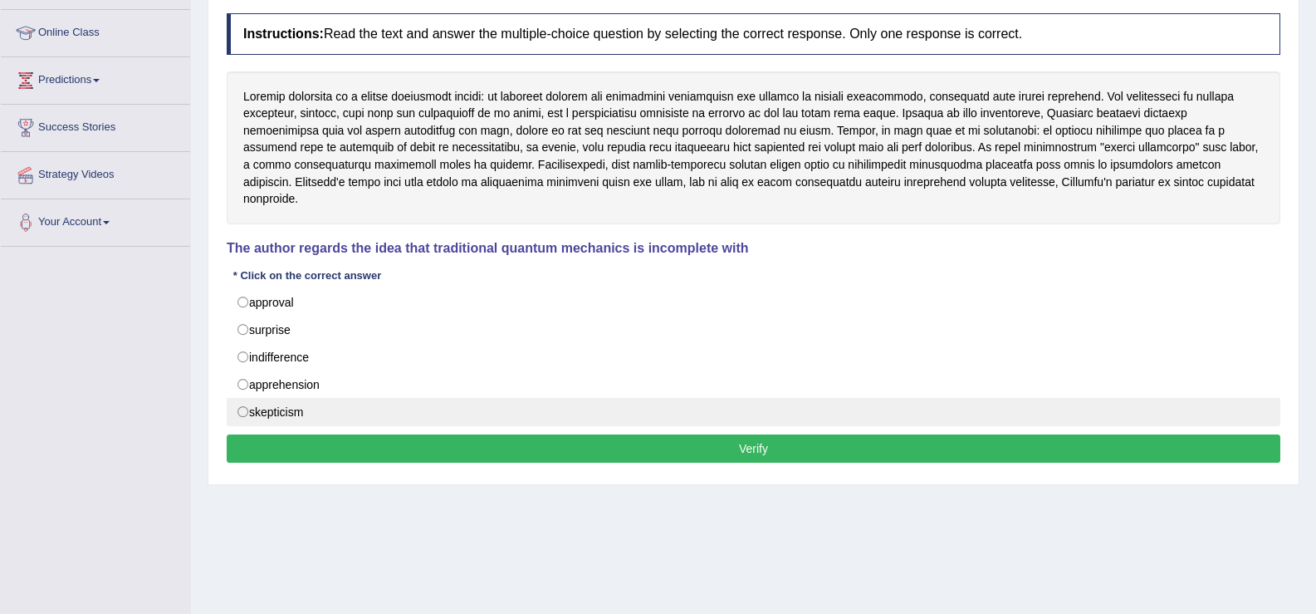
click at [236, 402] on label "skepticism" at bounding box center [754, 412] width 1054 height 28
radio input "true"
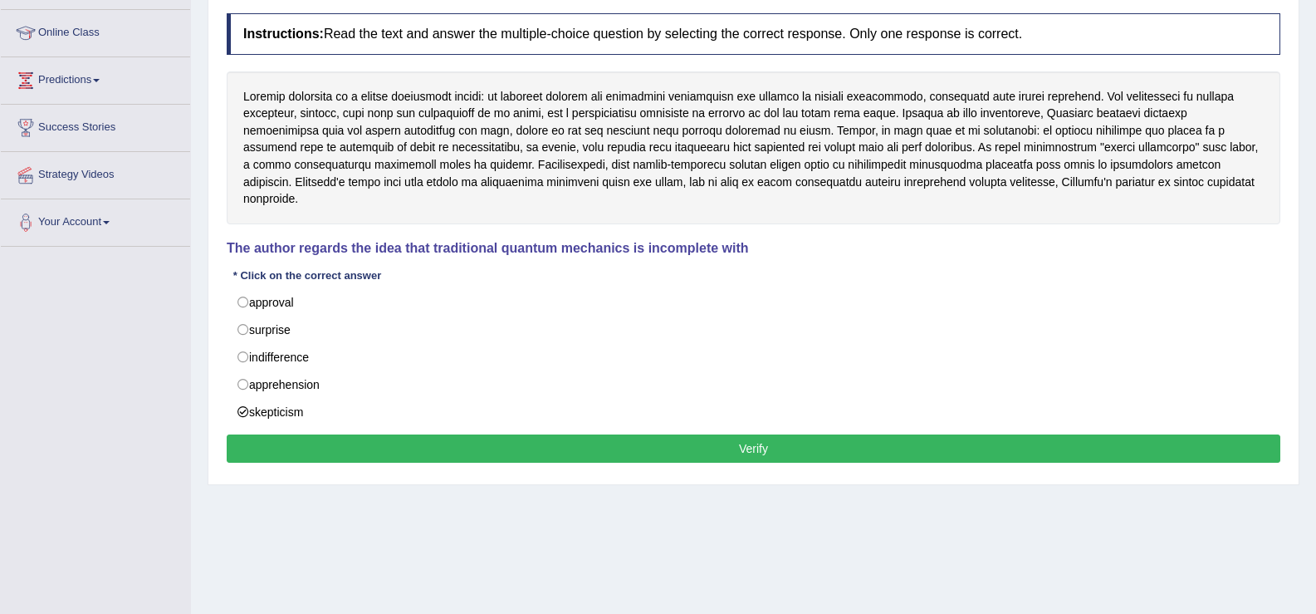
click at [379, 434] on button "Verify" at bounding box center [754, 448] width 1054 height 28
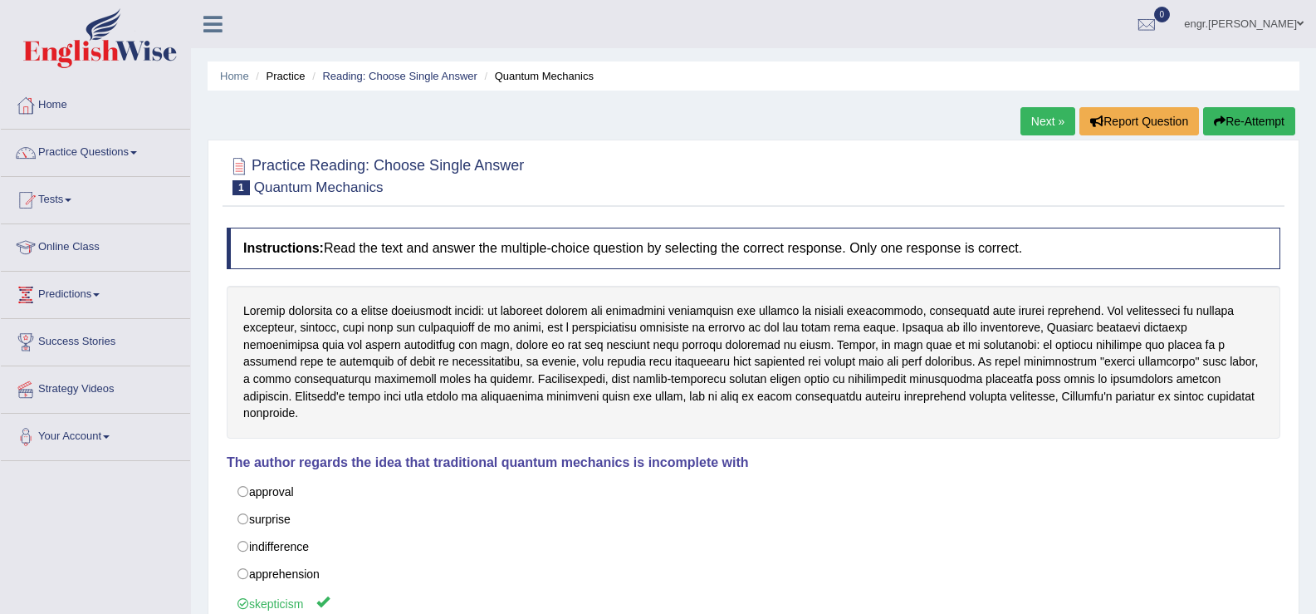
click at [1033, 111] on link "Next »" at bounding box center [1048, 121] width 55 height 28
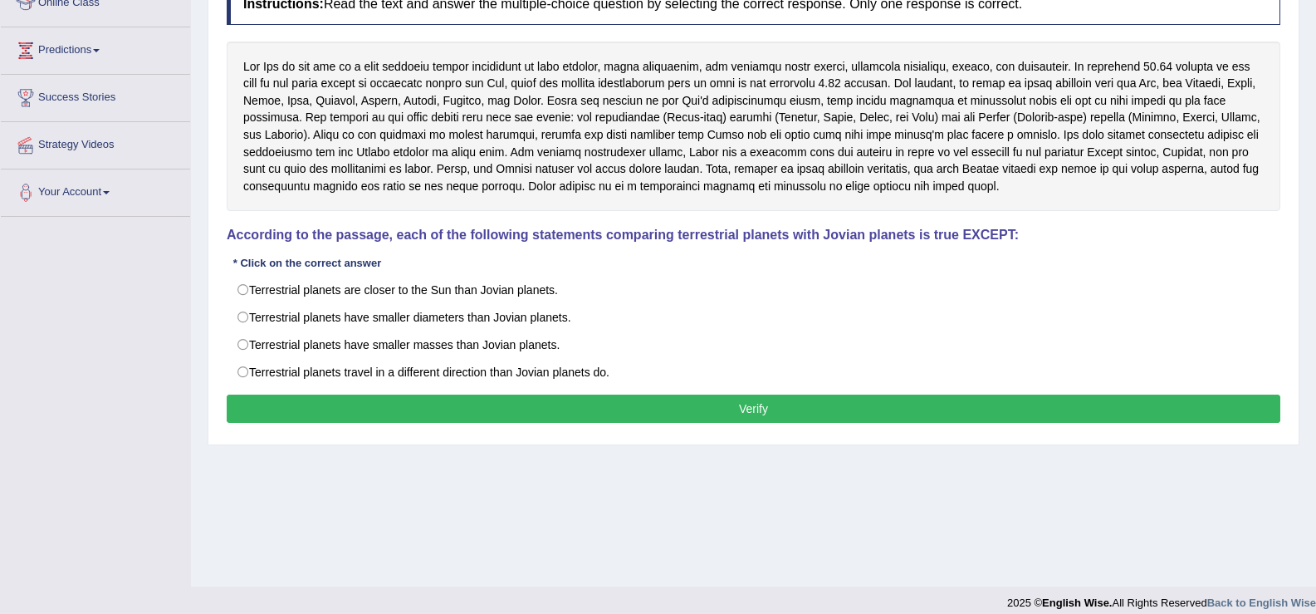
scroll to position [252, 0]
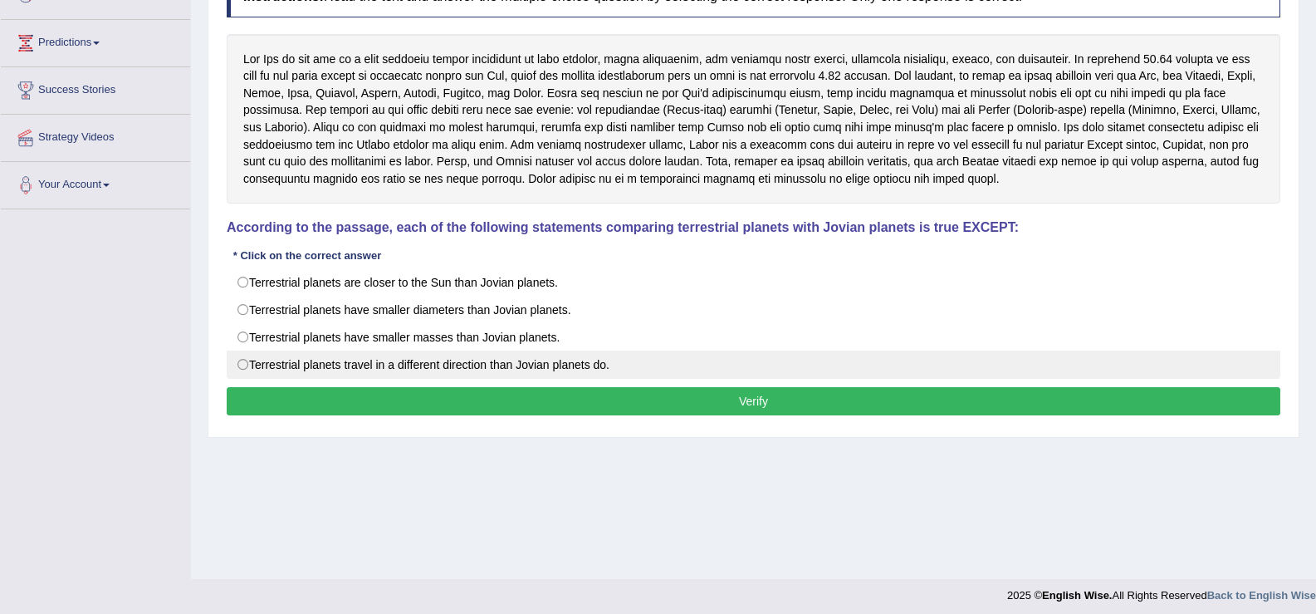
click at [300, 360] on label "Terrestrial planets travel in a different direction than Jovian planets do." at bounding box center [754, 364] width 1054 height 28
radio input "true"
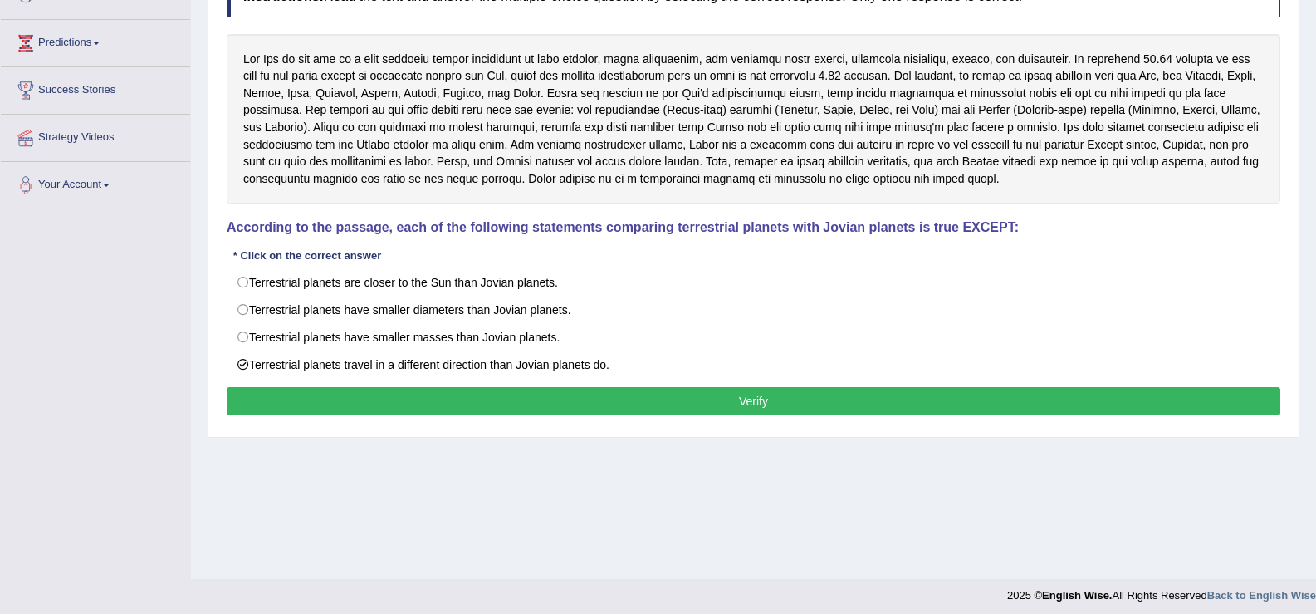
click at [341, 409] on button "Verify" at bounding box center [754, 401] width 1054 height 28
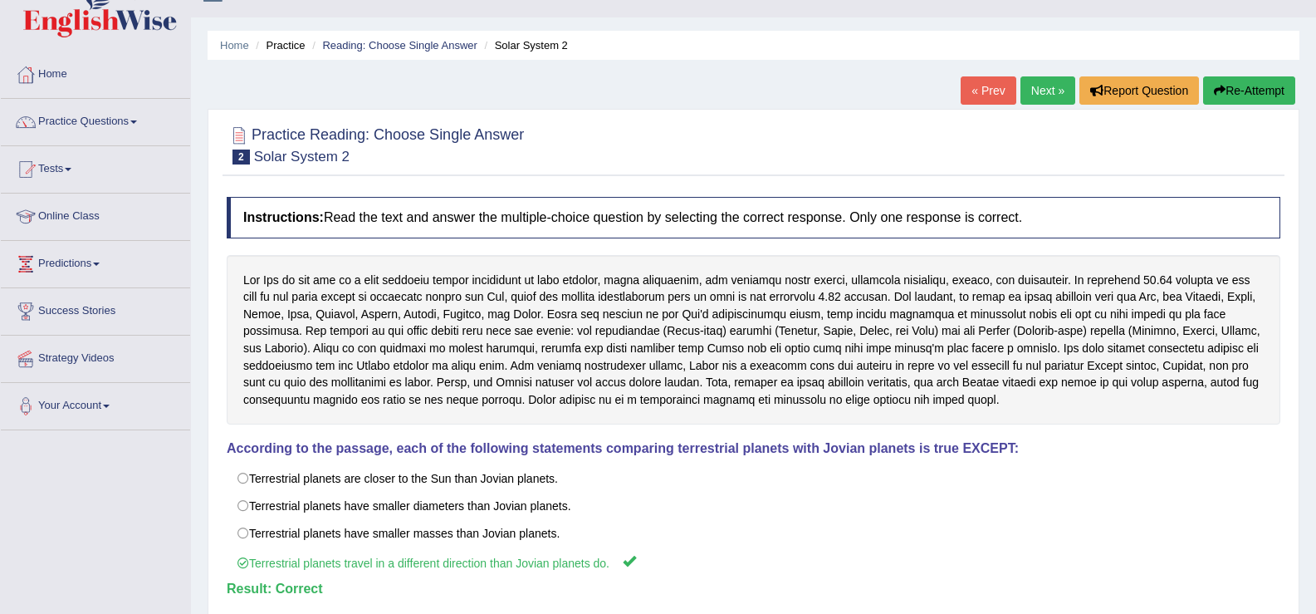
scroll to position [0, 0]
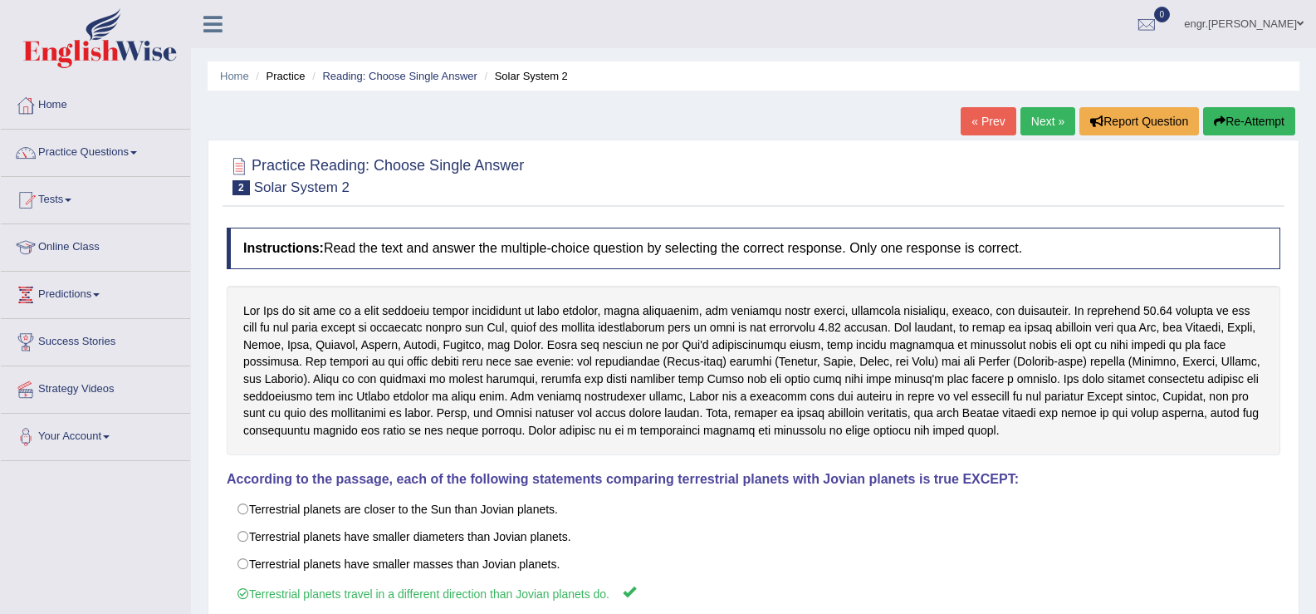
click at [1046, 125] on link "Next »" at bounding box center [1048, 121] width 55 height 28
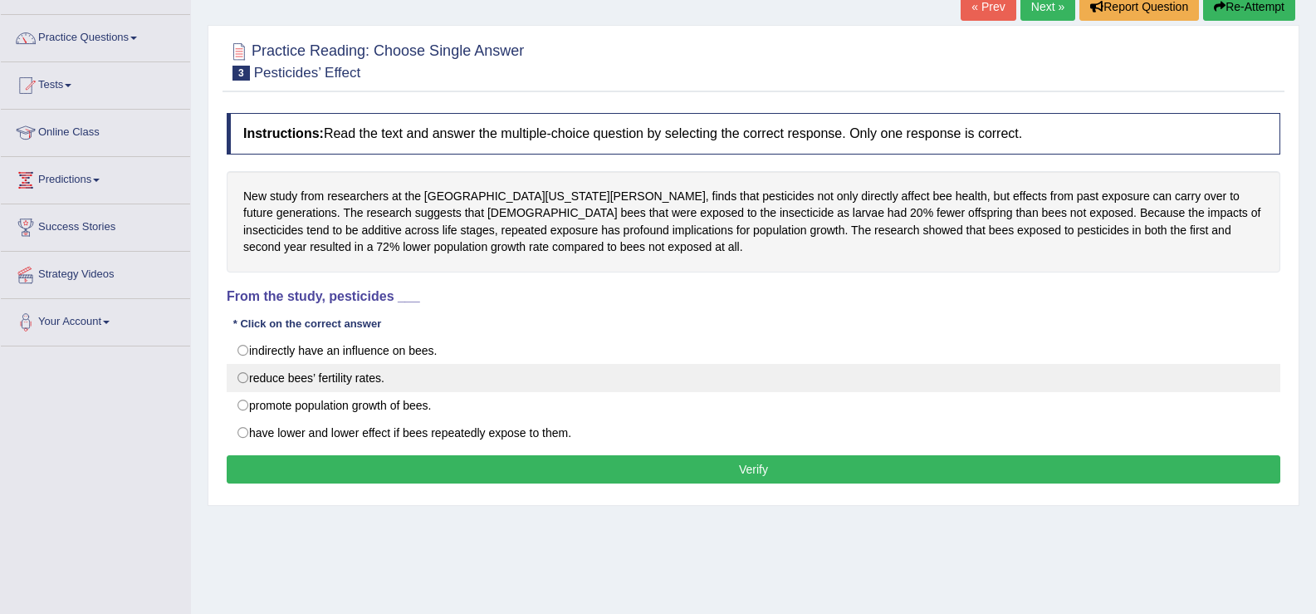
click at [333, 374] on label "reduce bees’ fertility rates." at bounding box center [754, 378] width 1054 height 28
radio input "true"
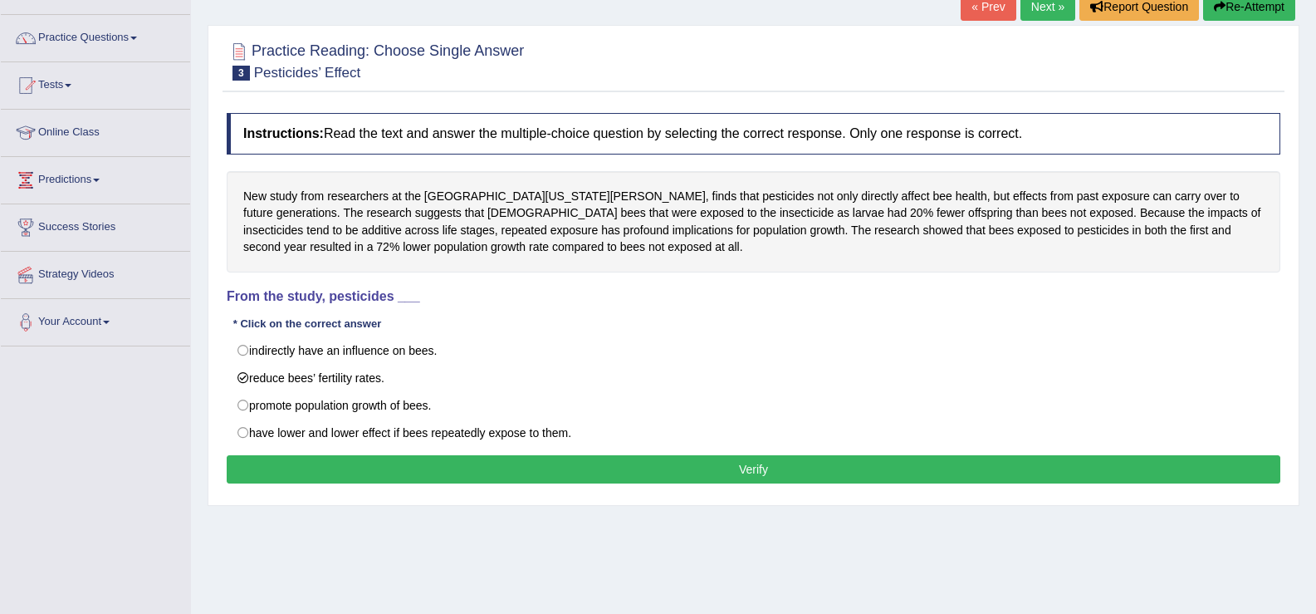
click at [515, 472] on button "Verify" at bounding box center [754, 469] width 1054 height 28
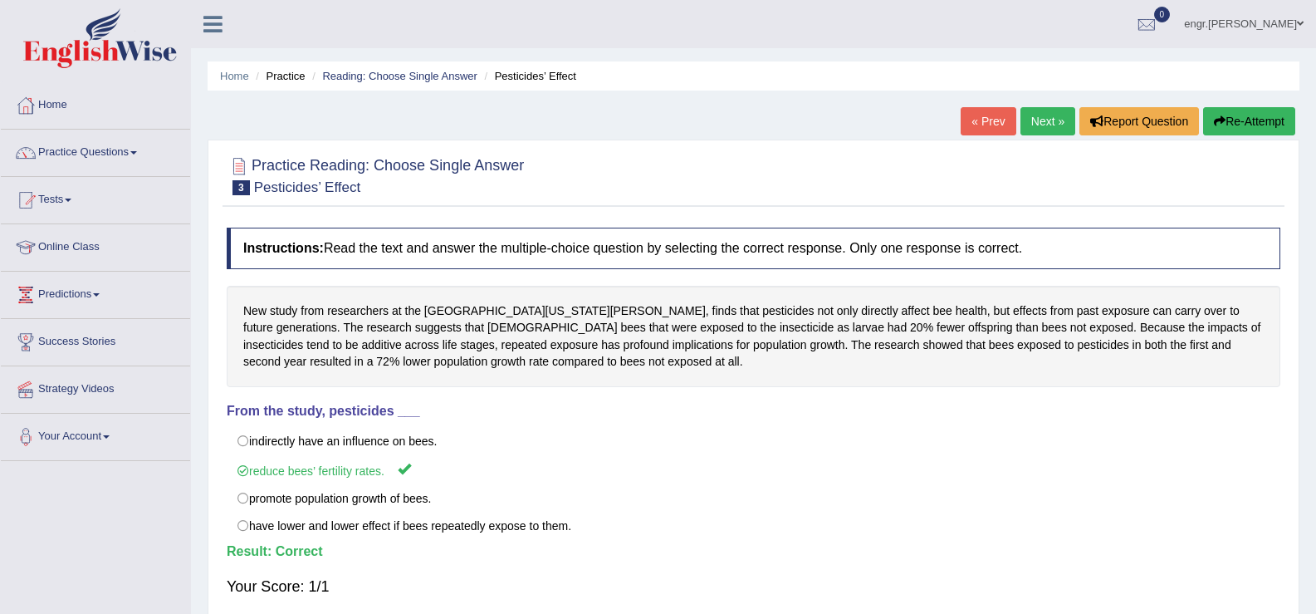
click at [1029, 118] on link "Next »" at bounding box center [1048, 121] width 55 height 28
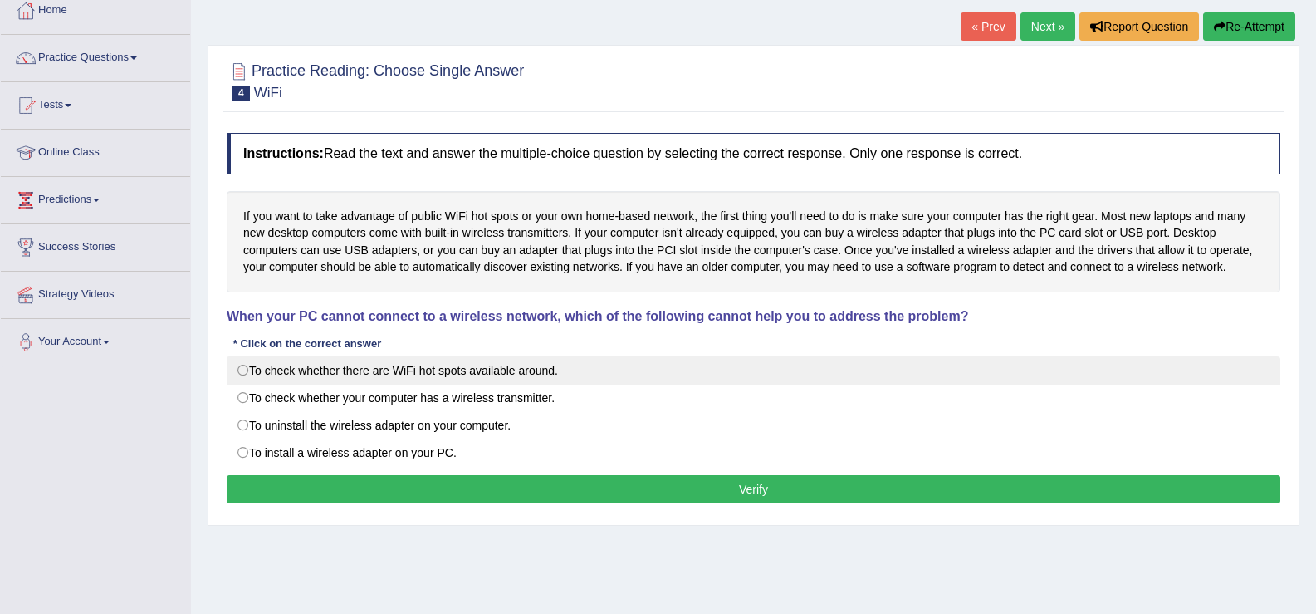
scroll to position [91, 0]
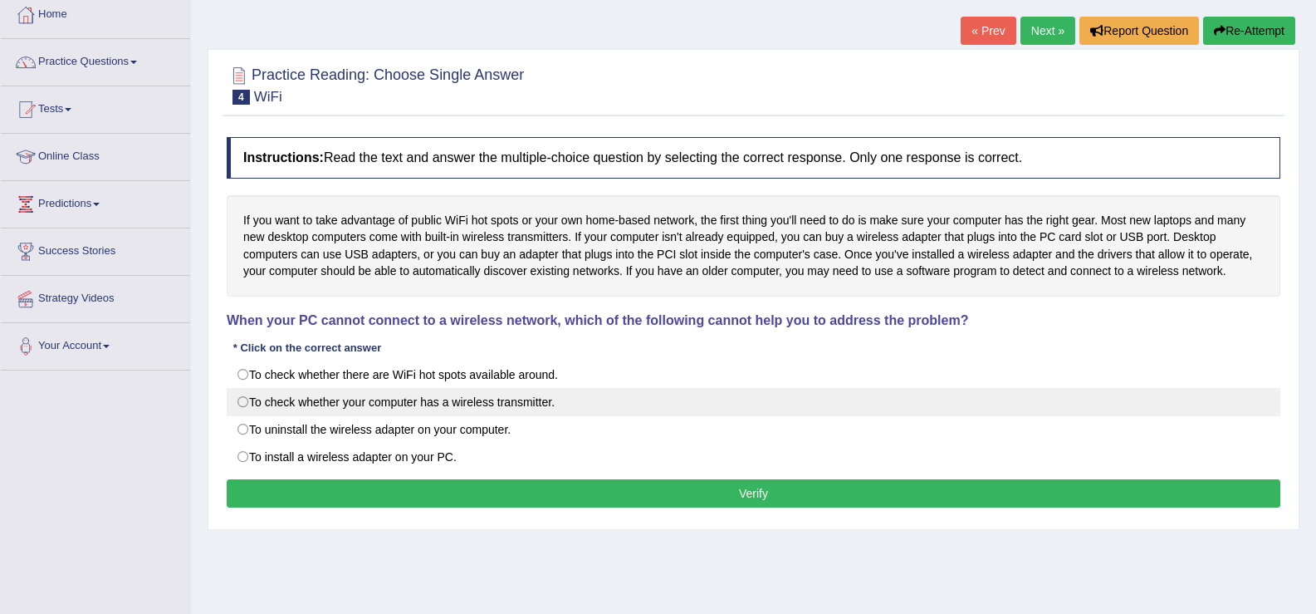
click at [451, 401] on label "To check whether your computer has a wireless transmitter." at bounding box center [754, 402] width 1054 height 28
radio input "true"
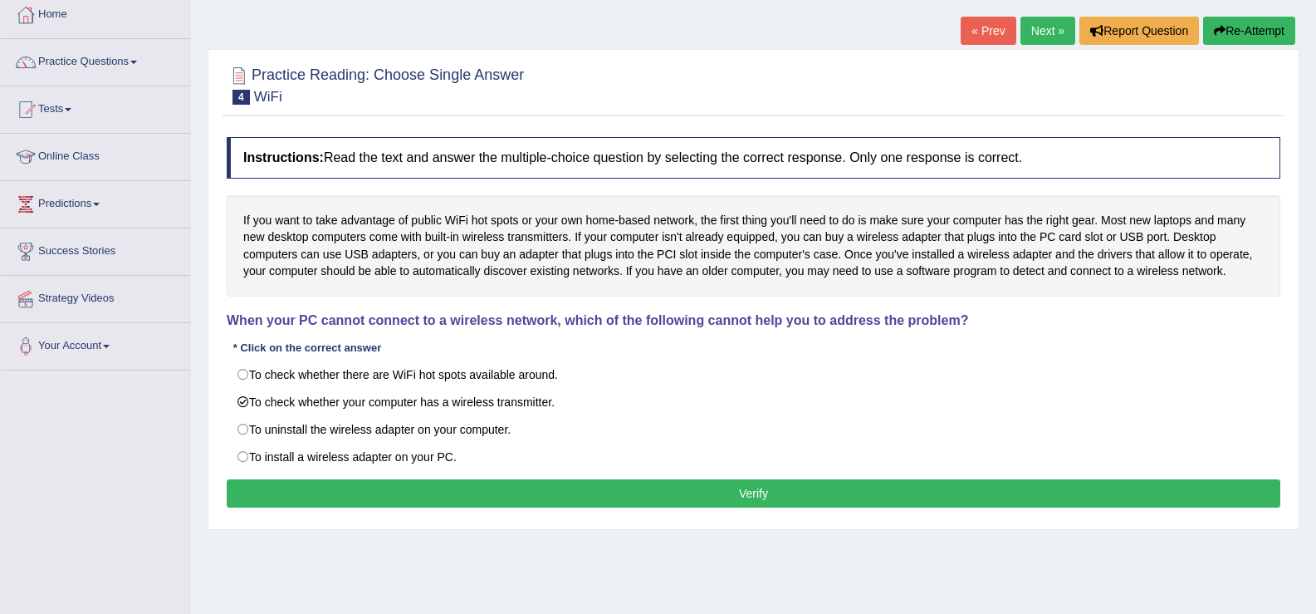
click at [497, 487] on button "Verify" at bounding box center [754, 493] width 1054 height 28
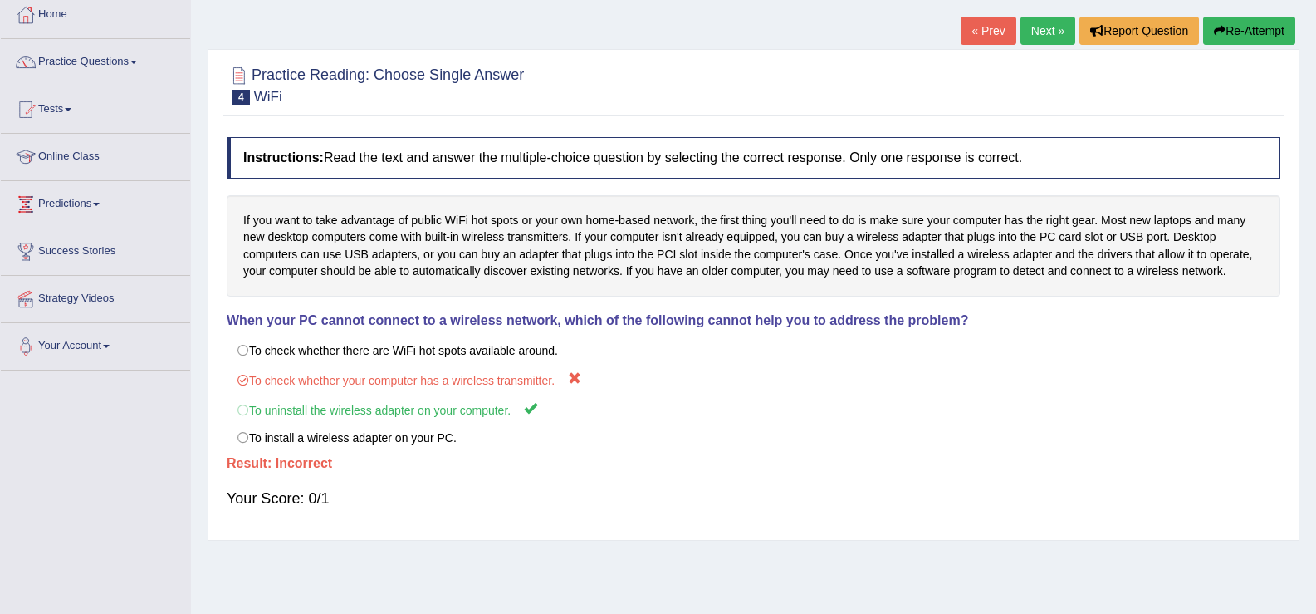
click at [1022, 37] on link "Next »" at bounding box center [1048, 31] width 55 height 28
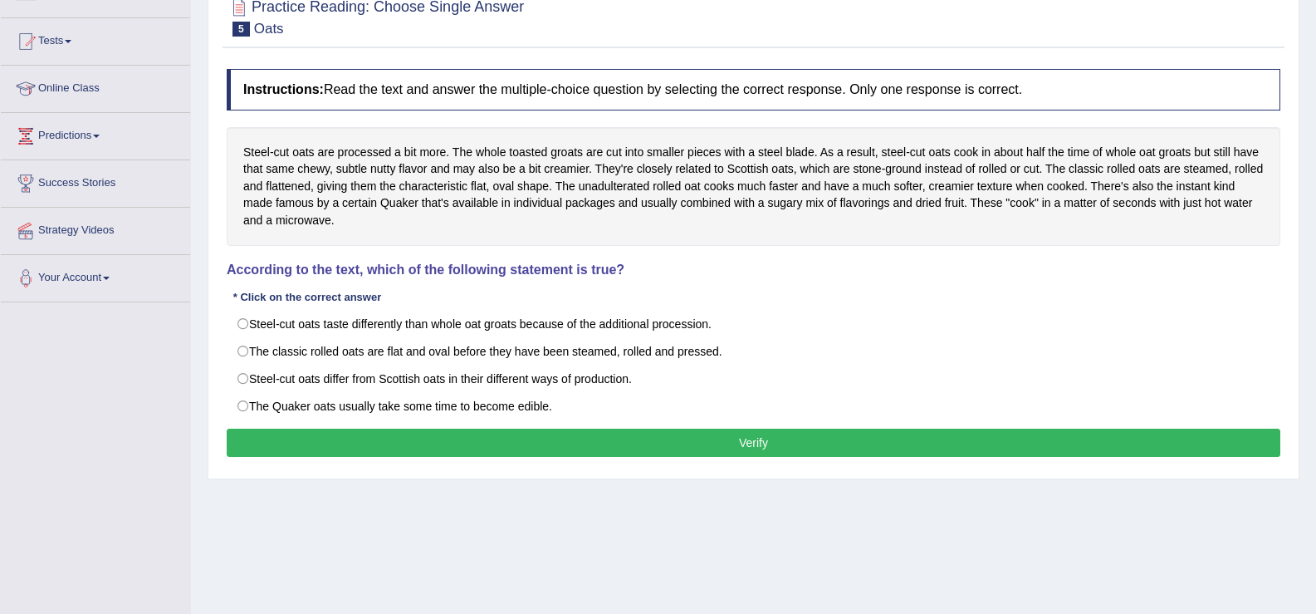
scroll to position [158, 0]
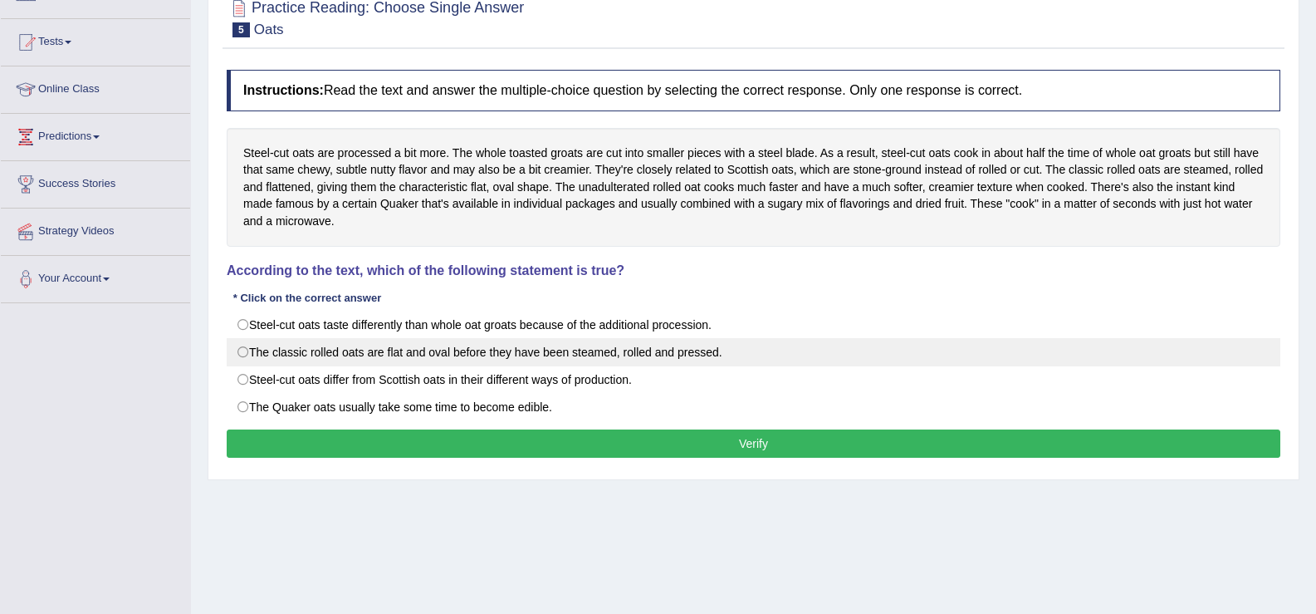
click at [516, 344] on label "The classic rolled oats are flat and oval before they have been steamed, rolled…" at bounding box center [754, 352] width 1054 height 28
radio input "true"
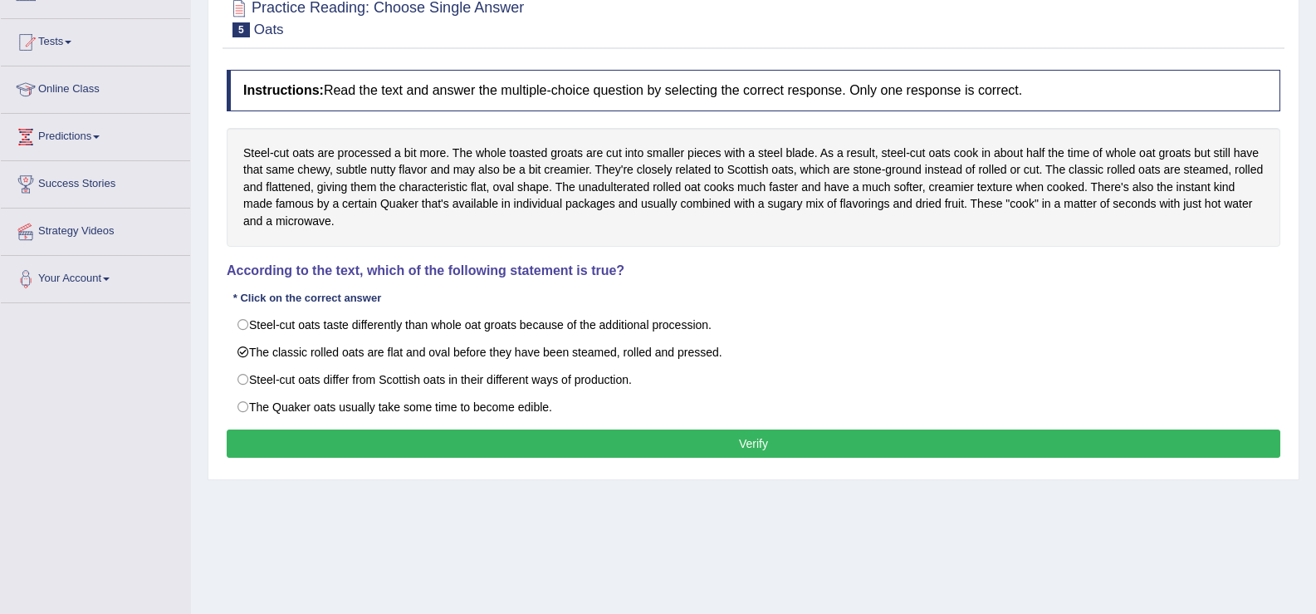
click at [529, 436] on button "Verify" at bounding box center [754, 443] width 1054 height 28
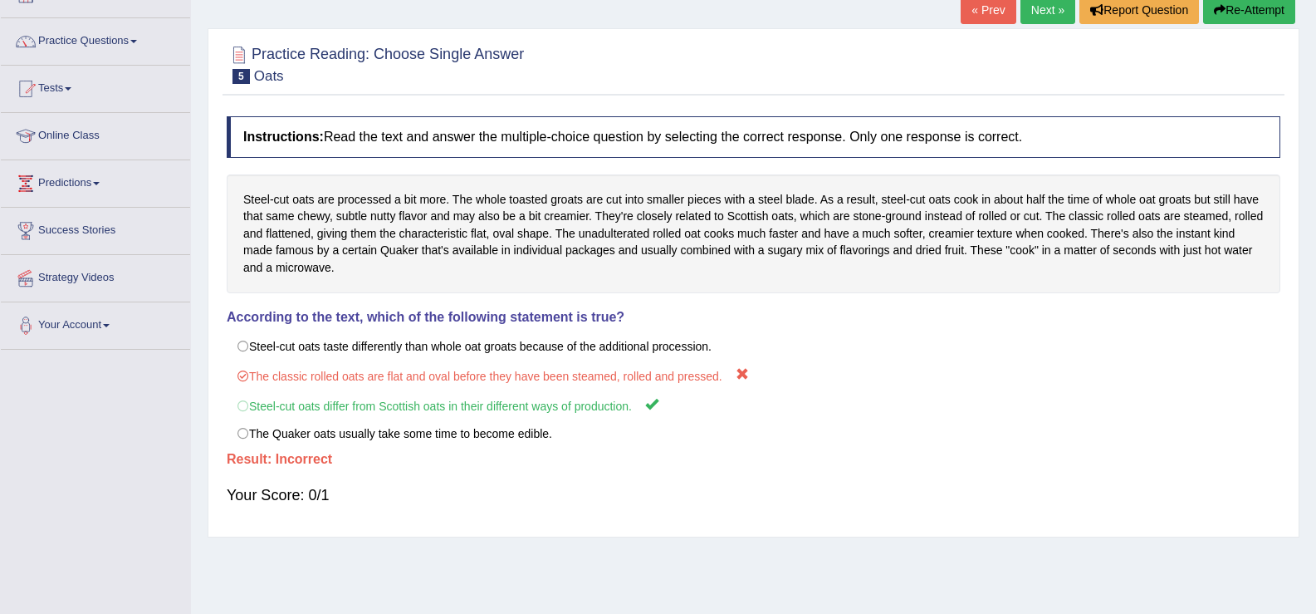
scroll to position [4, 0]
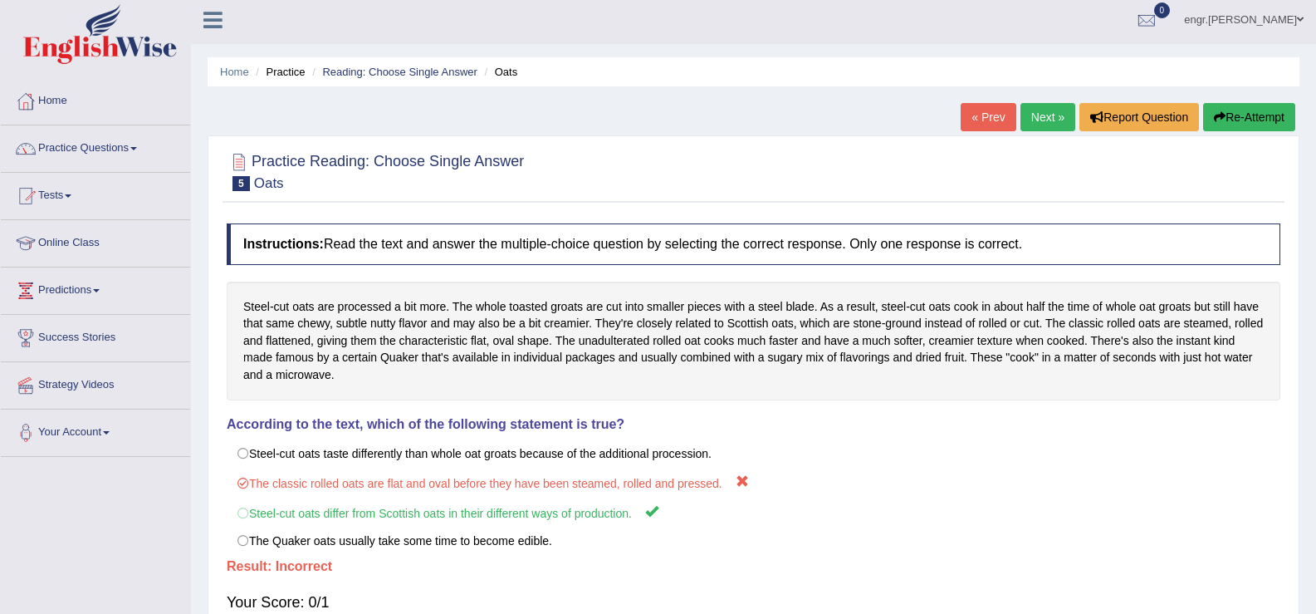
click at [1045, 110] on link "Next »" at bounding box center [1048, 117] width 55 height 28
